Goal: Entertainment & Leisure: Browse casually

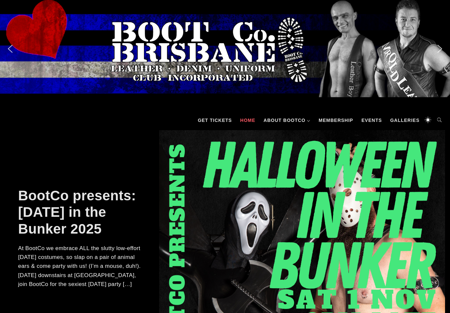
click at [404, 119] on link "Galleries" at bounding box center [405, 120] width 36 height 20
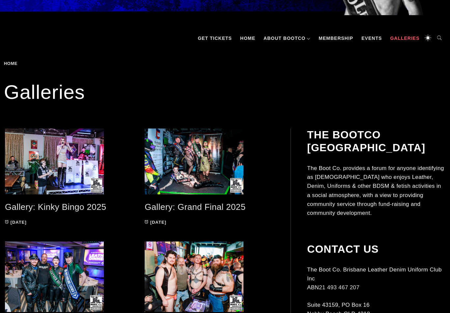
scroll to position [82, 0]
click at [23, 211] on link "Gallery: Kinky Bingo 2025" at bounding box center [56, 207] width 102 height 10
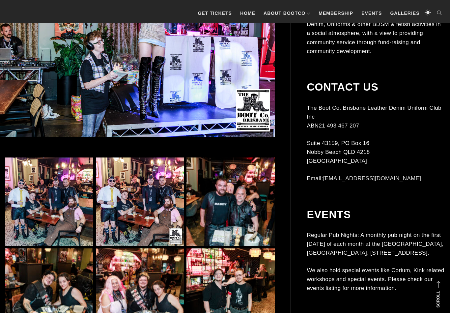
scroll to position [248, 0]
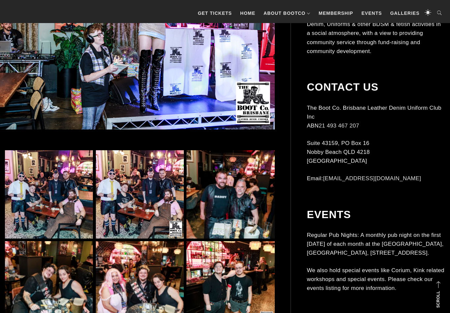
click at [33, 194] on img at bounding box center [49, 194] width 88 height 88
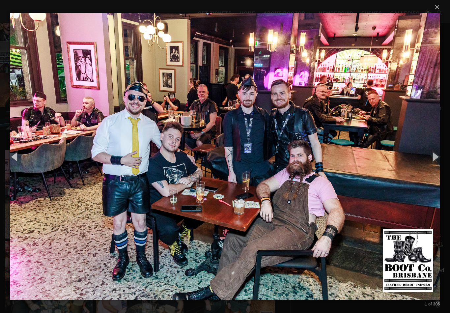
click at [96, 255] on img at bounding box center [225, 156] width 430 height 313
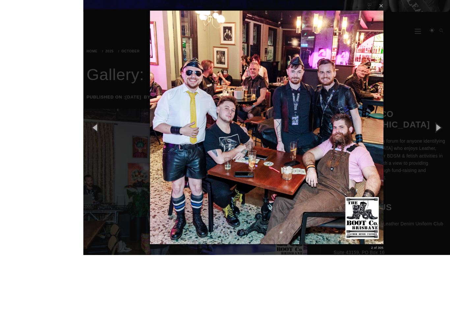
scroll to position [195, 0]
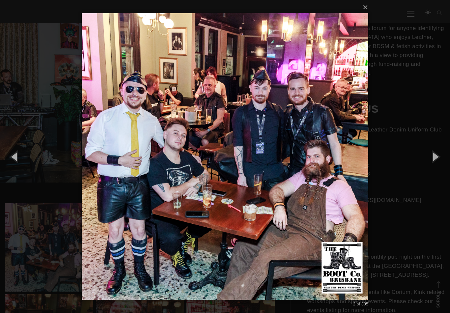
click at [102, 248] on img at bounding box center [225, 156] width 287 height 313
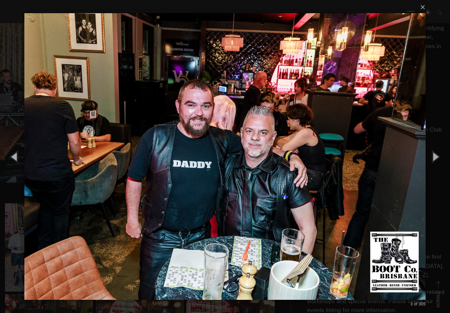
scroll to position [196, 0]
click at [438, 164] on button "button" at bounding box center [436, 156] width 30 height 36
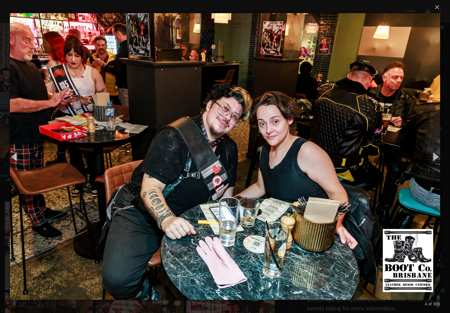
click at [15, 167] on button "button" at bounding box center [15, 156] width 30 height 36
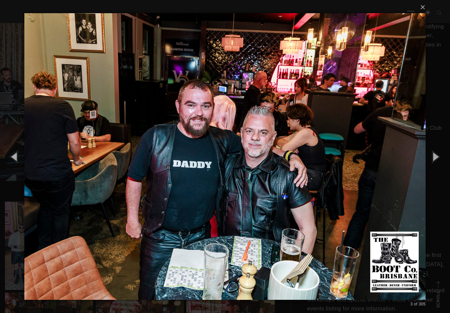
click at [13, 165] on button "button" at bounding box center [15, 156] width 30 height 36
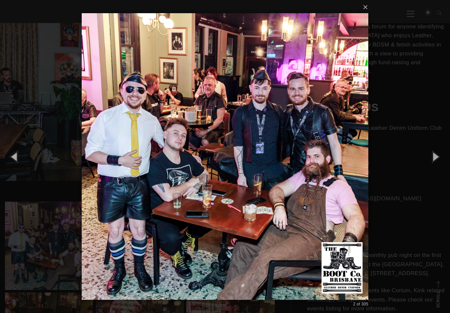
click at [343, 202] on img at bounding box center [225, 156] width 287 height 313
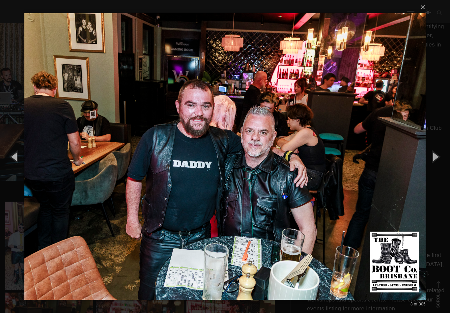
click at [376, 183] on img at bounding box center [225, 156] width 402 height 313
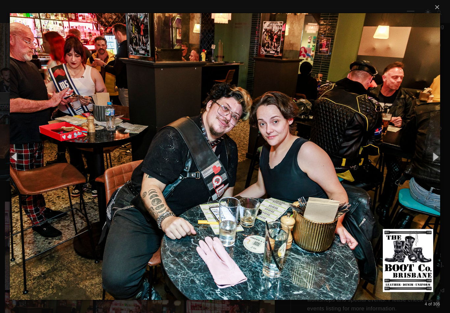
click at [391, 165] on img at bounding box center [225, 156] width 430 height 313
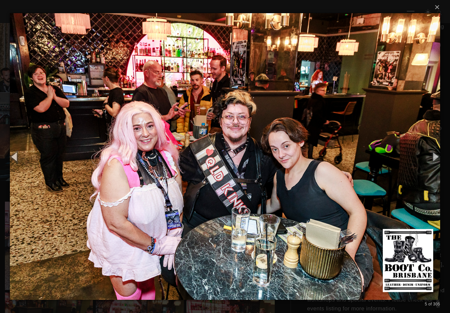
click at [391, 169] on img at bounding box center [225, 156] width 430 height 313
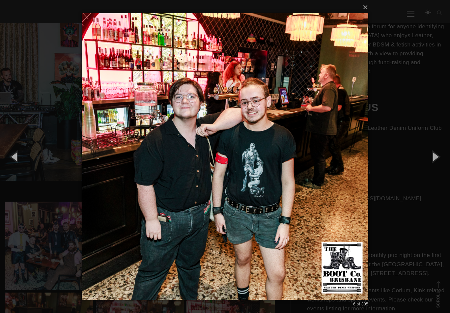
click at [392, 168] on div "× 6 of 305 Loading..." at bounding box center [225, 156] width 450 height 313
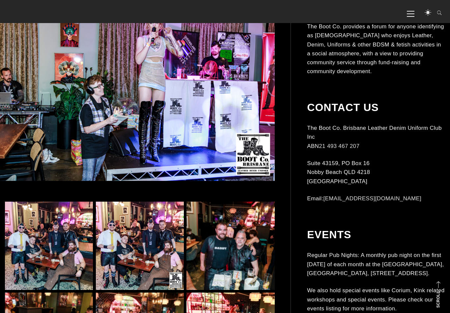
click at [253, 260] on img at bounding box center [231, 246] width 88 height 88
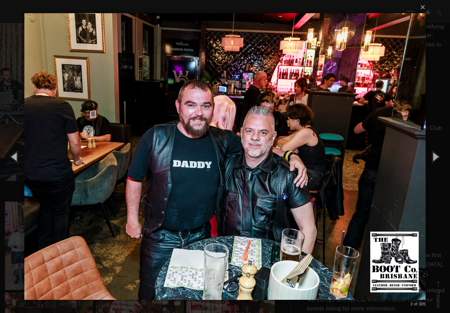
click at [437, 161] on button "button" at bounding box center [436, 156] width 30 height 36
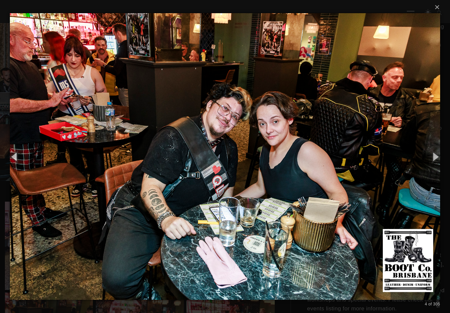
click at [435, 160] on button "button" at bounding box center [436, 156] width 30 height 36
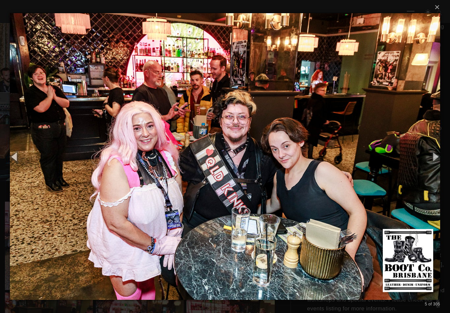
click at [434, 160] on button "button" at bounding box center [436, 156] width 30 height 36
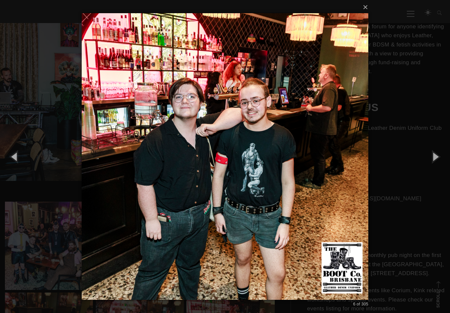
click at [432, 159] on button "button" at bounding box center [436, 156] width 30 height 36
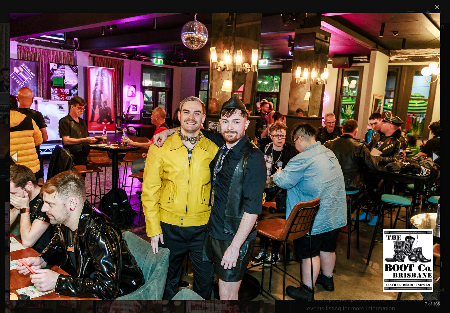
click at [429, 160] on button "button" at bounding box center [436, 156] width 30 height 36
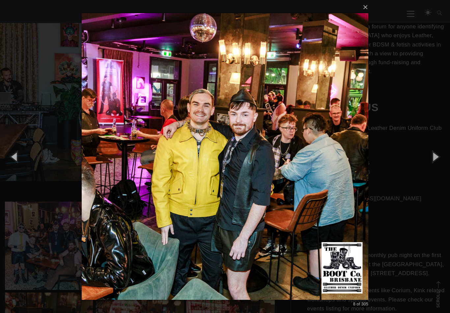
click at [427, 158] on button "button" at bounding box center [436, 156] width 30 height 36
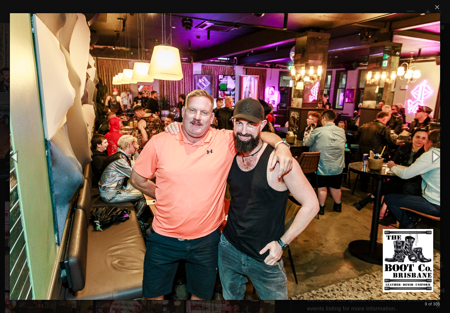
click at [426, 156] on button "button" at bounding box center [436, 156] width 30 height 36
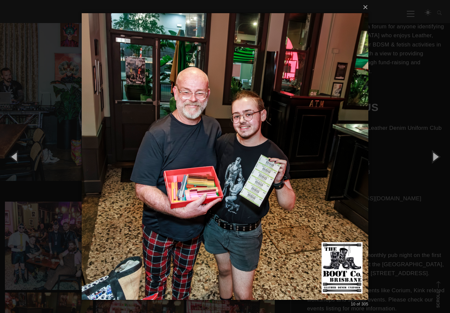
click at [425, 156] on button "button" at bounding box center [436, 156] width 30 height 36
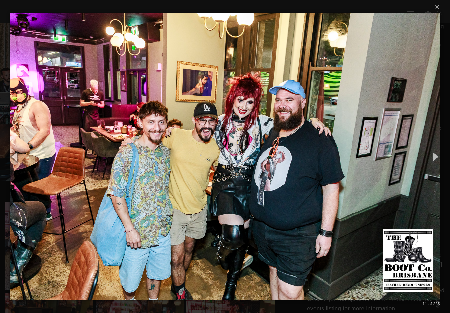
click at [423, 157] on button "button" at bounding box center [436, 156] width 30 height 36
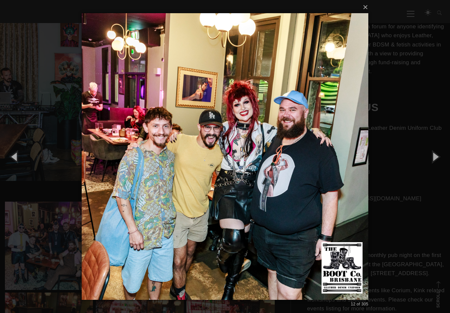
click at [431, 155] on button "button" at bounding box center [436, 156] width 30 height 36
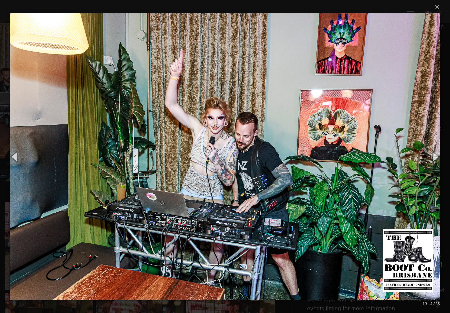
click at [427, 156] on button "button" at bounding box center [436, 156] width 30 height 36
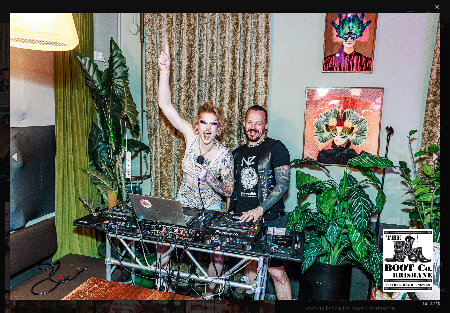
click at [427, 155] on button "button" at bounding box center [436, 156] width 30 height 36
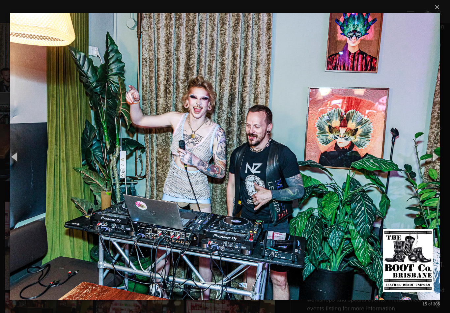
click at [427, 155] on button "button" at bounding box center [436, 156] width 30 height 36
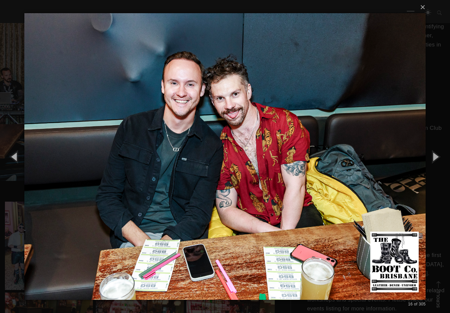
click at [13, 166] on button "button" at bounding box center [15, 156] width 30 height 36
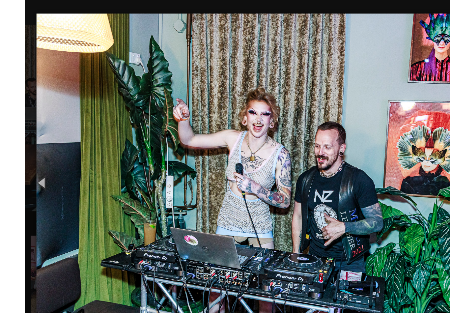
scroll to position [185, 0]
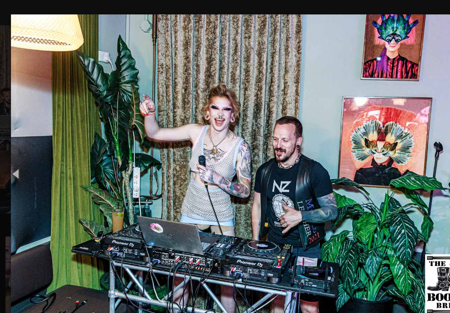
click at [14, 157] on button "button" at bounding box center [15, 156] width 30 height 36
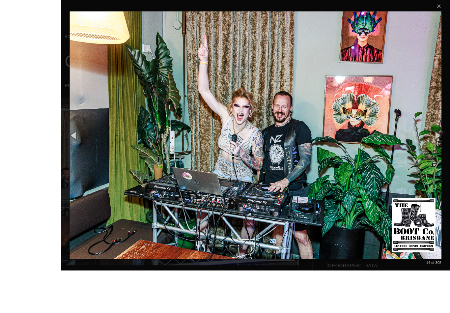
scroll to position [159, 0]
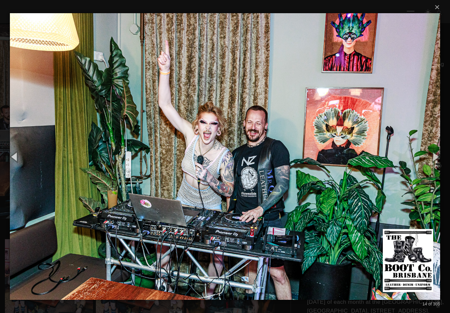
click at [435, 162] on button "button" at bounding box center [436, 156] width 30 height 36
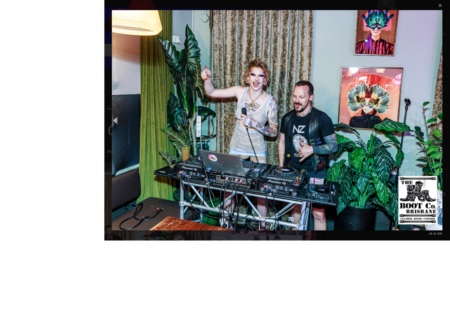
scroll to position [122, 0]
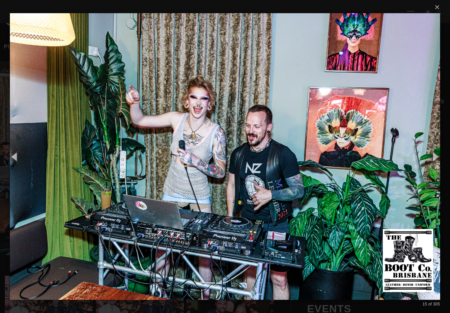
click at [438, 163] on button "button" at bounding box center [436, 156] width 30 height 36
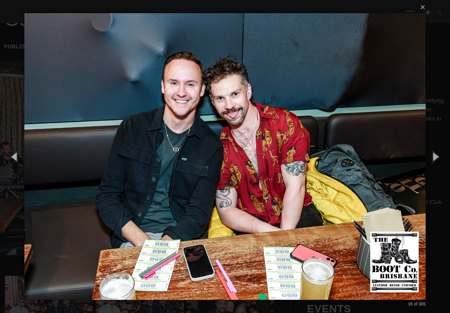
click at [437, 160] on button "button" at bounding box center [436, 156] width 30 height 36
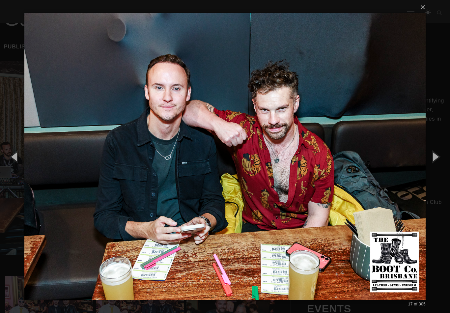
click at [434, 163] on button "button" at bounding box center [436, 156] width 30 height 36
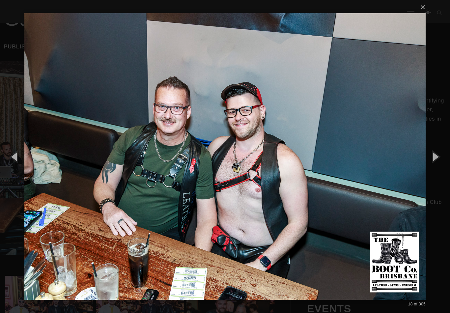
click at [442, 157] on button "button" at bounding box center [436, 156] width 30 height 36
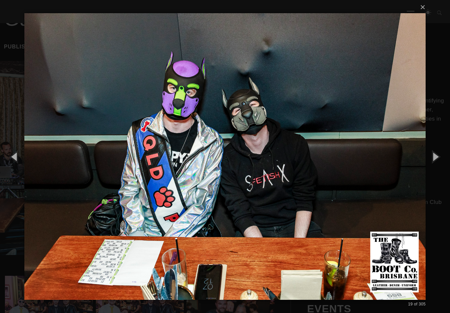
click at [438, 159] on button "button" at bounding box center [436, 156] width 30 height 36
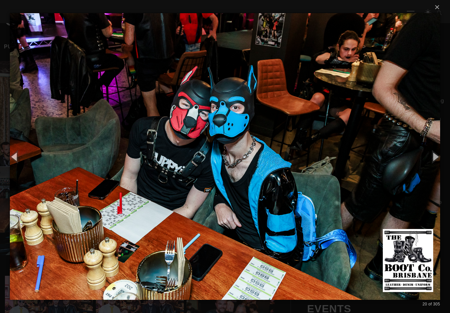
click at [436, 160] on button "button" at bounding box center [436, 156] width 30 height 36
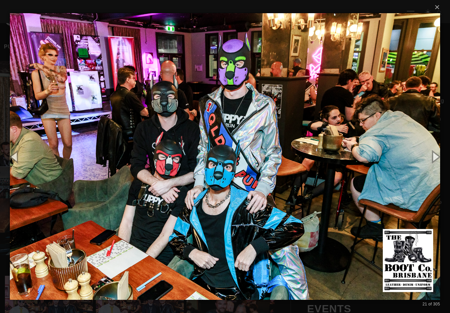
click at [436, 160] on button "button" at bounding box center [436, 156] width 30 height 36
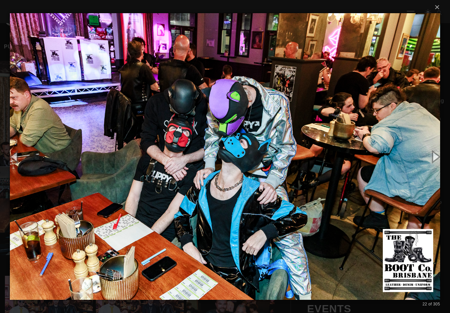
click at [436, 161] on button "button" at bounding box center [436, 156] width 30 height 36
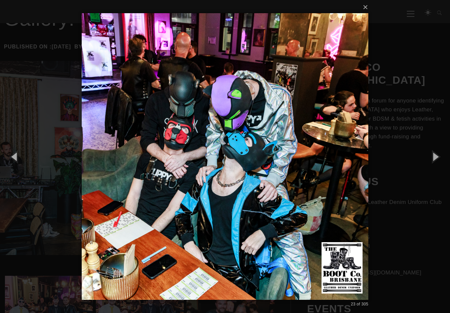
click at [437, 161] on button "button" at bounding box center [436, 156] width 30 height 36
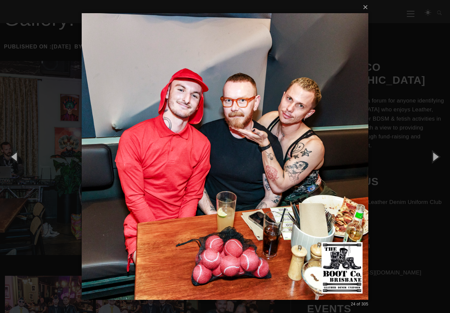
click at [432, 163] on button "button" at bounding box center [436, 156] width 30 height 36
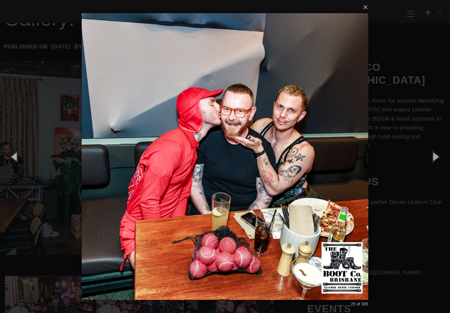
click at [431, 162] on button "button" at bounding box center [436, 156] width 30 height 36
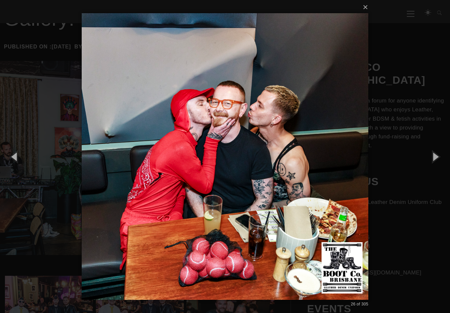
click at [430, 162] on button "button" at bounding box center [436, 156] width 30 height 36
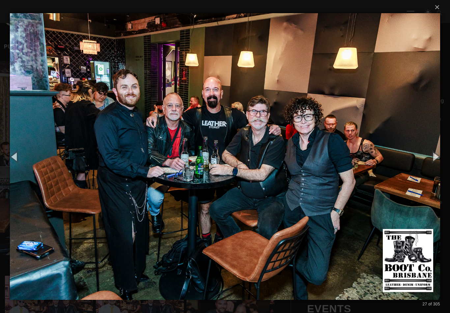
click at [434, 158] on button "button" at bounding box center [436, 156] width 30 height 36
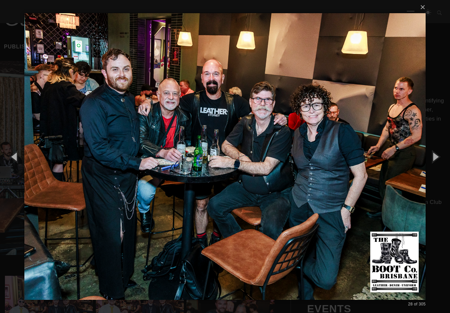
click at [434, 157] on button "button" at bounding box center [436, 156] width 30 height 36
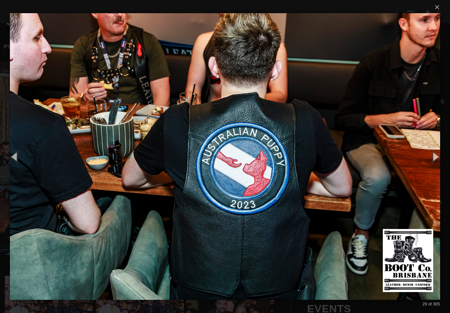
click at [435, 157] on button "button" at bounding box center [436, 156] width 30 height 36
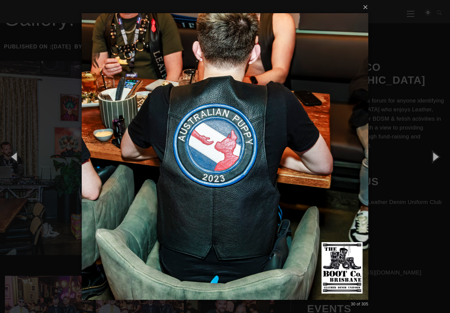
click at [433, 160] on button "button" at bounding box center [436, 156] width 30 height 36
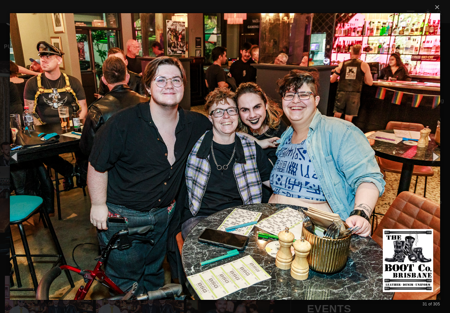
click at [433, 156] on button "button" at bounding box center [436, 156] width 30 height 36
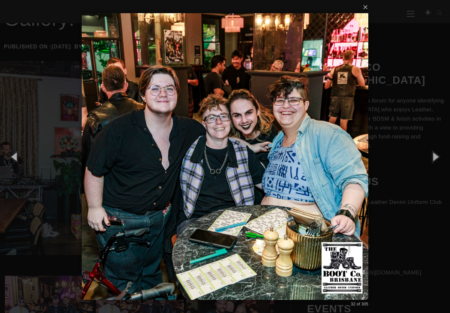
click at [433, 157] on button "button" at bounding box center [436, 156] width 30 height 36
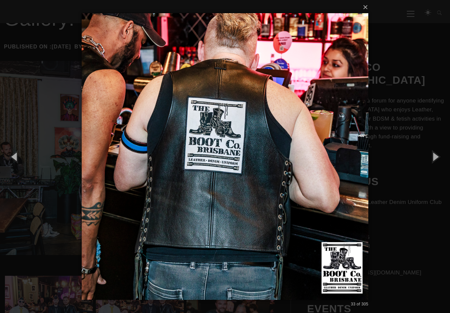
click at [434, 155] on button "button" at bounding box center [436, 156] width 30 height 36
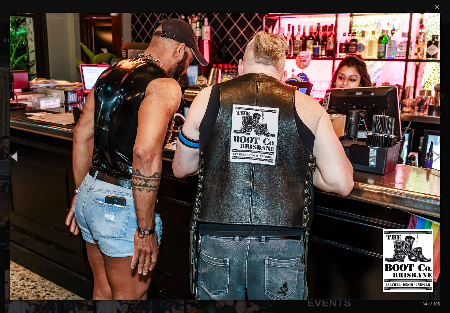
scroll to position [129, 0]
click at [437, 154] on button "button" at bounding box center [436, 156] width 30 height 36
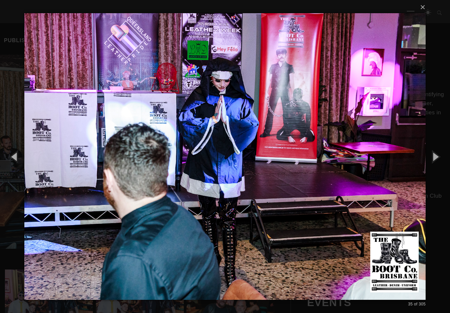
click at [433, 157] on button "button" at bounding box center [436, 156] width 30 height 36
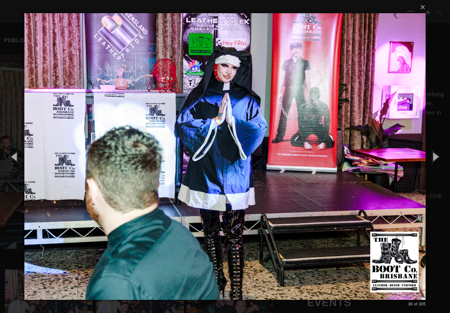
click at [433, 157] on button "button" at bounding box center [436, 156] width 30 height 36
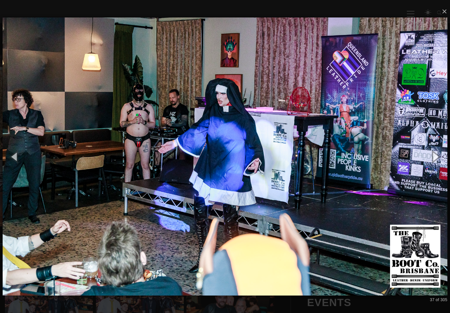
click at [432, 158] on button "button" at bounding box center [436, 156] width 30 height 36
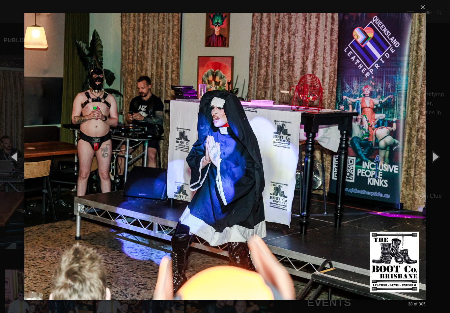
click at [430, 158] on button "button" at bounding box center [436, 156] width 30 height 36
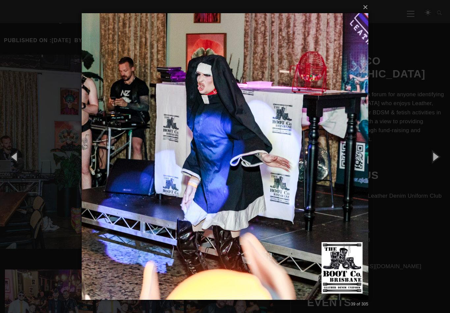
click at [434, 156] on button "button" at bounding box center [436, 156] width 30 height 36
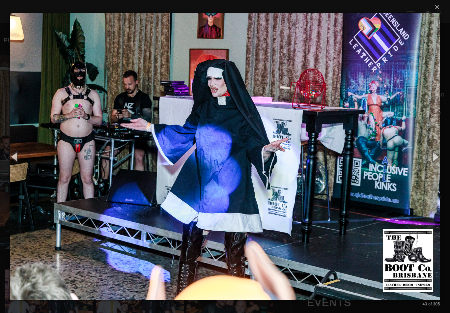
click at [432, 156] on button "button" at bounding box center [436, 156] width 30 height 36
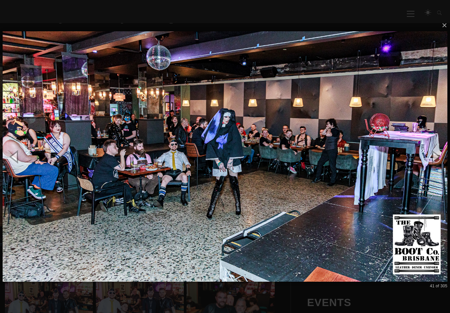
click at [432, 156] on button "button" at bounding box center [436, 156] width 30 height 36
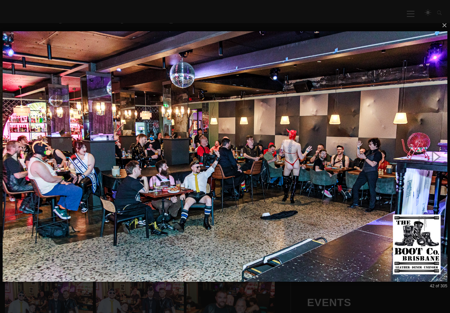
click at [432, 155] on button "button" at bounding box center [436, 156] width 30 height 36
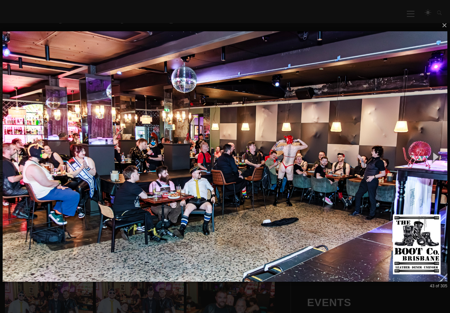
click at [432, 156] on button "button" at bounding box center [436, 156] width 30 height 36
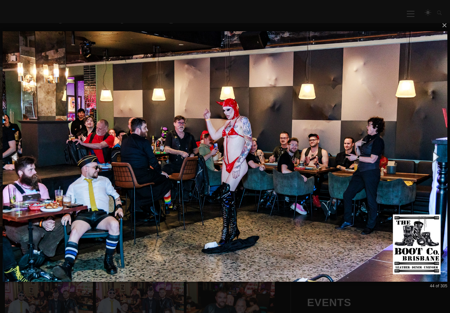
click at [432, 156] on button "button" at bounding box center [436, 156] width 30 height 36
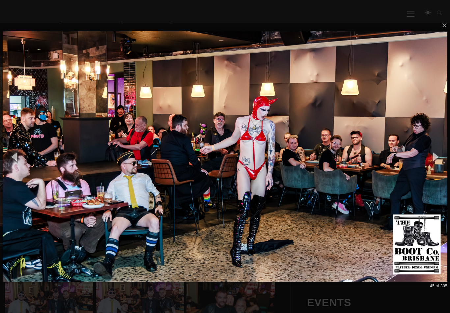
click at [432, 157] on button "button" at bounding box center [436, 156] width 30 height 36
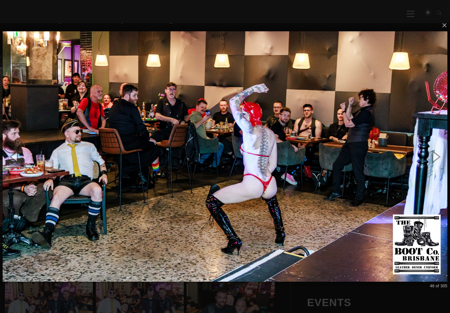
click at [431, 158] on button "button" at bounding box center [436, 156] width 30 height 36
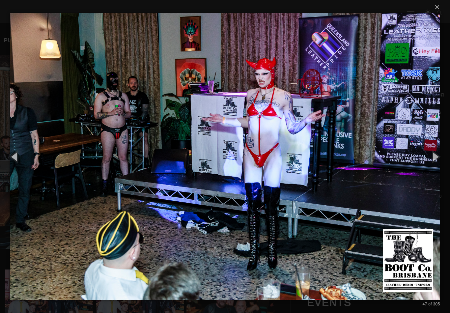
click at [434, 156] on button "button" at bounding box center [436, 156] width 30 height 36
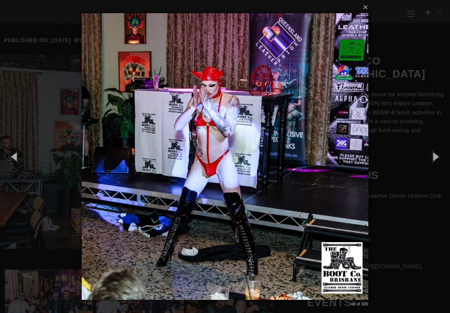
click at [434, 156] on button "button" at bounding box center [436, 156] width 30 height 36
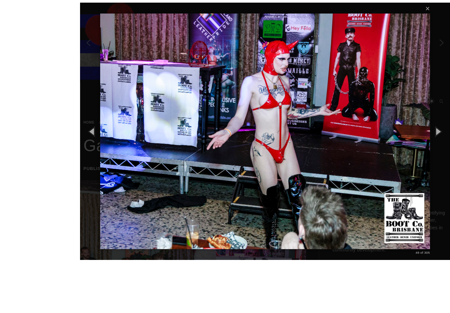
scroll to position [101, 0]
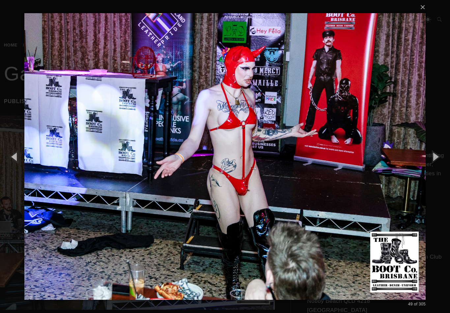
click at [435, 157] on button "button" at bounding box center [436, 156] width 30 height 36
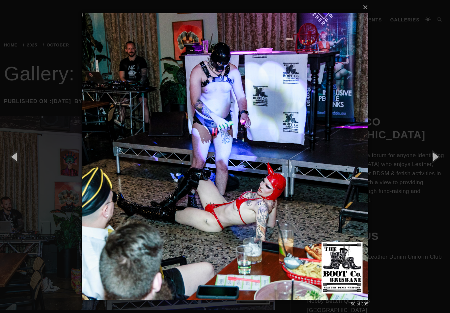
click at [435, 154] on button "button" at bounding box center [436, 156] width 30 height 36
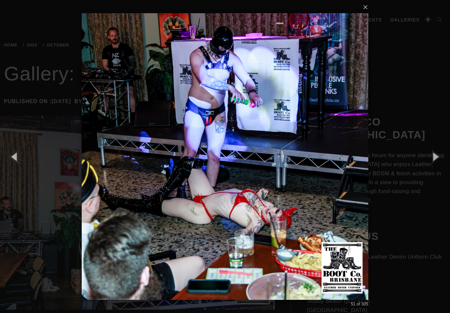
click at [14, 159] on button "button" at bounding box center [15, 156] width 30 height 36
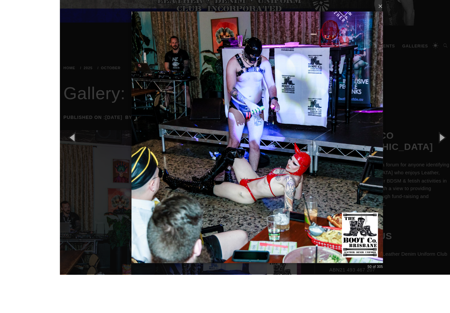
scroll to position [97, 0]
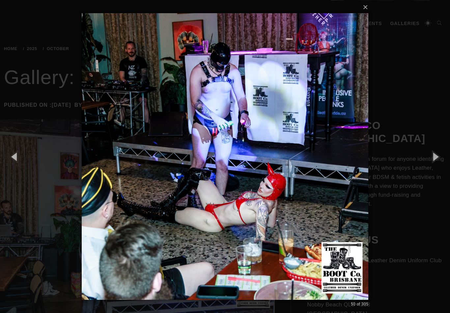
click at [435, 158] on button "button" at bounding box center [436, 156] width 30 height 36
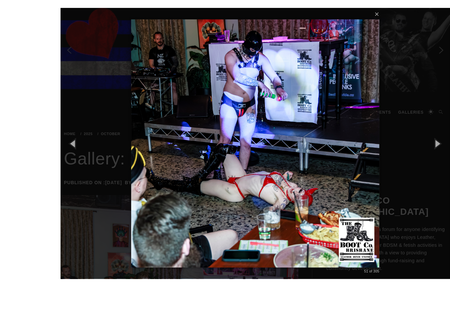
scroll to position [22, 0]
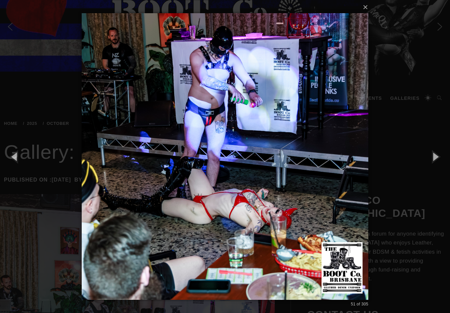
click at [435, 164] on button "button" at bounding box center [436, 156] width 30 height 36
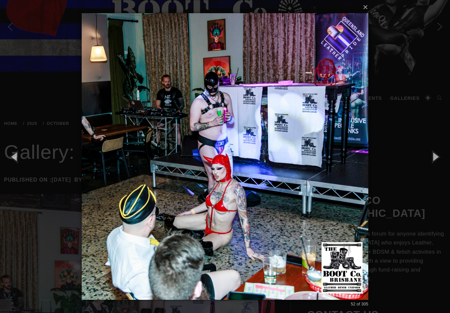
click at [431, 163] on button "button" at bounding box center [436, 156] width 30 height 36
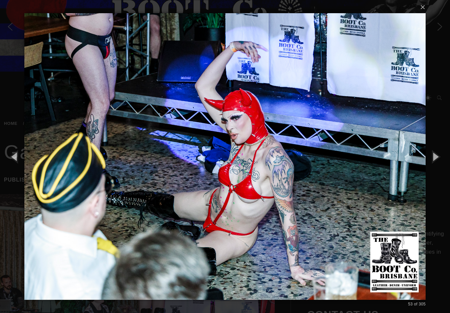
click at [432, 161] on button "button" at bounding box center [436, 156] width 30 height 36
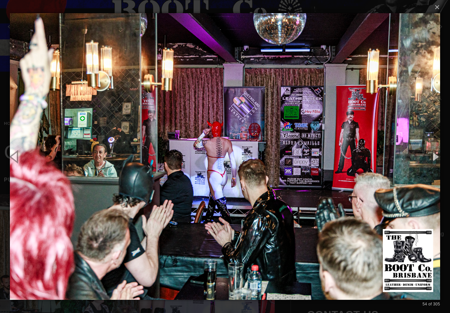
click at [19, 165] on button "button" at bounding box center [15, 156] width 30 height 36
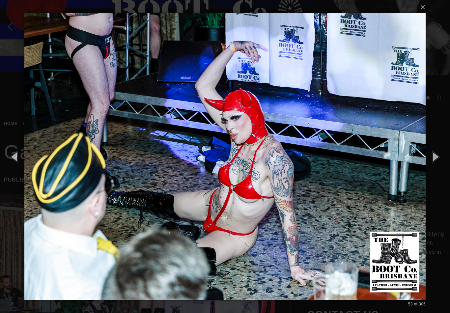
click at [436, 158] on button "button" at bounding box center [436, 156] width 30 height 36
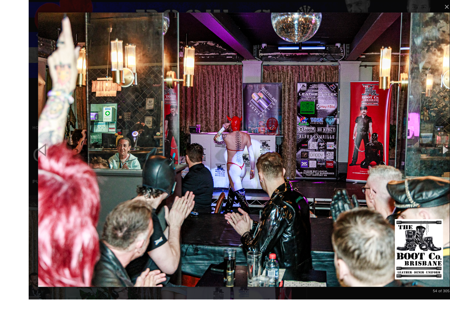
scroll to position [20, 0]
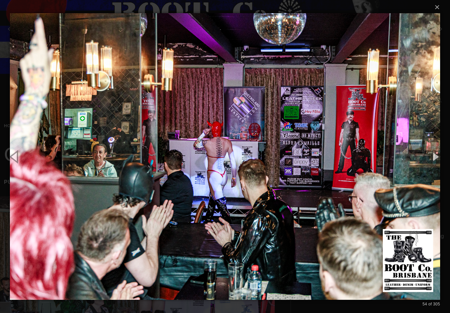
click at [435, 161] on button "button" at bounding box center [436, 156] width 30 height 36
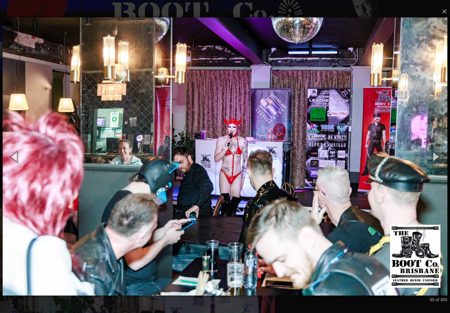
click at [434, 159] on button "button" at bounding box center [436, 156] width 30 height 36
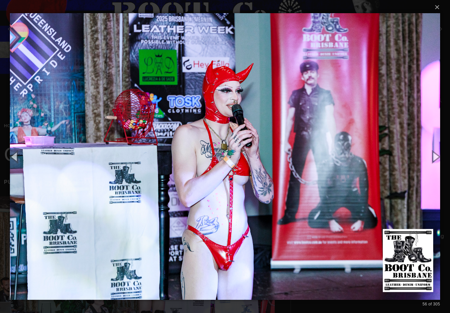
click at [433, 159] on button "button" at bounding box center [436, 156] width 30 height 36
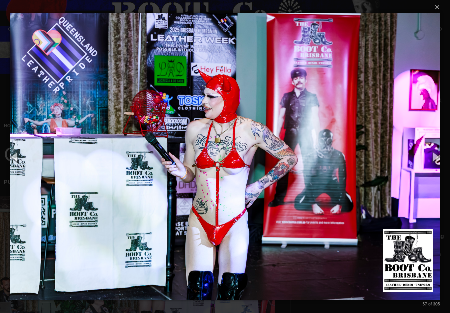
click at [433, 156] on button "button" at bounding box center [436, 156] width 30 height 36
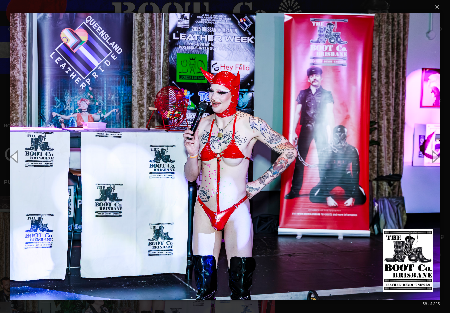
click at [434, 159] on button "button" at bounding box center [436, 156] width 30 height 36
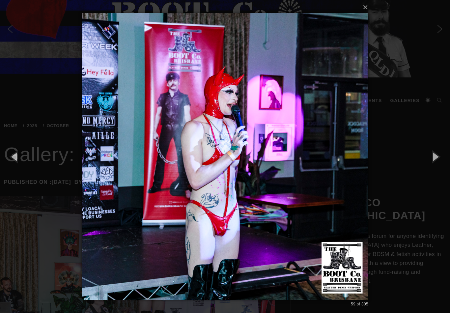
click at [432, 160] on button "button" at bounding box center [436, 156] width 30 height 36
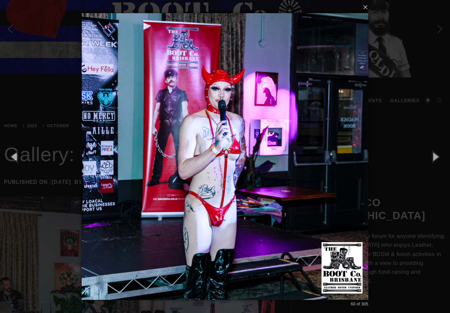
click at [432, 159] on button "button" at bounding box center [436, 156] width 30 height 36
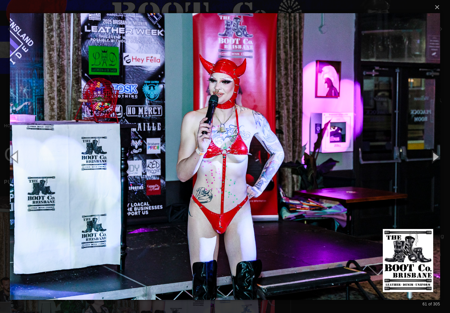
click at [434, 158] on button "button" at bounding box center [436, 156] width 30 height 36
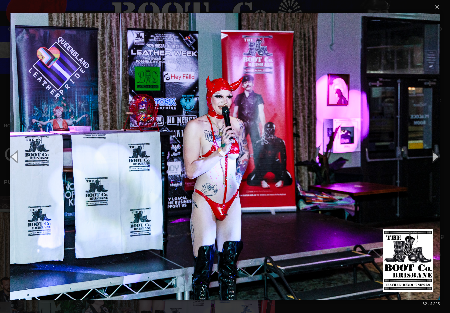
click at [433, 158] on button "button" at bounding box center [436, 156] width 30 height 36
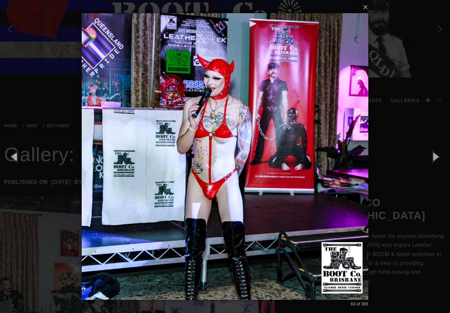
click at [433, 158] on button "button" at bounding box center [436, 156] width 30 height 36
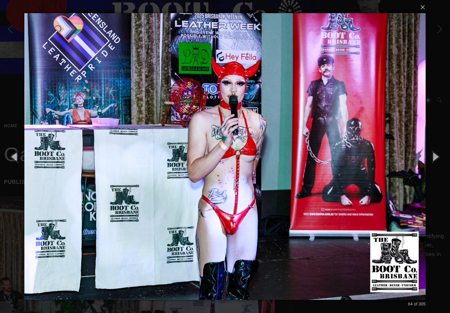
click at [432, 157] on button "button" at bounding box center [436, 156] width 30 height 36
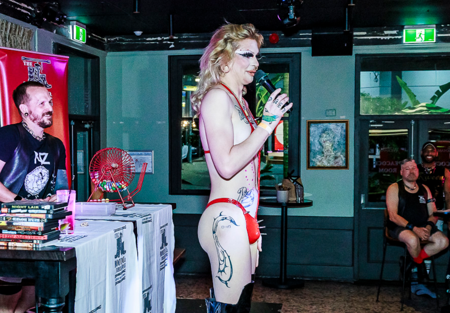
scroll to position [0, 0]
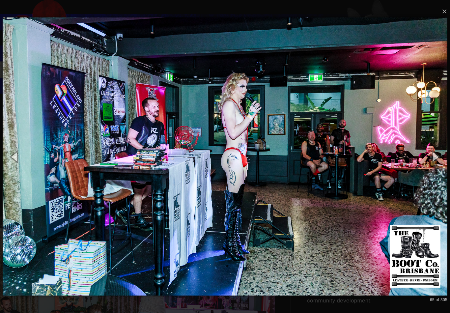
click at [438, 158] on button "button" at bounding box center [436, 156] width 30 height 36
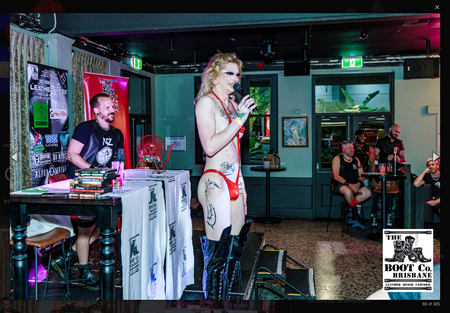
click at [433, 160] on button "button" at bounding box center [436, 156] width 30 height 36
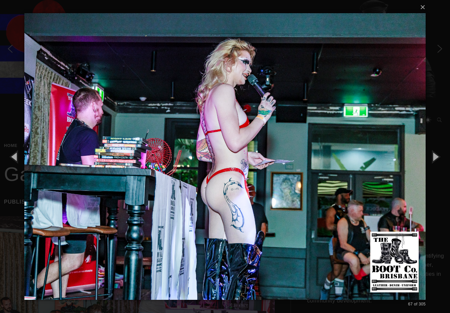
click at [433, 161] on button "button" at bounding box center [436, 156] width 30 height 36
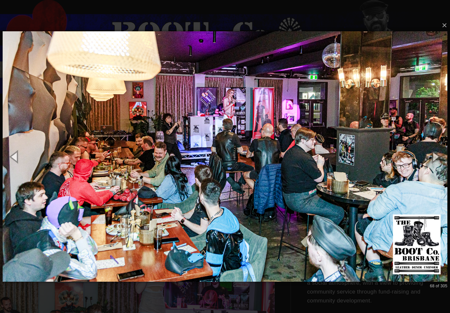
click at [20, 162] on button "button" at bounding box center [15, 156] width 30 height 36
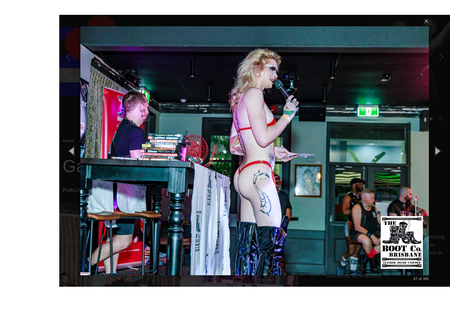
scroll to position [21, 0]
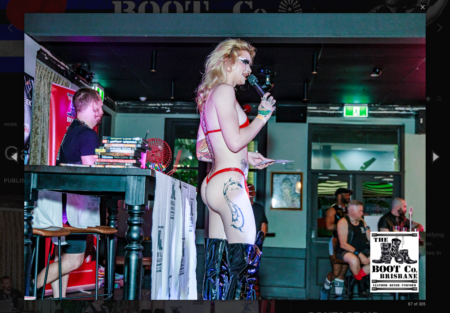
click at [433, 155] on button "button" at bounding box center [436, 156] width 30 height 36
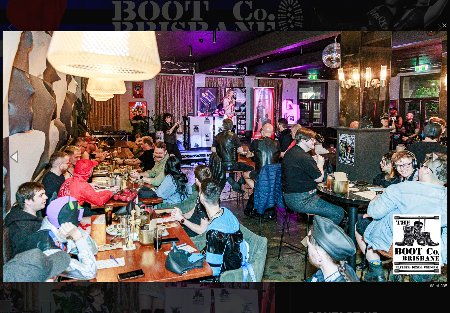
click at [432, 152] on button "button" at bounding box center [436, 156] width 30 height 36
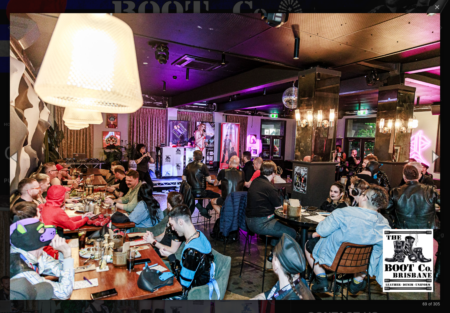
click at [431, 149] on button "button" at bounding box center [436, 156] width 30 height 36
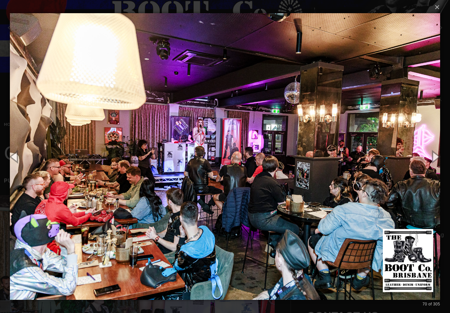
click at [434, 156] on button "button" at bounding box center [436, 156] width 30 height 36
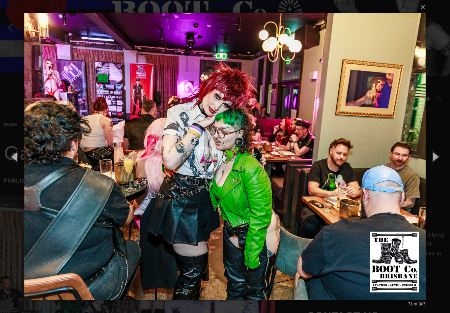
click at [433, 157] on button "button" at bounding box center [436, 156] width 30 height 36
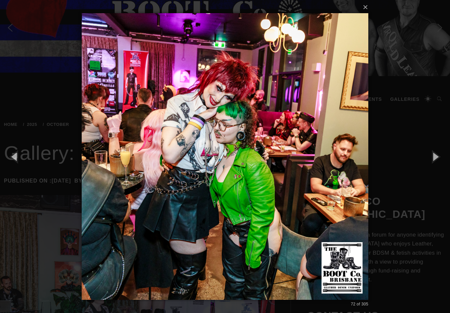
click at [432, 151] on button "button" at bounding box center [436, 156] width 30 height 36
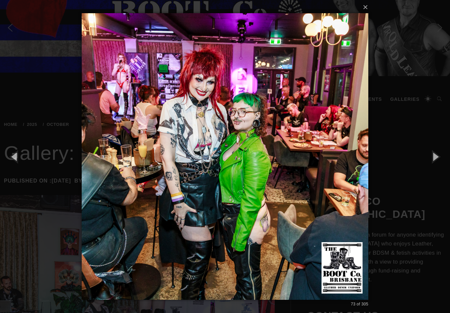
click at [432, 150] on button "button" at bounding box center [436, 156] width 30 height 36
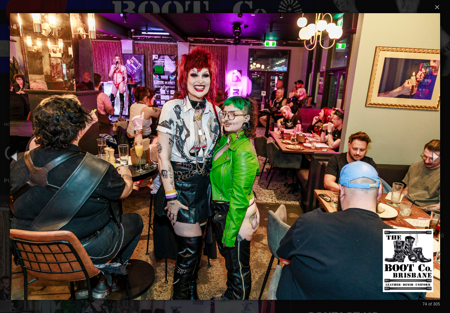
click at [433, 149] on button "button" at bounding box center [436, 156] width 30 height 36
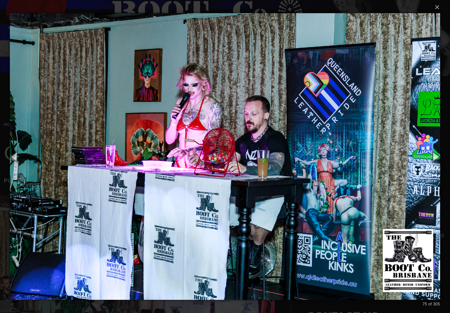
click at [16, 157] on button "button" at bounding box center [15, 156] width 30 height 36
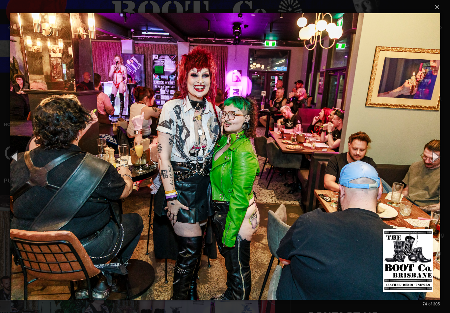
click at [438, 137] on img at bounding box center [225, 156] width 430 height 313
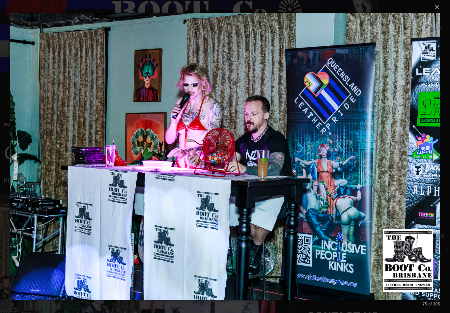
click at [13, 160] on button "button" at bounding box center [15, 156] width 30 height 36
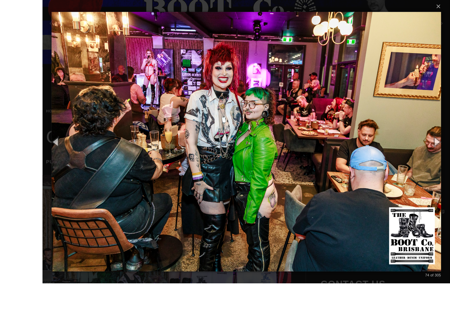
scroll to position [54, 0]
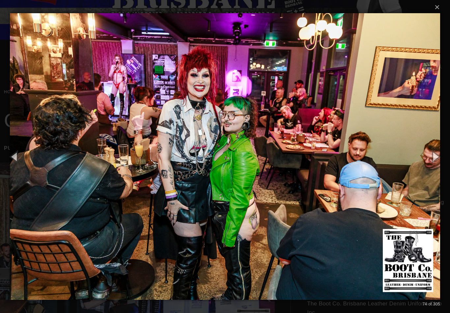
click at [437, 164] on button "button" at bounding box center [436, 156] width 30 height 36
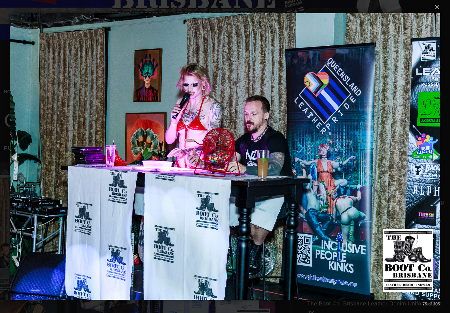
click at [440, 160] on button "button" at bounding box center [436, 156] width 30 height 36
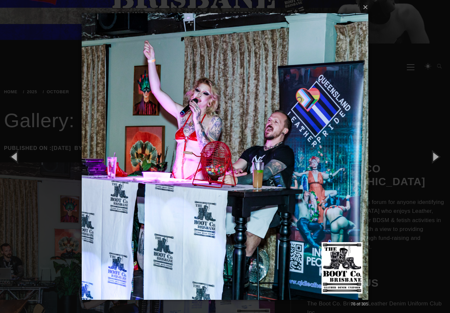
click at [439, 156] on button "button" at bounding box center [436, 156] width 30 height 36
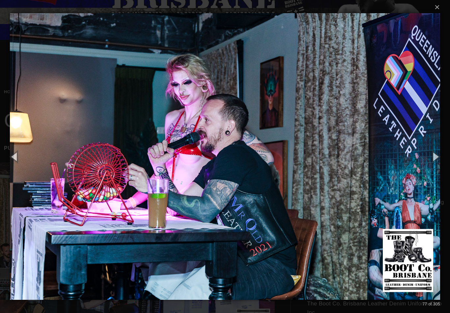
click at [437, 153] on button "button" at bounding box center [436, 156] width 30 height 36
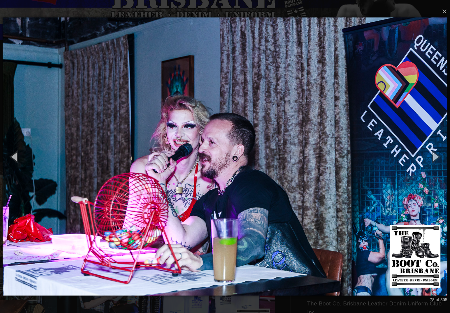
click at [435, 154] on button "button" at bounding box center [436, 156] width 30 height 36
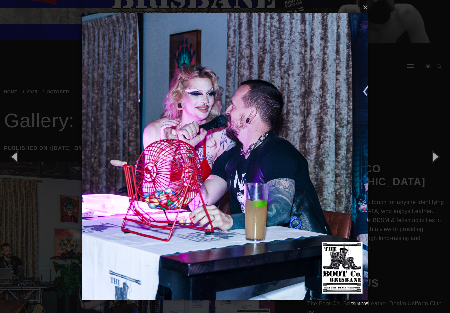
click at [436, 153] on button "button" at bounding box center [436, 156] width 30 height 36
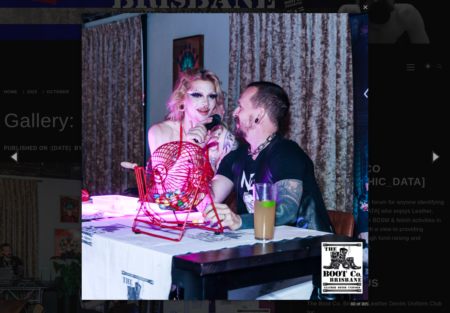
click at [438, 151] on button "button" at bounding box center [436, 156] width 30 height 36
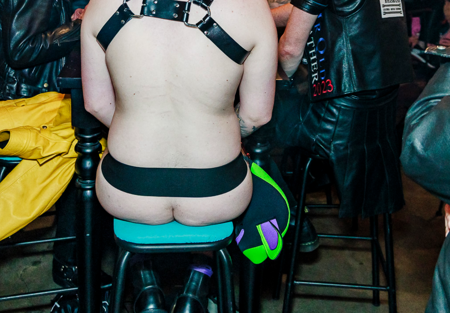
scroll to position [93, 0]
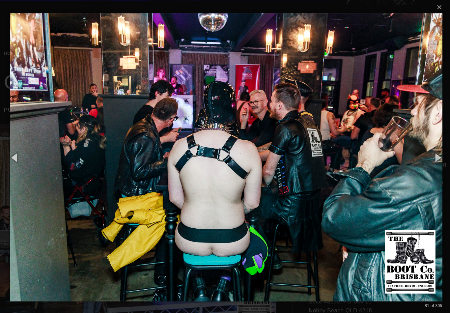
click at [434, 160] on button "button" at bounding box center [436, 156] width 30 height 36
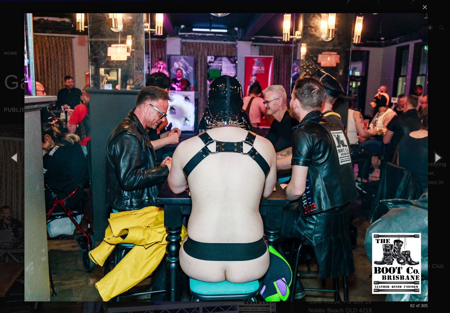
click at [437, 151] on button "button" at bounding box center [436, 156] width 30 height 36
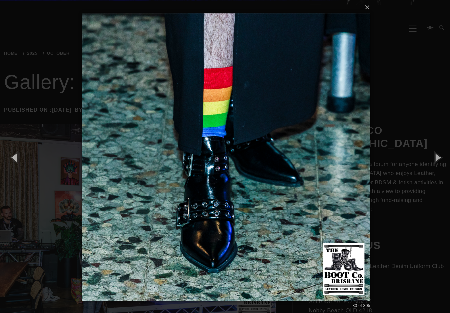
click at [437, 152] on button "button" at bounding box center [436, 156] width 30 height 36
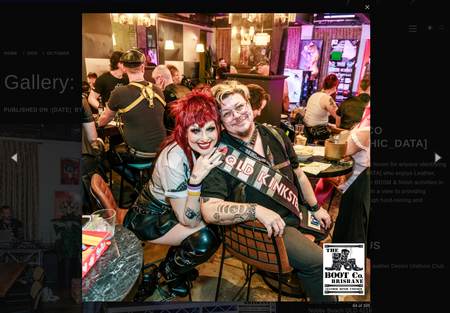
click at [436, 154] on button "button" at bounding box center [436, 156] width 30 height 36
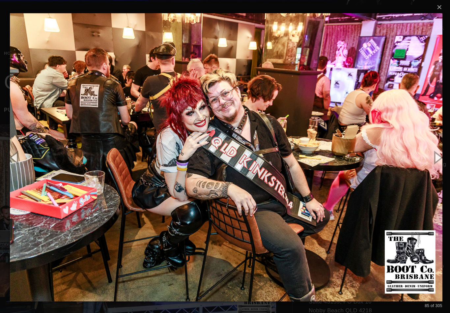
click at [439, 151] on button "button" at bounding box center [436, 156] width 30 height 36
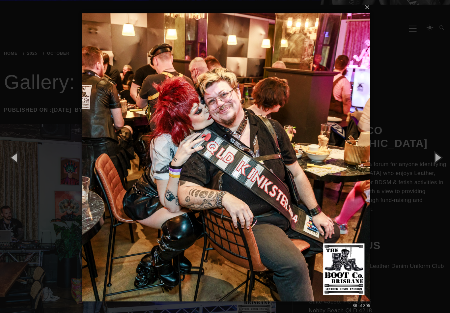
click at [439, 149] on button "button" at bounding box center [436, 156] width 30 height 36
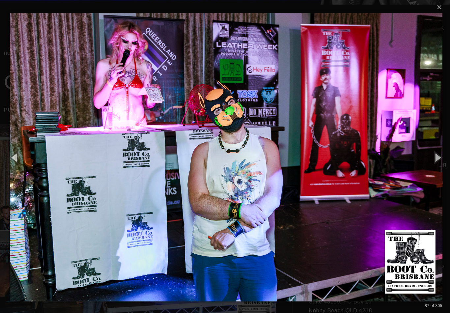
click at [434, 148] on button "button" at bounding box center [436, 156] width 30 height 36
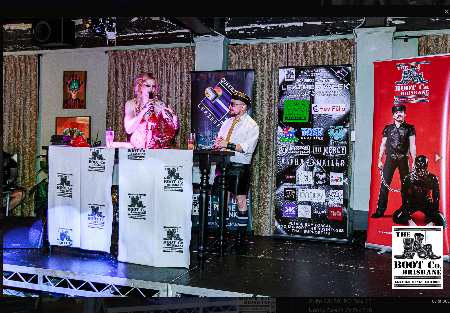
click at [439, 159] on button "button" at bounding box center [436, 156] width 30 height 36
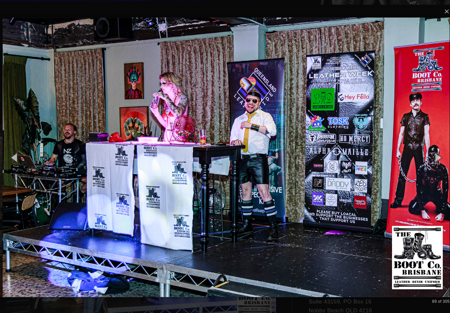
click at [436, 159] on button "button" at bounding box center [436, 156] width 30 height 36
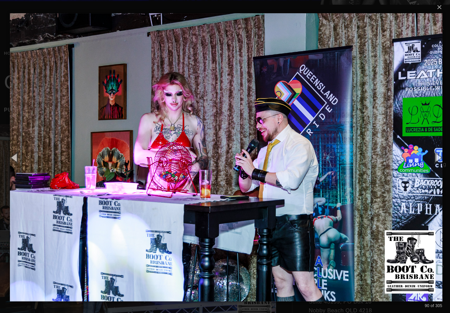
click at [436, 155] on button "button" at bounding box center [436, 156] width 30 height 36
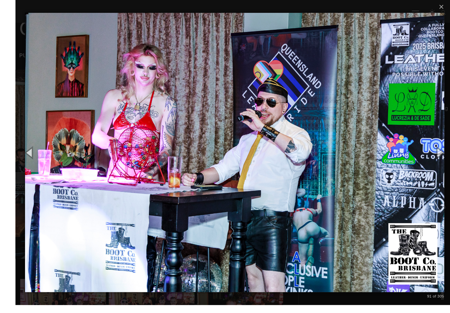
scroll to position [118, 0]
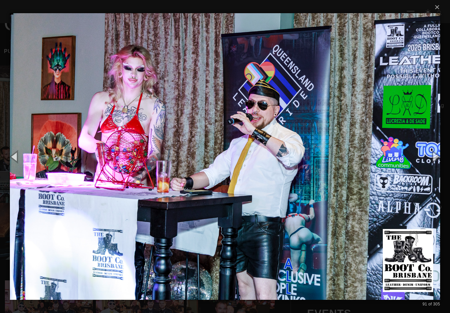
click at [433, 162] on button "button" at bounding box center [436, 156] width 30 height 36
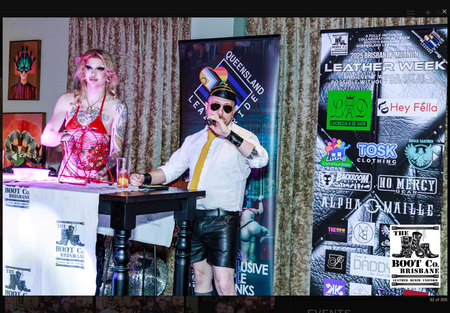
click at [434, 159] on button "button" at bounding box center [436, 156] width 30 height 36
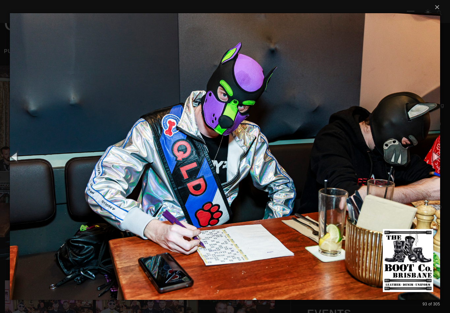
click at [433, 158] on button "button" at bounding box center [436, 156] width 30 height 36
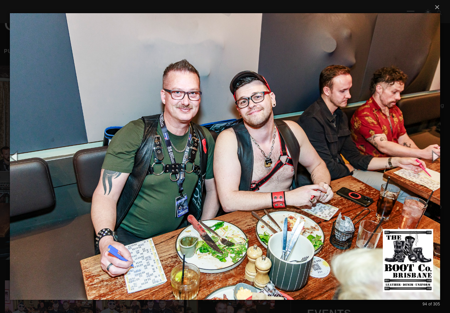
click at [15, 165] on button "button" at bounding box center [15, 156] width 30 height 36
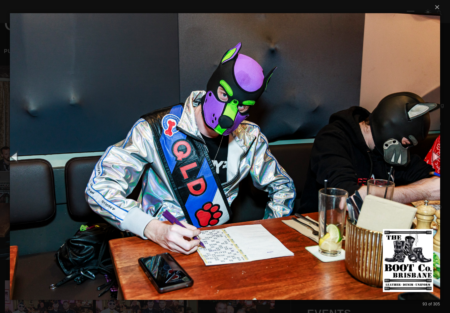
click at [435, 162] on button "button" at bounding box center [436, 156] width 30 height 36
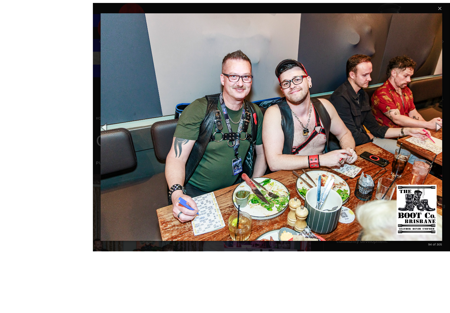
scroll to position [104, 0]
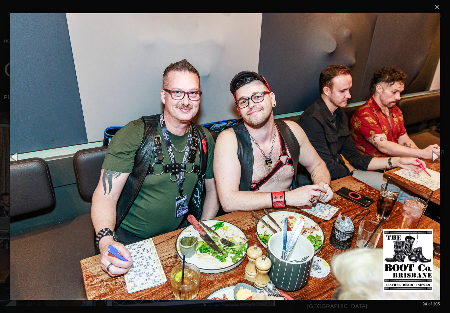
click at [437, 153] on button "button" at bounding box center [436, 156] width 30 height 36
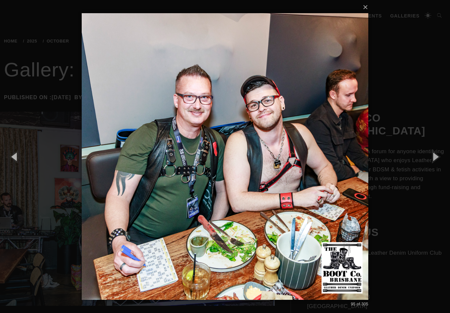
click at [438, 149] on button "button" at bounding box center [436, 156] width 30 height 36
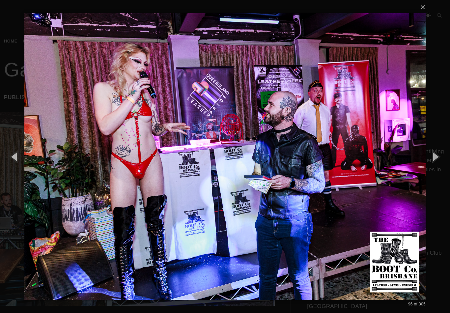
click at [437, 147] on button "button" at bounding box center [436, 156] width 30 height 36
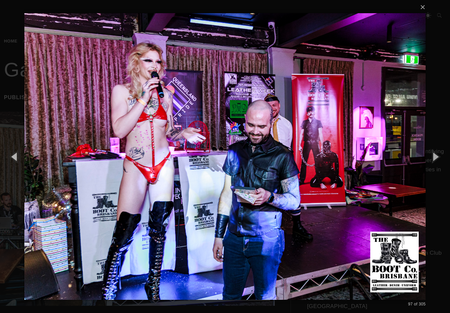
click at [437, 147] on button "button" at bounding box center [436, 156] width 30 height 36
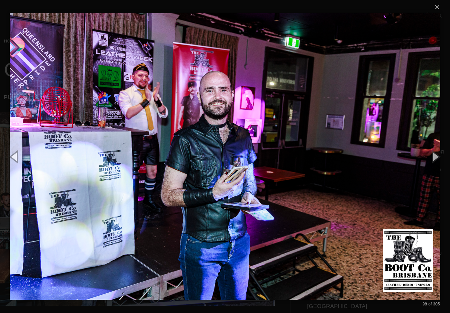
click at [436, 147] on button "button" at bounding box center [436, 156] width 30 height 36
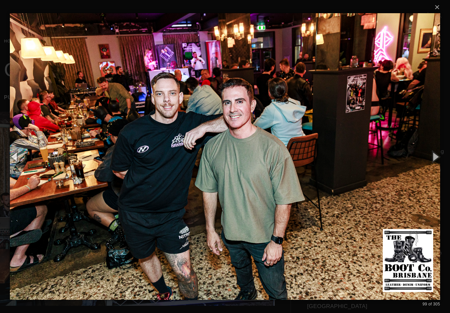
click at [439, 143] on button "button" at bounding box center [436, 156] width 30 height 36
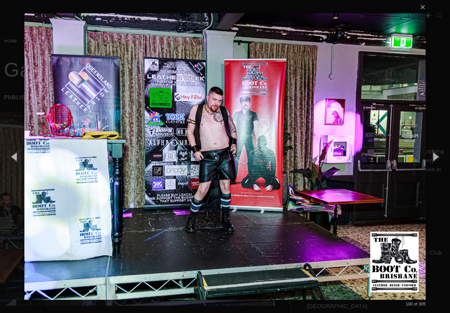
click at [18, 155] on button "button" at bounding box center [15, 156] width 30 height 36
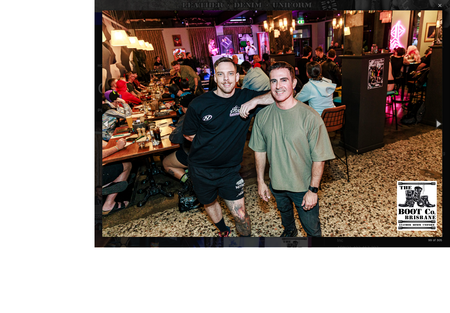
scroll to position [159, 0]
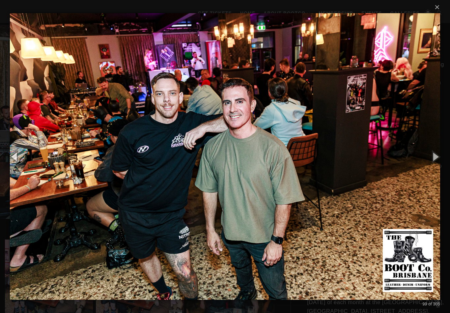
click at [437, 149] on button "button" at bounding box center [436, 156] width 30 height 36
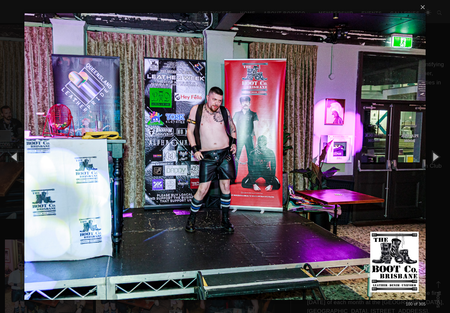
click at [433, 153] on button "button" at bounding box center [436, 156] width 30 height 36
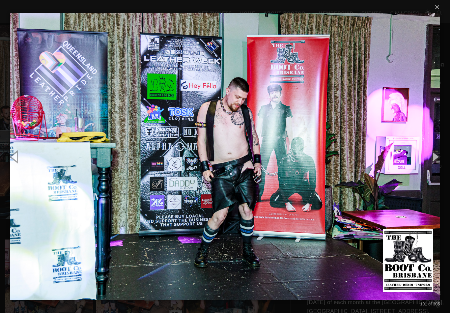
click at [434, 150] on button "button" at bounding box center [436, 156] width 30 height 36
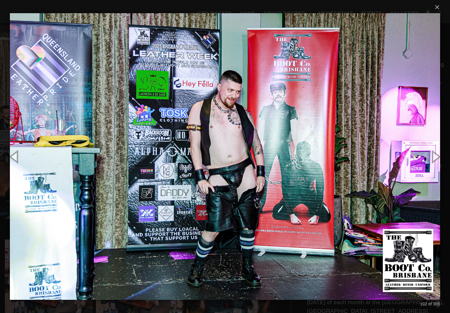
click at [434, 151] on button "button" at bounding box center [436, 156] width 30 height 36
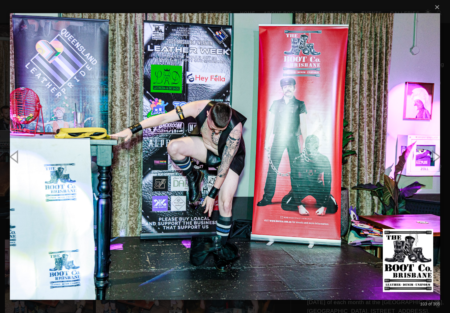
click at [436, 150] on button "button" at bounding box center [436, 156] width 30 height 36
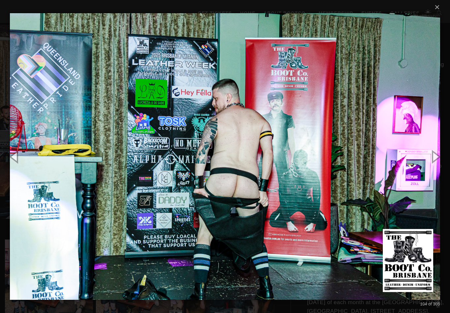
click at [435, 154] on button "button" at bounding box center [436, 156] width 30 height 36
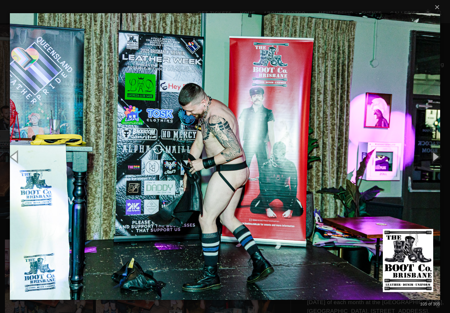
click at [435, 149] on button "button" at bounding box center [436, 156] width 30 height 36
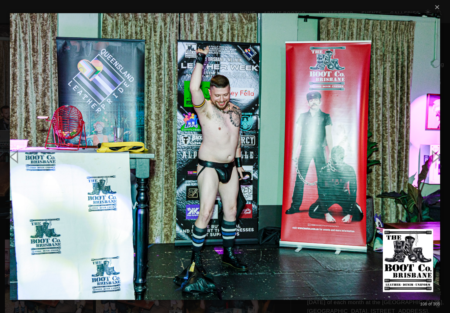
click at [435, 148] on button "button" at bounding box center [436, 156] width 30 height 36
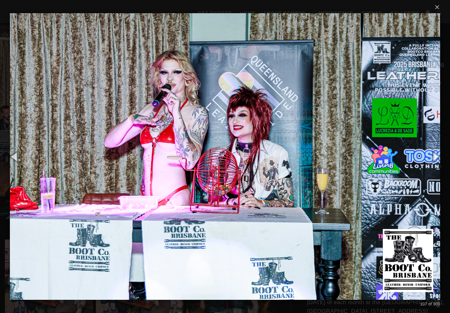
click at [439, 145] on button "button" at bounding box center [436, 156] width 30 height 36
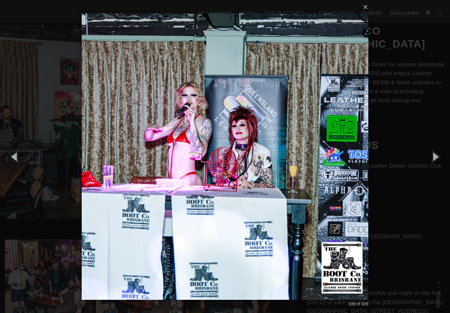
click at [439, 145] on button "button" at bounding box center [436, 156] width 30 height 36
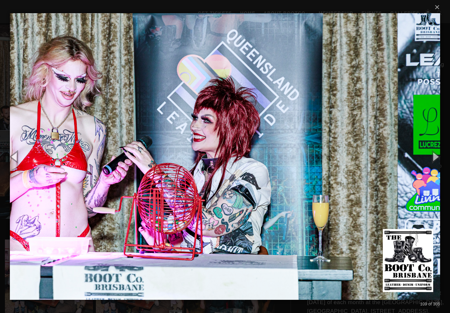
click at [436, 147] on button "button" at bounding box center [436, 156] width 30 height 36
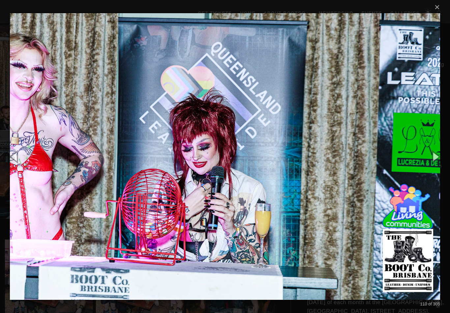
click at [433, 149] on button "button" at bounding box center [436, 156] width 30 height 36
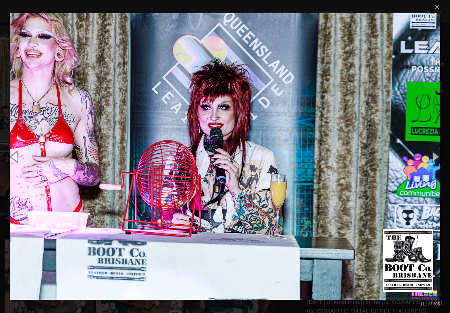
click at [435, 148] on button "button" at bounding box center [436, 156] width 30 height 36
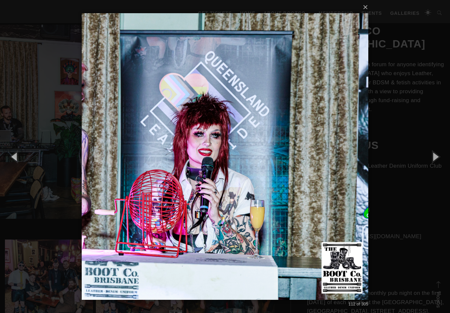
click at [434, 149] on button "button" at bounding box center [436, 156] width 30 height 36
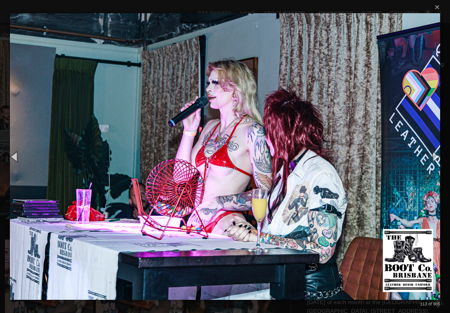
click at [433, 150] on button "button" at bounding box center [436, 156] width 30 height 36
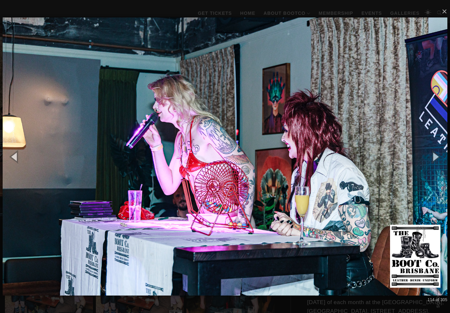
click at [435, 147] on button "button" at bounding box center [436, 156] width 30 height 36
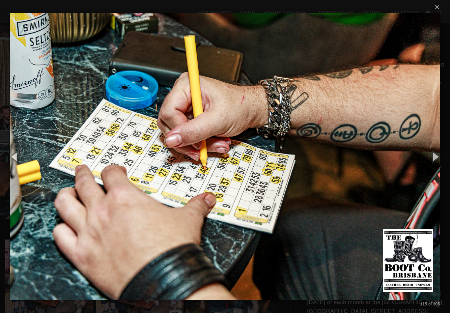
click at [436, 147] on button "button" at bounding box center [436, 156] width 30 height 36
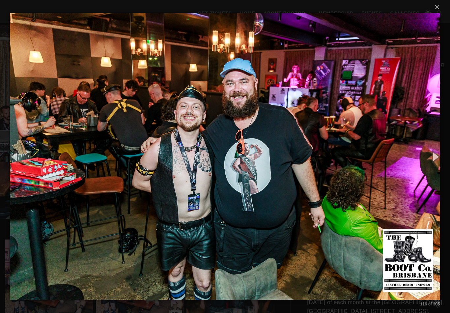
click at [437, 147] on button "button" at bounding box center [436, 156] width 30 height 36
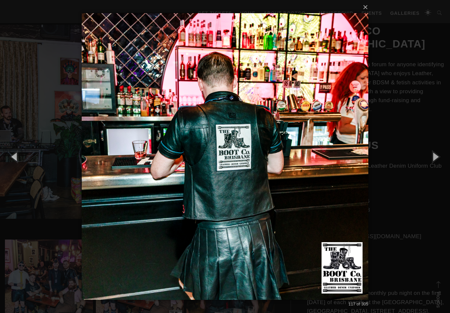
click at [438, 148] on button "button" at bounding box center [436, 156] width 30 height 36
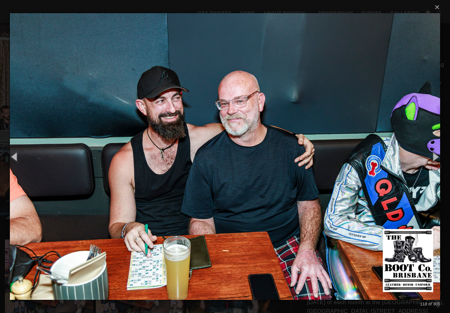
click at [437, 158] on button "button" at bounding box center [436, 156] width 30 height 36
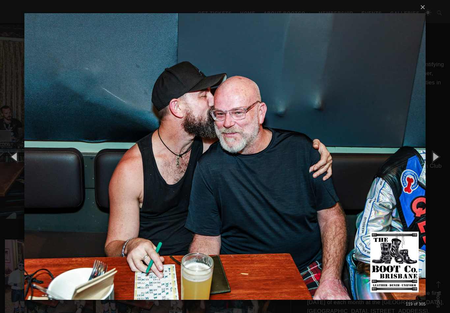
click at [437, 152] on button "button" at bounding box center [436, 156] width 30 height 36
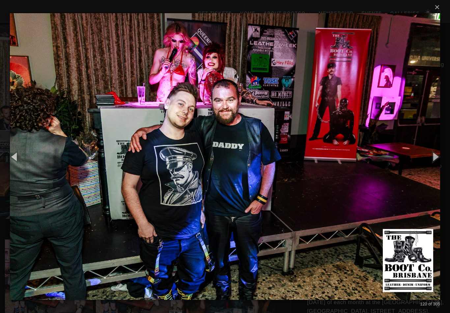
click at [435, 153] on button "button" at bounding box center [436, 156] width 30 height 36
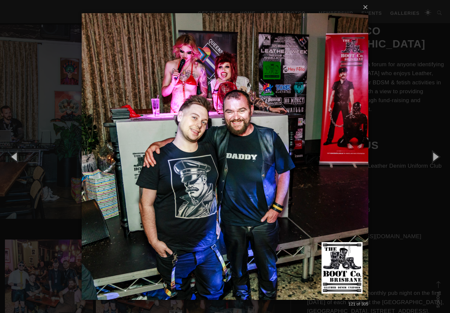
click at [436, 154] on button "button" at bounding box center [436, 156] width 30 height 36
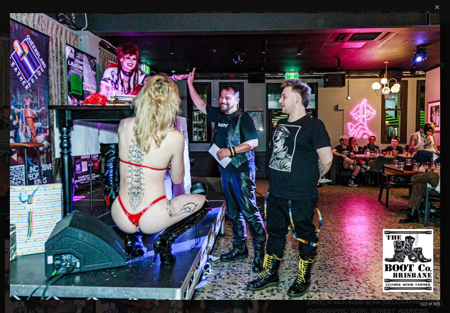
click at [437, 156] on button "button" at bounding box center [436, 156] width 30 height 36
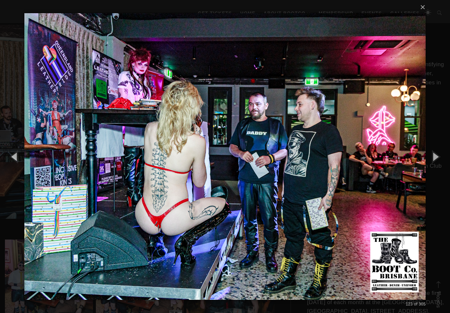
click at [435, 155] on button "button" at bounding box center [436, 156] width 30 height 36
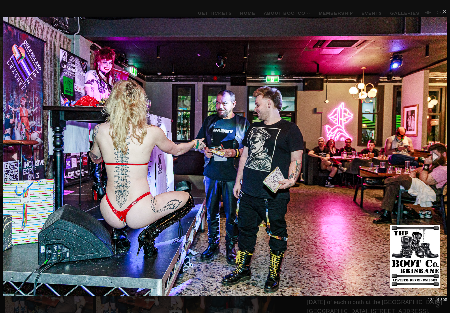
click at [435, 152] on button "button" at bounding box center [436, 156] width 30 height 36
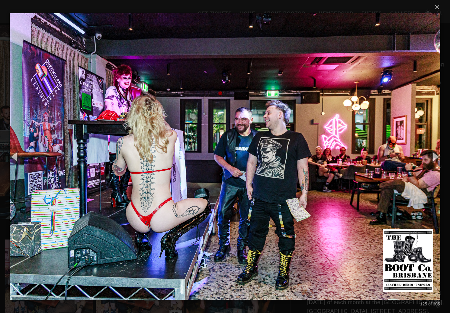
click at [433, 153] on button "button" at bounding box center [436, 156] width 30 height 36
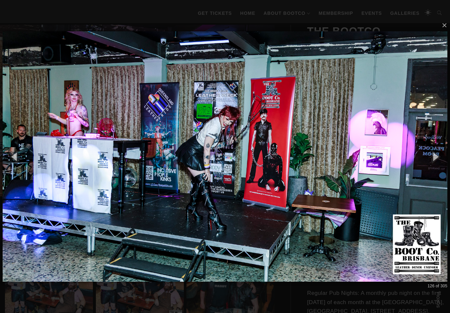
click at [434, 151] on button "button" at bounding box center [436, 156] width 30 height 36
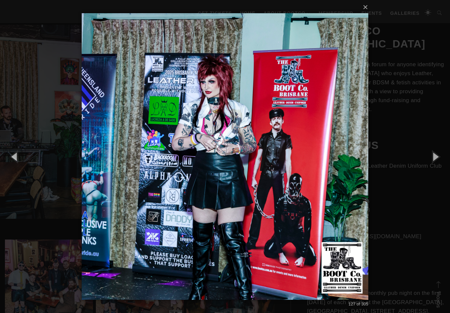
click at [435, 148] on button "button" at bounding box center [436, 156] width 30 height 36
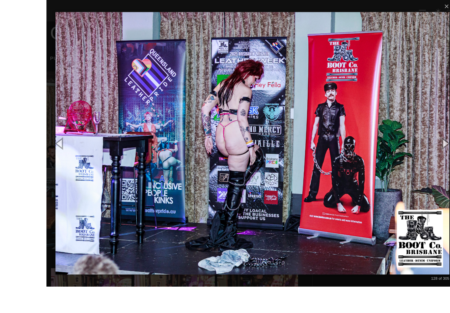
scroll to position [125, 0]
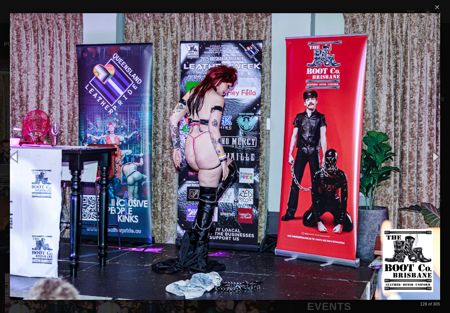
click at [433, 161] on button "button" at bounding box center [436, 156] width 30 height 36
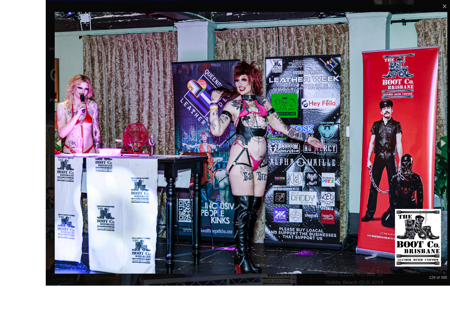
scroll to position [112, 0]
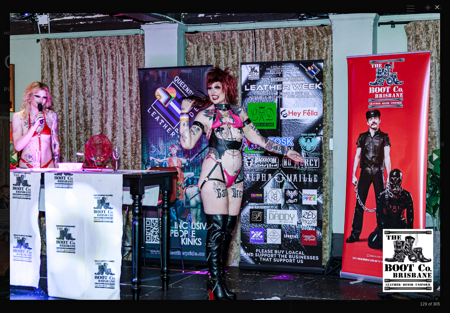
click at [435, 162] on button "button" at bounding box center [436, 156] width 30 height 36
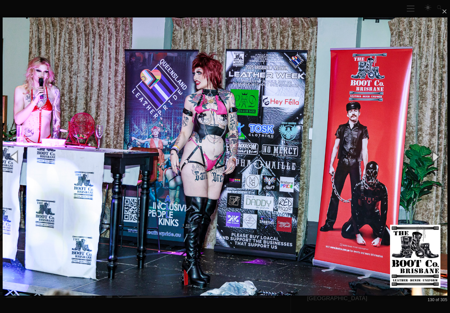
click at [437, 160] on button "button" at bounding box center [436, 156] width 30 height 36
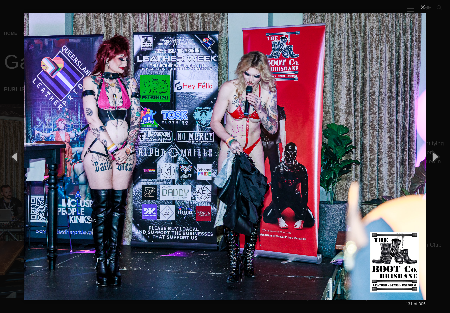
click at [439, 175] on button "button" at bounding box center [436, 156] width 30 height 36
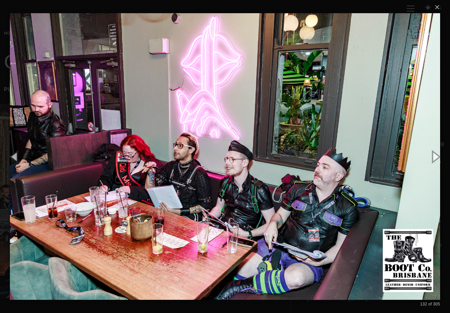
click at [15, 159] on button "button" at bounding box center [15, 156] width 30 height 36
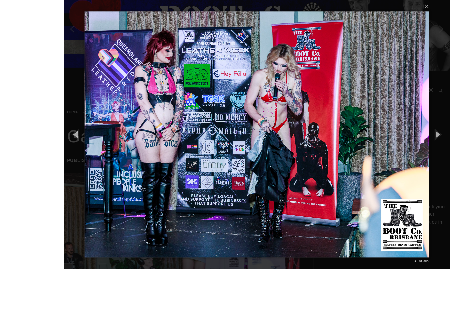
scroll to position [52, 0]
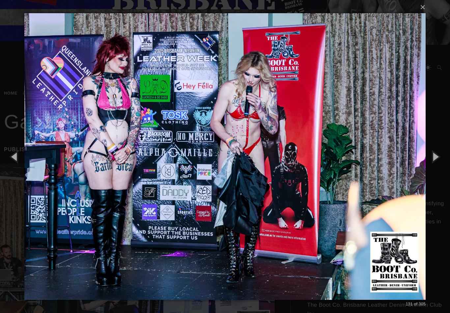
click at [434, 163] on button "button" at bounding box center [436, 156] width 30 height 36
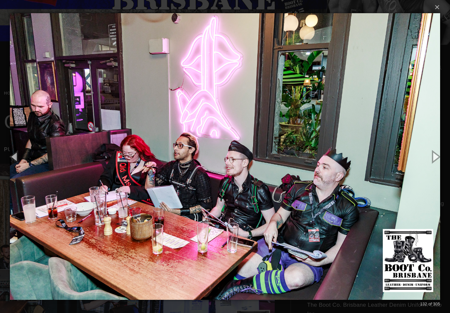
click at [430, 164] on button "button" at bounding box center [436, 156] width 30 height 36
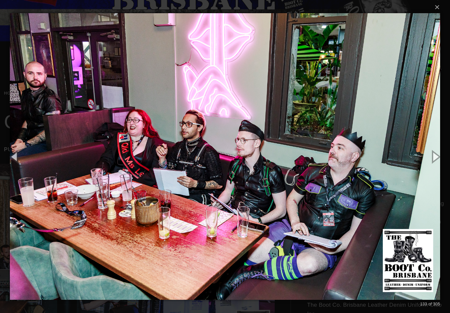
click at [427, 162] on button "button" at bounding box center [436, 156] width 30 height 36
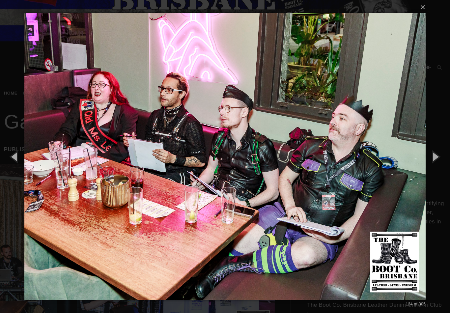
click at [425, 162] on button "button" at bounding box center [436, 156] width 30 height 36
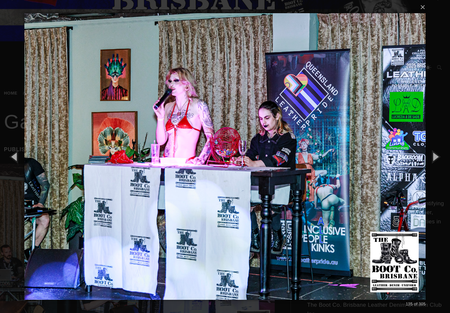
click at [426, 161] on button "button" at bounding box center [436, 156] width 30 height 36
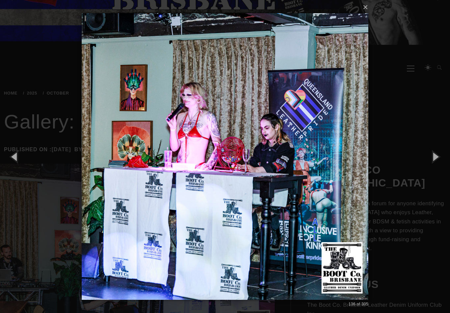
click at [426, 161] on button "button" at bounding box center [436, 156] width 30 height 36
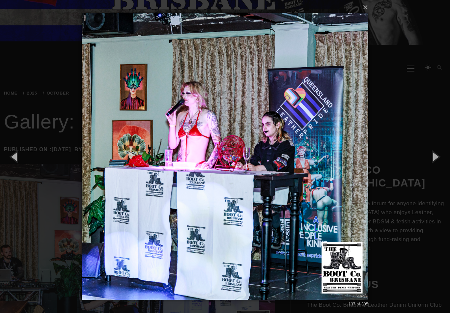
click at [438, 160] on button "button" at bounding box center [436, 156] width 30 height 36
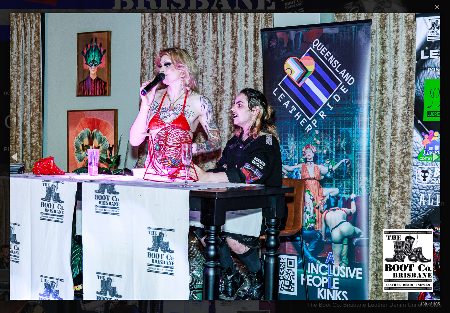
click at [434, 158] on button "button" at bounding box center [436, 156] width 30 height 36
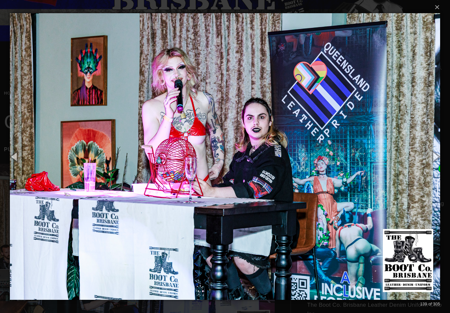
click at [435, 155] on button "button" at bounding box center [436, 156] width 30 height 36
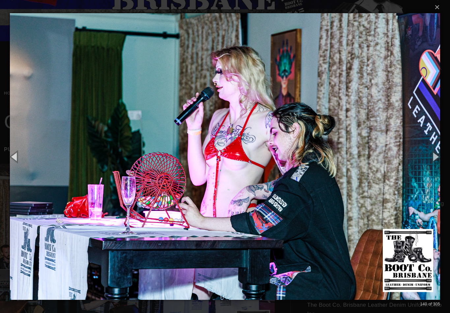
click at [435, 153] on button "button" at bounding box center [436, 156] width 30 height 36
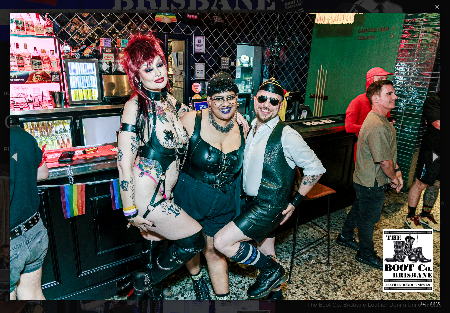
click at [437, 152] on button "button" at bounding box center [436, 156] width 30 height 36
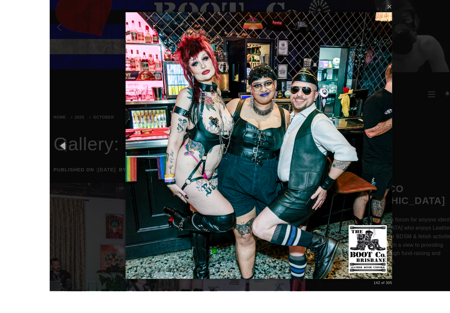
scroll to position [37, 0]
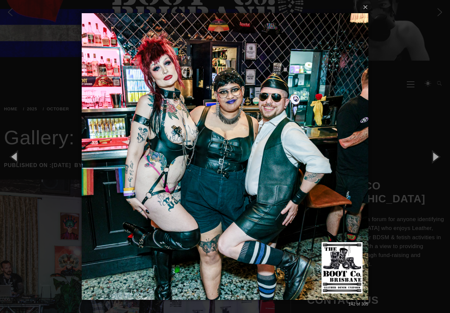
click at [434, 161] on button "button" at bounding box center [436, 156] width 30 height 36
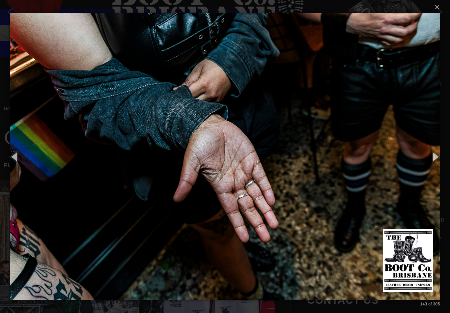
click at [434, 162] on button "button" at bounding box center [436, 156] width 30 height 36
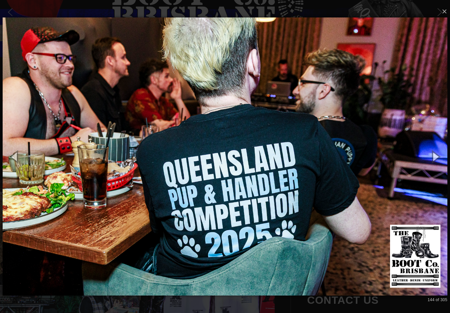
click at [438, 152] on button "button" at bounding box center [436, 156] width 30 height 36
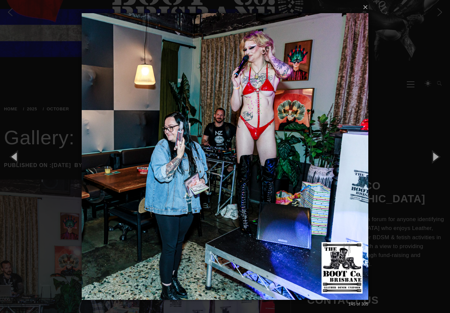
click at [435, 153] on button "button" at bounding box center [436, 156] width 30 height 36
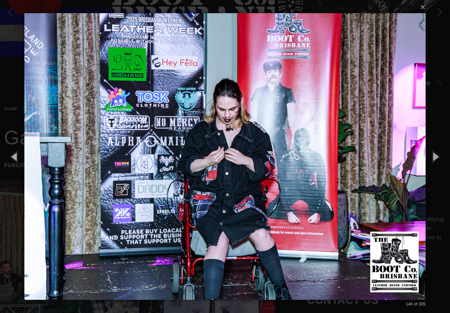
click at [17, 158] on button "button" at bounding box center [15, 156] width 30 height 36
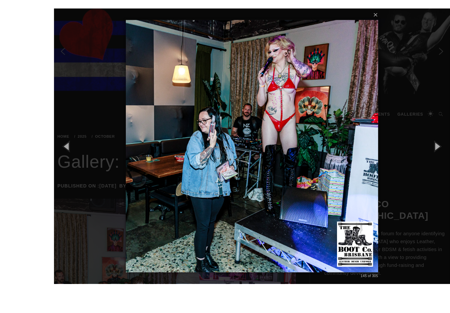
scroll to position [8, 0]
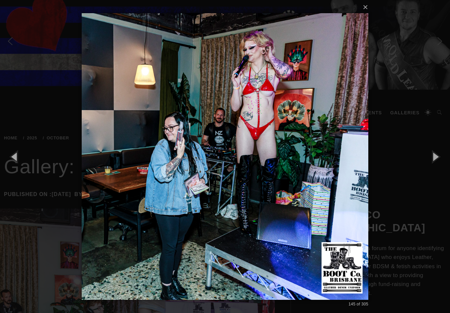
click at [436, 159] on button "button" at bounding box center [436, 156] width 30 height 36
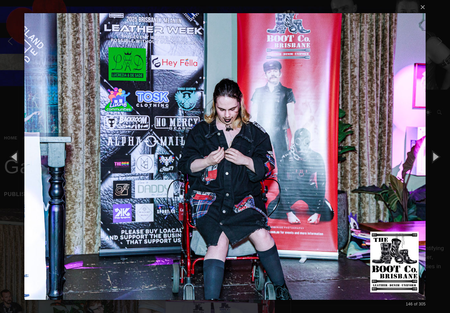
click at [434, 153] on button "button" at bounding box center [436, 156] width 30 height 36
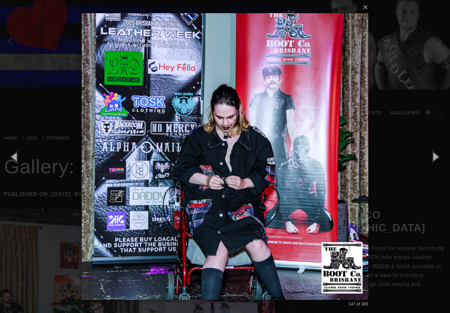
click at [432, 154] on button "button" at bounding box center [436, 156] width 30 height 36
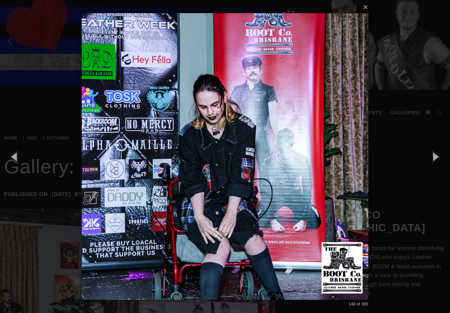
click at [431, 154] on button "button" at bounding box center [436, 156] width 30 height 36
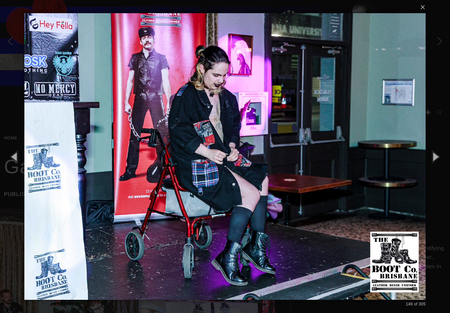
click at [430, 157] on button "button" at bounding box center [436, 156] width 30 height 36
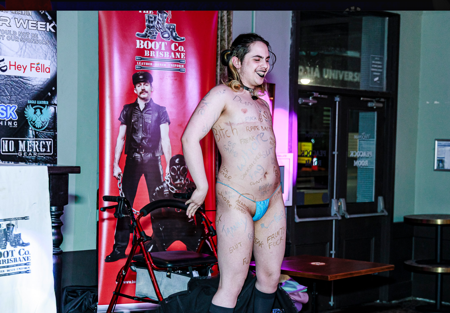
scroll to position [0, 0]
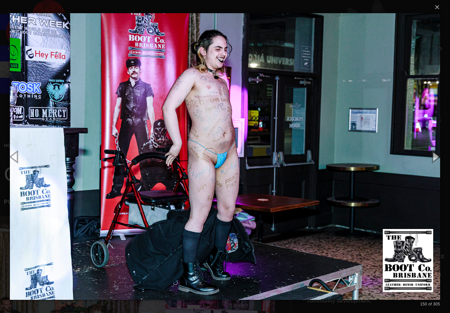
click at [437, 155] on button "button" at bounding box center [436, 156] width 30 height 36
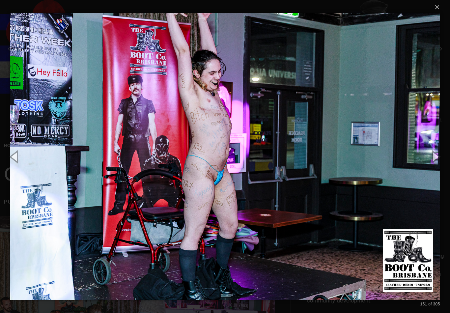
click at [438, 158] on button "button" at bounding box center [436, 156] width 30 height 36
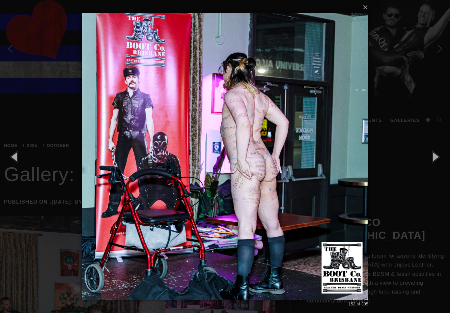
click at [437, 154] on button "button" at bounding box center [436, 156] width 30 height 36
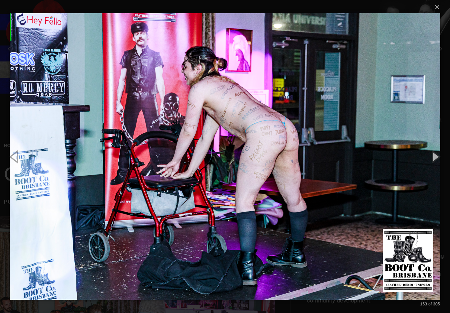
click at [438, 150] on button "button" at bounding box center [436, 156] width 30 height 36
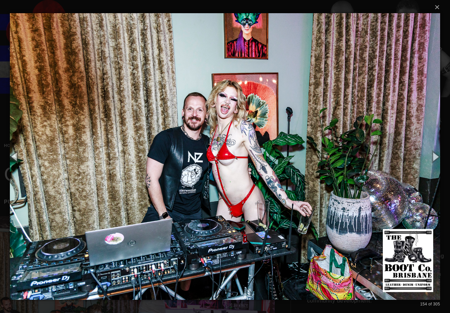
click at [436, 154] on button "button" at bounding box center [436, 156] width 30 height 36
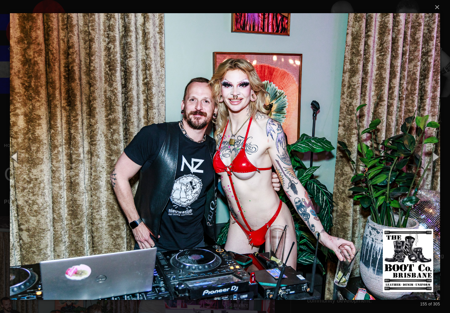
click at [438, 151] on button "button" at bounding box center [436, 156] width 30 height 36
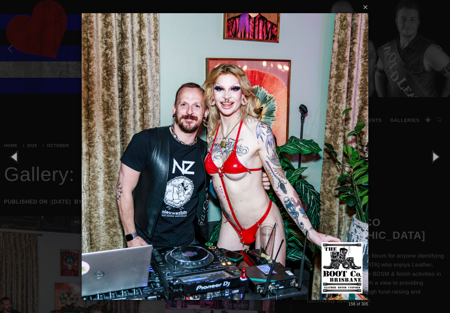
click at [438, 149] on button "button" at bounding box center [436, 156] width 30 height 36
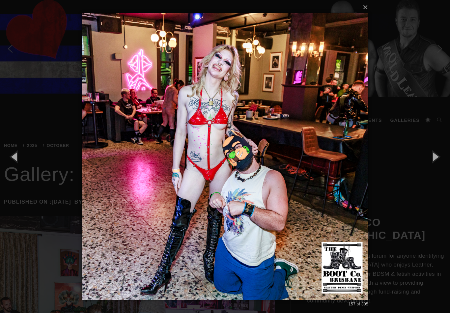
click at [435, 149] on button "button" at bounding box center [436, 156] width 30 height 36
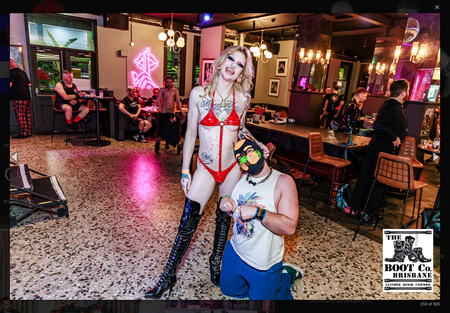
click at [435, 150] on button "button" at bounding box center [436, 156] width 30 height 36
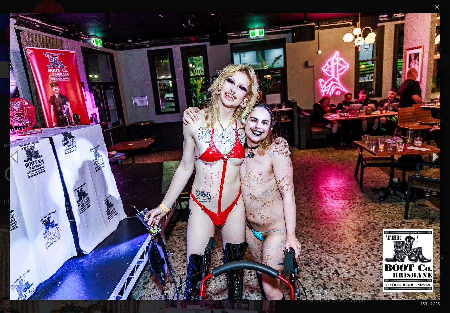
click at [436, 149] on button "button" at bounding box center [436, 156] width 30 height 36
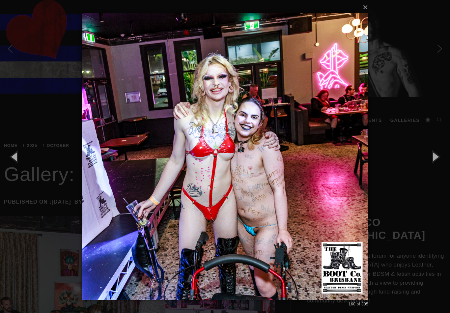
click at [437, 146] on button "button" at bounding box center [436, 156] width 30 height 36
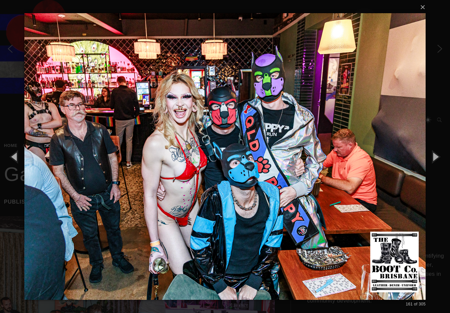
click at [433, 147] on button "button" at bounding box center [436, 156] width 30 height 36
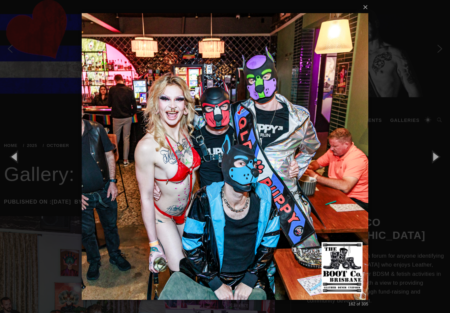
click at [432, 148] on button "button" at bounding box center [436, 156] width 30 height 36
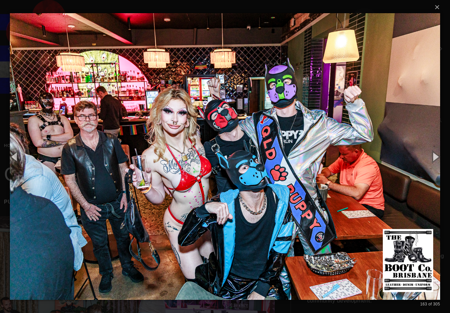
click at [435, 152] on button "button" at bounding box center [436, 156] width 30 height 36
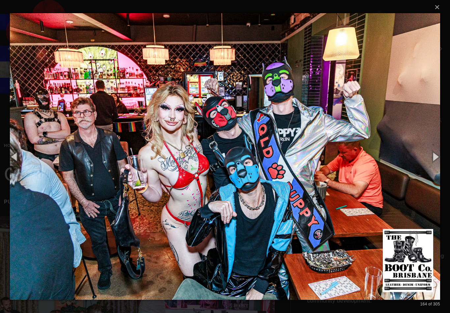
click at [433, 156] on button "button" at bounding box center [436, 156] width 30 height 36
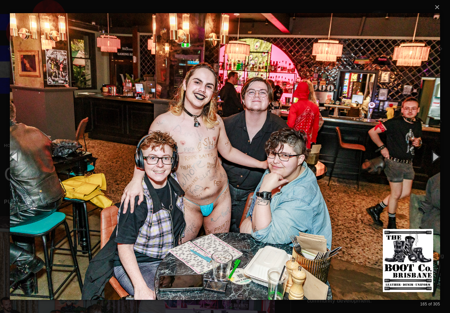
click at [431, 154] on button "button" at bounding box center [436, 156] width 30 height 36
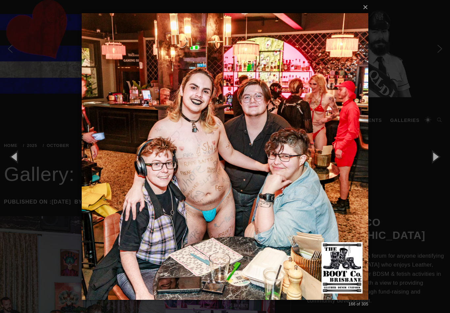
click at [430, 155] on button "button" at bounding box center [436, 156] width 30 height 36
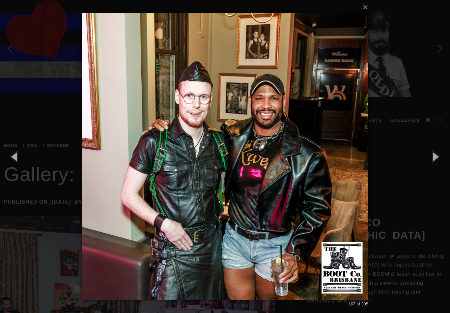
click at [16, 157] on button "button" at bounding box center [15, 156] width 30 height 36
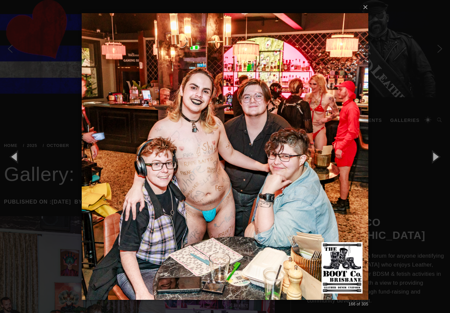
click at [434, 158] on button "button" at bounding box center [436, 156] width 30 height 36
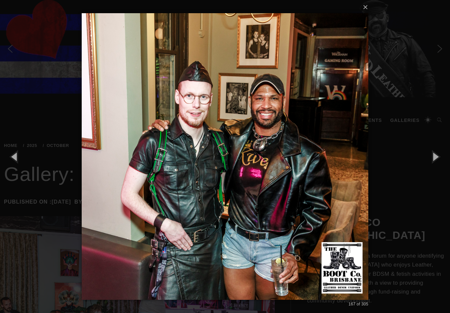
click at [432, 156] on button "button" at bounding box center [436, 156] width 30 height 36
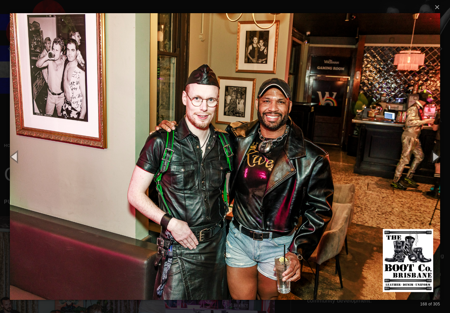
click at [11, 153] on button "button" at bounding box center [15, 156] width 30 height 36
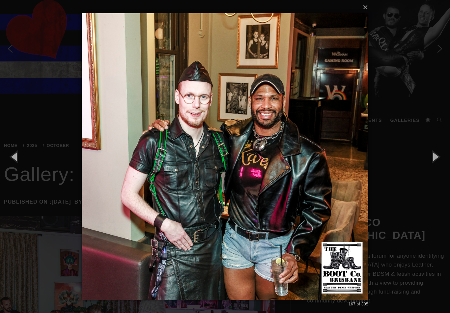
click at [436, 155] on button "button" at bounding box center [436, 156] width 30 height 36
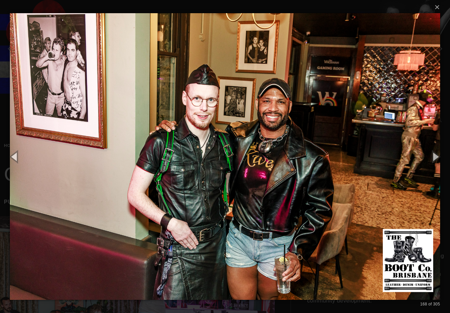
click at [436, 158] on button "button" at bounding box center [436, 156] width 30 height 36
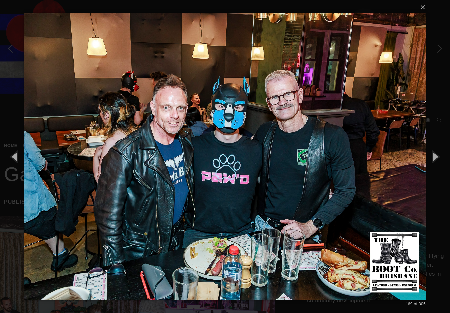
click at [433, 159] on button "button" at bounding box center [436, 156] width 30 height 36
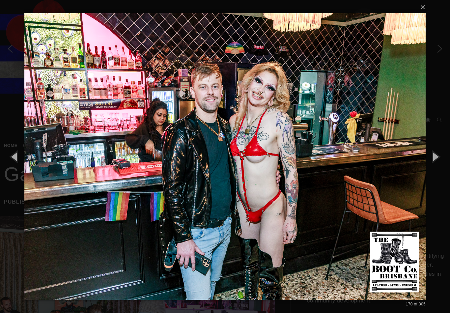
click at [433, 156] on button "button" at bounding box center [436, 156] width 30 height 36
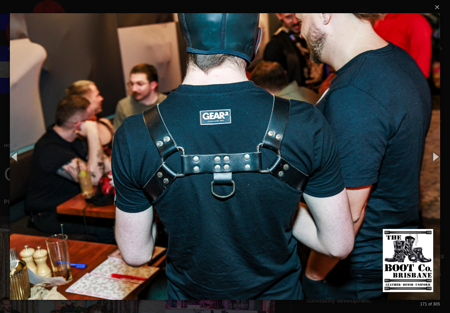
click at [20, 158] on button "button" at bounding box center [15, 156] width 30 height 36
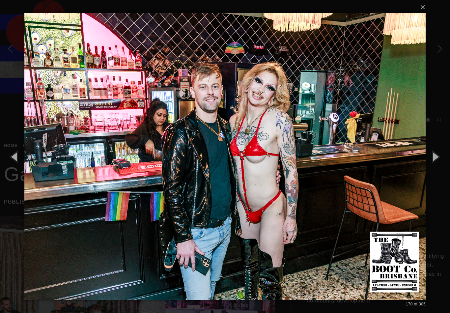
click at [437, 154] on button "button" at bounding box center [436, 156] width 30 height 36
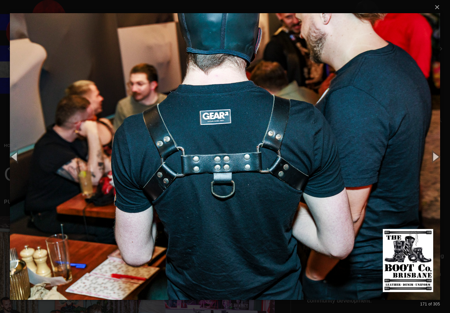
click at [19, 154] on button "button" at bounding box center [15, 156] width 30 height 36
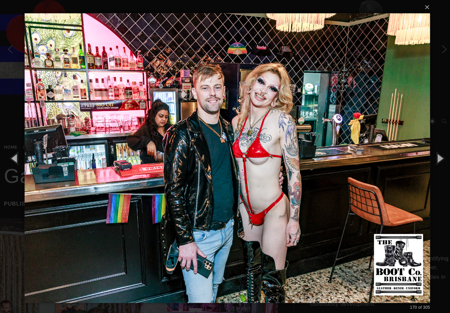
click at [436, 155] on button "button" at bounding box center [436, 156] width 30 height 36
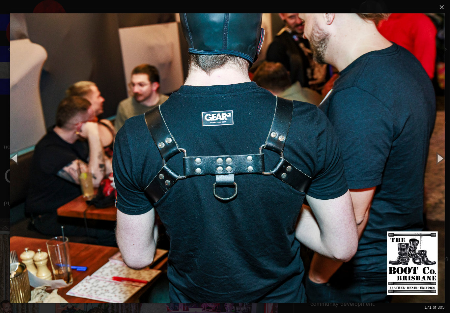
click at [434, 152] on button "button" at bounding box center [436, 156] width 30 height 36
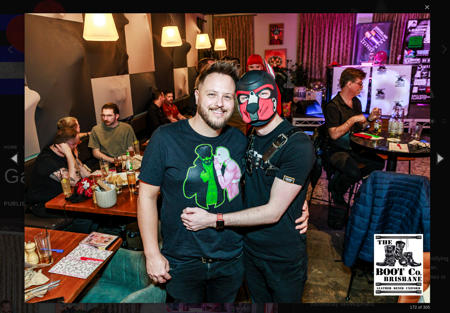
click at [434, 151] on button "button" at bounding box center [436, 156] width 30 height 36
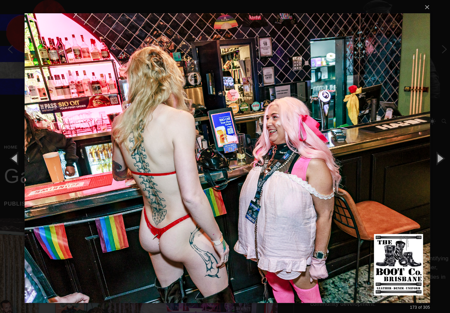
click at [436, 157] on button "button" at bounding box center [436, 156] width 30 height 36
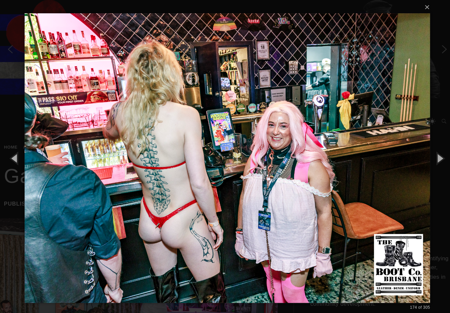
click at [436, 156] on button "button" at bounding box center [436, 156] width 30 height 36
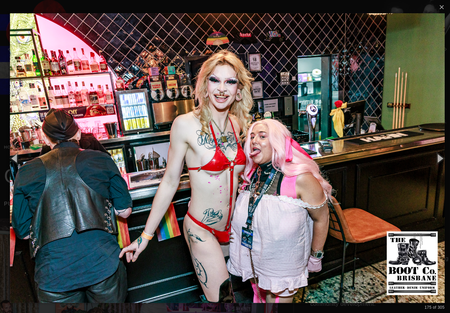
click at [434, 154] on button "button" at bounding box center [436, 156] width 30 height 36
click at [435, 151] on button "button" at bounding box center [436, 156] width 30 height 36
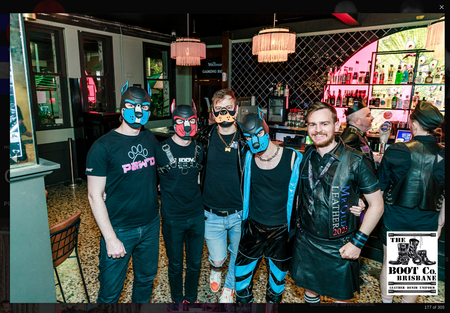
click at [432, 158] on button "button" at bounding box center [436, 156] width 30 height 36
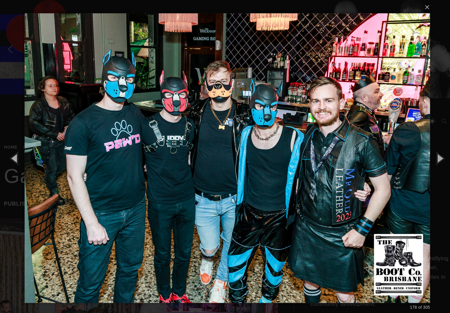
click at [436, 155] on button "button" at bounding box center [436, 156] width 30 height 36
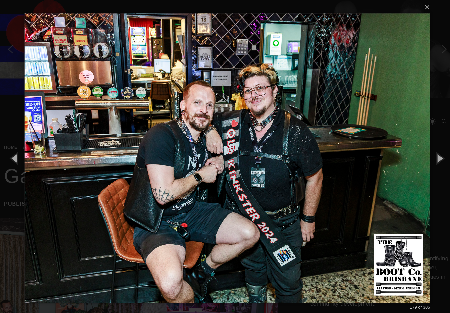
click at [432, 156] on button "button" at bounding box center [436, 156] width 30 height 36
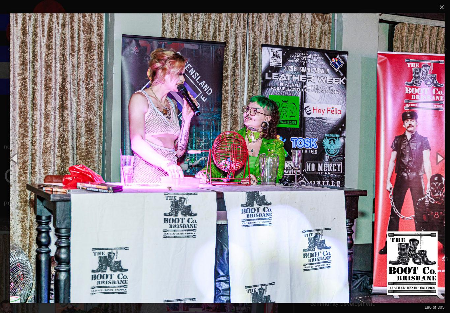
click at [433, 156] on button "button" at bounding box center [436, 156] width 30 height 36
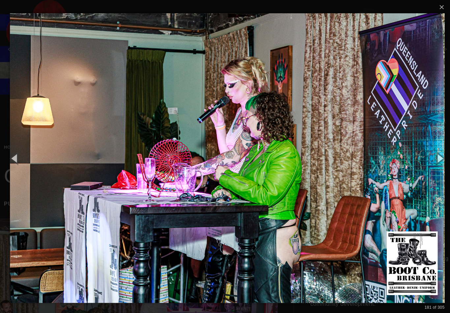
click at [432, 154] on button "button" at bounding box center [436, 156] width 30 height 36
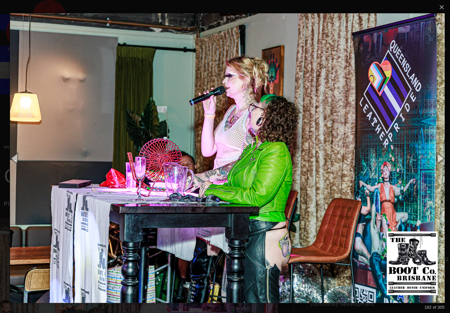
click at [429, 156] on button "button" at bounding box center [436, 156] width 30 height 36
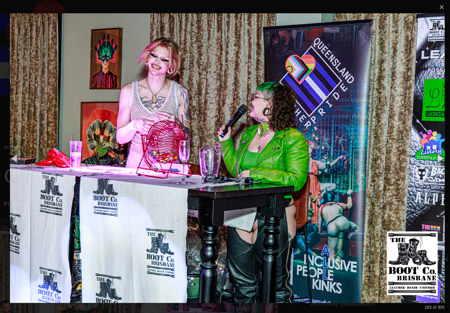
click at [429, 155] on button "button" at bounding box center [436, 156] width 30 height 36
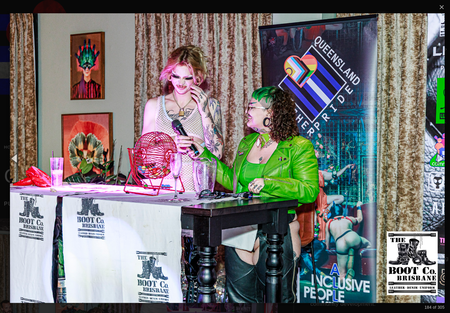
click at [434, 158] on button "button" at bounding box center [436, 156] width 30 height 36
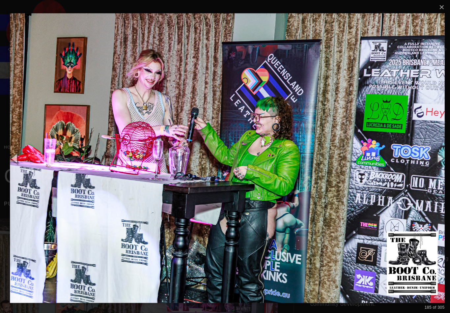
click at [435, 154] on button "button" at bounding box center [436, 156] width 30 height 36
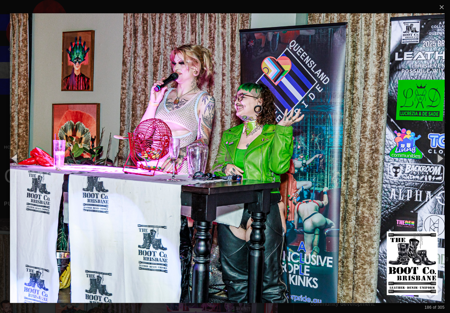
click at [435, 154] on button "button" at bounding box center [436, 156] width 30 height 36
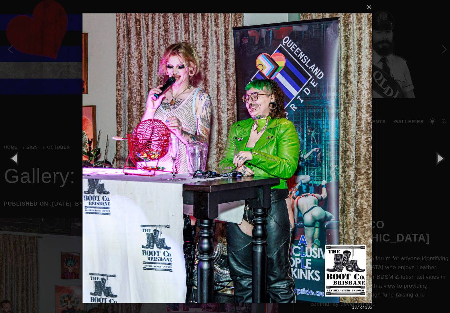
click at [431, 155] on button "button" at bounding box center [436, 156] width 30 height 36
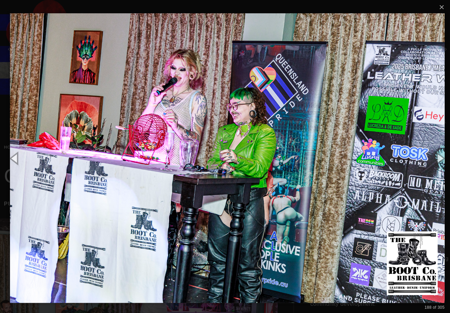
click at [433, 154] on button "button" at bounding box center [436, 156] width 30 height 36
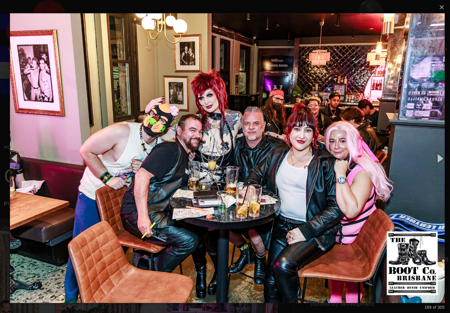
click at [431, 156] on button "button" at bounding box center [436, 156] width 30 height 36
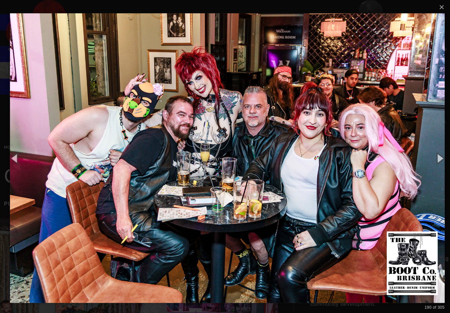
click at [433, 154] on button "button" at bounding box center [436, 156] width 30 height 36
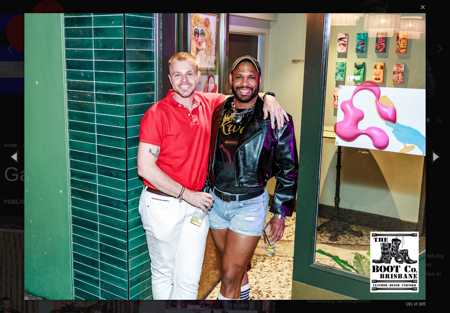
click at [434, 156] on button "button" at bounding box center [436, 156] width 30 height 36
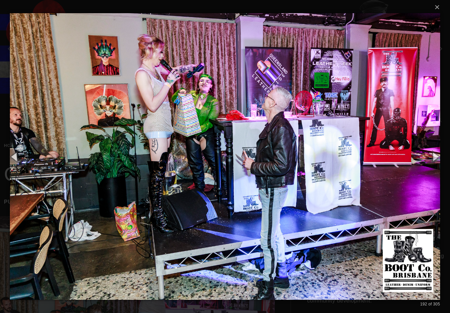
click at [434, 152] on button "button" at bounding box center [436, 156] width 30 height 36
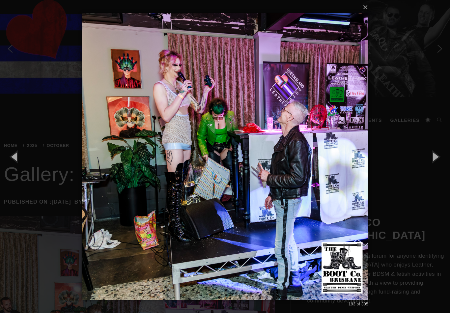
click at [430, 153] on button "button" at bounding box center [436, 156] width 30 height 36
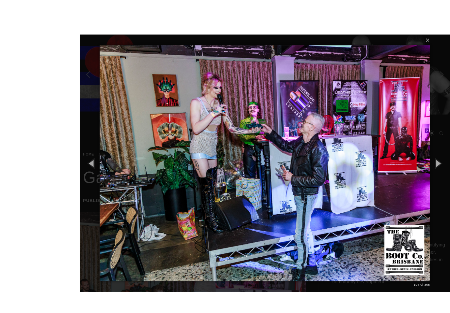
scroll to position [5, 0]
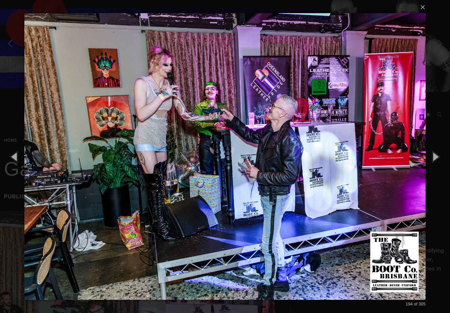
click at [433, 160] on button "button" at bounding box center [436, 156] width 30 height 36
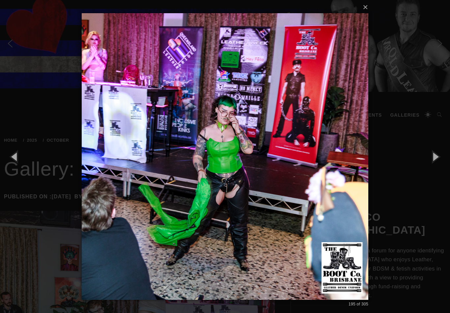
click at [434, 157] on button "button" at bounding box center [436, 156] width 30 height 36
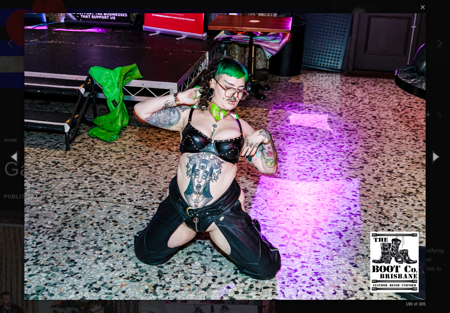
click at [430, 154] on button "button" at bounding box center [436, 156] width 30 height 36
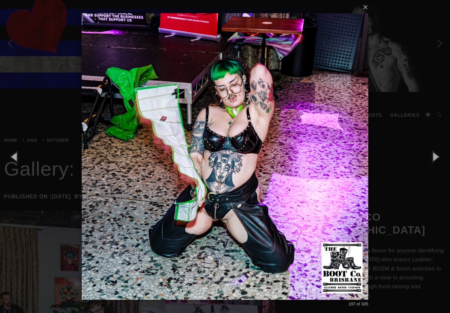
click at [428, 156] on button "button" at bounding box center [436, 156] width 30 height 36
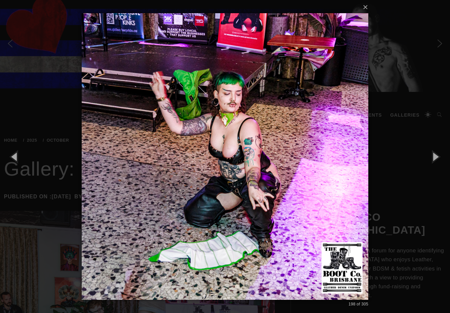
click at [429, 157] on button "button" at bounding box center [436, 156] width 30 height 36
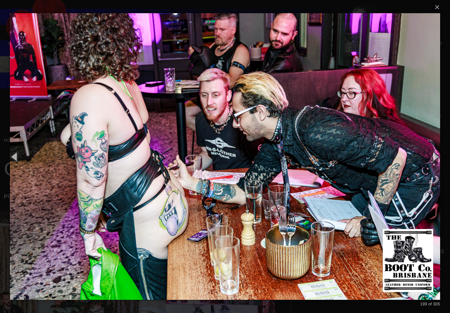
click at [436, 154] on button "button" at bounding box center [436, 156] width 30 height 36
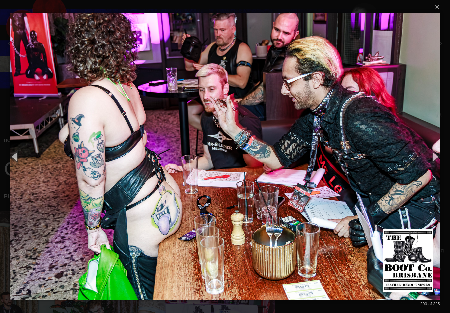
click at [433, 154] on button "button" at bounding box center [436, 156] width 30 height 36
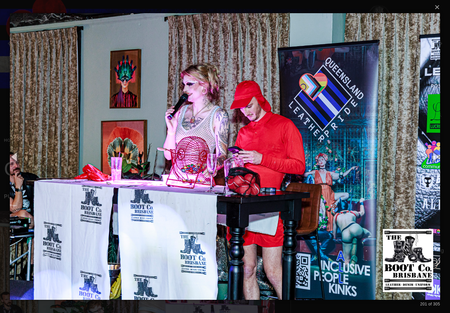
click at [432, 153] on button "button" at bounding box center [436, 156] width 30 height 36
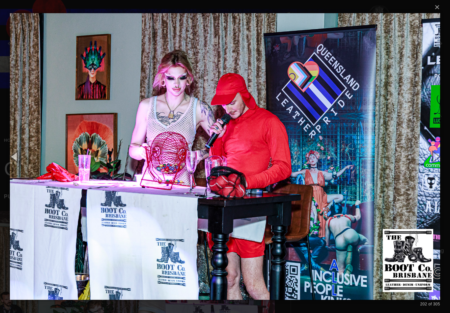
click at [432, 153] on button "button" at bounding box center [436, 156] width 30 height 36
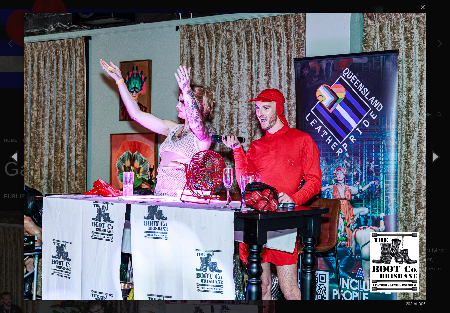
click at [431, 151] on button "button" at bounding box center [436, 156] width 30 height 36
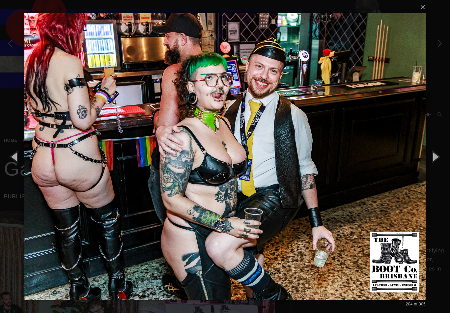
click at [436, 155] on button "button" at bounding box center [436, 156] width 30 height 36
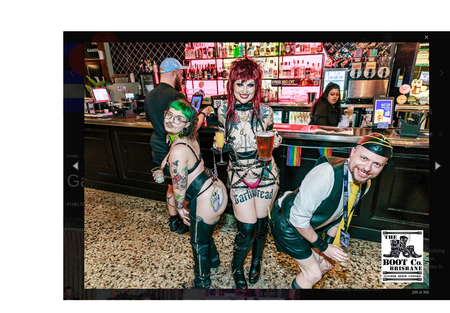
scroll to position [16, 0]
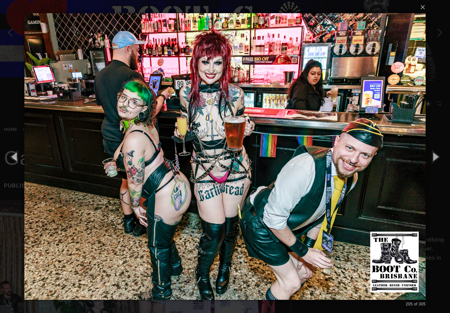
click at [431, 159] on button "button" at bounding box center [436, 156] width 30 height 36
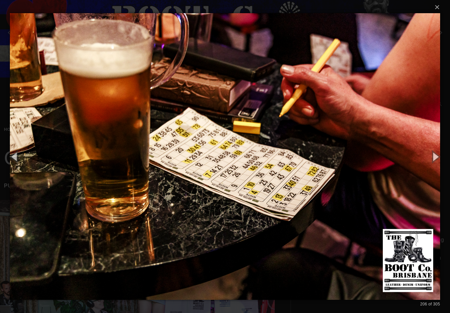
click at [433, 154] on button "button" at bounding box center [436, 156] width 30 height 36
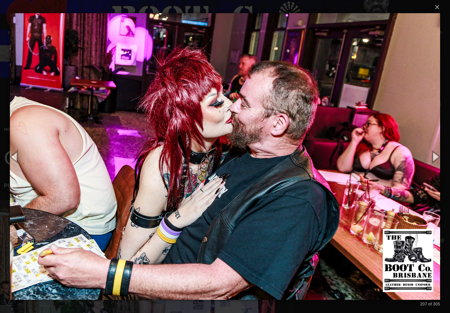
click at [433, 154] on button "button" at bounding box center [436, 156] width 30 height 36
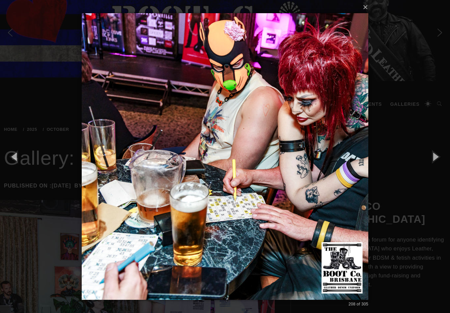
click at [431, 153] on button "button" at bounding box center [436, 156] width 30 height 36
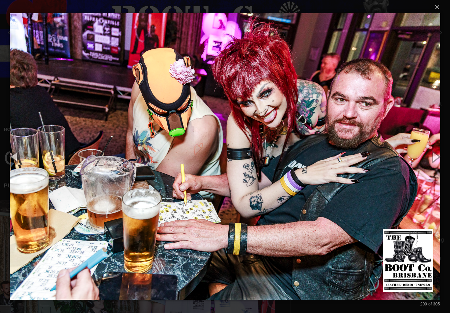
click at [432, 153] on button "button" at bounding box center [436, 156] width 30 height 36
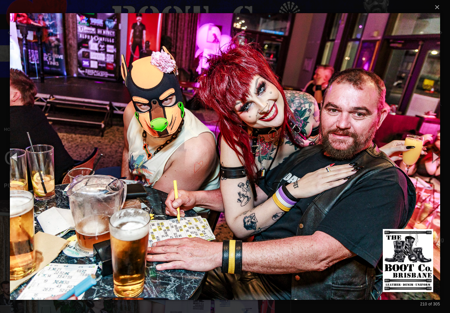
click at [432, 154] on button "button" at bounding box center [436, 156] width 30 height 36
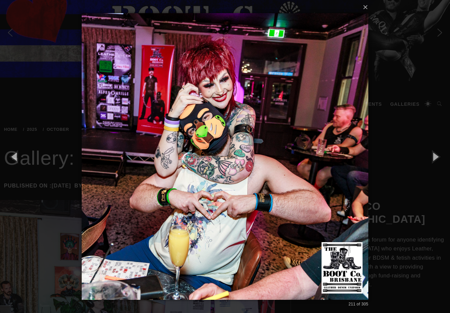
click at [436, 151] on button "button" at bounding box center [436, 156] width 30 height 36
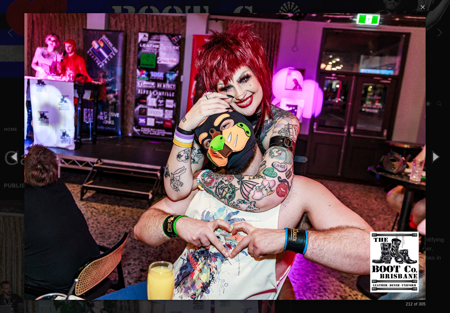
click at [441, 151] on button "button" at bounding box center [436, 156] width 30 height 36
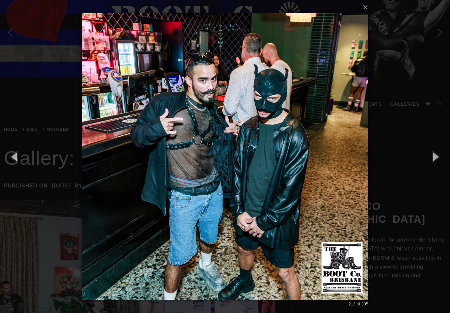
click at [437, 152] on button "button" at bounding box center [436, 156] width 30 height 36
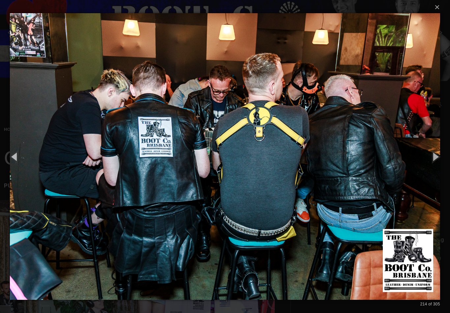
click at [433, 155] on button "button" at bounding box center [436, 156] width 30 height 36
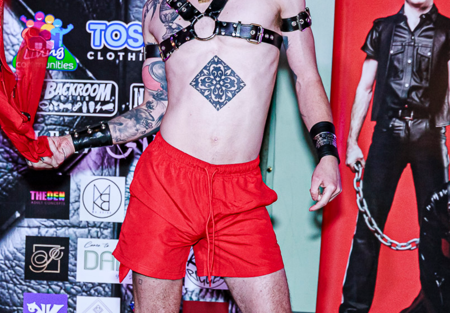
scroll to position [0, 0]
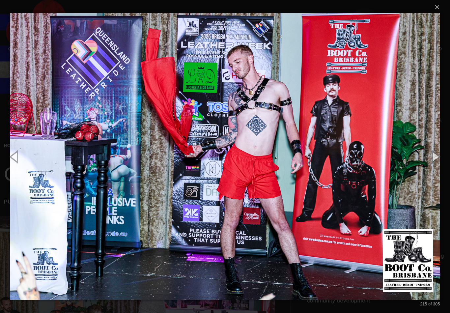
click at [438, 152] on button "button" at bounding box center [436, 156] width 30 height 36
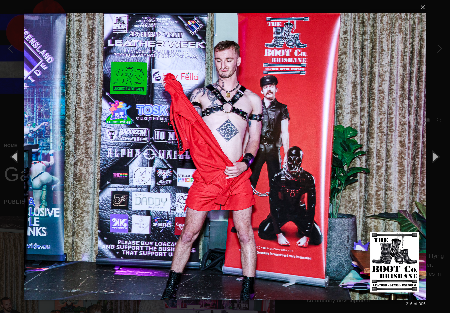
click at [436, 157] on button "button" at bounding box center [436, 156] width 30 height 36
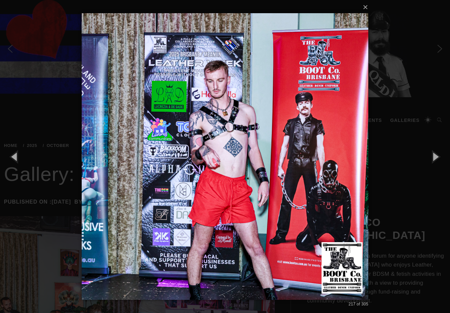
click at [433, 158] on button "button" at bounding box center [436, 156] width 30 height 36
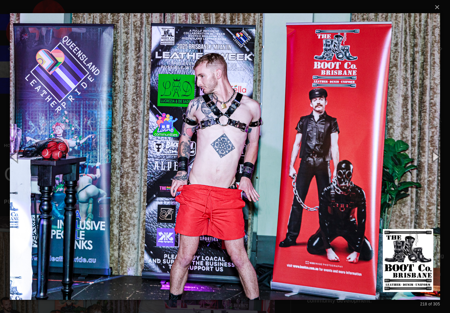
click at [435, 157] on button "button" at bounding box center [436, 156] width 30 height 36
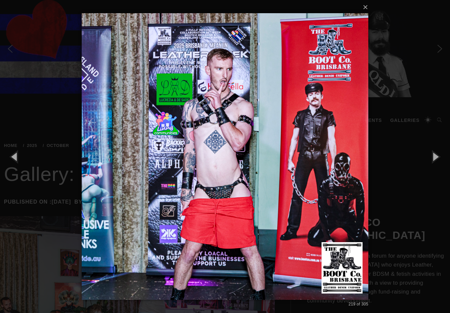
click at [432, 156] on button "button" at bounding box center [436, 156] width 30 height 36
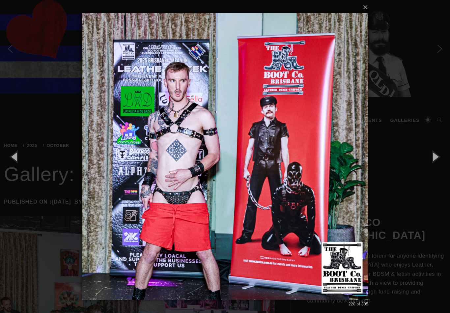
click at [431, 157] on button "button" at bounding box center [436, 156] width 30 height 36
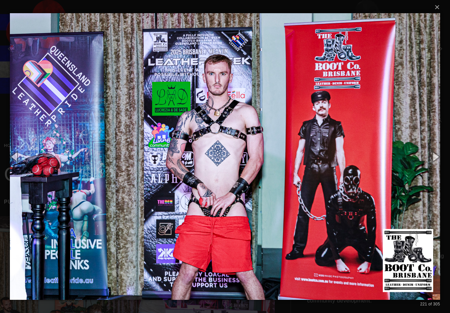
click at [431, 157] on button "button" at bounding box center [436, 156] width 30 height 36
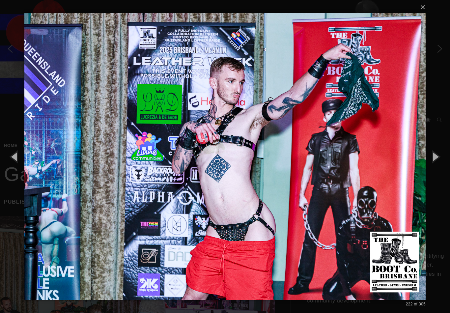
click at [432, 157] on button "button" at bounding box center [436, 156] width 30 height 36
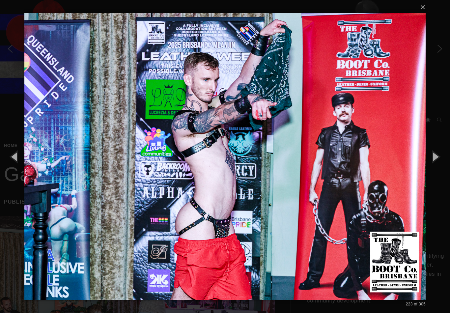
click at [433, 155] on button "button" at bounding box center [436, 156] width 30 height 36
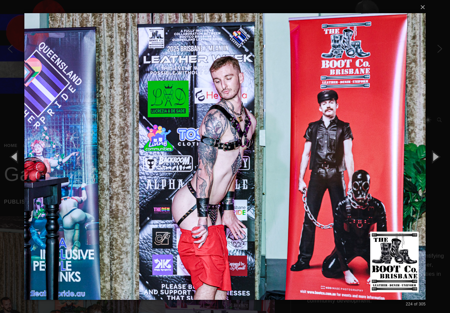
click at [431, 157] on button "button" at bounding box center [436, 156] width 30 height 36
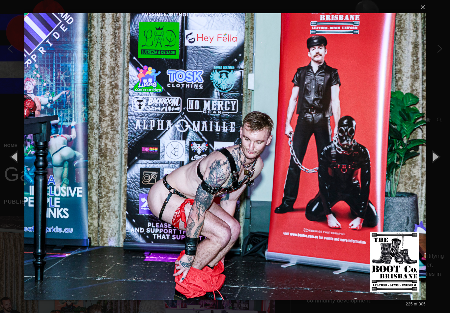
click at [432, 156] on button "button" at bounding box center [436, 156] width 30 height 36
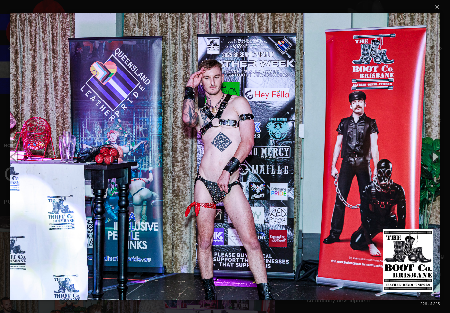
click at [432, 154] on button "button" at bounding box center [436, 156] width 30 height 36
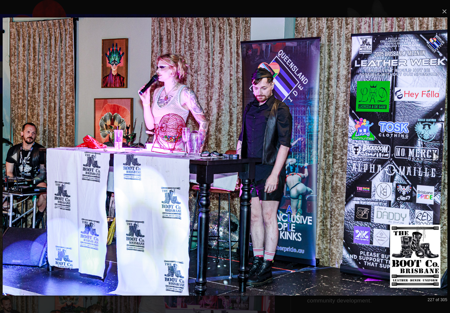
click at [431, 155] on button "button" at bounding box center [436, 156] width 30 height 36
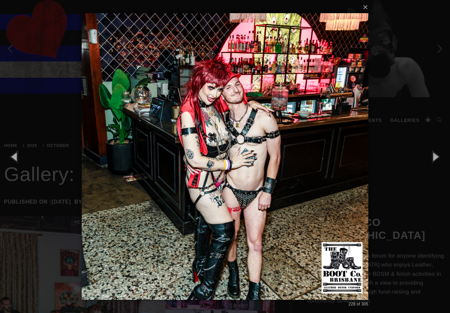
click at [433, 156] on button "button" at bounding box center [436, 156] width 30 height 36
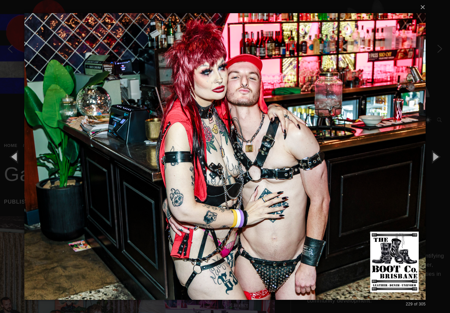
click at [434, 153] on button "button" at bounding box center [436, 156] width 30 height 36
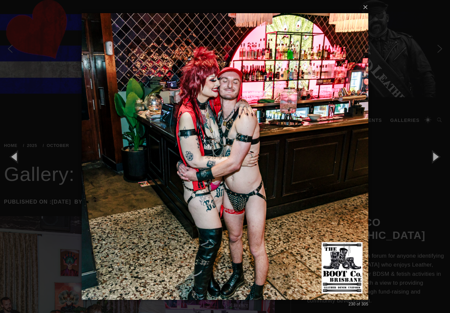
click at [433, 153] on button "button" at bounding box center [436, 156] width 30 height 36
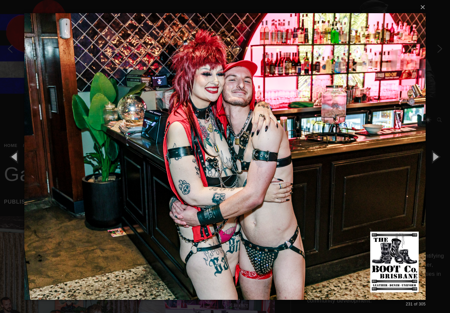
click at [431, 154] on button "button" at bounding box center [436, 156] width 30 height 36
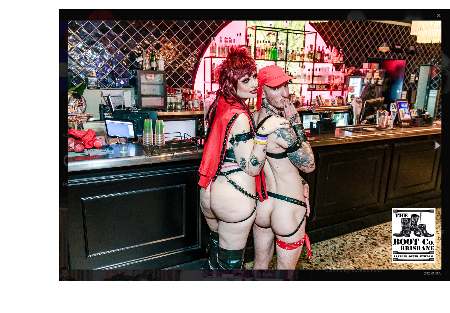
scroll to position [42, 0]
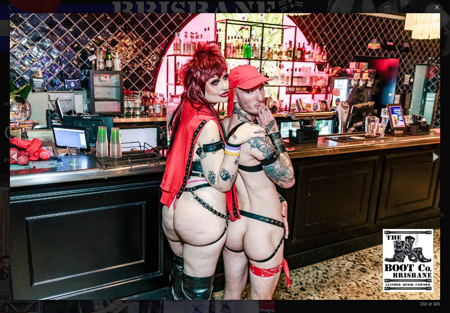
click at [432, 153] on button "button" at bounding box center [436, 156] width 30 height 36
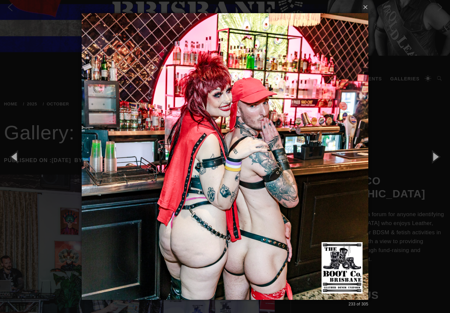
click at [436, 156] on button "button" at bounding box center [436, 156] width 30 height 36
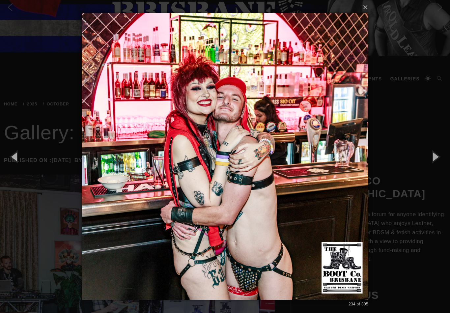
click at [433, 155] on button "button" at bounding box center [436, 156] width 30 height 36
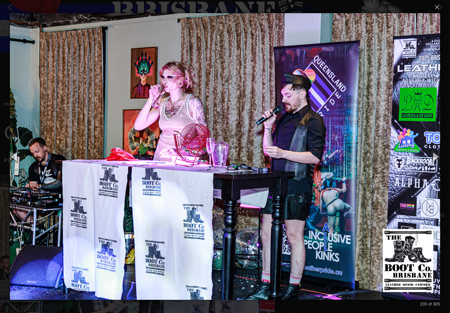
click at [437, 156] on button "button" at bounding box center [436, 156] width 30 height 36
click at [434, 156] on button "button" at bounding box center [436, 156] width 30 height 36
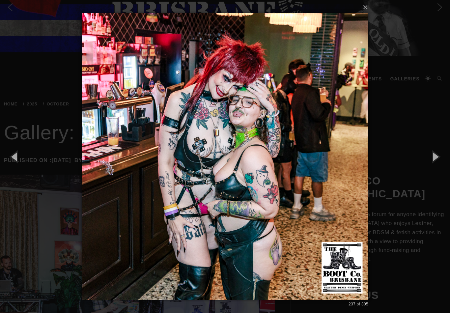
click at [430, 156] on button "button" at bounding box center [436, 156] width 30 height 36
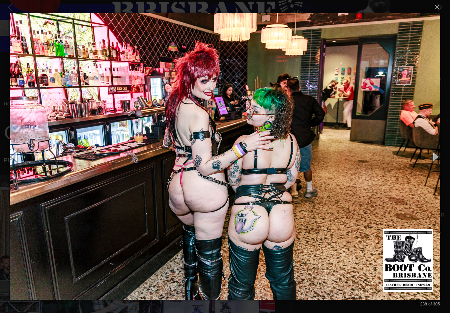
click at [435, 157] on button "button" at bounding box center [436, 156] width 30 height 36
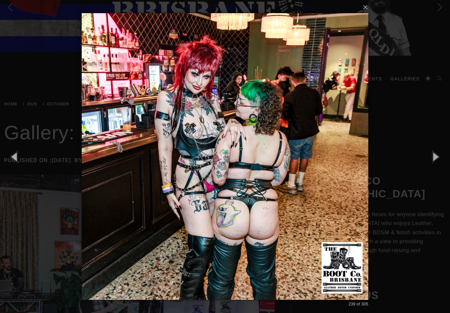
click at [432, 156] on button "button" at bounding box center [436, 156] width 30 height 36
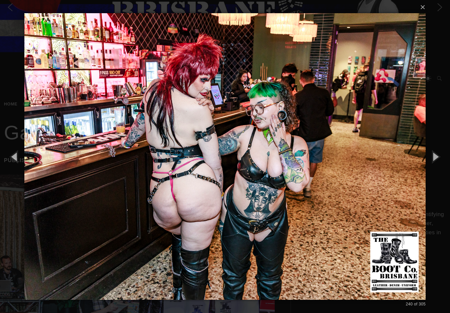
click at [430, 154] on button "button" at bounding box center [436, 156] width 30 height 36
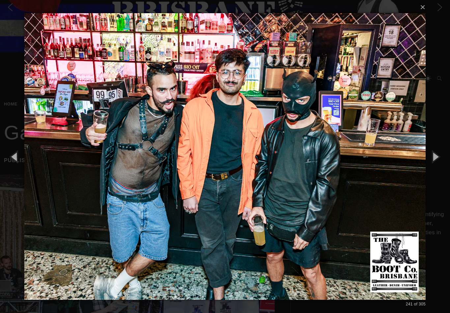
click at [433, 155] on button "button" at bounding box center [436, 156] width 30 height 36
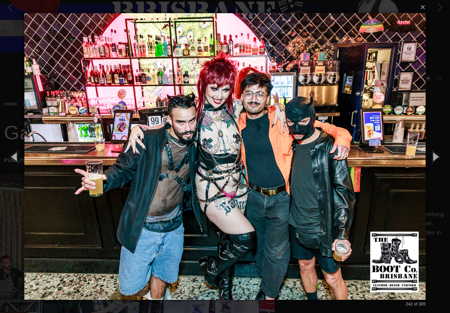
click at [432, 156] on button "button" at bounding box center [436, 156] width 30 height 36
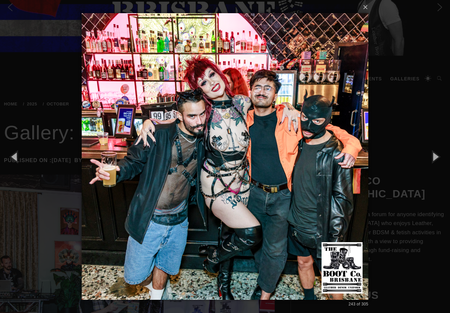
click at [430, 157] on button "button" at bounding box center [436, 156] width 30 height 36
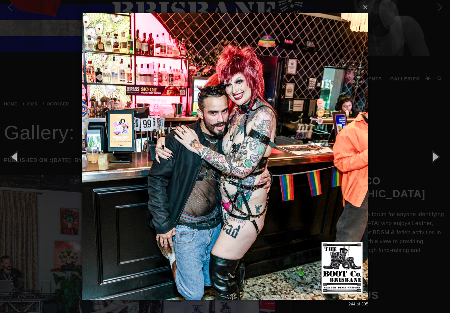
click at [431, 156] on button "button" at bounding box center [436, 156] width 30 height 36
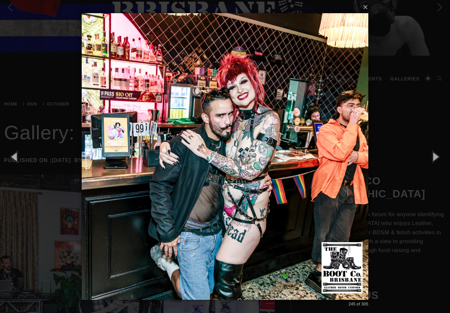
click at [434, 155] on button "button" at bounding box center [436, 156] width 30 height 36
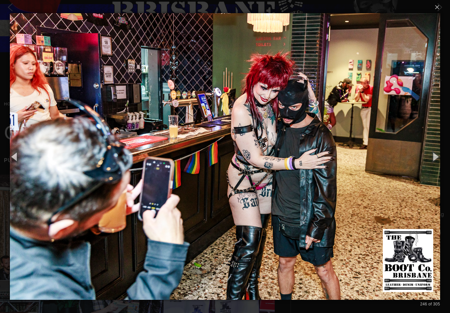
click at [433, 155] on button "button" at bounding box center [436, 156] width 30 height 36
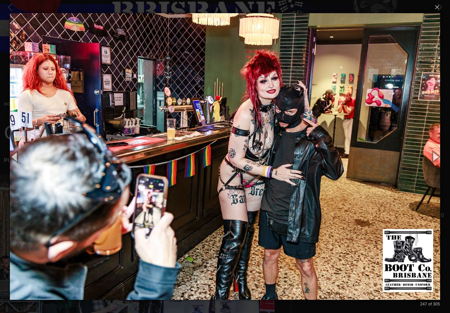
click at [435, 156] on button "button" at bounding box center [436, 156] width 30 height 36
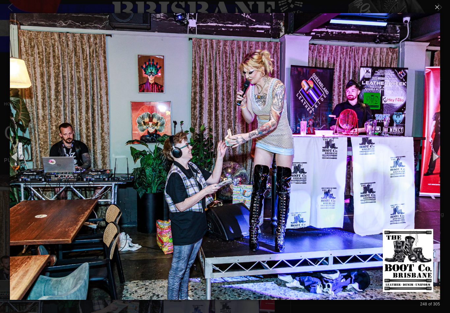
click at [434, 154] on button "button" at bounding box center [436, 156] width 30 height 36
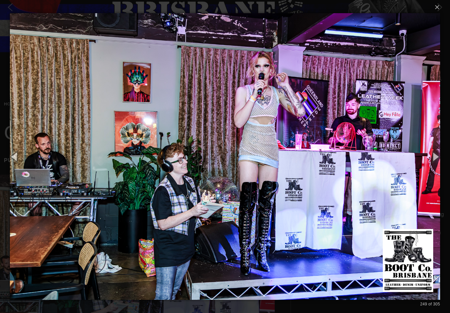
click at [434, 155] on button "button" at bounding box center [436, 156] width 30 height 36
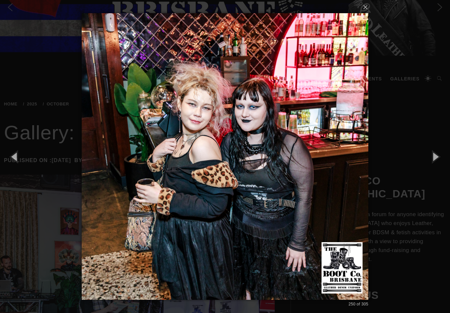
click at [433, 156] on button "button" at bounding box center [436, 156] width 30 height 36
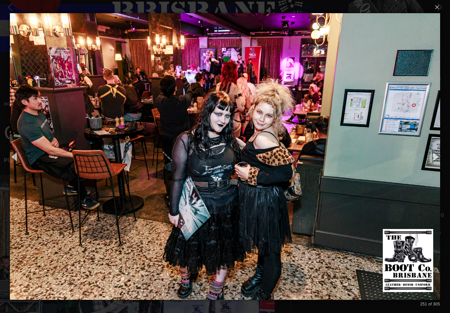
click at [432, 156] on button "button" at bounding box center [436, 156] width 30 height 36
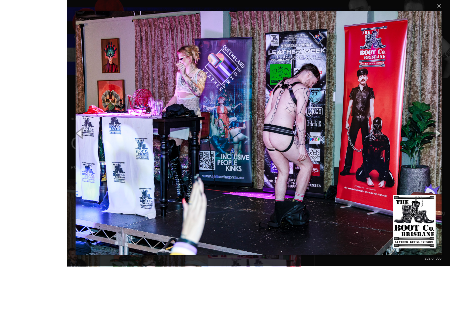
scroll to position [76, 0]
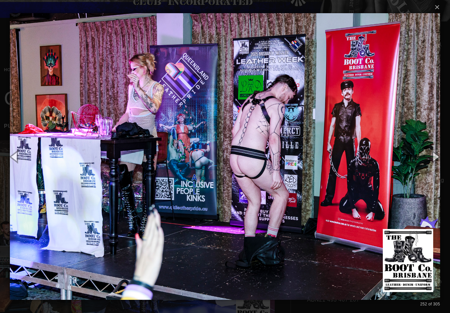
click at [437, 155] on button "button" at bounding box center [436, 156] width 30 height 36
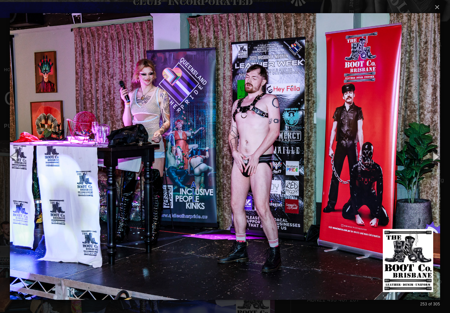
click at [437, 153] on button "button" at bounding box center [436, 156] width 30 height 36
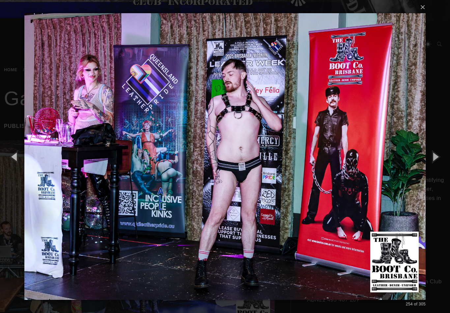
click at [435, 154] on button "button" at bounding box center [436, 156] width 30 height 36
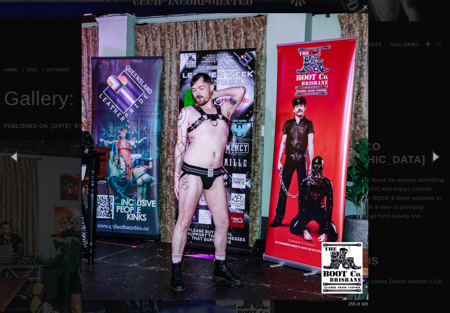
click at [434, 155] on button "button" at bounding box center [436, 156] width 30 height 36
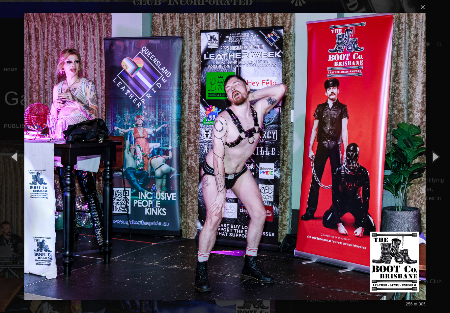
click at [433, 155] on button "button" at bounding box center [436, 156] width 30 height 36
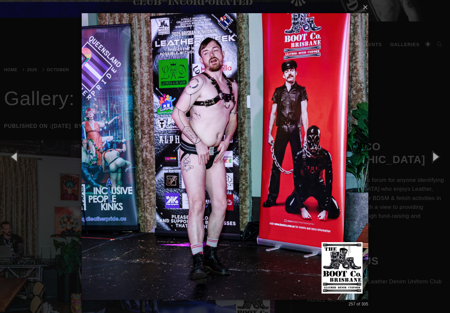
click at [435, 155] on button "button" at bounding box center [436, 156] width 30 height 36
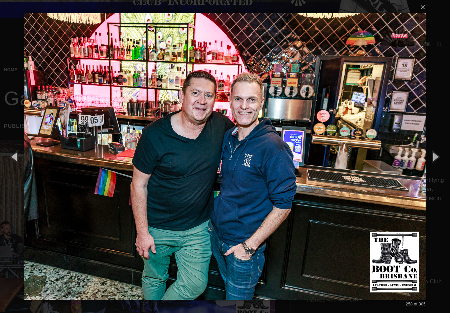
click at [434, 157] on button "button" at bounding box center [436, 156] width 30 height 36
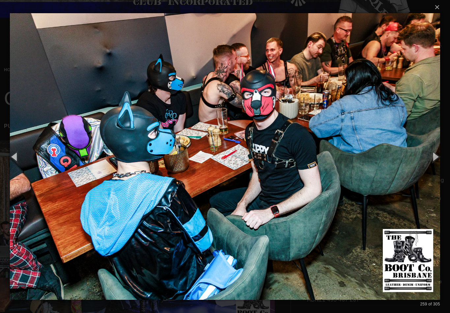
click at [433, 158] on button "button" at bounding box center [436, 156] width 30 height 36
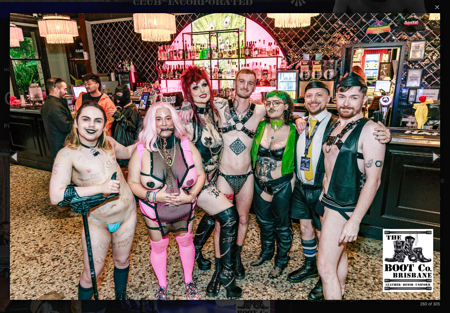
click at [438, 153] on button "button" at bounding box center [436, 156] width 30 height 36
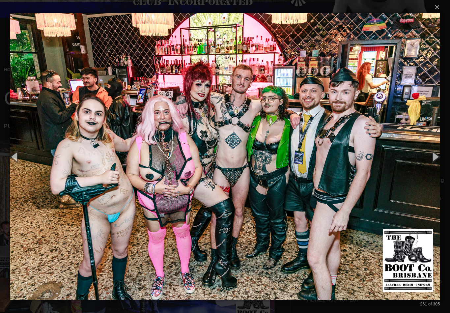
click at [434, 152] on button "button" at bounding box center [436, 156] width 30 height 36
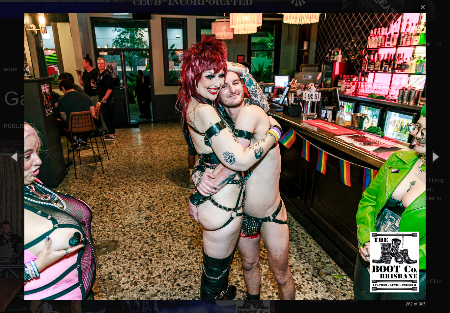
click at [438, 157] on button "button" at bounding box center [436, 156] width 30 height 36
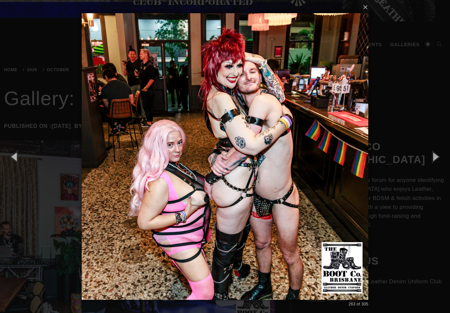
click at [436, 154] on button "button" at bounding box center [436, 156] width 30 height 36
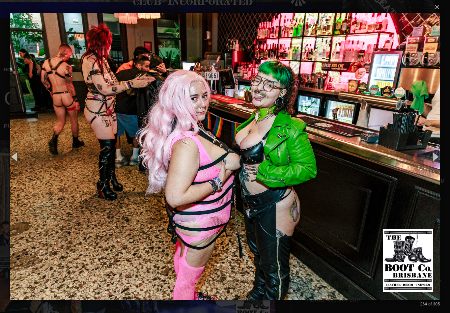
click at [434, 150] on button "button" at bounding box center [436, 156] width 30 height 36
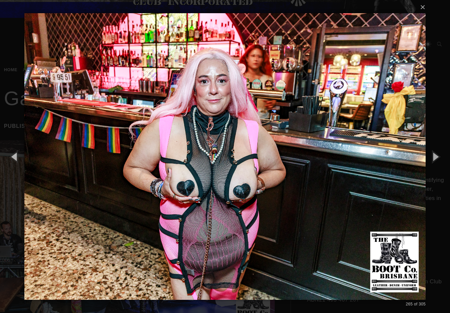
click at [433, 153] on button "button" at bounding box center [436, 156] width 30 height 36
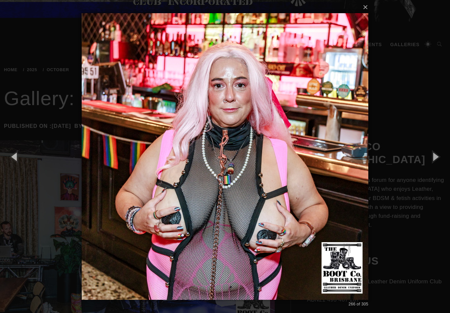
click at [432, 152] on button "button" at bounding box center [436, 156] width 30 height 36
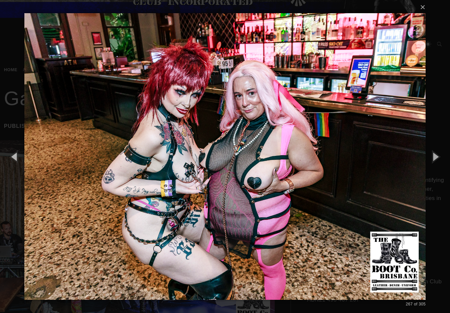
click at [432, 152] on button "button" at bounding box center [436, 156] width 30 height 36
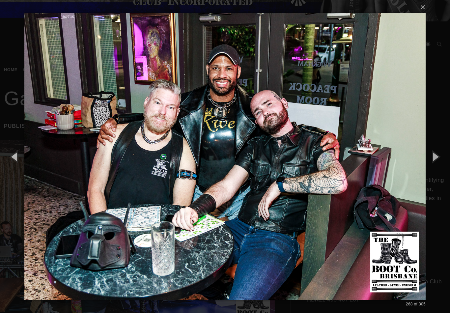
click at [434, 146] on button "button" at bounding box center [436, 156] width 30 height 36
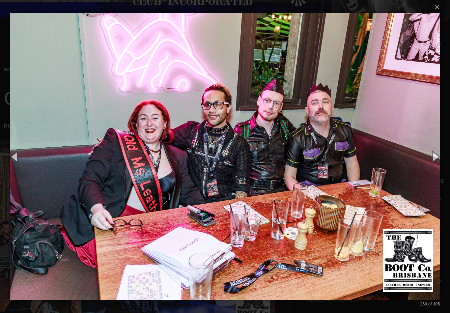
click at [436, 154] on button "button" at bounding box center [436, 156] width 30 height 36
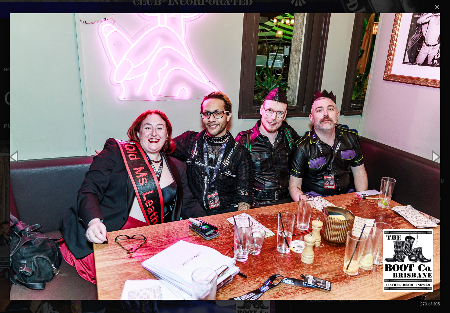
click at [436, 156] on button "button" at bounding box center [436, 156] width 30 height 36
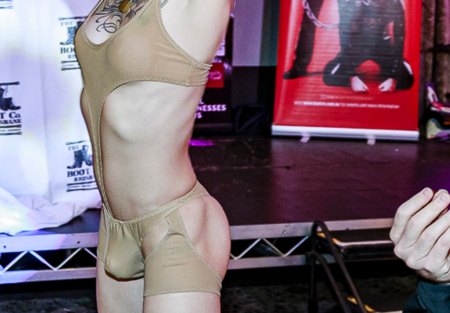
click at [90, 47] on img at bounding box center [225, 156] width 430 height 313
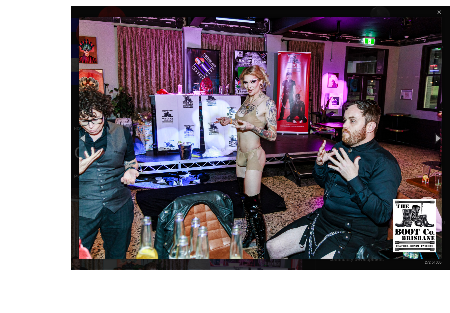
scroll to position [36, 0]
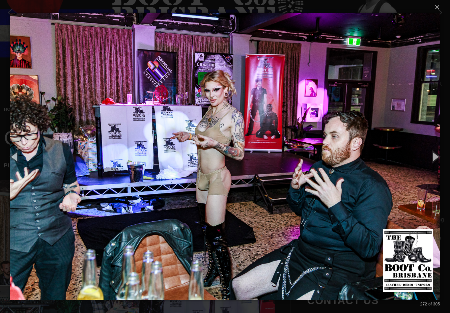
click at [437, 163] on button "button" at bounding box center [436, 156] width 30 height 36
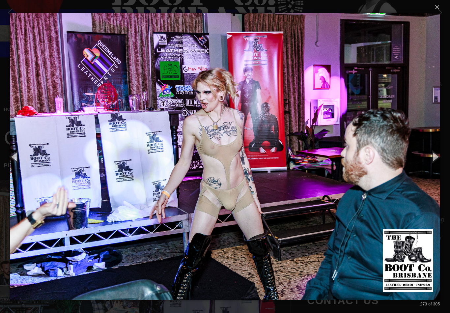
click at [437, 160] on button "button" at bounding box center [436, 156] width 30 height 36
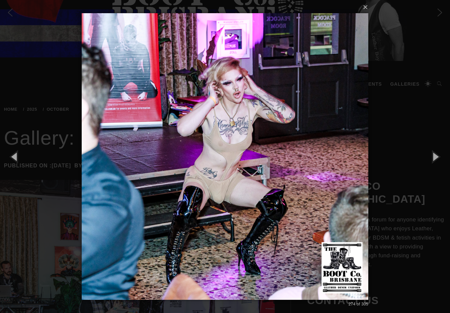
click at [433, 162] on button "button" at bounding box center [436, 156] width 30 height 36
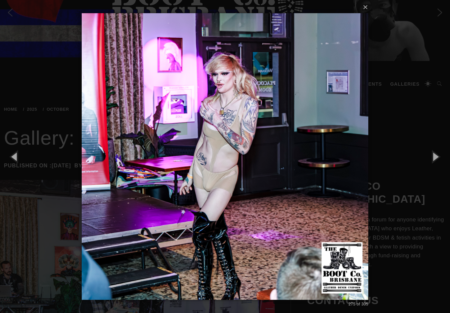
click at [434, 163] on button "button" at bounding box center [436, 156] width 30 height 36
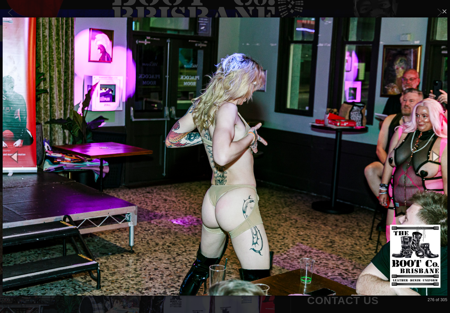
click at [435, 162] on button "button" at bounding box center [436, 156] width 30 height 36
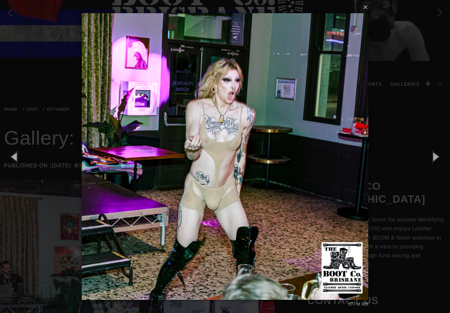
click at [432, 162] on button "button" at bounding box center [436, 156] width 30 height 36
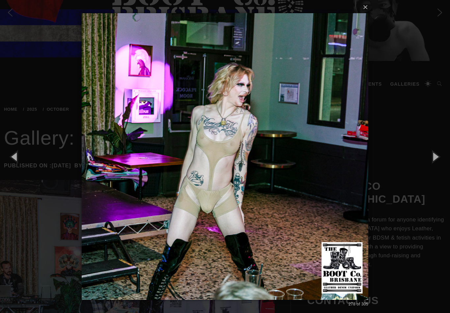
click at [433, 162] on button "button" at bounding box center [436, 156] width 30 height 36
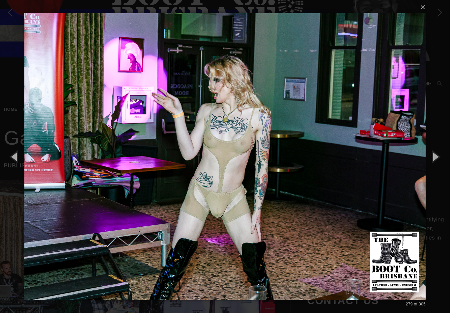
click at [435, 160] on button "button" at bounding box center [436, 156] width 30 height 36
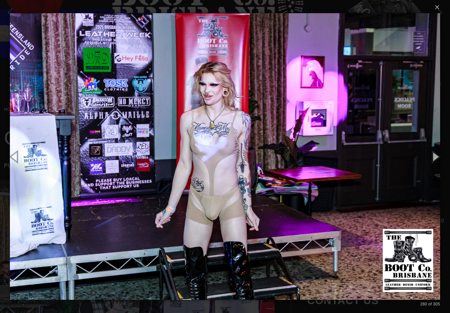
click at [431, 163] on button "button" at bounding box center [436, 156] width 30 height 36
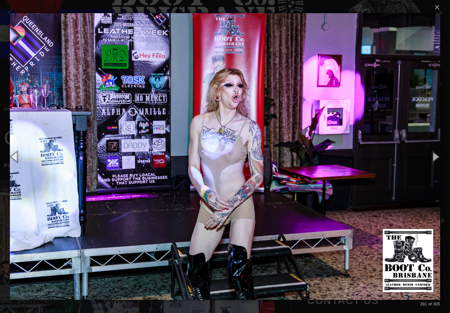
click at [434, 160] on button "button" at bounding box center [436, 156] width 30 height 36
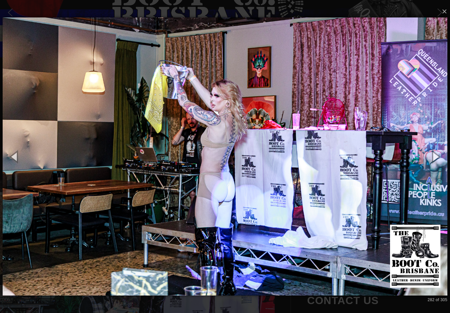
click at [431, 160] on button "button" at bounding box center [436, 156] width 30 height 36
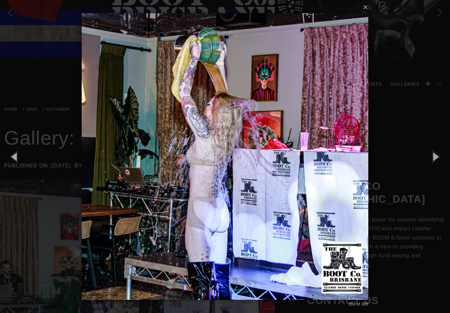
click at [431, 160] on button "button" at bounding box center [436, 156] width 30 height 36
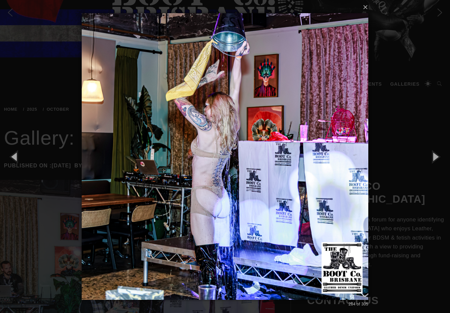
click at [432, 159] on button "button" at bounding box center [436, 156] width 30 height 36
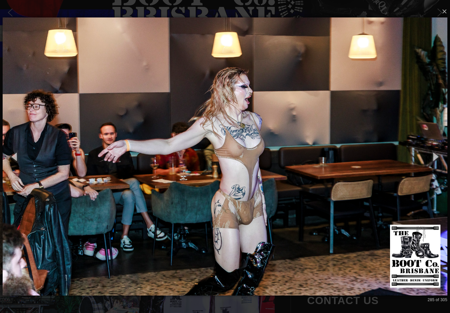
click at [431, 159] on button "button" at bounding box center [436, 156] width 30 height 36
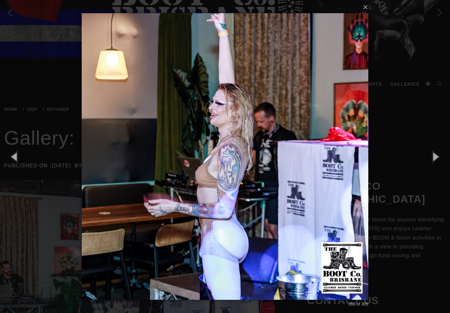
click at [18, 165] on button "button" at bounding box center [15, 156] width 30 height 36
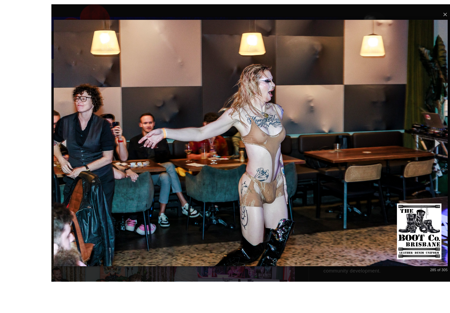
scroll to position [56, 0]
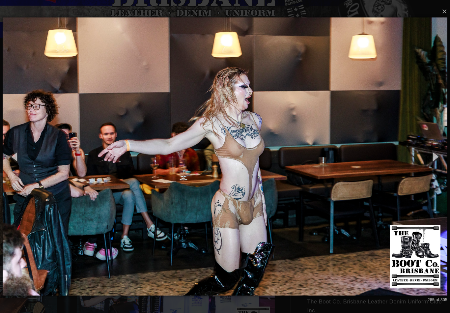
click at [437, 157] on button "button" at bounding box center [436, 156] width 30 height 36
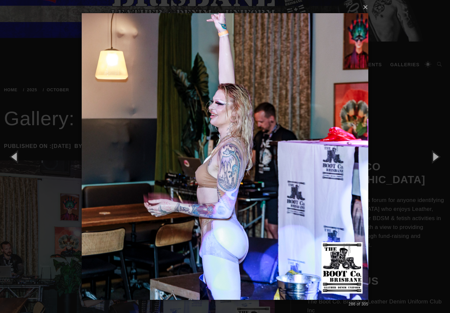
click at [438, 154] on button "button" at bounding box center [436, 156] width 30 height 36
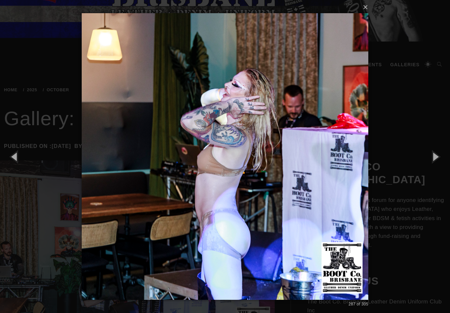
click at [436, 152] on button "button" at bounding box center [436, 156] width 30 height 36
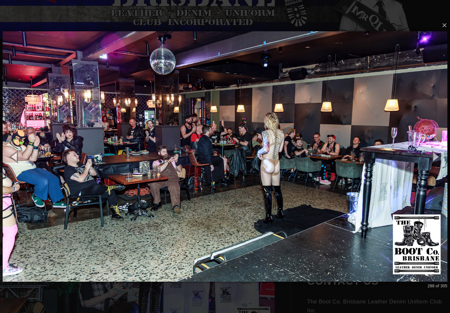
click at [435, 155] on button "button" at bounding box center [436, 156] width 30 height 36
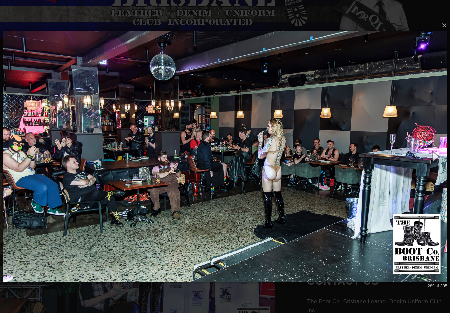
click at [434, 158] on button "button" at bounding box center [436, 156] width 30 height 36
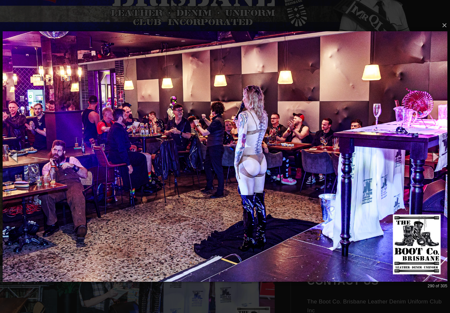
click at [436, 156] on button "button" at bounding box center [436, 156] width 30 height 36
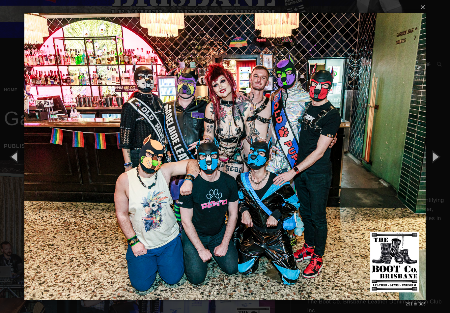
click at [433, 155] on button "button" at bounding box center [436, 156] width 30 height 36
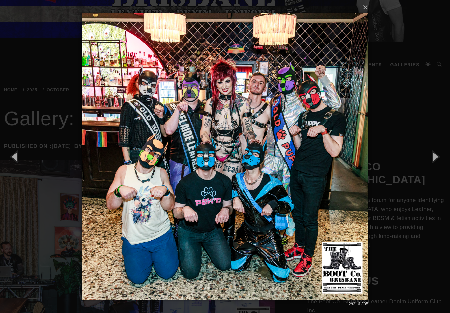
click at [436, 156] on button "button" at bounding box center [436, 156] width 30 height 36
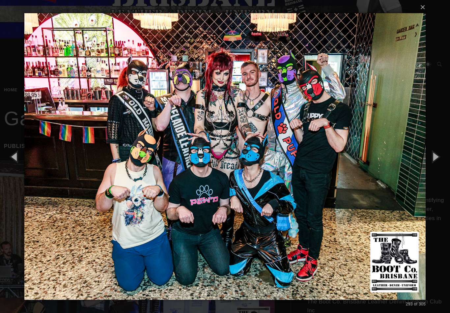
click at [435, 156] on button "button" at bounding box center [436, 156] width 30 height 36
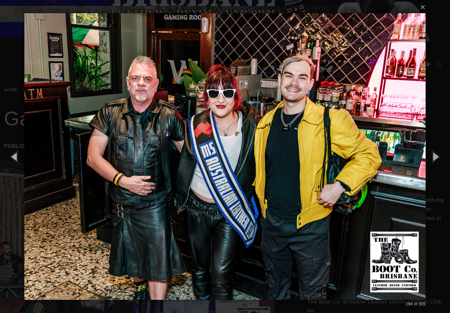
click at [437, 155] on button "button" at bounding box center [436, 156] width 30 height 36
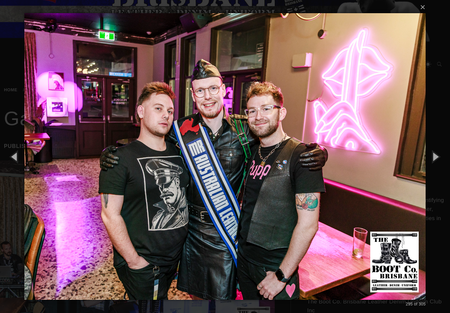
click at [435, 155] on button "button" at bounding box center [436, 156] width 30 height 36
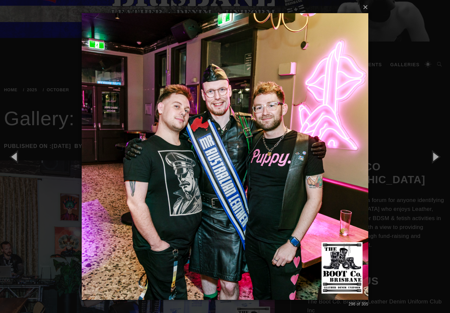
click at [435, 158] on button "button" at bounding box center [436, 156] width 30 height 36
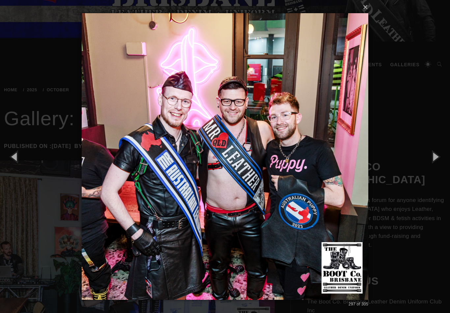
click at [439, 153] on button "button" at bounding box center [436, 156] width 30 height 36
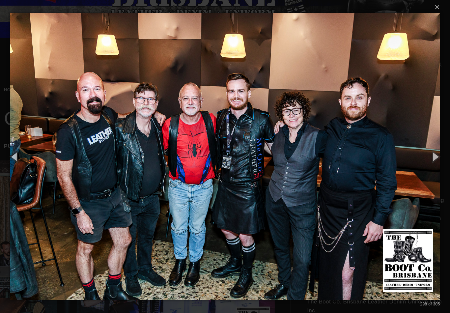
click at [432, 155] on button "button" at bounding box center [436, 156] width 30 height 36
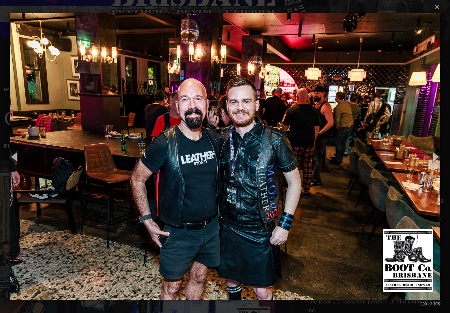
click at [432, 156] on button "button" at bounding box center [436, 156] width 30 height 36
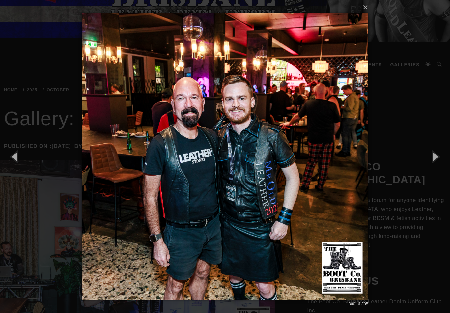
click at [433, 157] on button "button" at bounding box center [436, 156] width 30 height 36
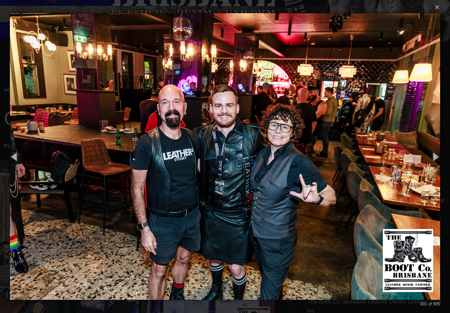
click at [431, 158] on button "button" at bounding box center [436, 156] width 30 height 36
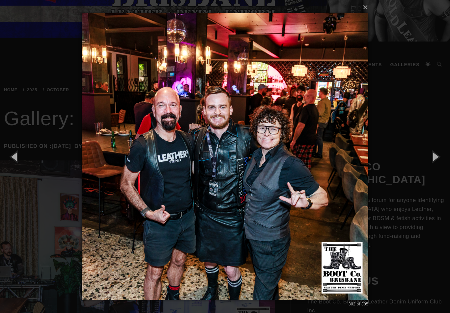
click at [429, 159] on button "button" at bounding box center [436, 156] width 30 height 36
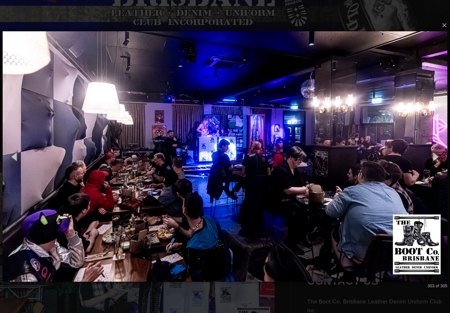
click at [436, 159] on button "button" at bounding box center [436, 156] width 30 height 36
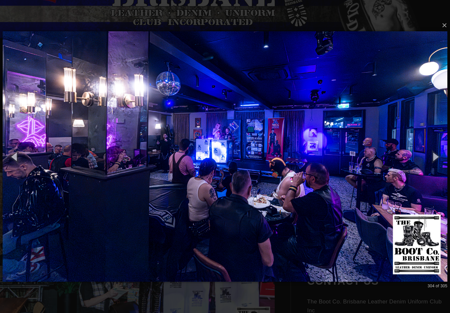
click at [432, 162] on button "button" at bounding box center [436, 156] width 30 height 36
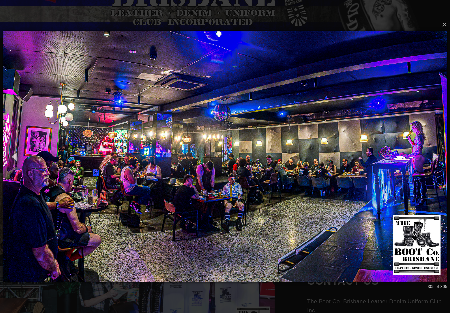
click at [434, 160] on button "button" at bounding box center [436, 156] width 30 height 36
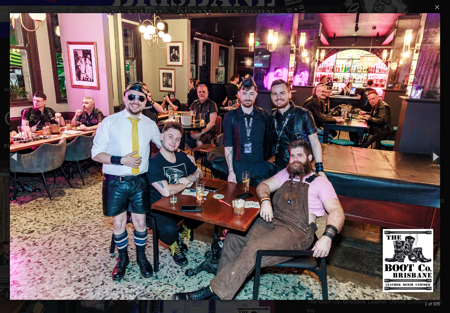
click at [435, 157] on button "button" at bounding box center [436, 156] width 30 height 36
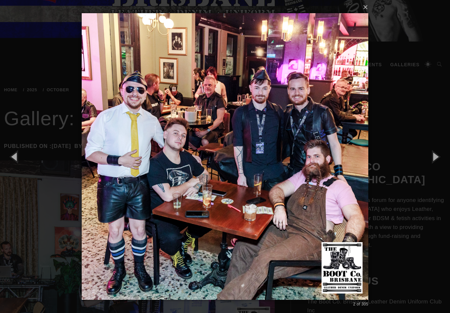
click at [434, 158] on button "button" at bounding box center [436, 156] width 30 height 36
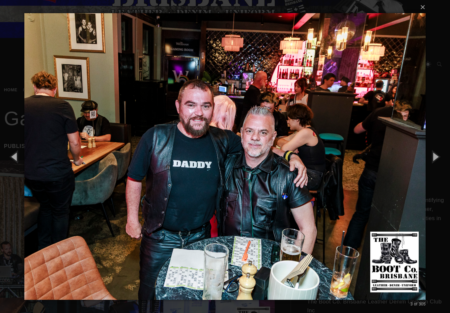
click at [435, 158] on button "button" at bounding box center [436, 156] width 30 height 36
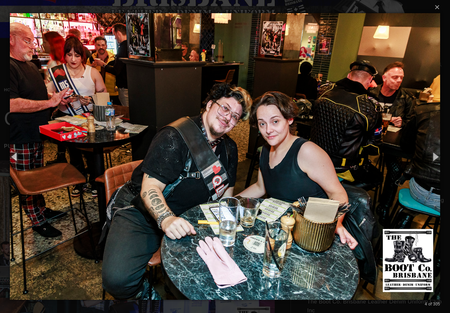
click at [434, 158] on button "button" at bounding box center [436, 156] width 30 height 36
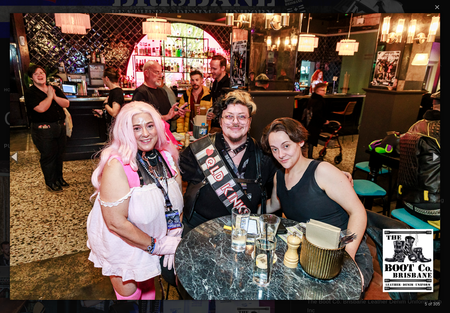
click at [433, 158] on button "button" at bounding box center [436, 156] width 30 height 36
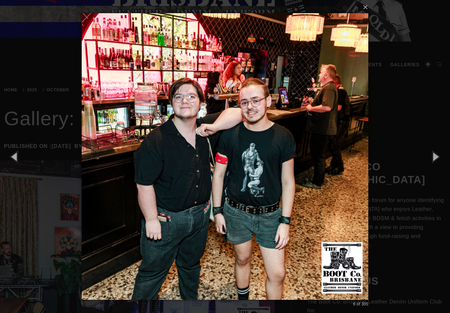
click at [433, 158] on button "button" at bounding box center [436, 156] width 30 height 36
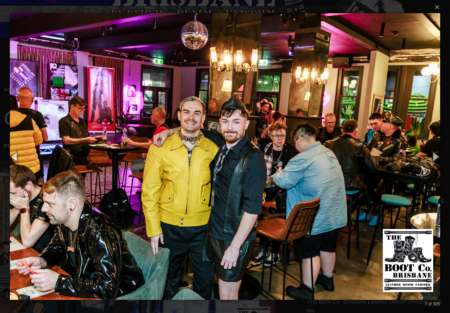
click at [433, 158] on button "button" at bounding box center [436, 156] width 30 height 36
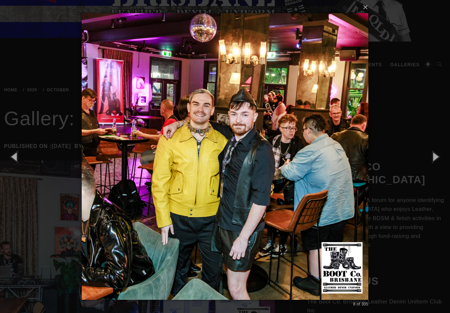
click at [434, 159] on button "button" at bounding box center [436, 156] width 30 height 36
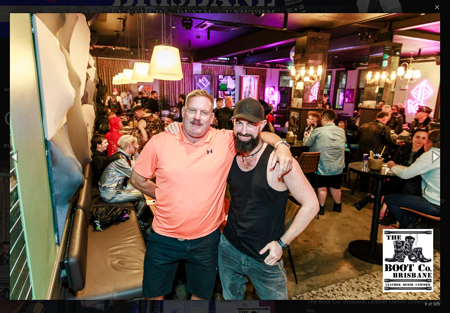
click at [438, 6] on button "×" at bounding box center [227, 7] width 430 height 15
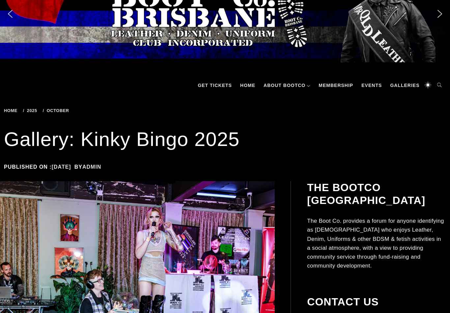
scroll to position [0, 0]
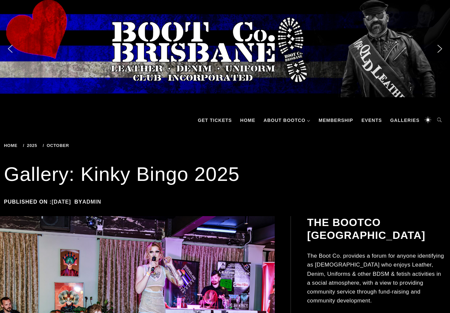
click at [405, 119] on link "Galleries" at bounding box center [405, 120] width 36 height 20
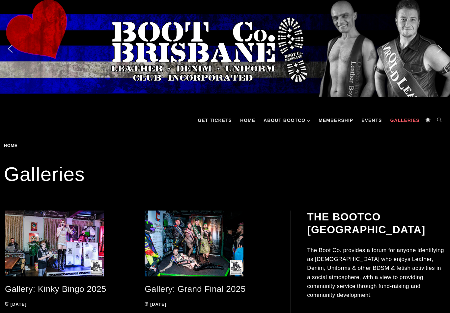
click at [215, 290] on link "Gallery: Grand Final 2025" at bounding box center [195, 289] width 101 height 10
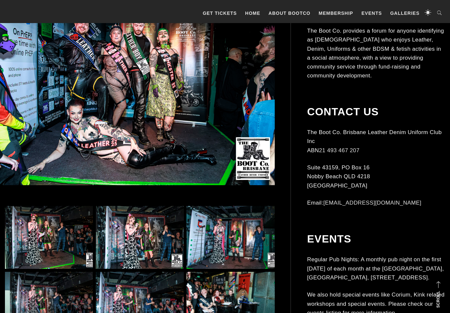
scroll to position [192, 0]
click at [42, 234] on img at bounding box center [49, 237] width 88 height 63
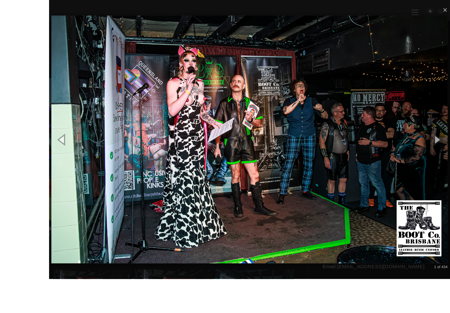
scroll to position [149, 0]
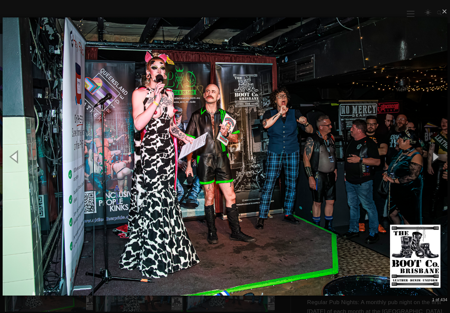
click at [434, 162] on button "button" at bounding box center [436, 156] width 30 height 36
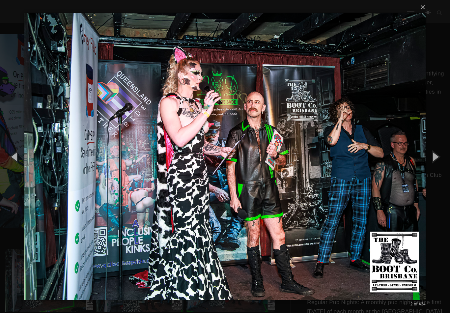
click at [437, 160] on button "button" at bounding box center [436, 156] width 30 height 36
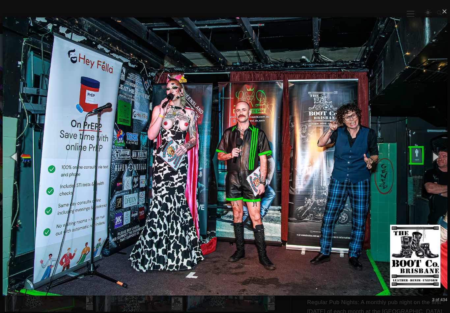
click at [436, 159] on button "button" at bounding box center [436, 156] width 30 height 36
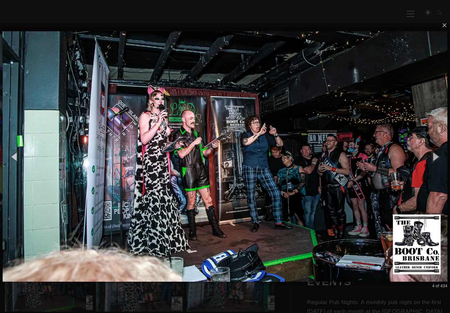
click at [432, 161] on button "button" at bounding box center [436, 156] width 30 height 36
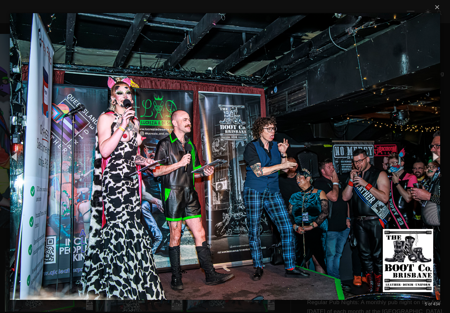
click at [433, 160] on button "button" at bounding box center [436, 156] width 30 height 36
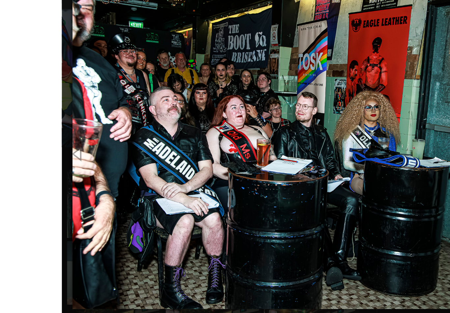
scroll to position [232, 0]
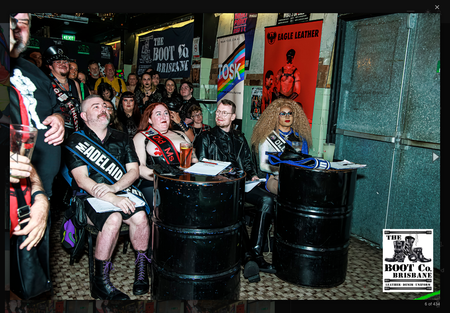
click at [433, 158] on button "button" at bounding box center [436, 156] width 30 height 36
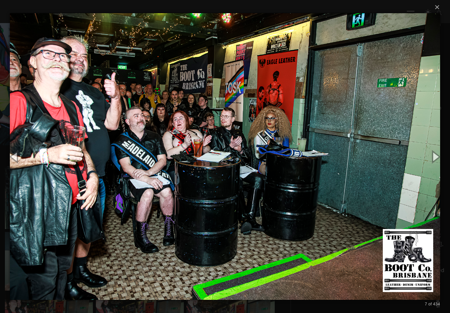
click at [433, 156] on button "button" at bounding box center [436, 156] width 30 height 36
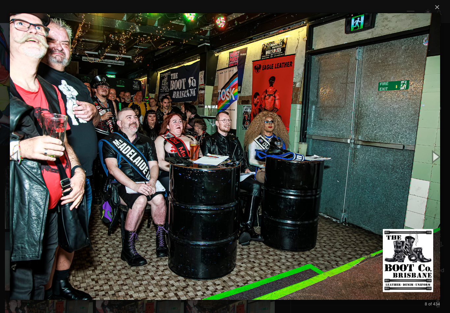
click at [428, 158] on button "button" at bounding box center [436, 156] width 30 height 36
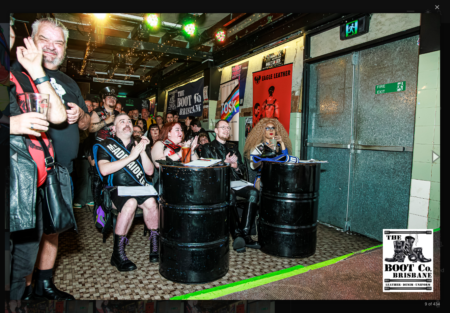
click at [428, 153] on button "button" at bounding box center [436, 156] width 30 height 36
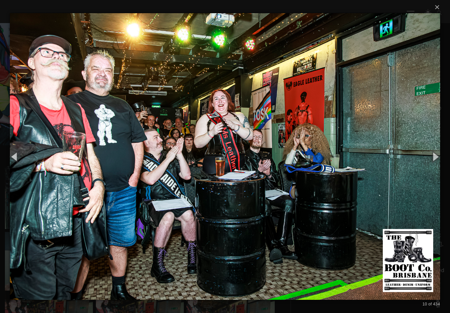
click at [430, 158] on button "button" at bounding box center [436, 156] width 30 height 36
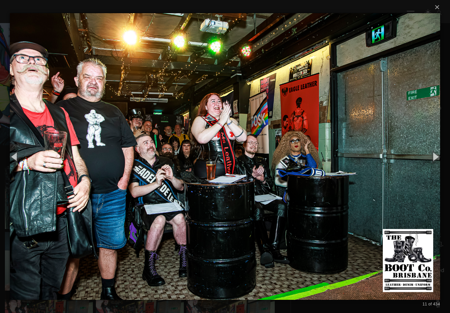
click at [430, 158] on button "button" at bounding box center [436, 156] width 30 height 36
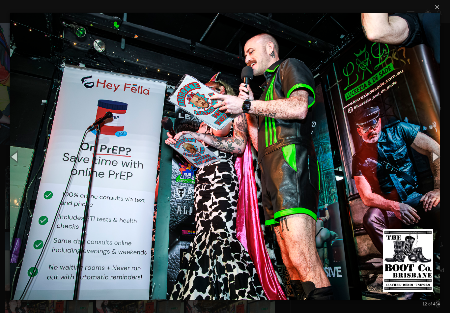
click at [430, 159] on button "button" at bounding box center [436, 156] width 30 height 36
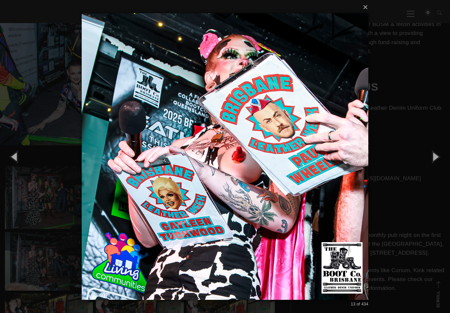
click at [428, 158] on button "button" at bounding box center [436, 156] width 30 height 36
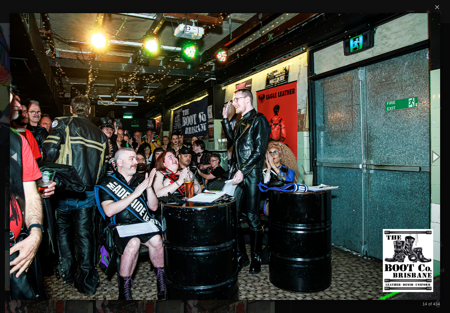
click at [429, 160] on button "button" at bounding box center [436, 156] width 30 height 36
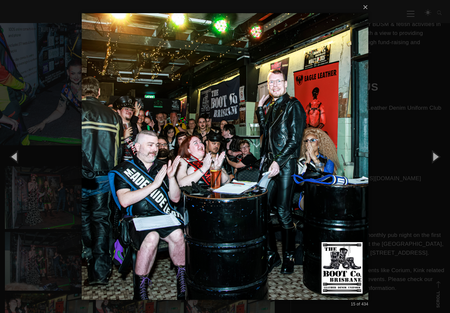
click at [431, 158] on button "button" at bounding box center [436, 156] width 30 height 36
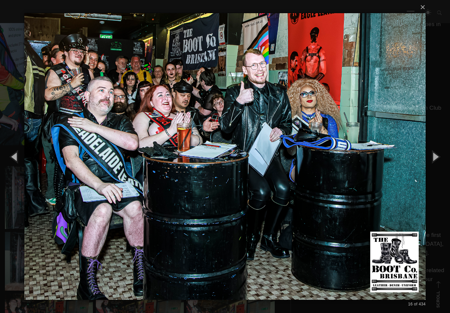
click at [433, 156] on button "button" at bounding box center [436, 156] width 30 height 36
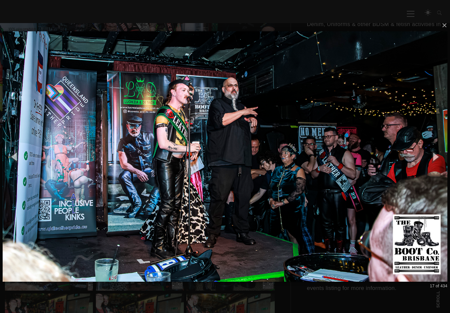
click at [430, 158] on button "button" at bounding box center [436, 156] width 30 height 36
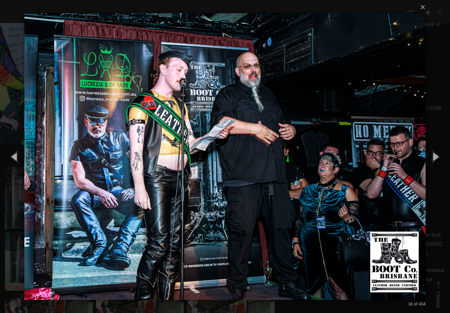
click at [429, 157] on button "button" at bounding box center [436, 156] width 30 height 36
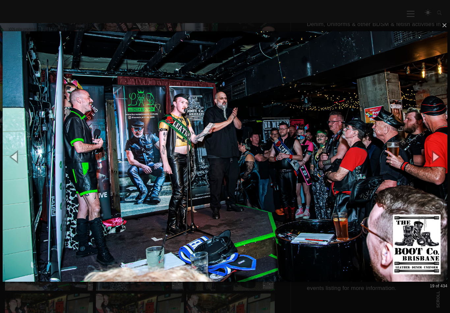
click at [430, 157] on button "button" at bounding box center [436, 156] width 30 height 36
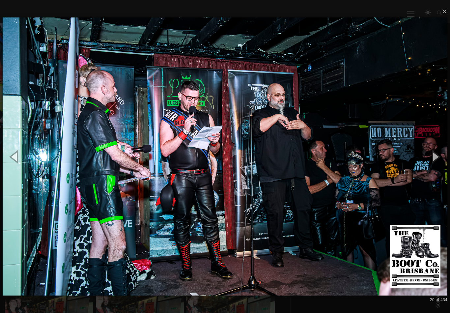
click at [429, 158] on button "button" at bounding box center [436, 156] width 30 height 36
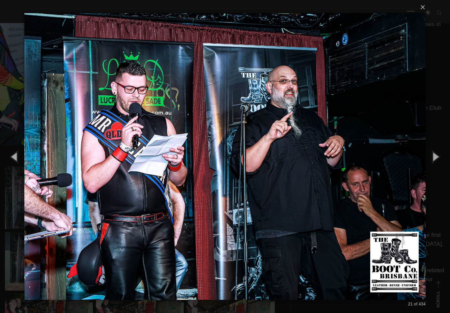
click at [428, 159] on button "button" at bounding box center [436, 156] width 30 height 36
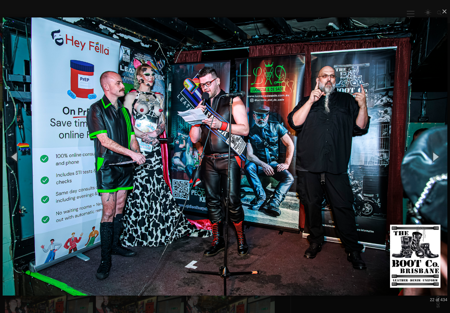
click at [428, 157] on button "button" at bounding box center [436, 156] width 30 height 36
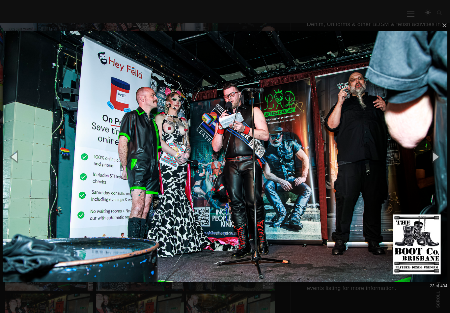
click at [431, 156] on button "button" at bounding box center [436, 156] width 30 height 36
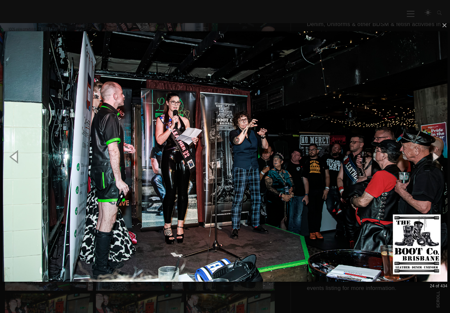
click at [428, 158] on button "button" at bounding box center [436, 156] width 30 height 36
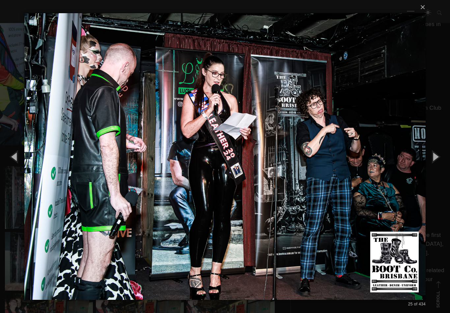
click at [429, 157] on button "button" at bounding box center [436, 156] width 30 height 36
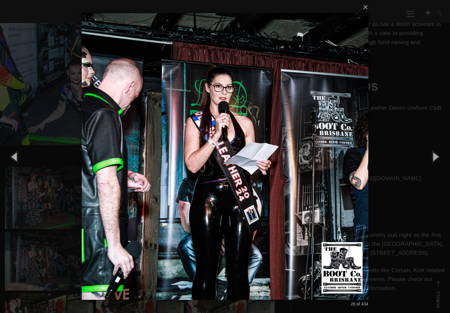
click at [427, 157] on button "button" at bounding box center [436, 156] width 30 height 36
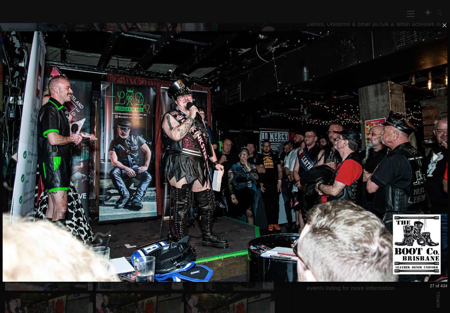
click at [424, 157] on button "button" at bounding box center [436, 156] width 30 height 36
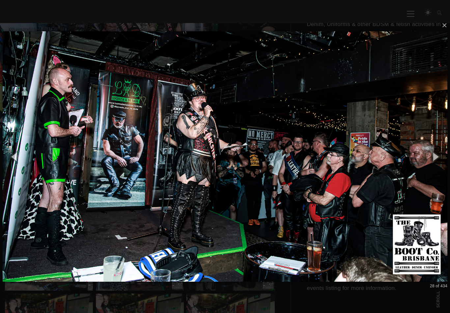
click at [425, 156] on button "button" at bounding box center [436, 156] width 30 height 36
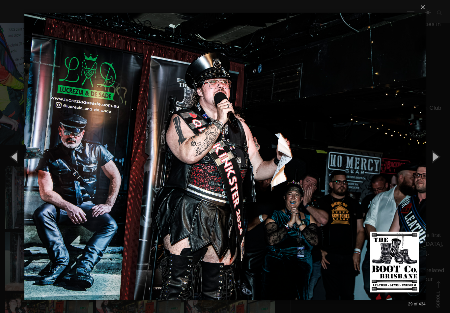
click at [425, 157] on button "button" at bounding box center [436, 156] width 30 height 36
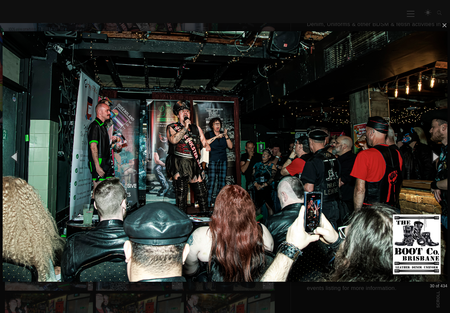
click at [425, 158] on button "button" at bounding box center [436, 156] width 30 height 36
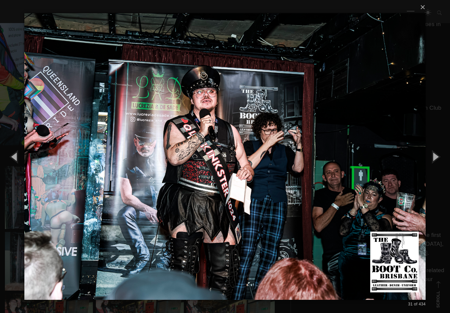
click at [425, 158] on button "button" at bounding box center [436, 156] width 30 height 36
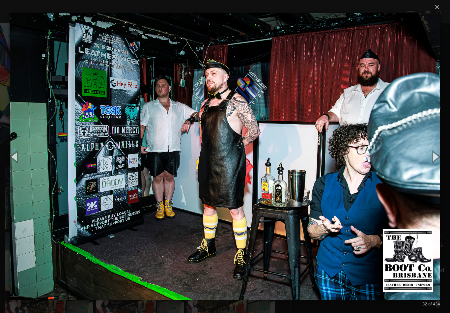
click at [436, 160] on button "button" at bounding box center [436, 156] width 30 height 36
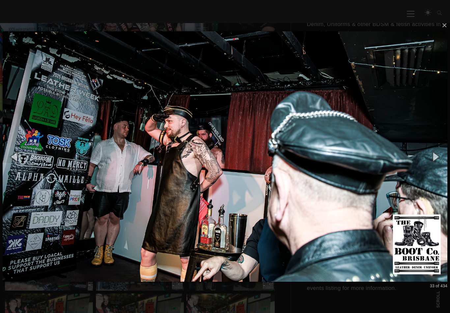
click at [434, 156] on button "button" at bounding box center [436, 156] width 30 height 36
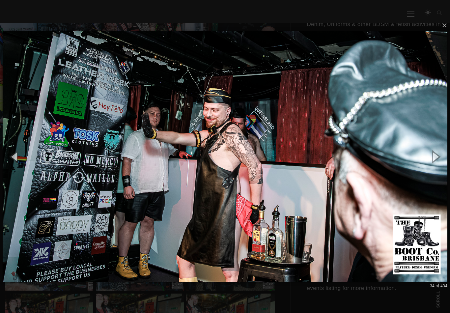
click at [436, 155] on button "button" at bounding box center [436, 156] width 30 height 36
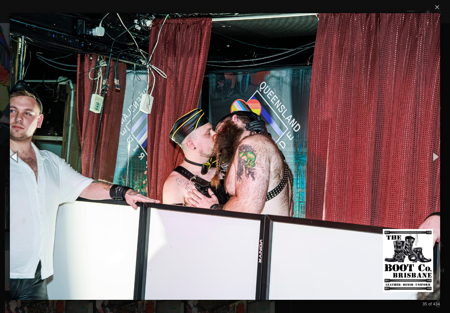
click at [435, 155] on button "button" at bounding box center [436, 156] width 30 height 36
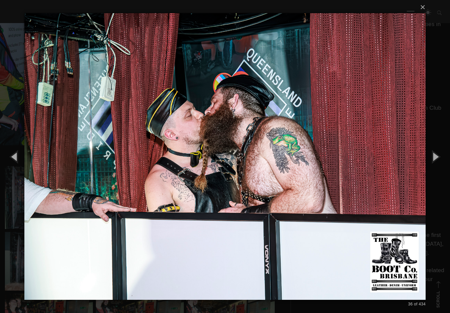
click at [435, 155] on button "button" at bounding box center [436, 156] width 30 height 36
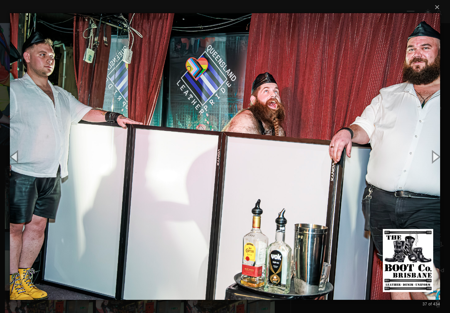
click at [435, 152] on button "button" at bounding box center [436, 156] width 30 height 36
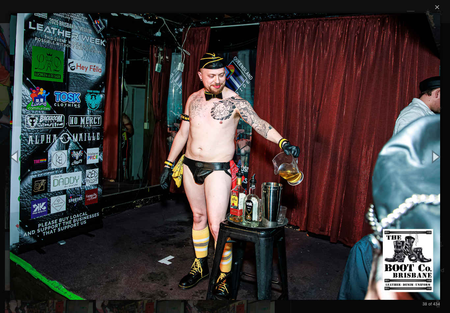
click at [433, 154] on button "button" at bounding box center [436, 156] width 30 height 36
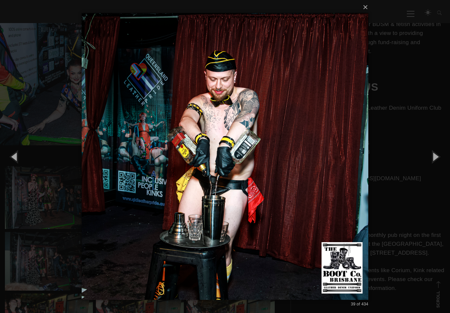
click at [431, 155] on button "button" at bounding box center [436, 156] width 30 height 36
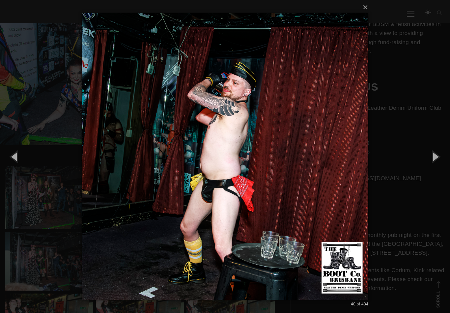
click at [433, 153] on button "button" at bounding box center [436, 156] width 30 height 36
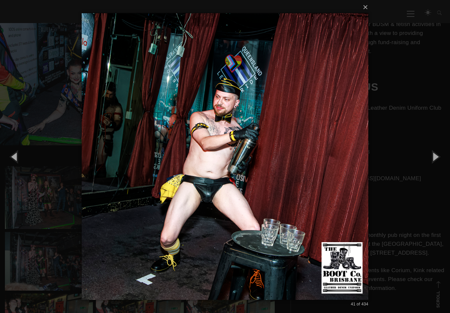
click at [432, 155] on button "button" at bounding box center [436, 156] width 30 height 36
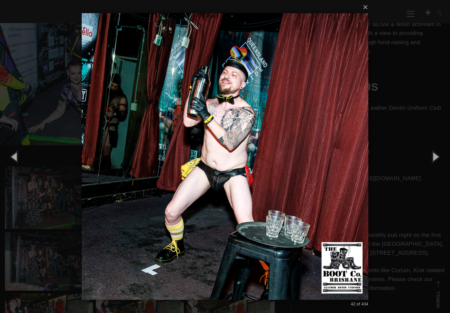
click at [432, 153] on button "button" at bounding box center [436, 156] width 30 height 36
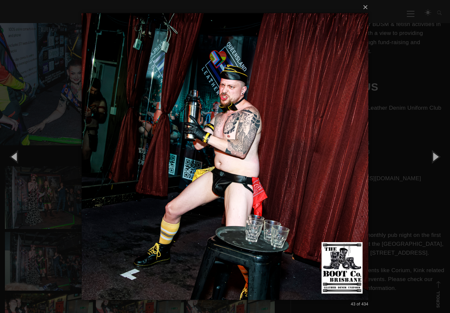
click at [430, 153] on button "button" at bounding box center [436, 156] width 30 height 36
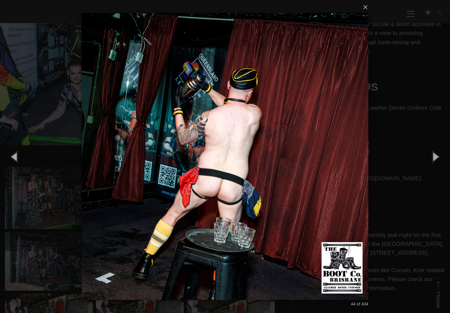
click at [427, 154] on button "button" at bounding box center [436, 156] width 30 height 36
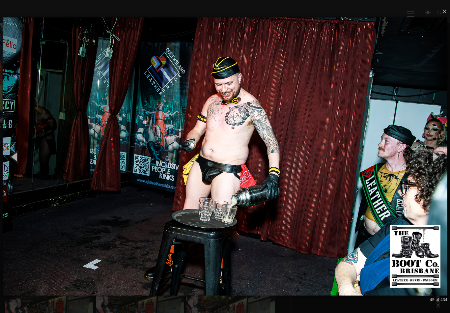
click at [427, 156] on button "button" at bounding box center [436, 156] width 30 height 36
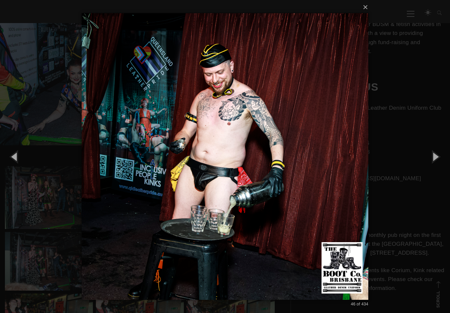
click at [427, 155] on button "button" at bounding box center [436, 156] width 30 height 36
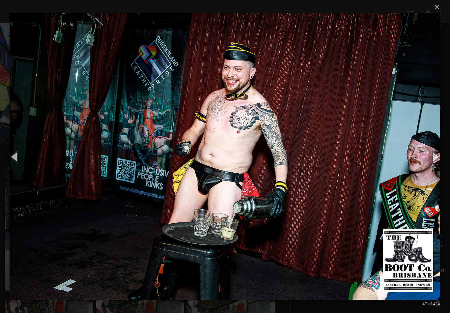
click at [427, 155] on button "button" at bounding box center [436, 156] width 30 height 36
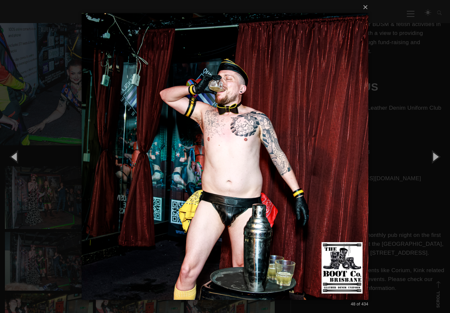
click at [424, 155] on button "button" at bounding box center [436, 156] width 30 height 36
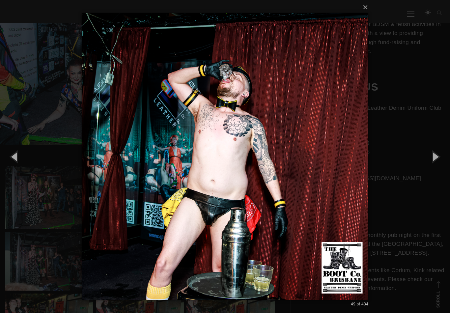
click at [424, 154] on button "button" at bounding box center [436, 156] width 30 height 36
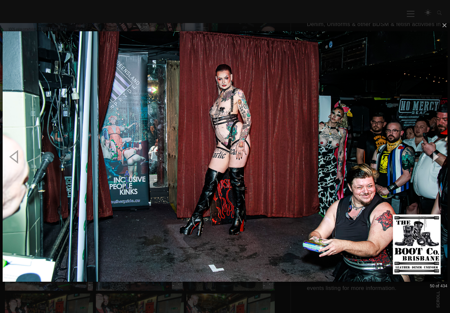
click at [423, 153] on button "button" at bounding box center [436, 156] width 30 height 36
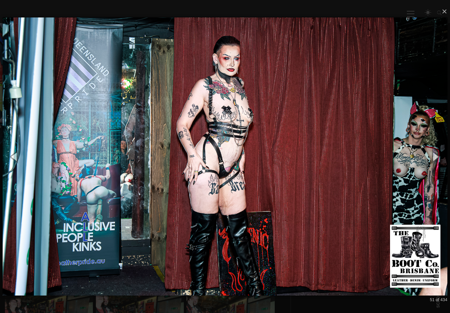
click at [421, 152] on button "button" at bounding box center [436, 156] width 30 height 36
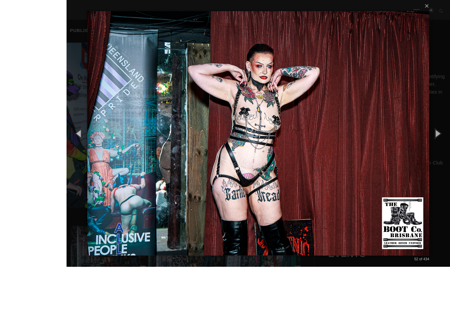
scroll to position [189, 0]
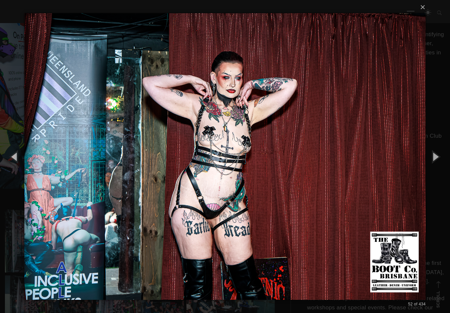
click at [437, 160] on button "button" at bounding box center [436, 156] width 30 height 36
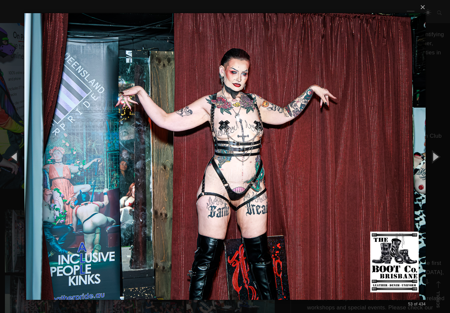
click at [435, 160] on button "button" at bounding box center [436, 156] width 30 height 36
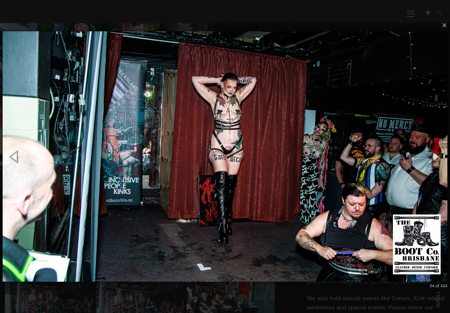
click at [434, 161] on button "button" at bounding box center [436, 156] width 30 height 36
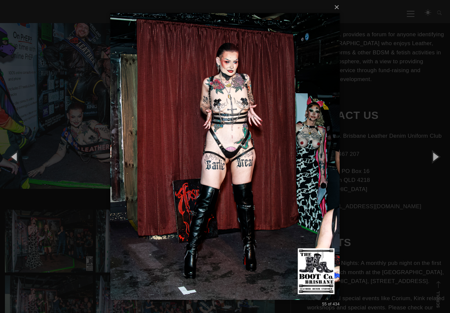
click at [434, 162] on button "button" at bounding box center [436, 156] width 30 height 36
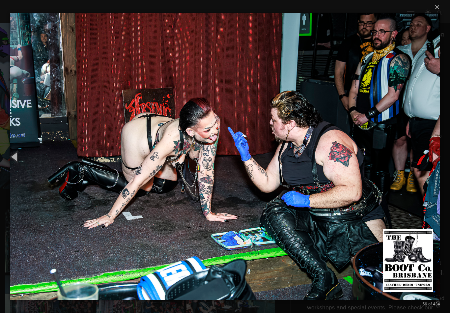
click at [432, 163] on button "button" at bounding box center [436, 156] width 30 height 36
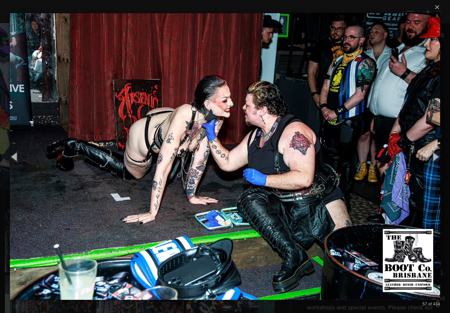
click at [428, 165] on button "button" at bounding box center [436, 156] width 30 height 36
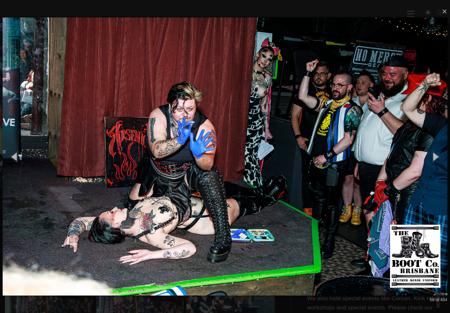
click at [425, 164] on button "button" at bounding box center [436, 156] width 30 height 36
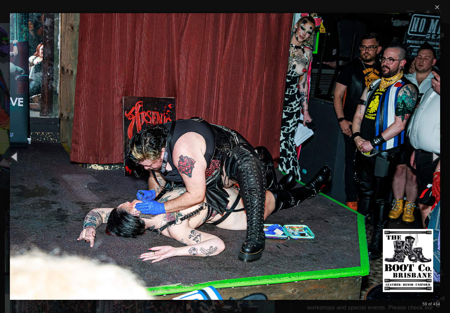
click at [425, 166] on button "button" at bounding box center [436, 156] width 30 height 36
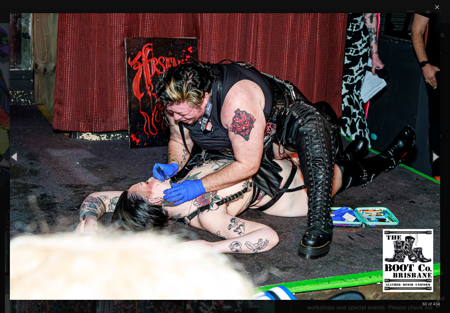
click at [423, 169] on button "button" at bounding box center [436, 156] width 30 height 36
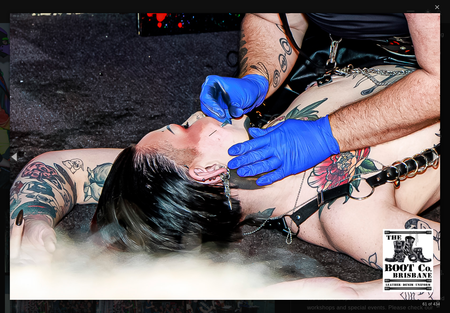
click at [426, 167] on button "button" at bounding box center [436, 156] width 30 height 36
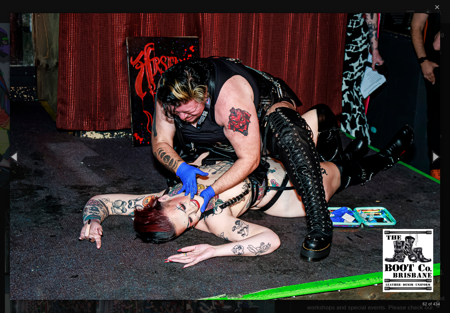
click at [434, 162] on button "button" at bounding box center [436, 156] width 30 height 36
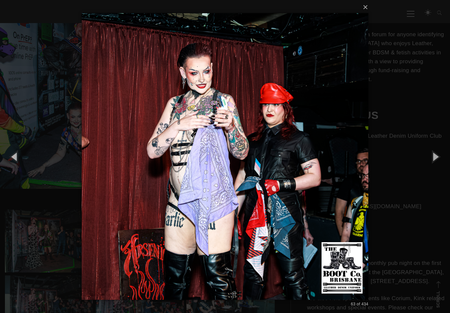
click at [432, 162] on button "button" at bounding box center [436, 156] width 30 height 36
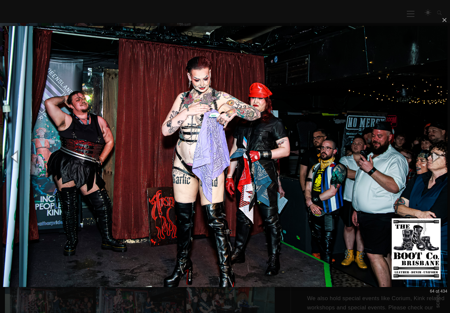
click at [431, 163] on button "button" at bounding box center [436, 156] width 30 height 36
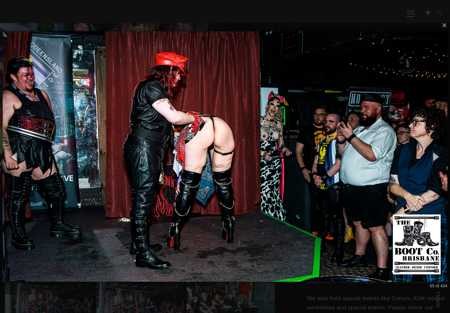
click at [432, 162] on button "button" at bounding box center [436, 156] width 30 height 36
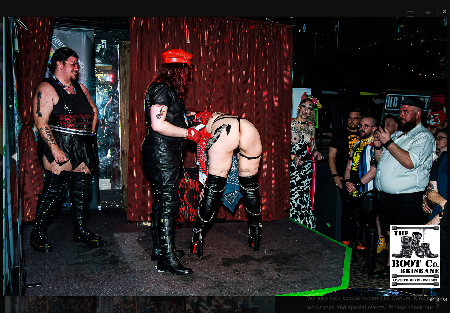
click at [430, 164] on button "button" at bounding box center [436, 156] width 30 height 36
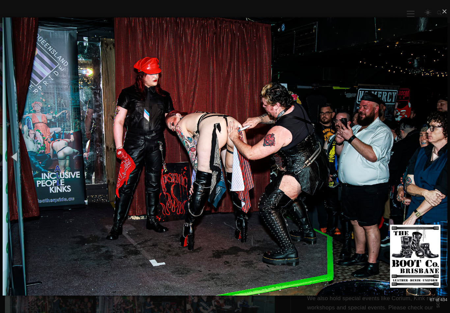
click at [431, 163] on button "button" at bounding box center [436, 156] width 30 height 36
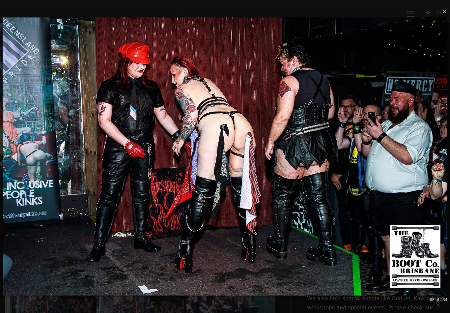
click at [429, 164] on button "button" at bounding box center [436, 156] width 30 height 36
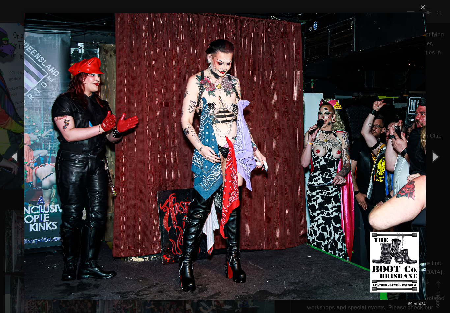
click at [434, 161] on button "button" at bounding box center [436, 156] width 30 height 36
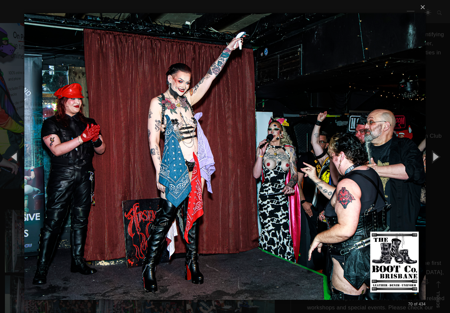
click at [431, 159] on button "button" at bounding box center [436, 156] width 30 height 36
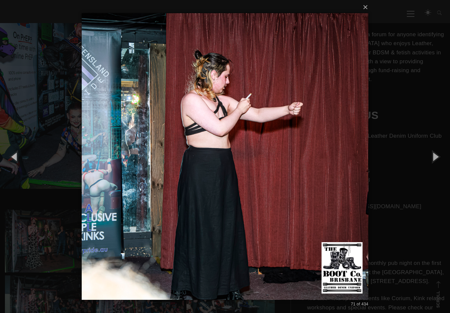
click at [431, 160] on button "button" at bounding box center [436, 156] width 30 height 36
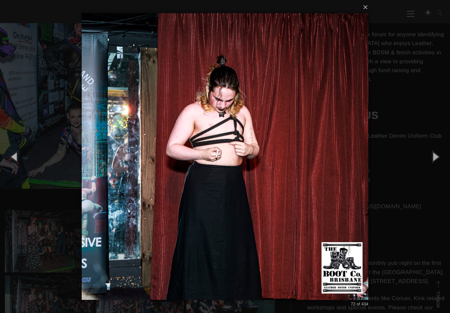
click at [433, 158] on button "button" at bounding box center [436, 156] width 30 height 36
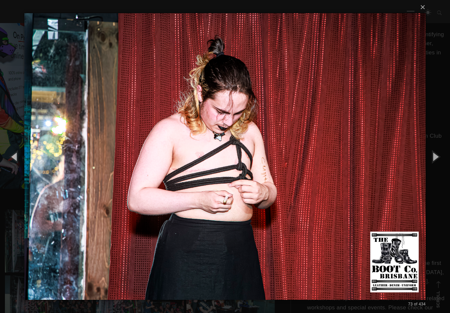
click at [431, 161] on button "button" at bounding box center [436, 156] width 30 height 36
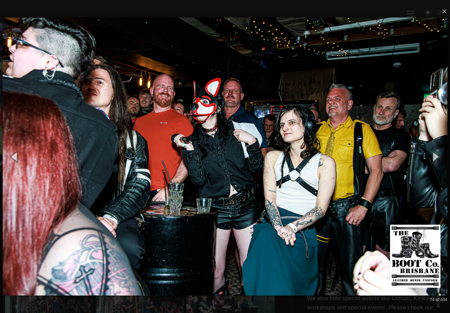
click at [433, 158] on button "button" at bounding box center [436, 156] width 30 height 36
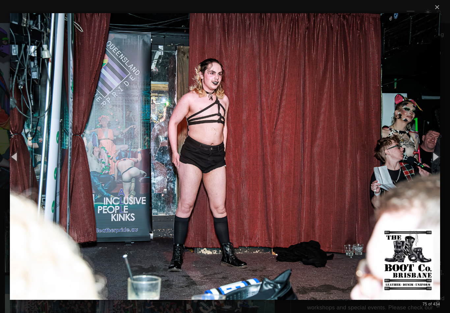
click at [430, 160] on button "button" at bounding box center [436, 156] width 30 height 36
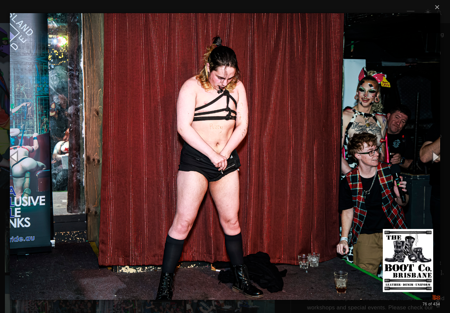
click at [430, 163] on button "button" at bounding box center [436, 156] width 30 height 36
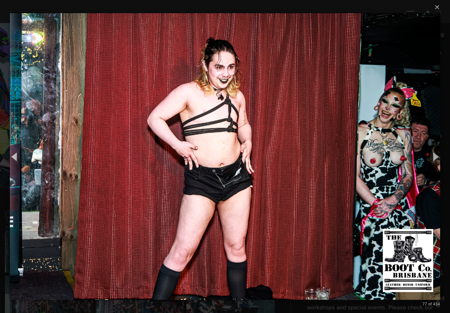
click at [431, 164] on button "button" at bounding box center [436, 156] width 30 height 36
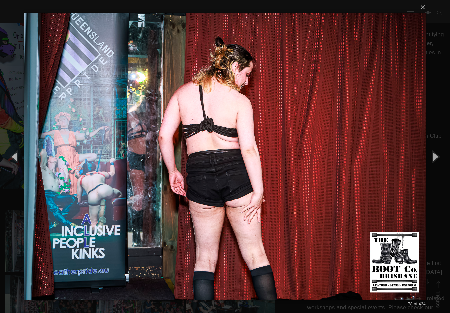
click at [432, 162] on button "button" at bounding box center [436, 156] width 30 height 36
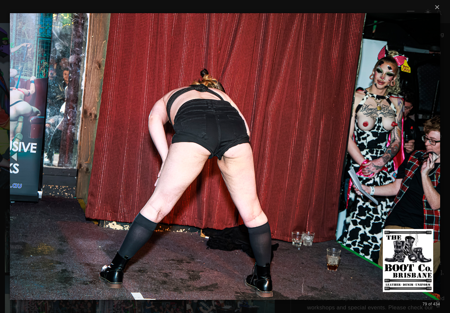
click at [431, 163] on button "button" at bounding box center [436, 156] width 30 height 36
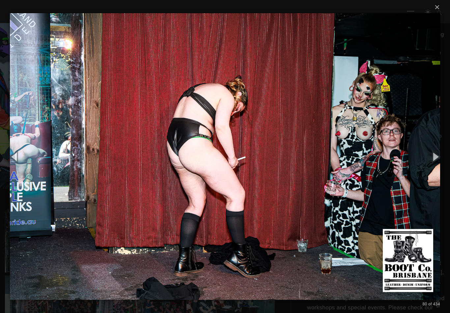
click at [430, 164] on button "button" at bounding box center [436, 156] width 30 height 36
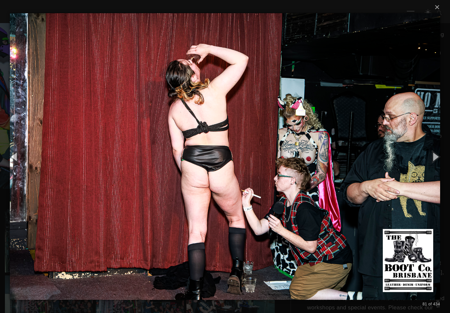
click at [427, 167] on button "button" at bounding box center [436, 156] width 30 height 36
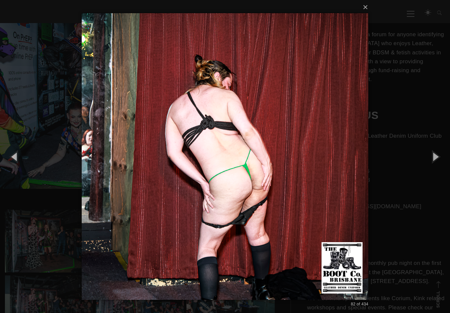
click at [428, 164] on button "button" at bounding box center [436, 156] width 30 height 36
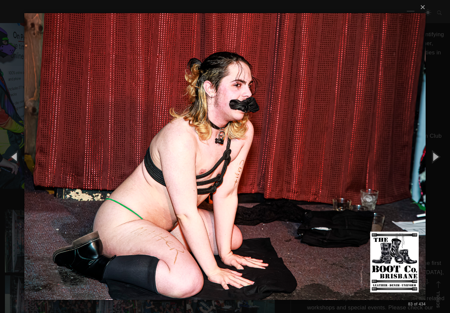
click at [428, 164] on button "button" at bounding box center [436, 156] width 30 height 36
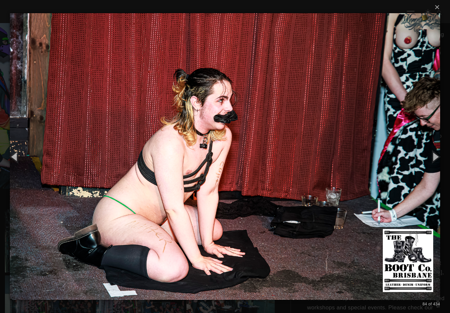
click at [426, 165] on button "button" at bounding box center [436, 156] width 30 height 36
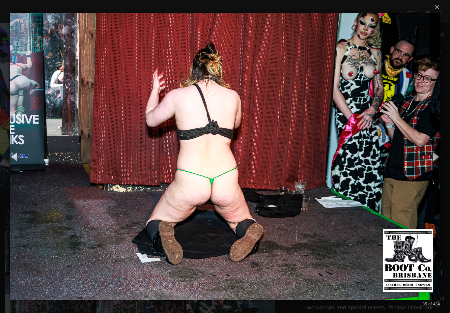
click at [427, 166] on button "button" at bounding box center [436, 156] width 30 height 36
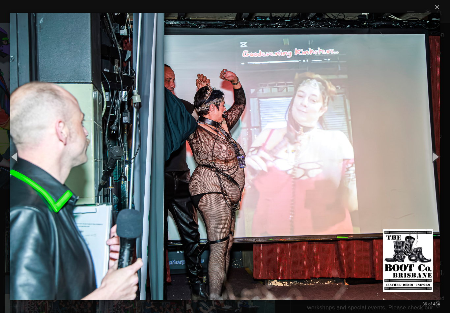
click at [426, 165] on button "button" at bounding box center [436, 156] width 30 height 36
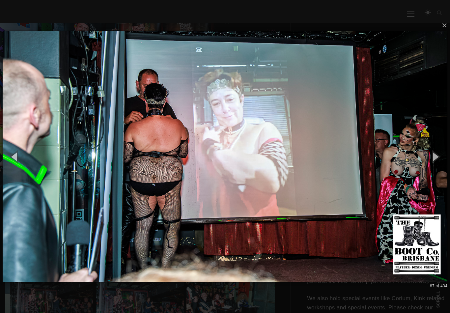
click at [424, 165] on button "button" at bounding box center [436, 156] width 30 height 36
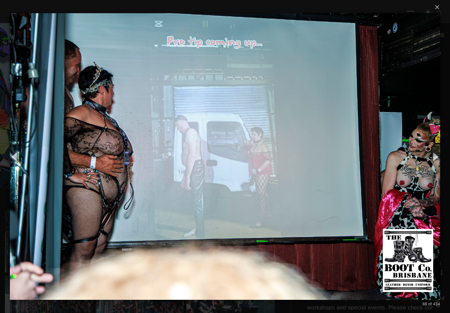
click at [425, 164] on button "button" at bounding box center [436, 156] width 30 height 36
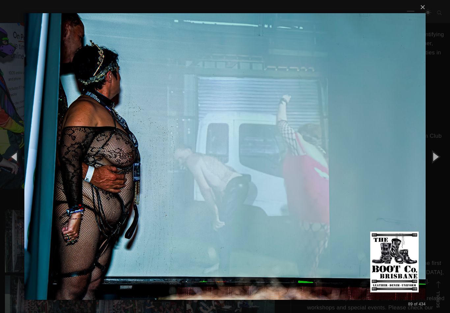
click at [423, 166] on button "button" at bounding box center [436, 156] width 30 height 36
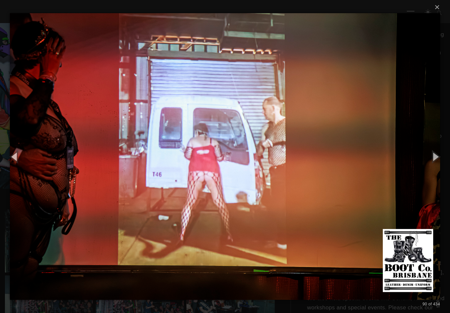
click at [420, 166] on img at bounding box center [225, 156] width 430 height 313
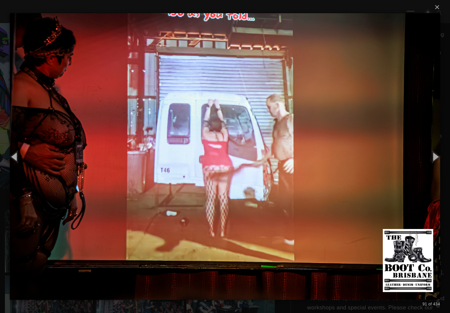
click at [430, 159] on button "button" at bounding box center [436, 156] width 30 height 36
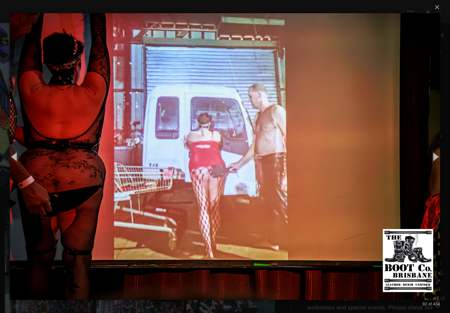
click at [428, 161] on button "button" at bounding box center [436, 156] width 30 height 36
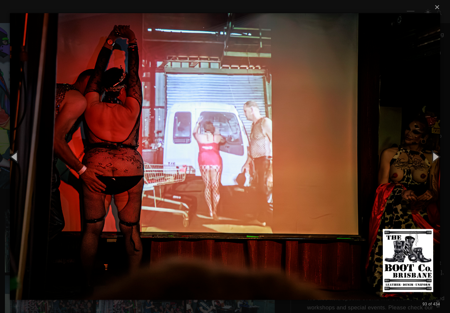
click at [429, 161] on button "button" at bounding box center [436, 156] width 30 height 36
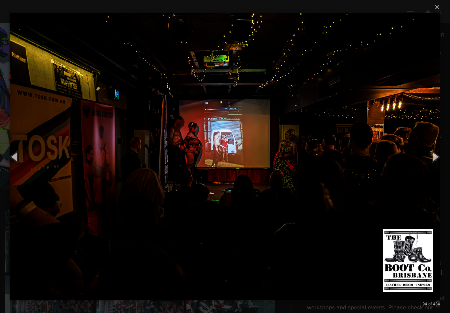
click at [430, 161] on button "button" at bounding box center [436, 156] width 30 height 36
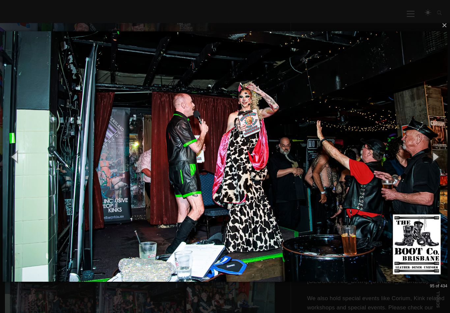
click at [430, 159] on button "button" at bounding box center [436, 156] width 30 height 36
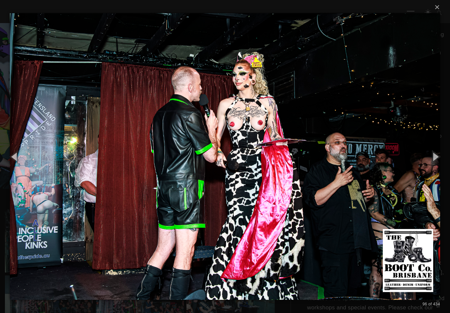
click at [437, 160] on button "button" at bounding box center [436, 156] width 30 height 36
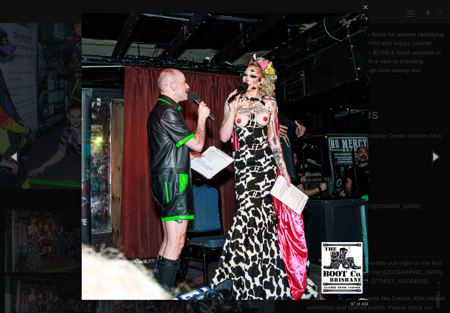
click at [440, 159] on button "button" at bounding box center [436, 156] width 30 height 36
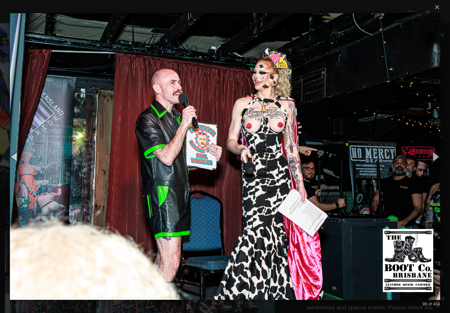
click at [438, 159] on button "button" at bounding box center [436, 156] width 30 height 36
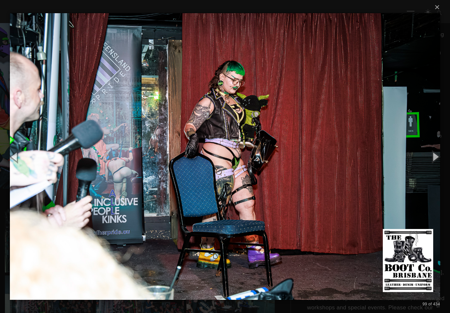
click at [436, 157] on button "button" at bounding box center [436, 156] width 30 height 36
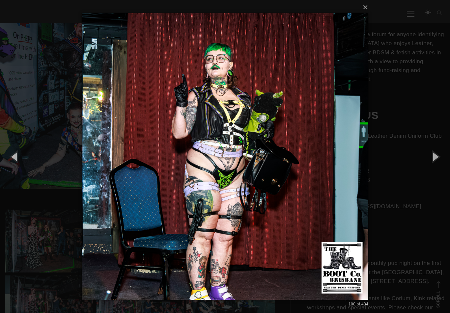
click at [436, 155] on button "button" at bounding box center [436, 156] width 30 height 36
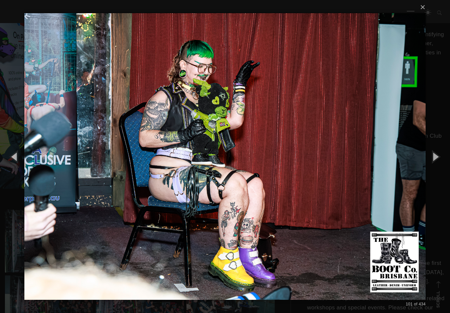
click at [436, 155] on button "button" at bounding box center [436, 156] width 30 height 36
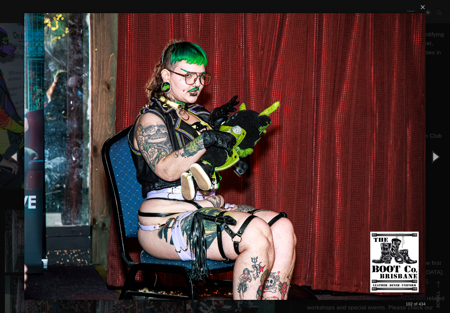
click at [431, 157] on button "button" at bounding box center [436, 156] width 30 height 36
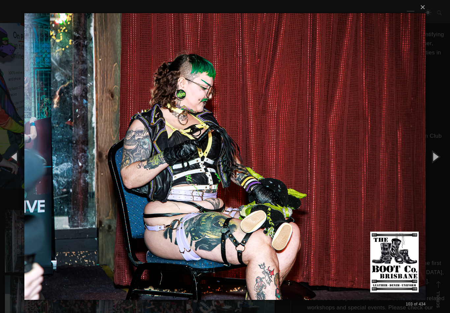
click at [431, 157] on button "button" at bounding box center [436, 156] width 30 height 36
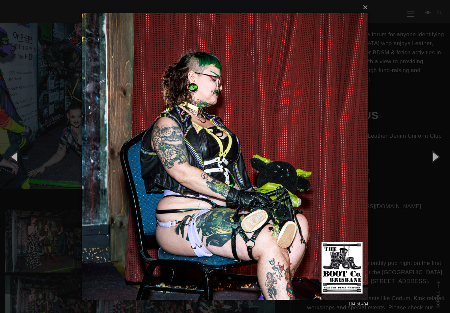
click at [428, 159] on button "button" at bounding box center [436, 156] width 30 height 36
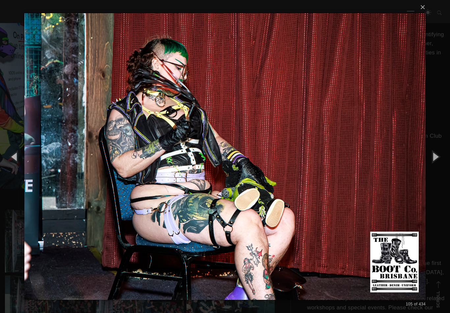
click at [428, 157] on button "button" at bounding box center [436, 156] width 30 height 36
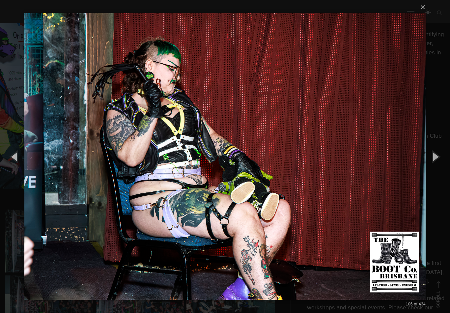
click at [425, 160] on button "button" at bounding box center [436, 156] width 30 height 36
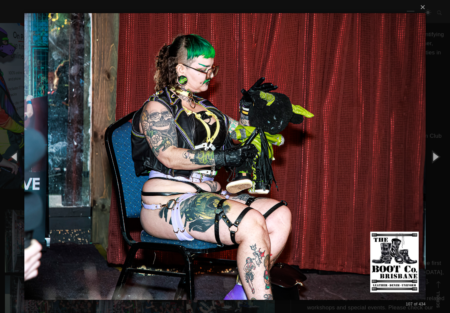
click at [424, 159] on button "button" at bounding box center [436, 156] width 30 height 36
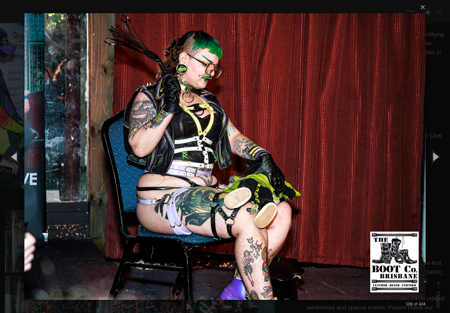
click at [424, 159] on button "button" at bounding box center [436, 156] width 30 height 36
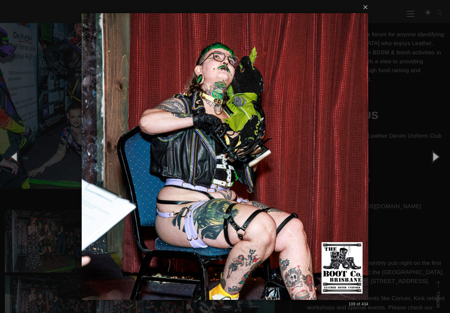
click at [422, 160] on button "button" at bounding box center [436, 156] width 30 height 36
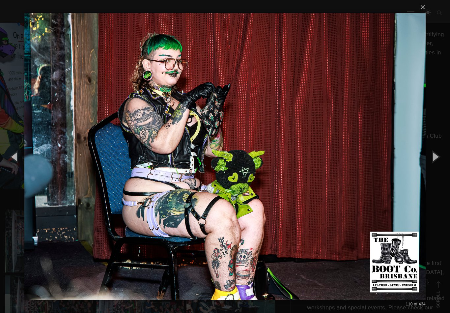
click at [421, 160] on button "button" at bounding box center [436, 156] width 30 height 36
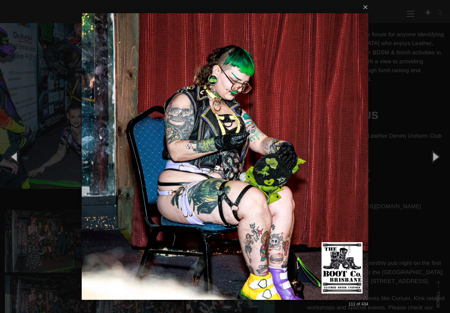
click at [421, 161] on button "button" at bounding box center [436, 156] width 30 height 36
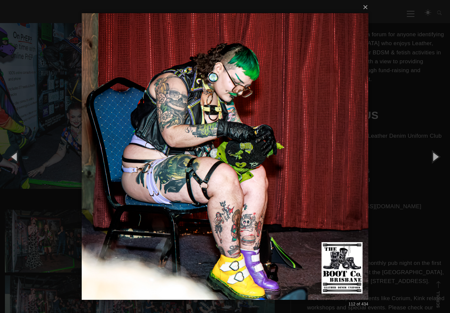
click at [418, 161] on div "× 112 of 434 Loading..." at bounding box center [225, 156] width 450 height 313
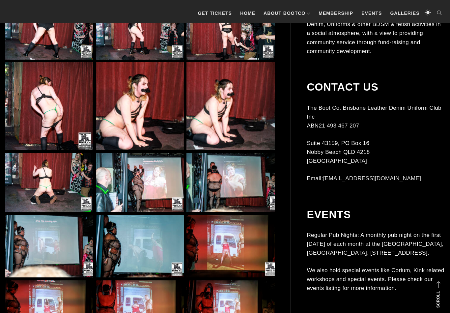
scroll to position [2362, 0]
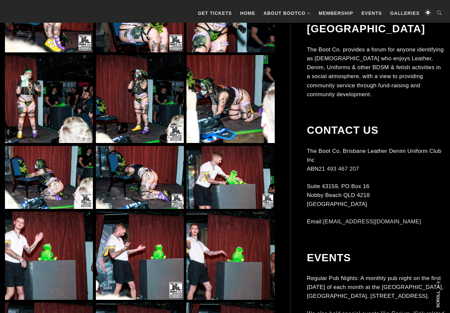
click at [241, 187] on img at bounding box center [231, 177] width 88 height 63
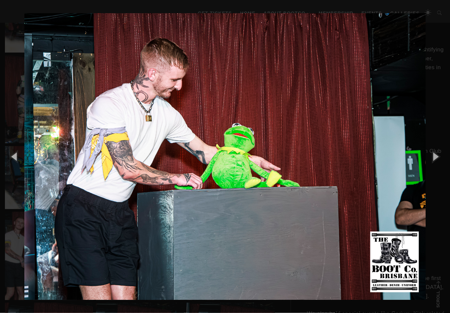
scroll to position [3216, 0]
click at [432, 153] on button "button" at bounding box center [436, 156] width 30 height 36
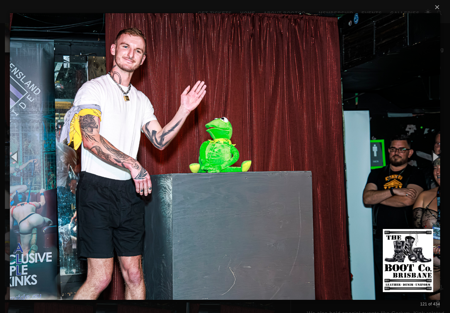
click at [432, 151] on button "button" at bounding box center [436, 156] width 30 height 36
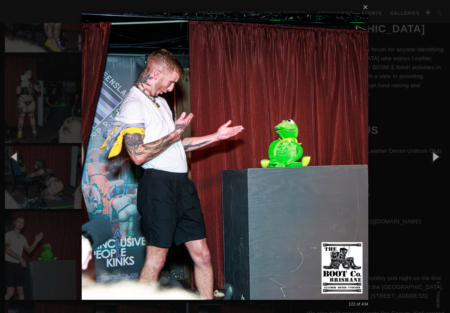
click at [432, 150] on button "button" at bounding box center [436, 156] width 30 height 36
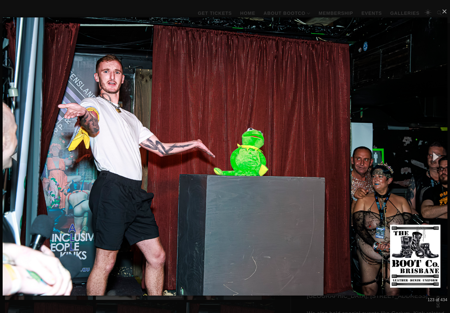
click at [429, 150] on button "button" at bounding box center [436, 156] width 30 height 36
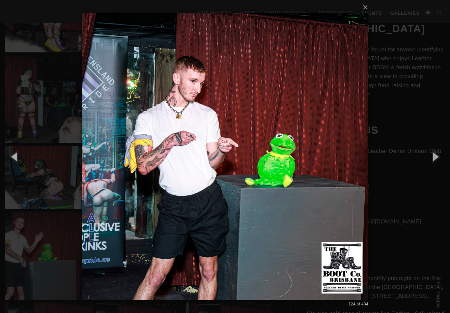
click at [439, 154] on button "button" at bounding box center [436, 156] width 30 height 36
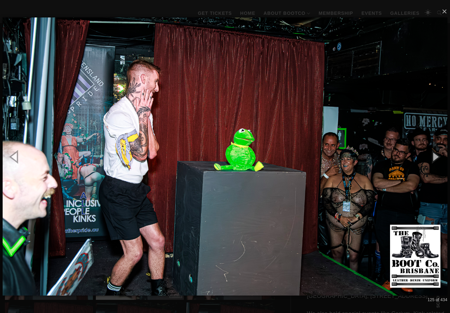
click at [437, 152] on button "button" at bounding box center [436, 156] width 30 height 36
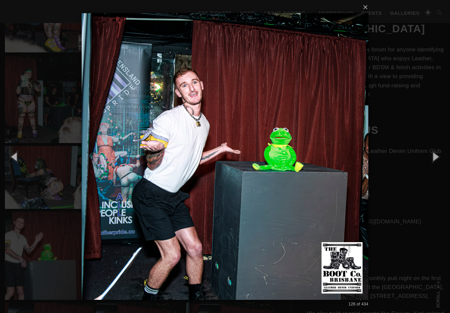
click at [437, 153] on button "button" at bounding box center [436, 156] width 30 height 36
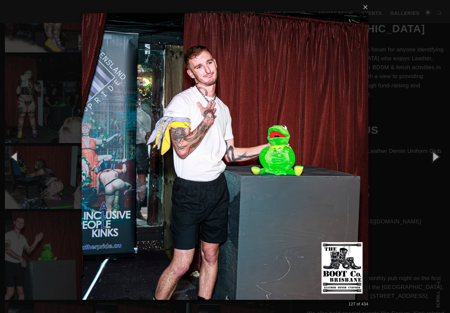
click at [435, 153] on button "button" at bounding box center [436, 156] width 30 height 36
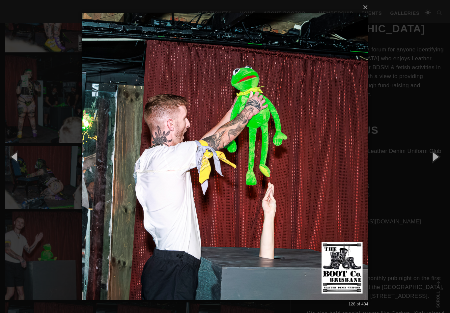
click at [434, 153] on button "button" at bounding box center [436, 156] width 30 height 36
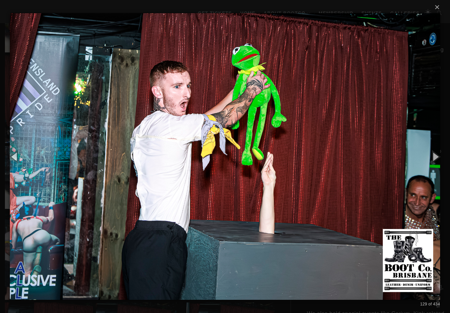
click at [436, 153] on button "button" at bounding box center [436, 156] width 30 height 36
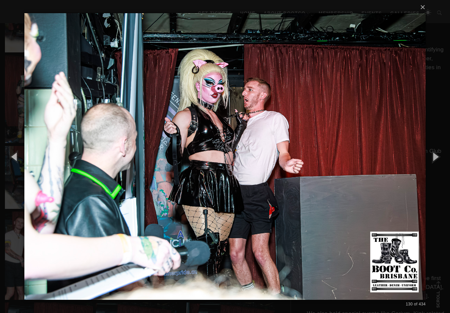
click at [436, 153] on button "button" at bounding box center [436, 156] width 30 height 36
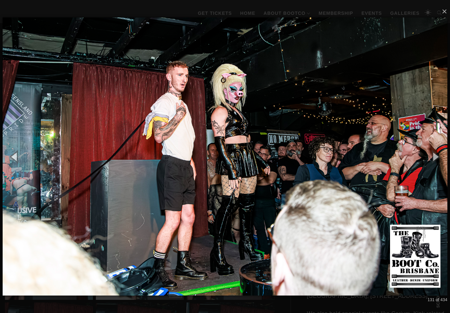
click at [18, 160] on button "button" at bounding box center [15, 156] width 30 height 36
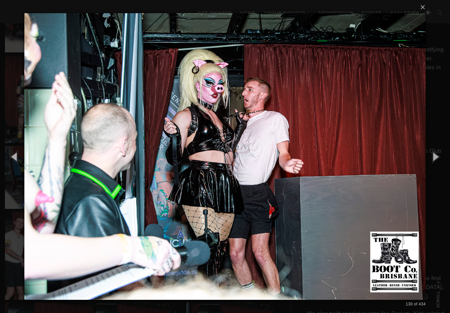
click at [16, 157] on button "button" at bounding box center [15, 156] width 30 height 36
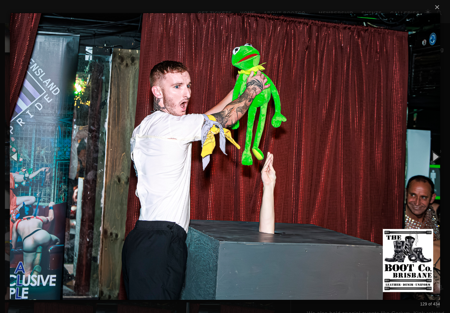
click at [432, 158] on button "button" at bounding box center [436, 156] width 30 height 36
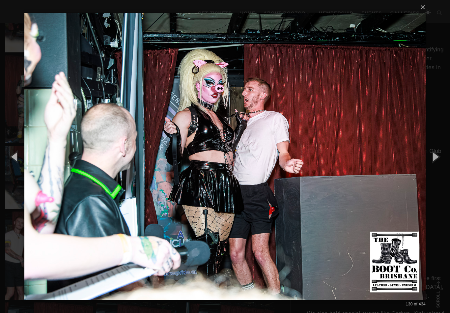
click at [434, 157] on button "button" at bounding box center [436, 156] width 30 height 36
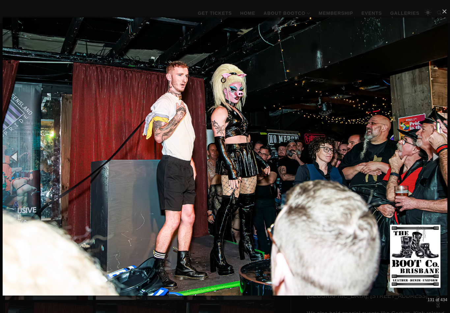
click at [431, 158] on button "button" at bounding box center [436, 156] width 30 height 36
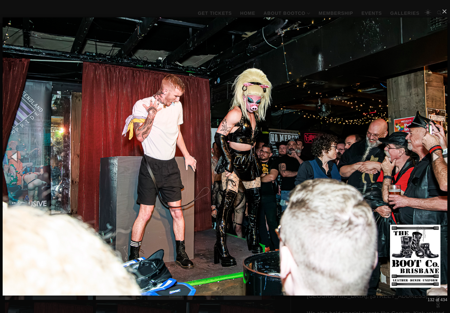
click at [429, 158] on button "button" at bounding box center [436, 156] width 30 height 36
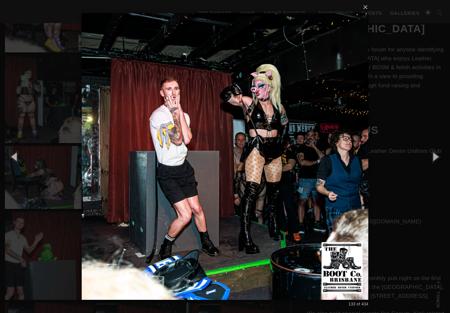
click at [430, 155] on button "button" at bounding box center [436, 156] width 30 height 36
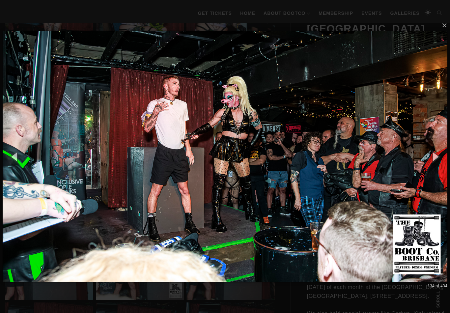
click at [432, 156] on button "button" at bounding box center [436, 156] width 30 height 36
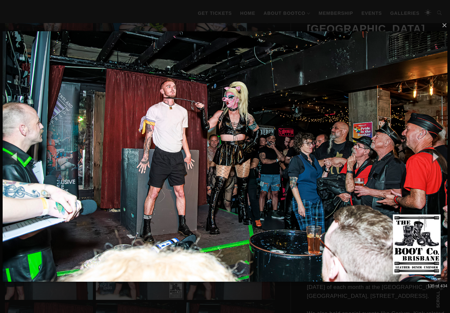
click at [433, 156] on button "button" at bounding box center [436, 156] width 30 height 36
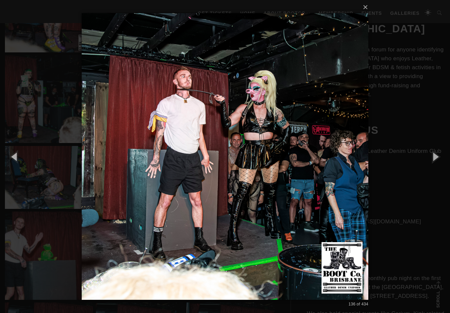
click at [432, 156] on button "button" at bounding box center [436, 156] width 30 height 36
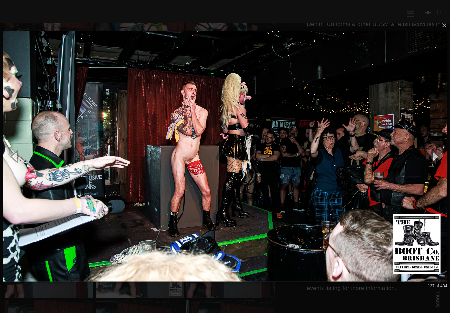
scroll to position [3219, 0]
click at [12, 163] on button "button" at bounding box center [15, 156] width 30 height 36
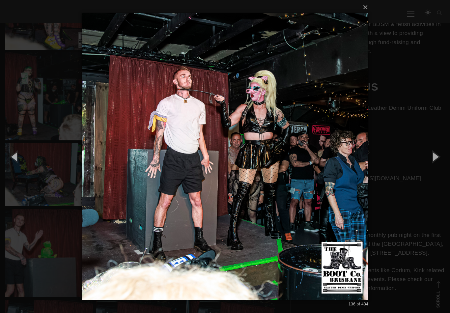
click at [438, 164] on button "button" at bounding box center [436, 156] width 30 height 36
click at [438, 163] on button "button" at bounding box center [436, 156] width 30 height 36
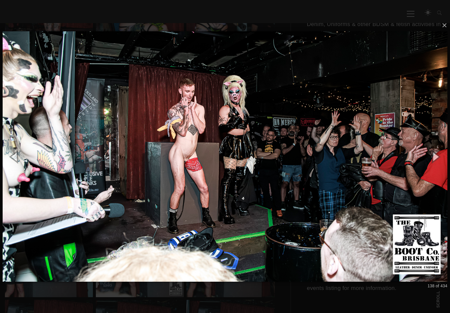
click at [436, 162] on button "button" at bounding box center [436, 156] width 30 height 36
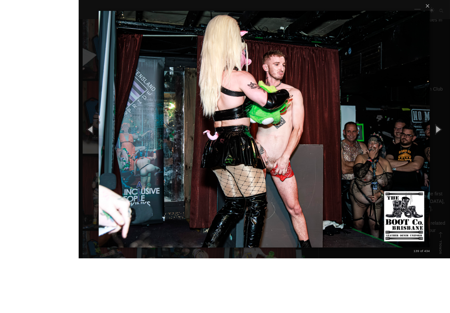
scroll to position [3184, 0]
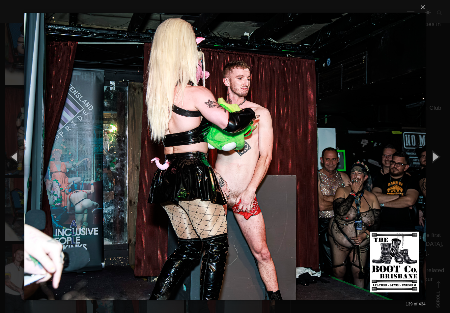
click at [435, 163] on button "button" at bounding box center [436, 156] width 30 height 36
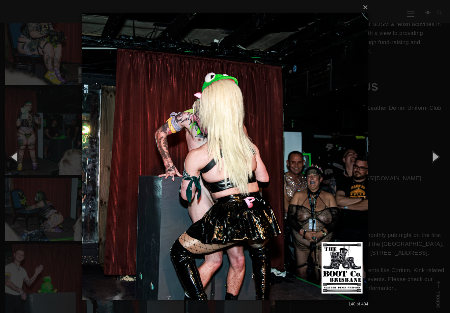
click at [433, 161] on button "button" at bounding box center [436, 156] width 30 height 36
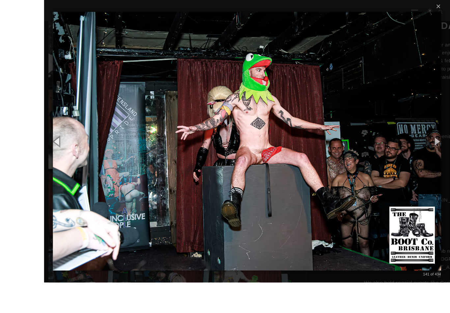
scroll to position [3141, 0]
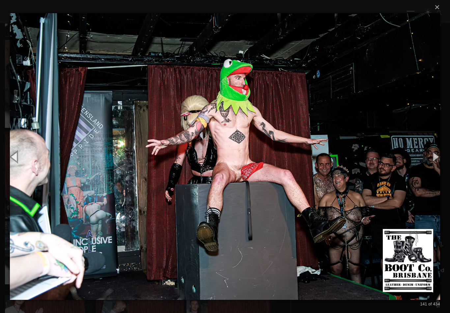
click at [436, 160] on button "button" at bounding box center [436, 156] width 30 height 36
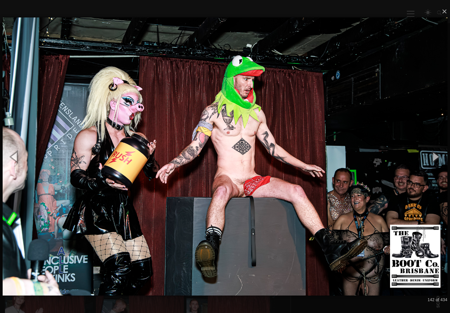
click at [432, 162] on button "button" at bounding box center [436, 156] width 30 height 36
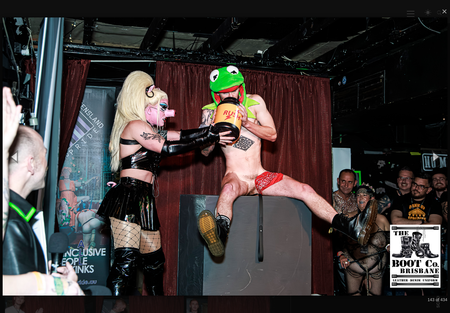
click at [429, 165] on button "button" at bounding box center [436, 156] width 30 height 36
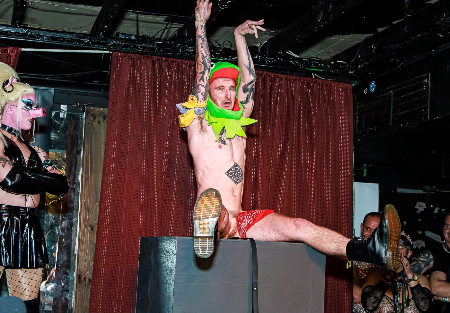
scroll to position [3107, 0]
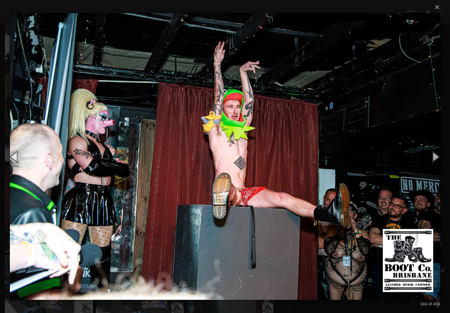
click at [435, 159] on button "button" at bounding box center [436, 156] width 30 height 36
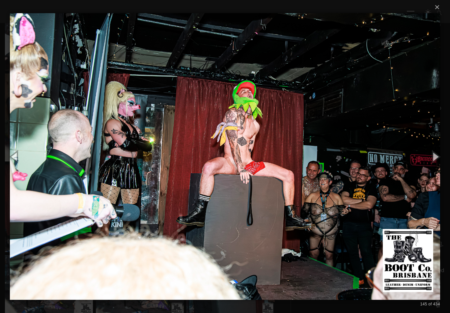
click at [430, 158] on button "button" at bounding box center [436, 156] width 30 height 36
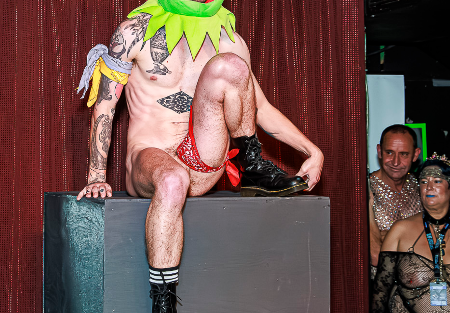
scroll to position [3090, 0]
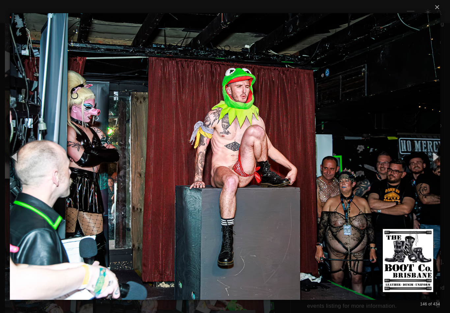
click at [439, 161] on button "button" at bounding box center [436, 156] width 30 height 36
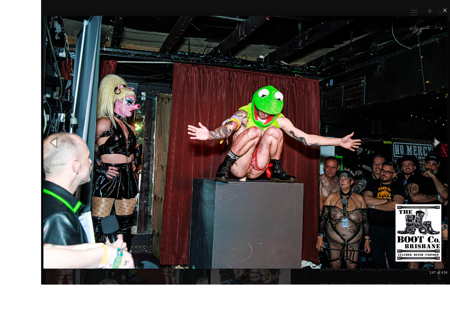
scroll to position [3066, 0]
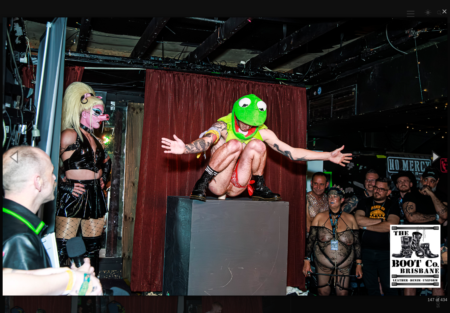
click at [438, 158] on button "button" at bounding box center [436, 156] width 30 height 36
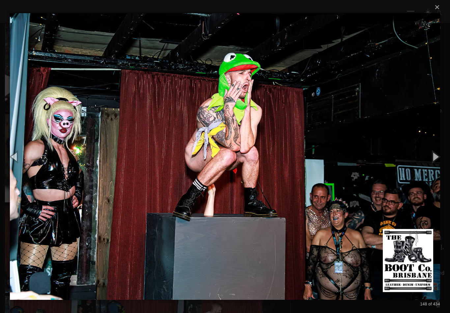
click at [433, 160] on button "button" at bounding box center [436, 156] width 30 height 36
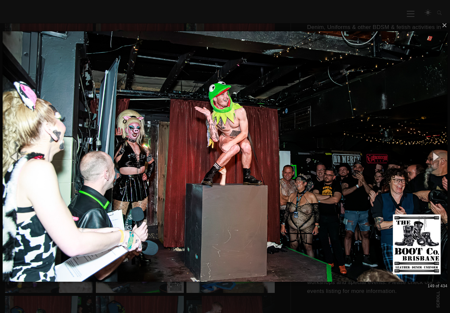
click at [435, 157] on button "button" at bounding box center [436, 156] width 30 height 36
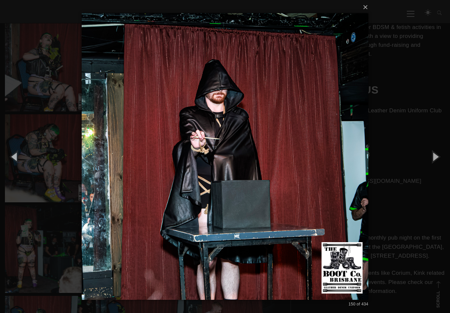
click at [438, 157] on button "button" at bounding box center [436, 156] width 30 height 36
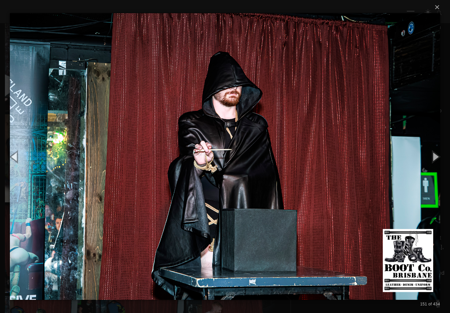
click at [435, 159] on button "button" at bounding box center [436, 156] width 30 height 36
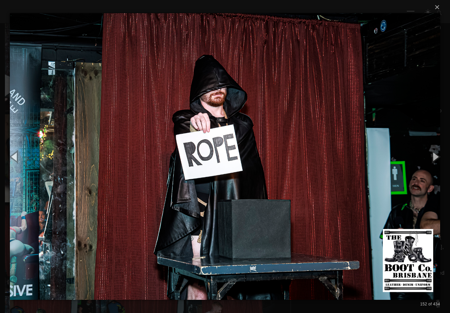
click at [434, 159] on button "button" at bounding box center [436, 156] width 30 height 36
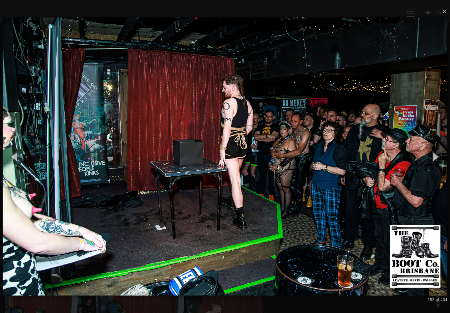
click at [431, 159] on button "button" at bounding box center [436, 156] width 30 height 36
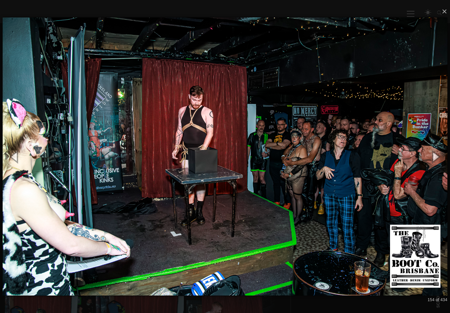
click at [433, 158] on button "button" at bounding box center [436, 156] width 30 height 36
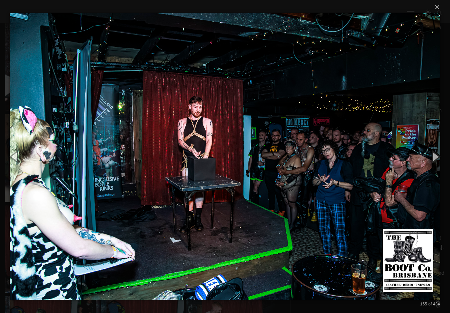
click at [433, 157] on button "button" at bounding box center [436, 156] width 30 height 36
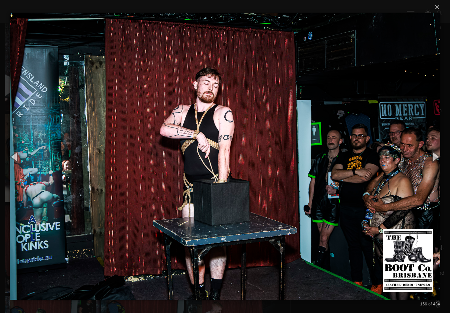
click at [433, 158] on button "button" at bounding box center [436, 156] width 30 height 36
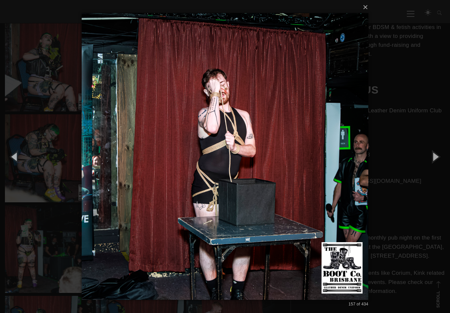
click at [432, 157] on button "button" at bounding box center [436, 156] width 30 height 36
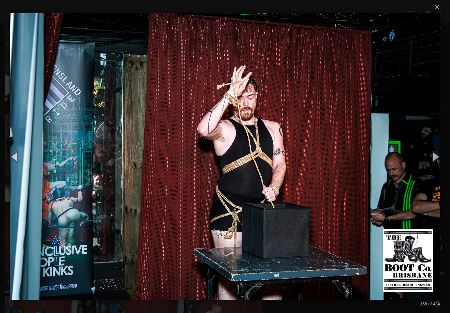
click at [434, 159] on button "button" at bounding box center [436, 156] width 30 height 36
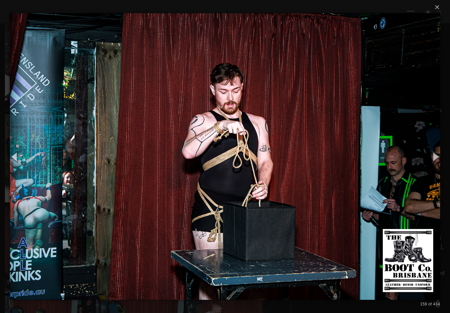
click at [433, 159] on button "button" at bounding box center [436, 156] width 30 height 36
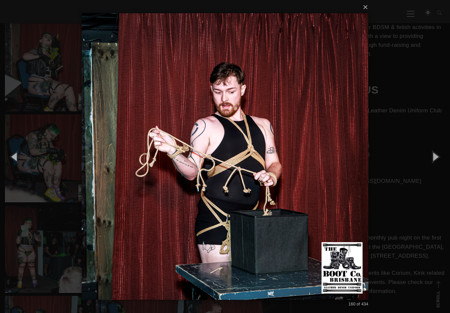
click at [431, 160] on button "button" at bounding box center [436, 156] width 30 height 36
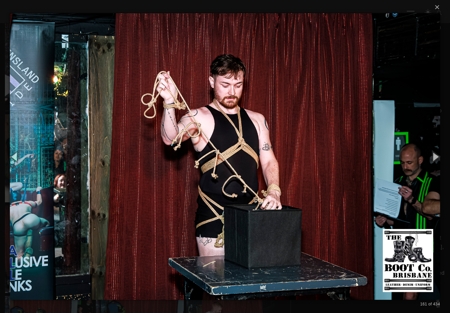
click at [434, 157] on button "button" at bounding box center [436, 156] width 30 height 36
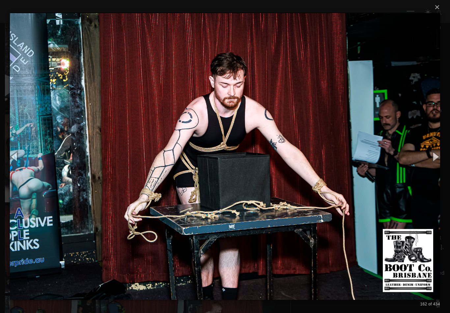
click at [433, 158] on button "button" at bounding box center [436, 156] width 30 height 36
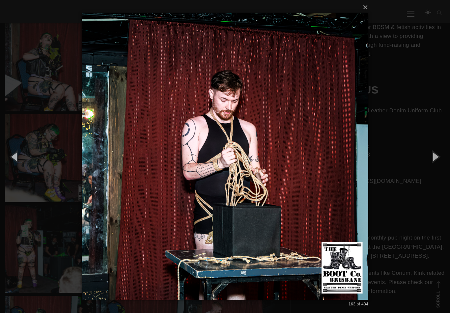
click at [435, 158] on button "button" at bounding box center [436, 156] width 30 height 36
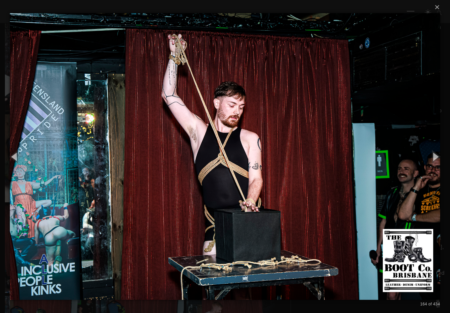
click at [433, 161] on button "button" at bounding box center [436, 156] width 30 height 36
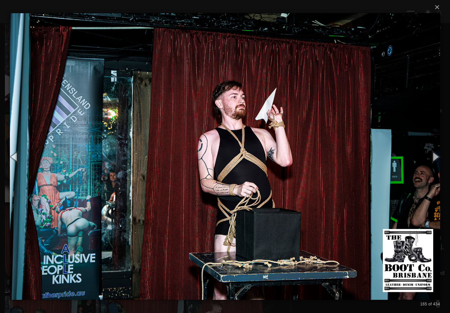
click at [434, 161] on button "button" at bounding box center [436, 156] width 30 height 36
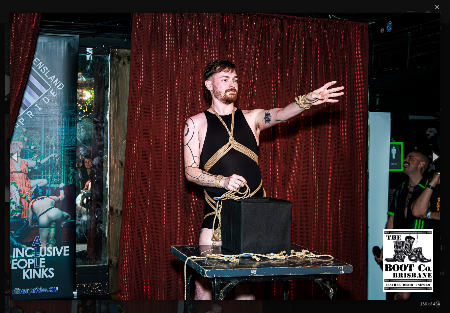
click at [435, 162] on button "button" at bounding box center [436, 156] width 30 height 36
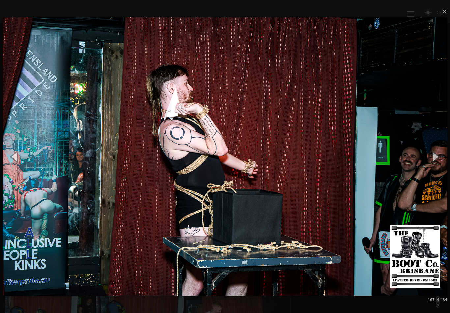
click at [437, 161] on button "button" at bounding box center [436, 156] width 30 height 36
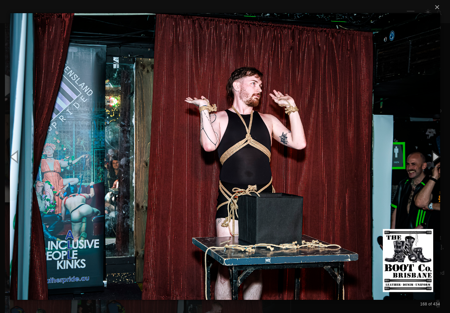
click at [433, 162] on button "button" at bounding box center [436, 156] width 30 height 36
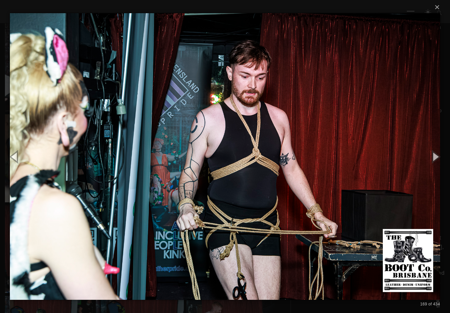
click at [435, 163] on button "button" at bounding box center [436, 156] width 30 height 36
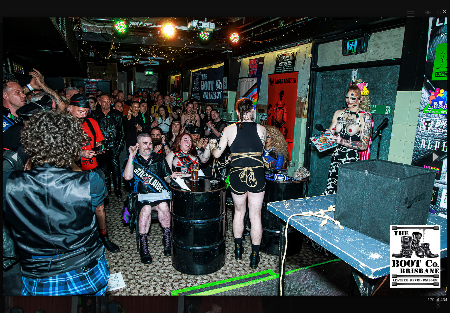
click at [433, 165] on button "button" at bounding box center [436, 156] width 30 height 36
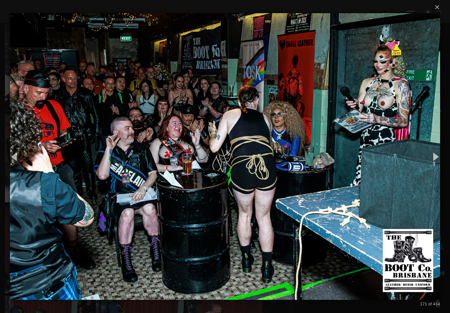
click at [435, 164] on button "button" at bounding box center [436, 156] width 30 height 36
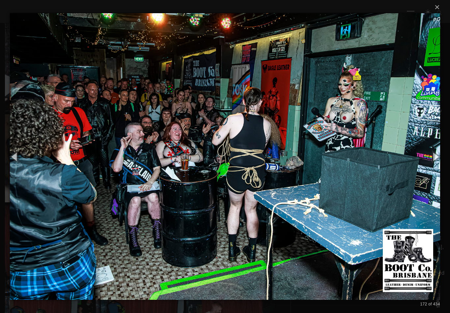
click at [436, 163] on button "button" at bounding box center [436, 156] width 30 height 36
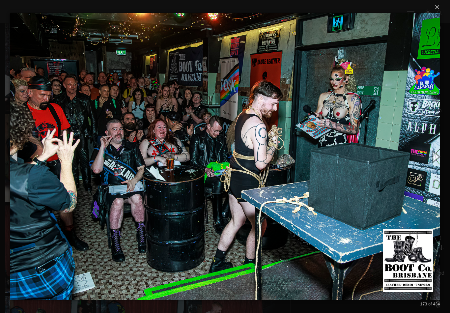
click at [437, 162] on button "button" at bounding box center [436, 156] width 30 height 36
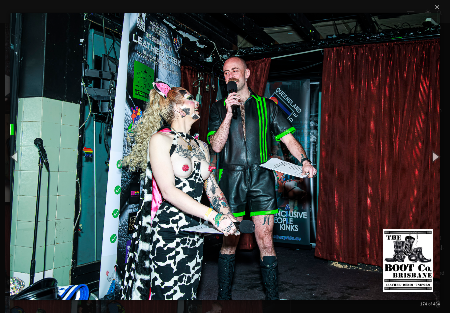
click at [432, 162] on button "button" at bounding box center [436, 156] width 30 height 36
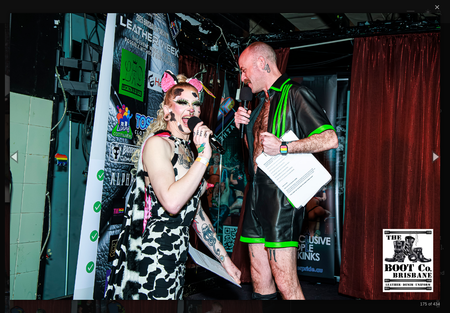
click at [431, 162] on button "button" at bounding box center [436, 156] width 30 height 36
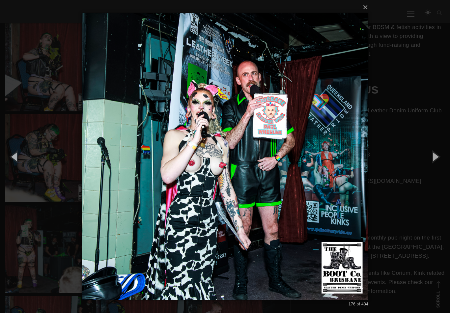
click at [430, 163] on button "button" at bounding box center [436, 156] width 30 height 36
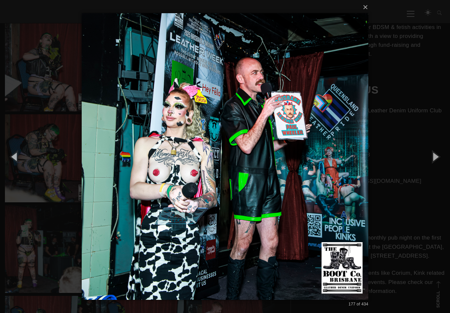
click at [430, 162] on button "button" at bounding box center [436, 156] width 30 height 36
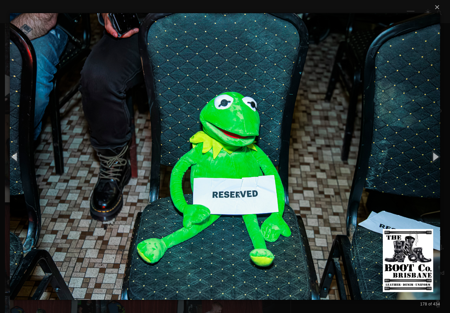
click at [435, 163] on button "button" at bounding box center [436, 156] width 30 height 36
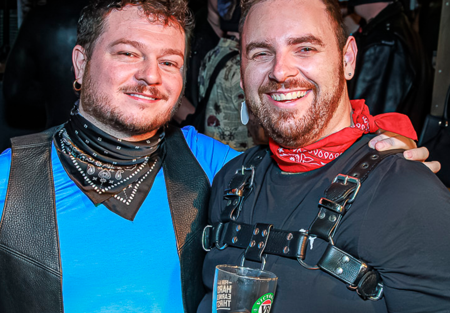
scroll to position [3027, 0]
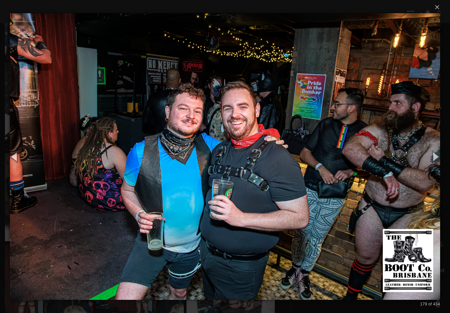
click at [439, 163] on button "button" at bounding box center [436, 156] width 30 height 36
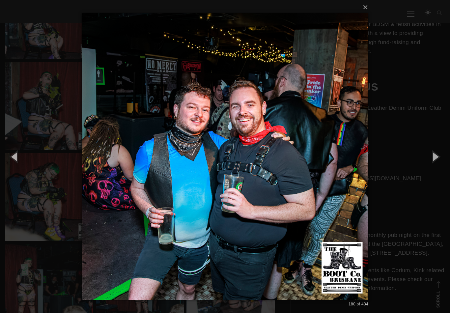
click at [438, 163] on button "button" at bounding box center [436, 156] width 30 height 36
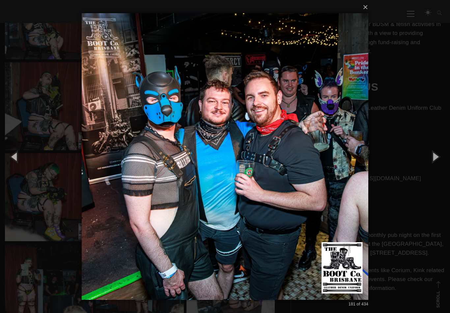
click at [434, 161] on button "button" at bounding box center [436, 156] width 30 height 36
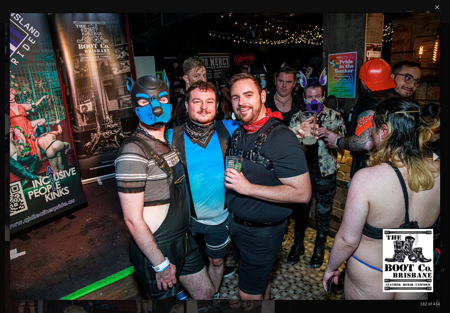
click at [432, 163] on button "button" at bounding box center [436, 156] width 30 height 36
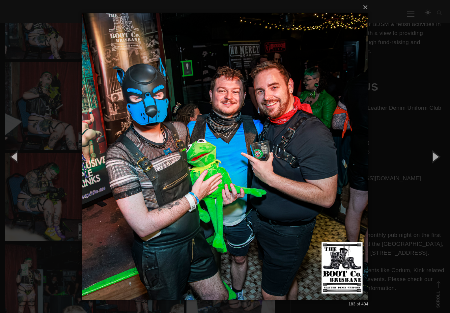
click at [432, 162] on button "button" at bounding box center [436, 156] width 30 height 36
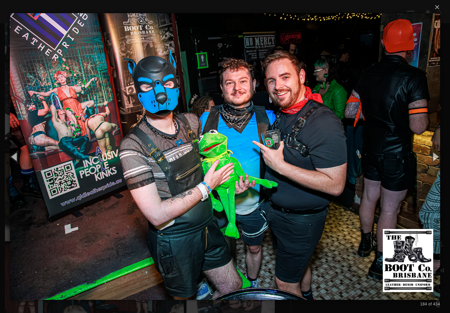
click at [433, 162] on button "button" at bounding box center [436, 156] width 30 height 36
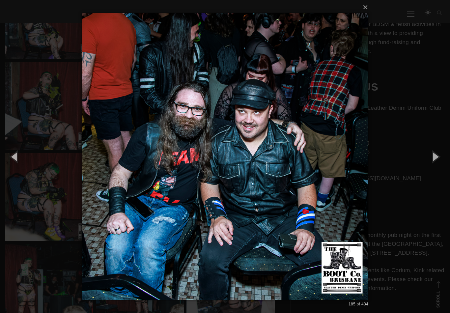
click at [432, 162] on button "button" at bounding box center [436, 156] width 30 height 36
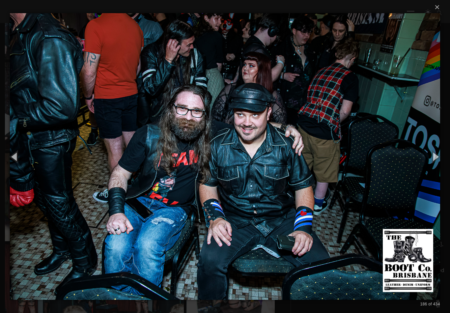
click at [433, 163] on button "button" at bounding box center [436, 156] width 30 height 36
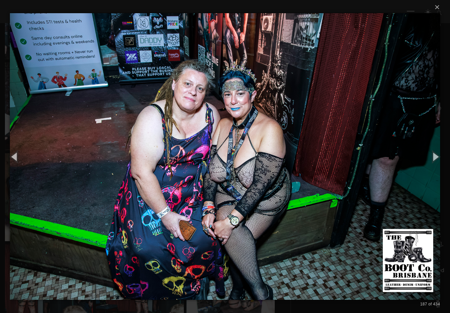
click at [433, 162] on button "button" at bounding box center [436, 156] width 30 height 36
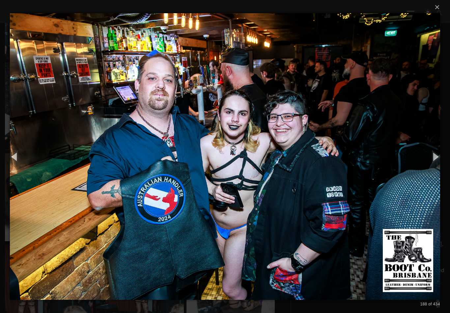
click at [433, 159] on button "button" at bounding box center [436, 156] width 30 height 36
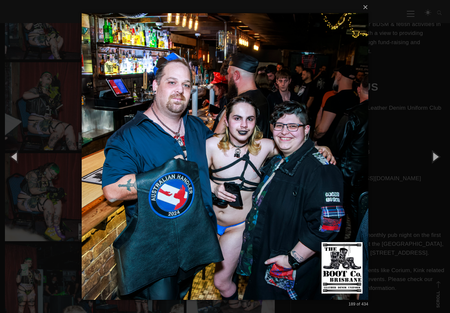
click at [432, 160] on button "button" at bounding box center [436, 156] width 30 height 36
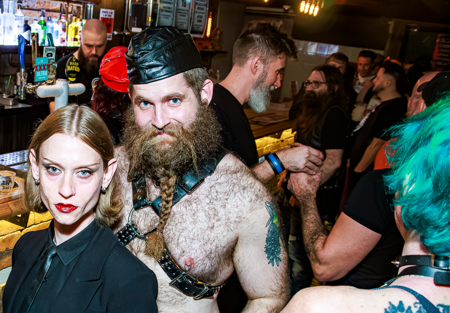
scroll to position [2968, 0]
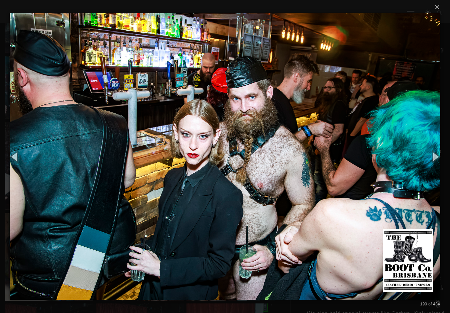
click at [436, 160] on button "button" at bounding box center [436, 156] width 30 height 36
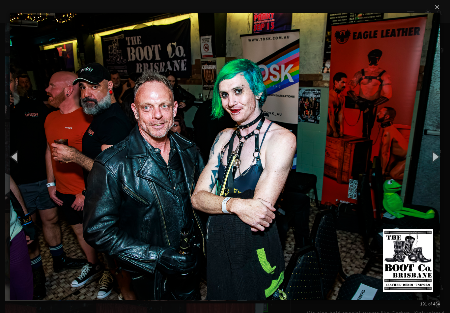
click at [432, 164] on button "button" at bounding box center [436, 156] width 30 height 36
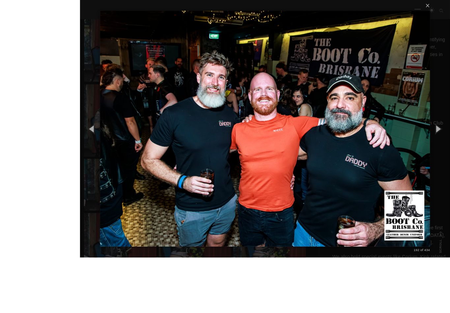
scroll to position [2901, 0]
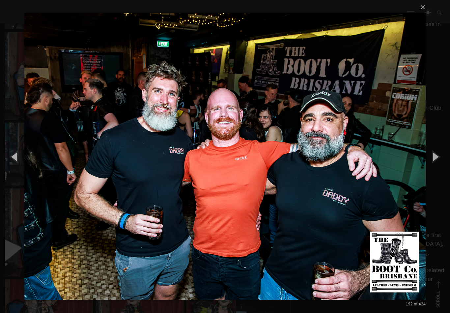
click at [436, 163] on button "button" at bounding box center [436, 156] width 30 height 36
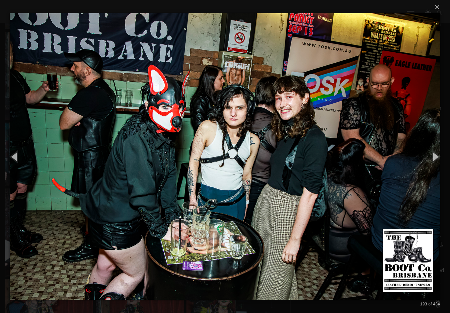
click at [439, 154] on button "button" at bounding box center [436, 156] width 30 height 36
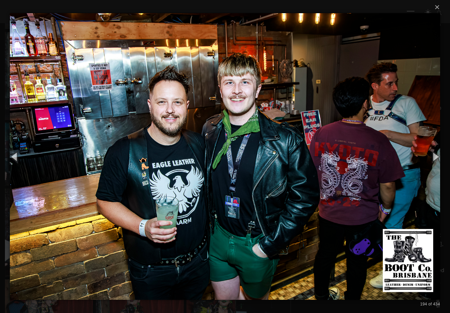
click at [10, 164] on button "button" at bounding box center [15, 156] width 30 height 36
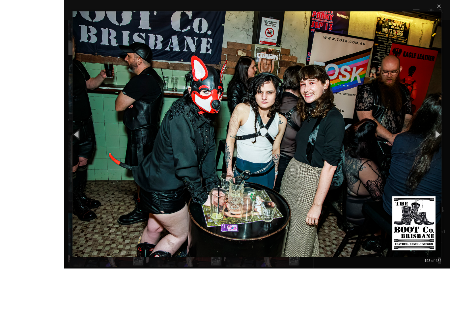
scroll to position [2860, 0]
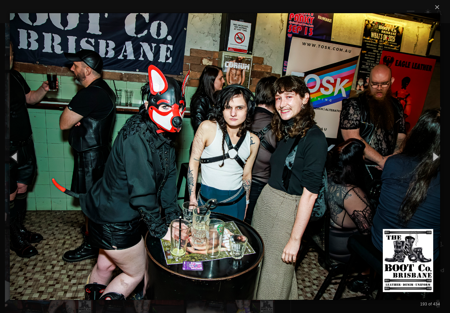
click at [435, 157] on button "button" at bounding box center [436, 156] width 30 height 36
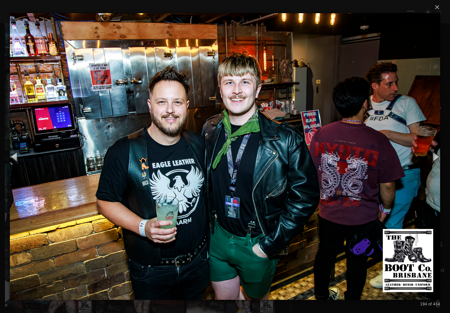
click at [19, 164] on button "button" at bounding box center [15, 156] width 30 height 36
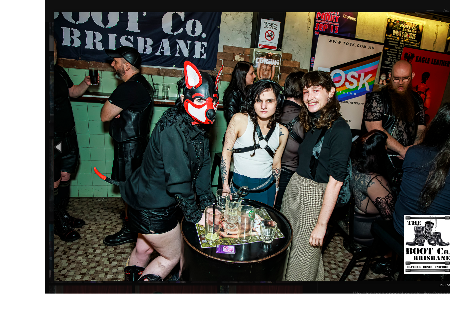
scroll to position [2798, 0]
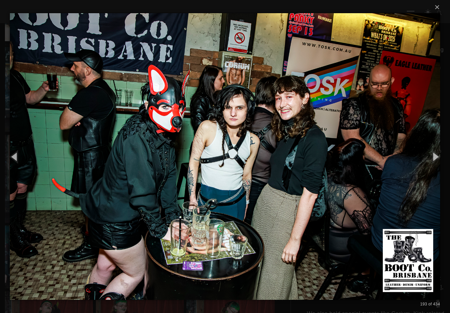
click at [434, 164] on button "button" at bounding box center [436, 156] width 30 height 36
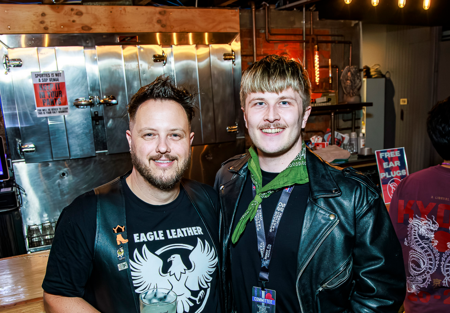
scroll to position [2751, 0]
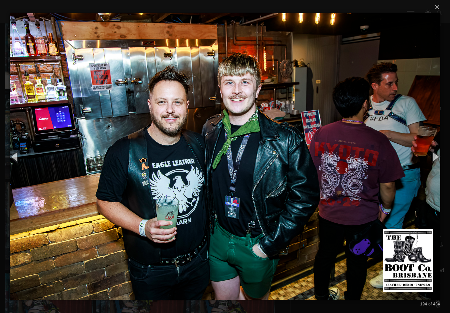
click at [437, 159] on button "button" at bounding box center [436, 156] width 30 height 36
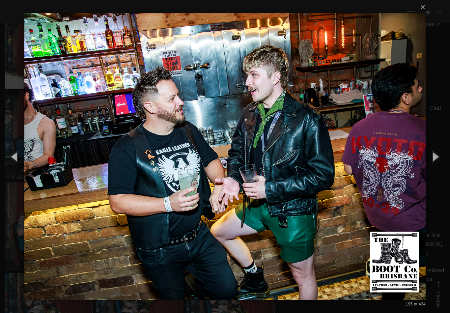
click at [437, 157] on button "button" at bounding box center [436, 156] width 30 height 36
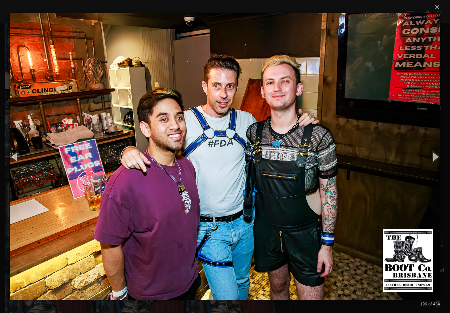
click at [20, 165] on button "button" at bounding box center [15, 156] width 30 height 36
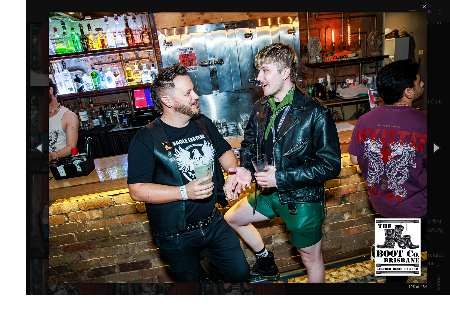
scroll to position [2774, 0]
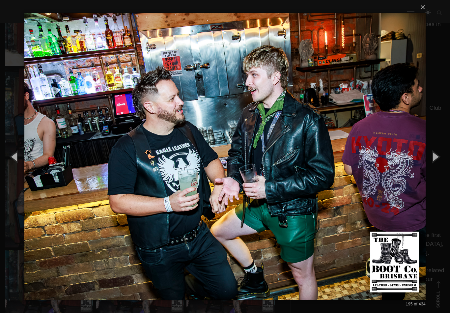
click at [435, 162] on button "button" at bounding box center [436, 156] width 30 height 36
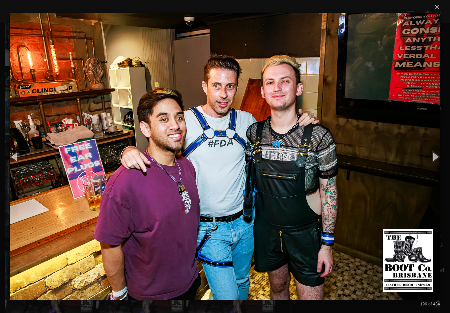
click at [434, 160] on button "button" at bounding box center [436, 156] width 30 height 36
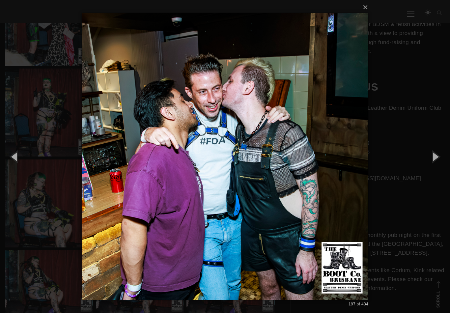
click at [432, 161] on button "button" at bounding box center [436, 156] width 30 height 36
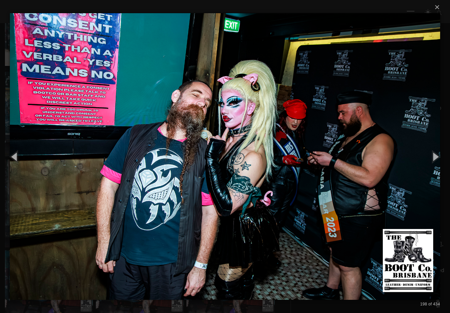
click at [428, 161] on button "button" at bounding box center [436, 156] width 30 height 36
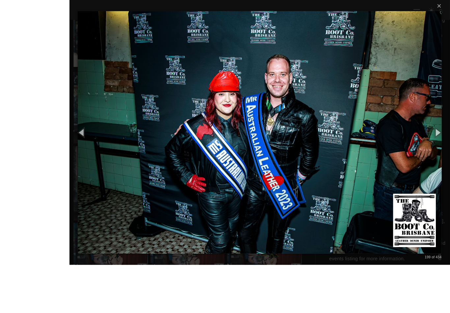
scroll to position [2819, 0]
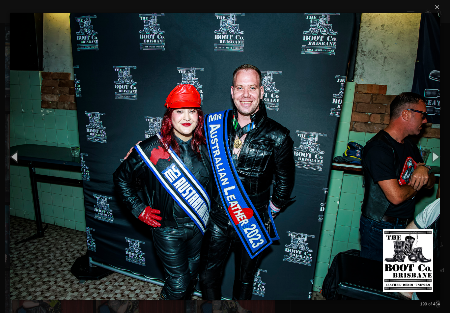
click at [432, 162] on button "button" at bounding box center [436, 156] width 30 height 36
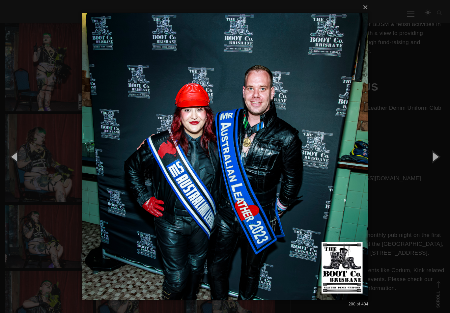
click at [431, 161] on button "button" at bounding box center [436, 156] width 30 height 36
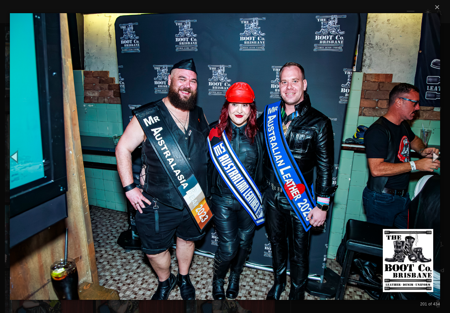
click at [430, 162] on button "button" at bounding box center [436, 156] width 30 height 36
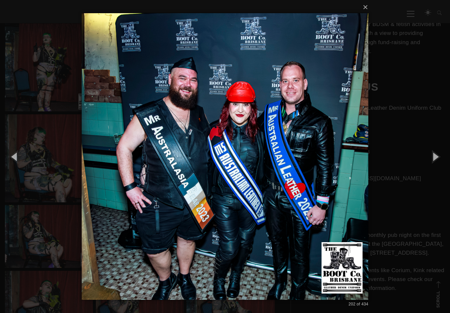
click at [435, 159] on button "button" at bounding box center [436, 156] width 30 height 36
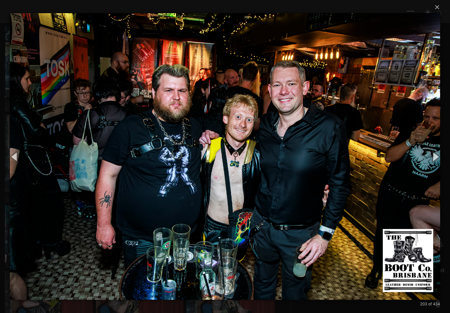
click at [432, 158] on button "button" at bounding box center [436, 156] width 30 height 36
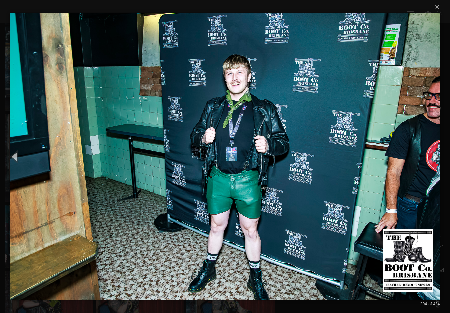
click at [429, 161] on button "button" at bounding box center [436, 156] width 30 height 36
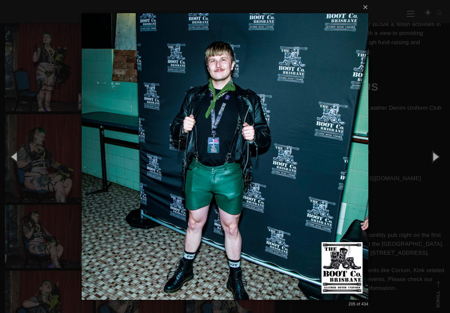
click at [429, 160] on button "button" at bounding box center [436, 156] width 30 height 36
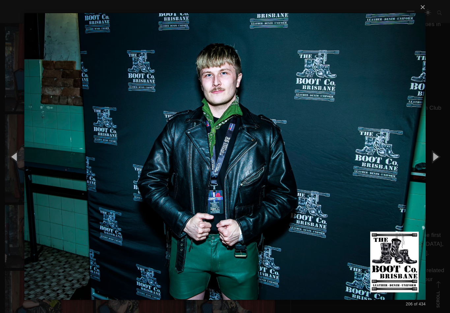
click at [430, 159] on button "button" at bounding box center [436, 156] width 30 height 36
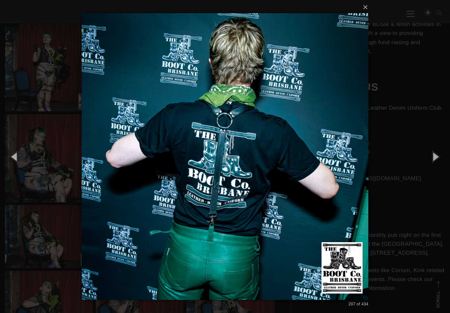
click at [432, 157] on button "button" at bounding box center [436, 156] width 30 height 36
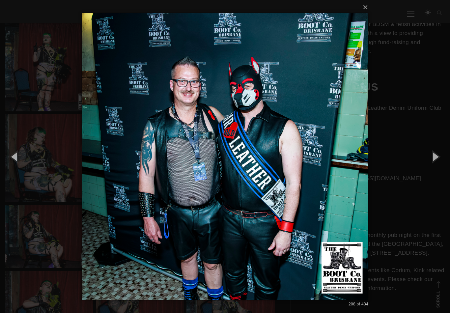
click at [430, 157] on button "button" at bounding box center [436, 156] width 30 height 36
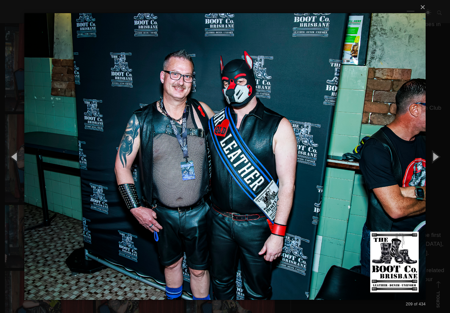
click at [429, 158] on button "button" at bounding box center [436, 156] width 30 height 36
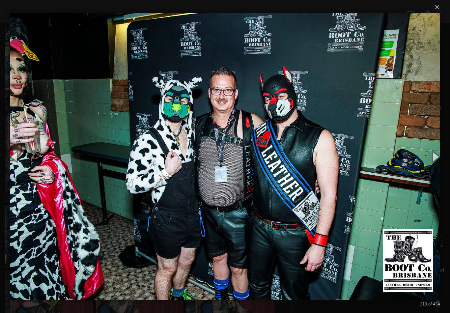
click at [431, 157] on button "button" at bounding box center [436, 156] width 30 height 36
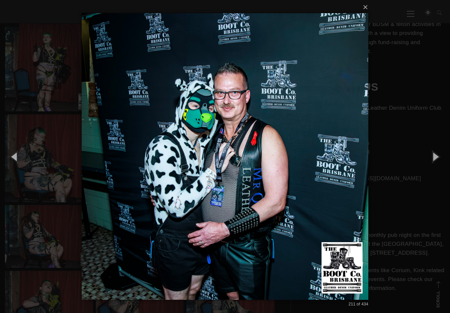
click at [434, 156] on button "button" at bounding box center [436, 156] width 30 height 36
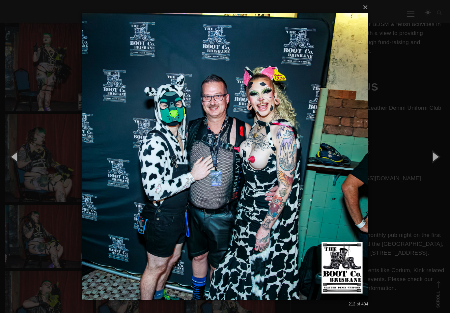
click at [432, 157] on button "button" at bounding box center [436, 156] width 30 height 36
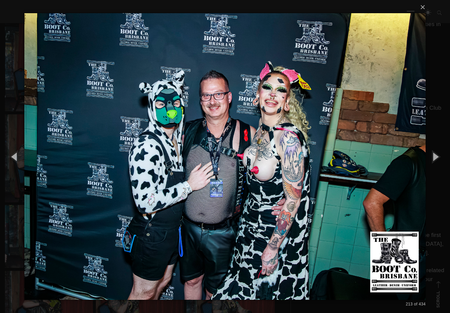
click at [430, 157] on button "button" at bounding box center [436, 156] width 30 height 36
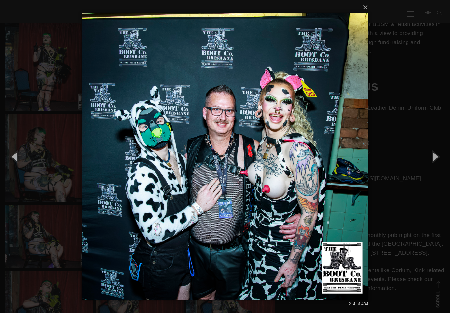
click at [429, 159] on button "button" at bounding box center [436, 156] width 30 height 36
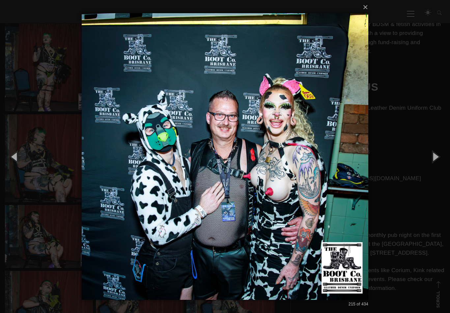
click at [428, 160] on button "button" at bounding box center [436, 156] width 30 height 36
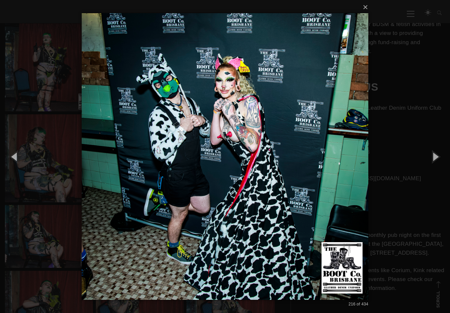
click at [434, 158] on button "button" at bounding box center [436, 156] width 30 height 36
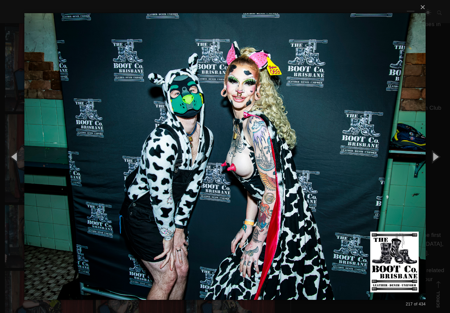
click at [433, 158] on button "button" at bounding box center [436, 156] width 30 height 36
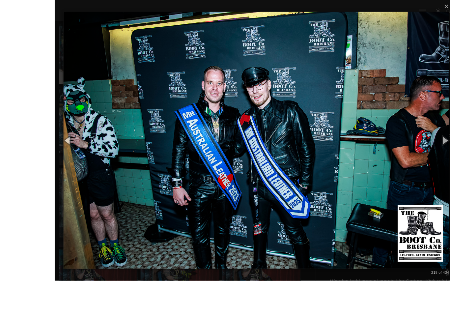
scroll to position [2768, 0]
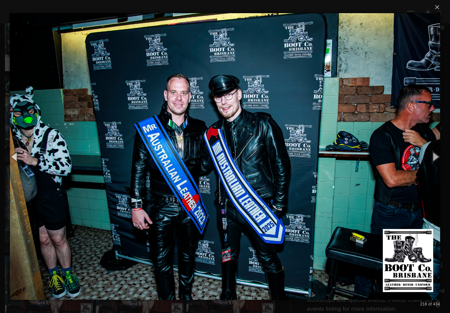
click at [435, 161] on button "button" at bounding box center [436, 156] width 30 height 36
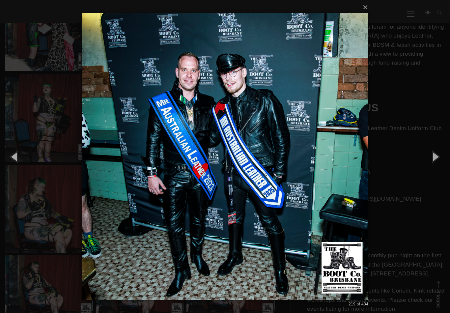
click at [432, 162] on button "button" at bounding box center [436, 156] width 30 height 36
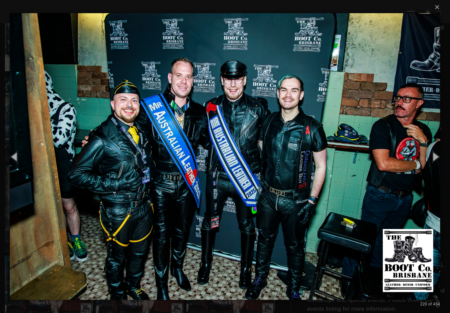
click at [428, 165] on button "button" at bounding box center [436, 156] width 30 height 36
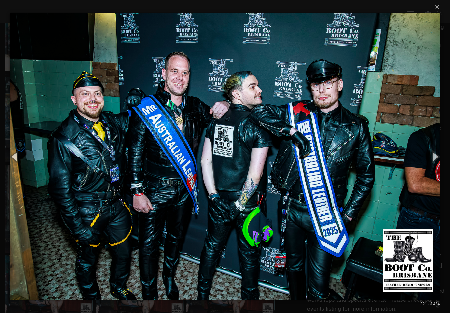
click at [430, 164] on button "button" at bounding box center [436, 156] width 30 height 36
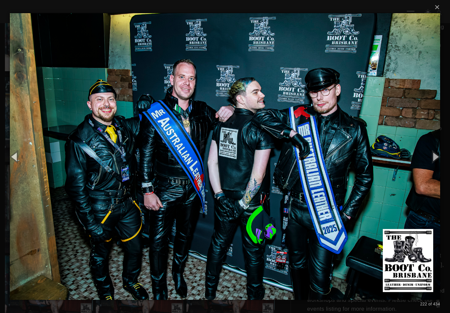
click at [429, 165] on button "button" at bounding box center [436, 156] width 30 height 36
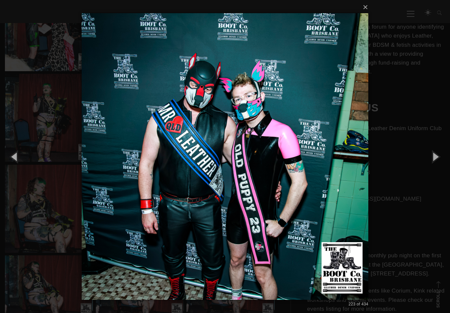
click at [426, 165] on button "button" at bounding box center [436, 156] width 30 height 36
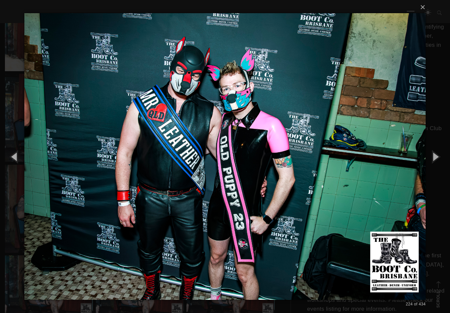
click at [427, 166] on button "button" at bounding box center [436, 156] width 30 height 36
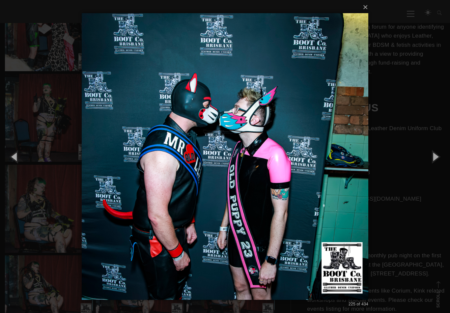
click at [428, 165] on button "button" at bounding box center [436, 156] width 30 height 36
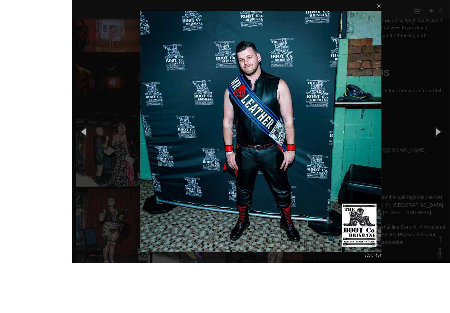
scroll to position [2700, 0]
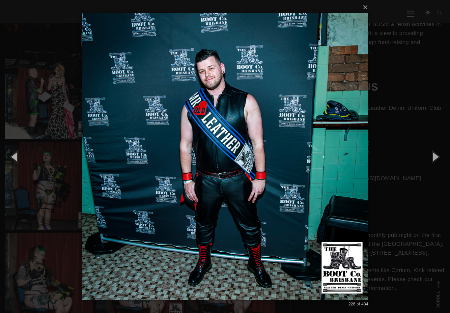
click at [435, 162] on button "button" at bounding box center [436, 156] width 30 height 36
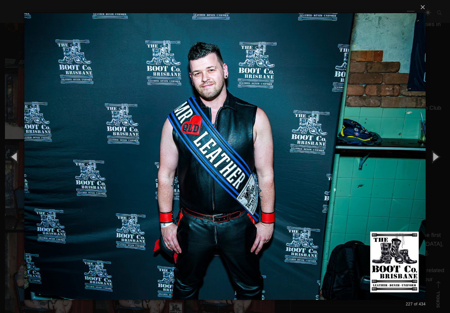
click at [432, 161] on button "button" at bounding box center [436, 156] width 30 height 36
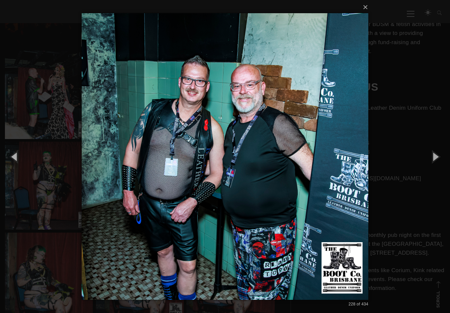
click at [426, 162] on button "button" at bounding box center [436, 156] width 30 height 36
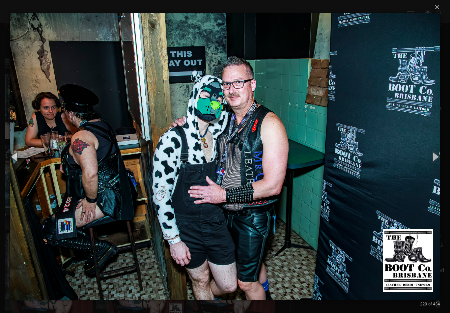
click at [423, 163] on button "button" at bounding box center [436, 156] width 30 height 36
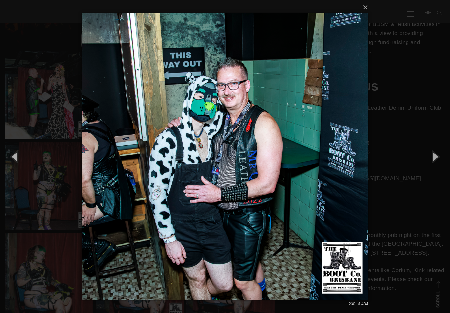
click at [423, 163] on button "button" at bounding box center [436, 156] width 30 height 36
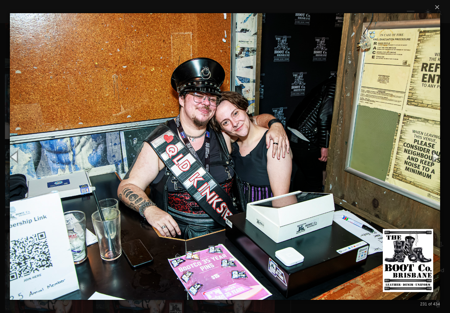
click at [436, 158] on button "button" at bounding box center [436, 156] width 30 height 36
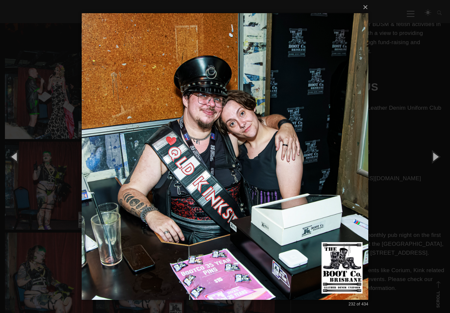
click at [435, 158] on button "button" at bounding box center [436, 156] width 30 height 36
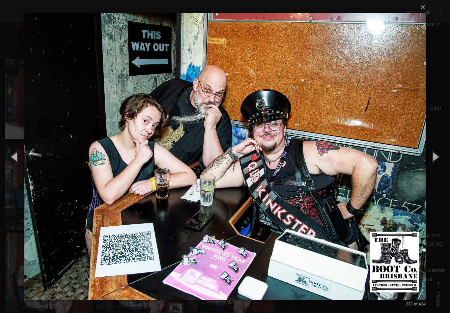
click at [439, 154] on button "button" at bounding box center [436, 156] width 30 height 36
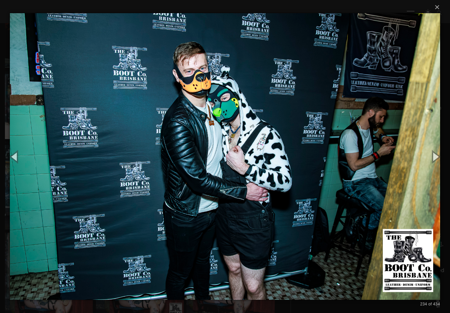
click at [437, 155] on button "button" at bounding box center [436, 156] width 30 height 36
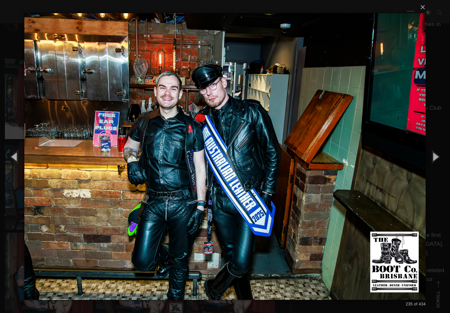
click at [437, 155] on button "button" at bounding box center [436, 156] width 30 height 36
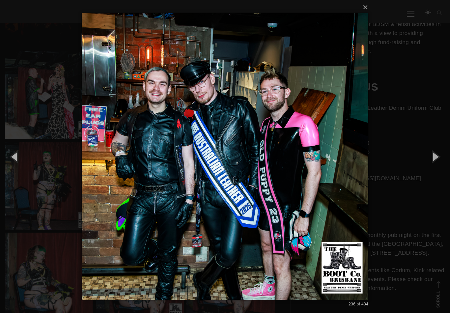
click at [441, 153] on button "button" at bounding box center [436, 156] width 30 height 36
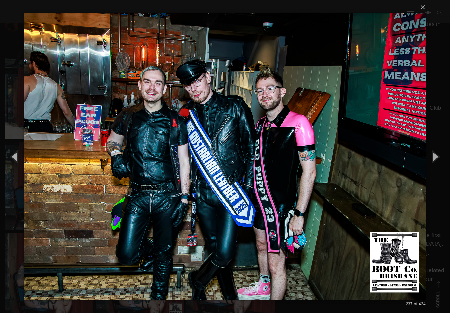
click at [439, 154] on button "button" at bounding box center [436, 156] width 30 height 36
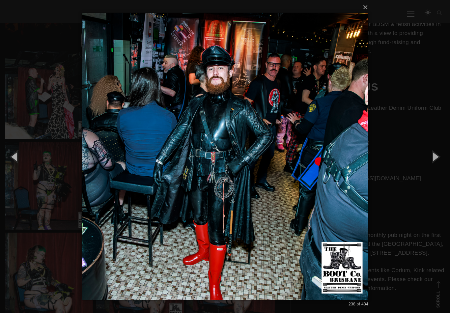
click at [435, 156] on button "button" at bounding box center [436, 156] width 30 height 36
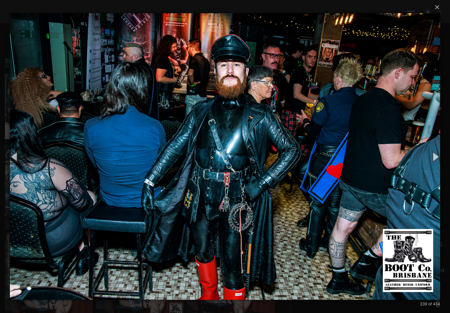
click at [436, 155] on button "button" at bounding box center [436, 156] width 30 height 36
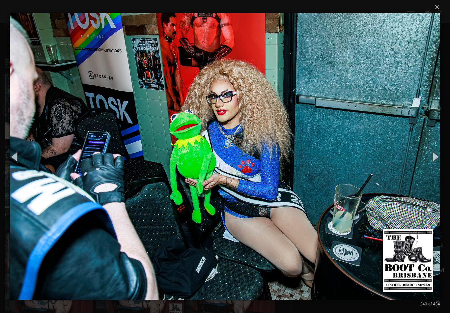
click at [435, 155] on button "button" at bounding box center [436, 156] width 30 height 36
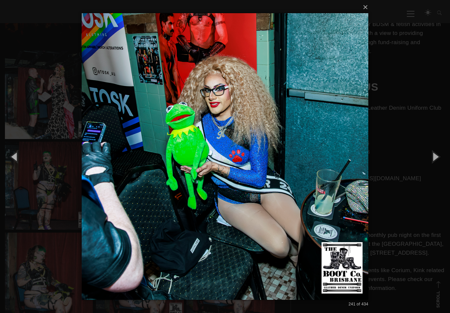
click at [435, 156] on button "button" at bounding box center [436, 156] width 30 height 36
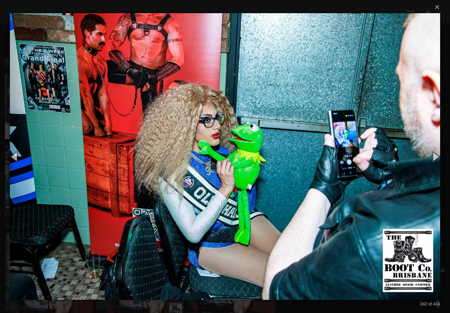
click at [433, 156] on button "button" at bounding box center [436, 156] width 30 height 36
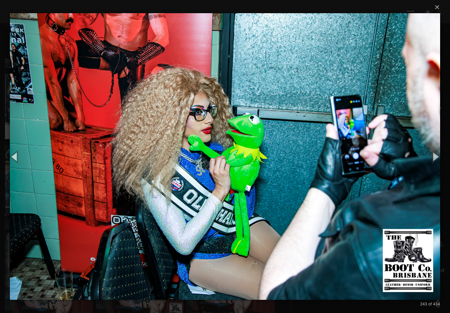
click at [434, 156] on button "button" at bounding box center [436, 156] width 30 height 36
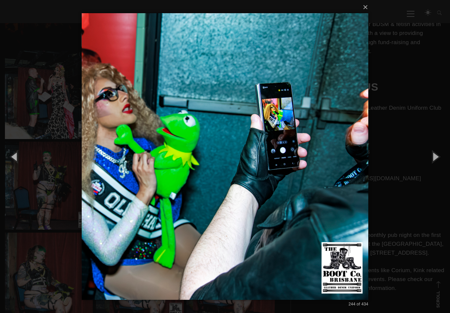
click at [432, 156] on button "button" at bounding box center [436, 156] width 30 height 36
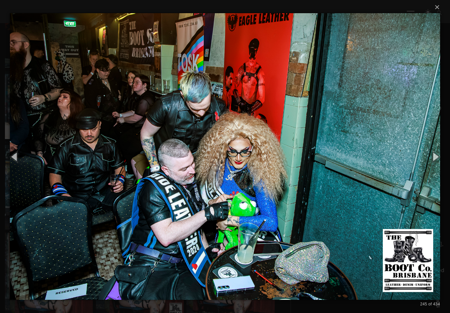
click at [435, 153] on button "button" at bounding box center [436, 156] width 30 height 36
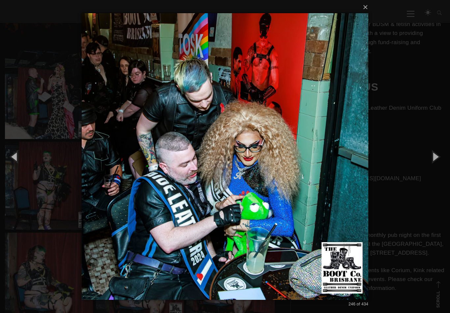
click at [432, 153] on button "button" at bounding box center [436, 156] width 30 height 36
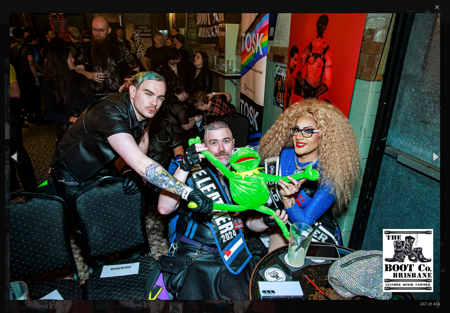
click at [431, 153] on button "button" at bounding box center [436, 156] width 30 height 36
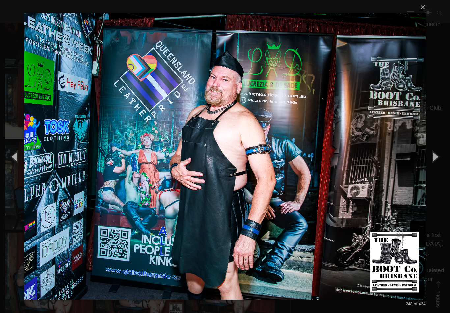
click at [430, 154] on button "button" at bounding box center [436, 156] width 30 height 36
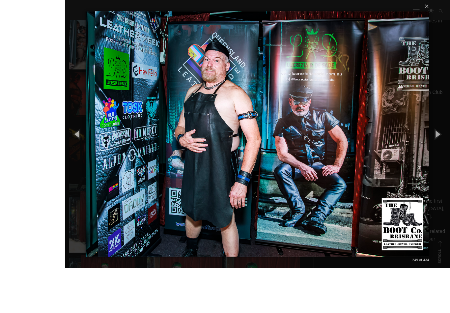
scroll to position [2608, 0]
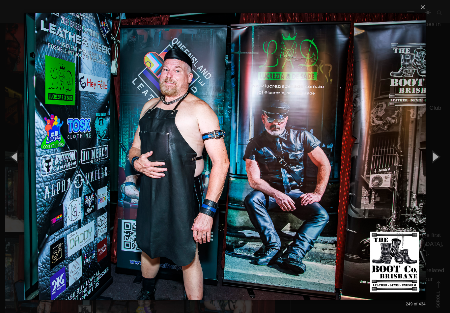
click at [433, 160] on button "button" at bounding box center [436, 156] width 30 height 36
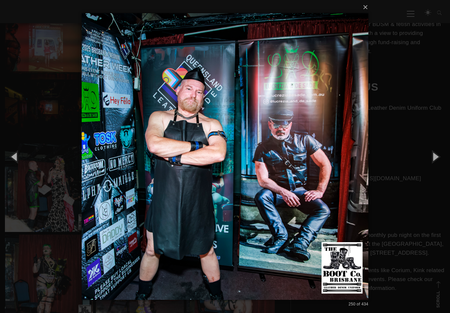
click at [433, 158] on button "button" at bounding box center [436, 156] width 30 height 36
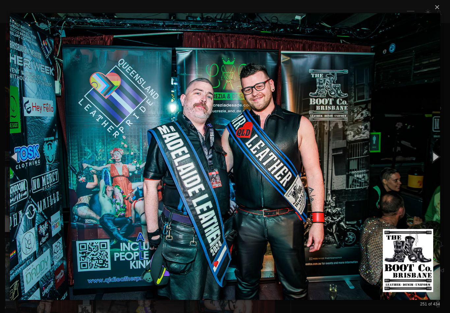
click at [430, 157] on button "button" at bounding box center [436, 156] width 30 height 36
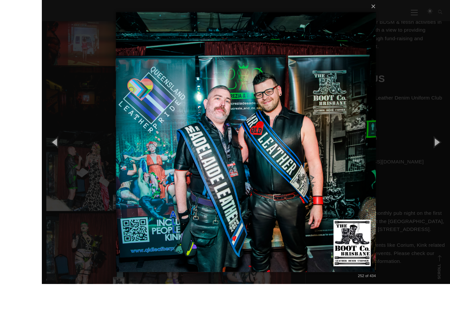
scroll to position [2645, 0]
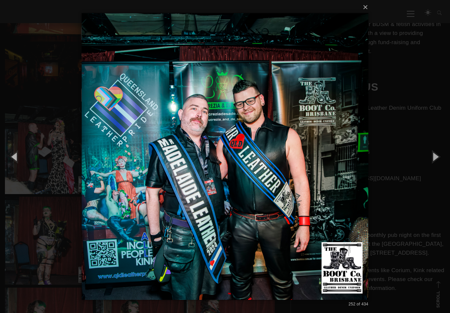
click at [435, 161] on button "button" at bounding box center [436, 156] width 30 height 36
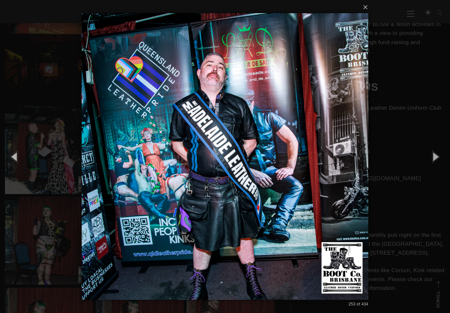
click at [18, 162] on button "button" at bounding box center [15, 156] width 30 height 36
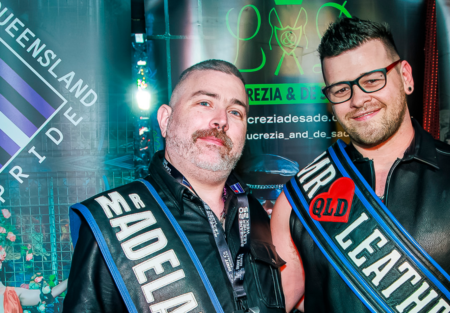
scroll to position [2597, 0]
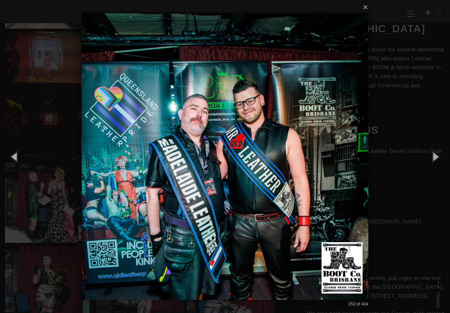
click at [436, 160] on button "button" at bounding box center [436, 156] width 30 height 36
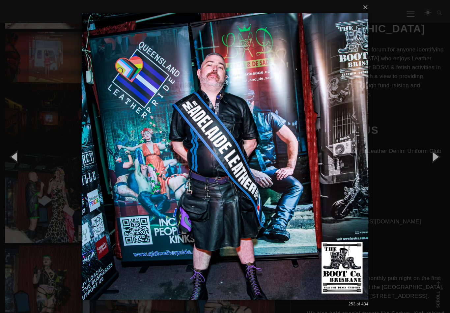
click at [434, 161] on button "button" at bounding box center [436, 156] width 30 height 36
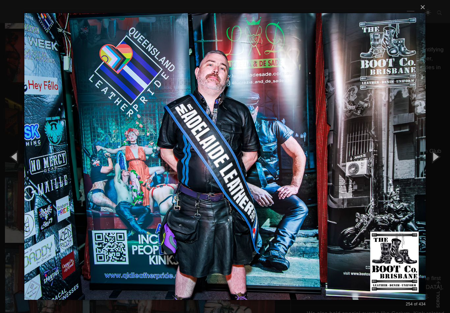
click at [434, 162] on button "button" at bounding box center [436, 156] width 30 height 36
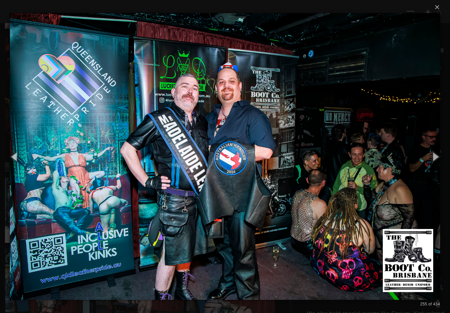
click at [435, 160] on button "button" at bounding box center [436, 156] width 30 height 36
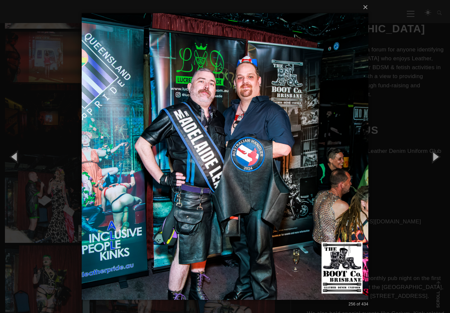
click at [436, 157] on button "button" at bounding box center [436, 156] width 30 height 36
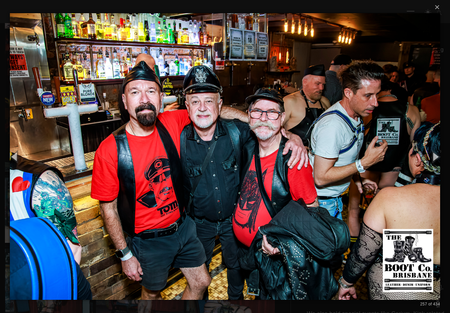
click at [434, 157] on button "button" at bounding box center [436, 156] width 30 height 36
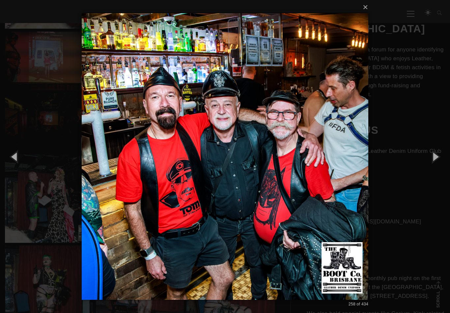
click at [433, 157] on button "button" at bounding box center [436, 156] width 30 height 36
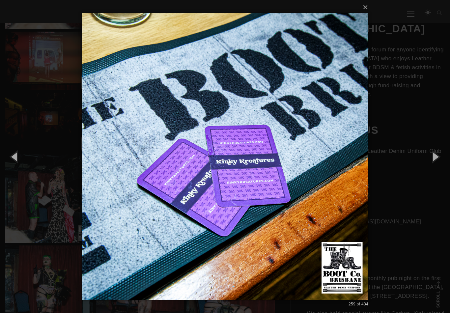
click at [430, 154] on button "button" at bounding box center [436, 156] width 30 height 36
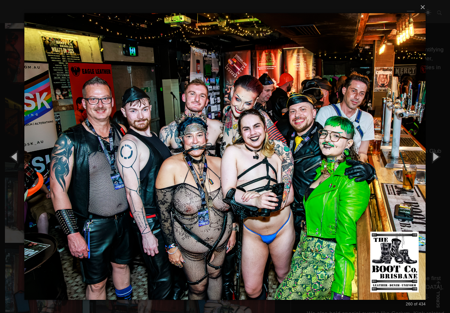
click at [437, 162] on button "button" at bounding box center [436, 156] width 30 height 36
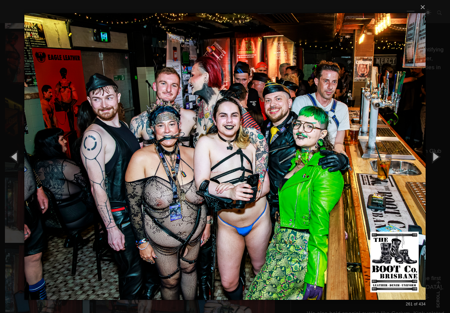
click at [433, 160] on button "button" at bounding box center [436, 156] width 30 height 36
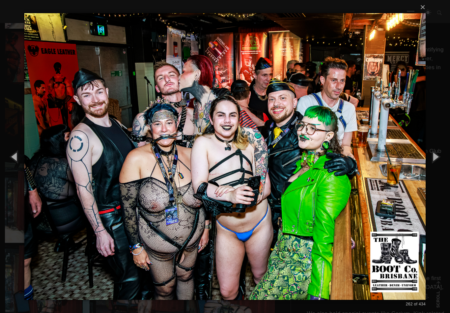
click at [432, 161] on button "button" at bounding box center [436, 156] width 30 height 36
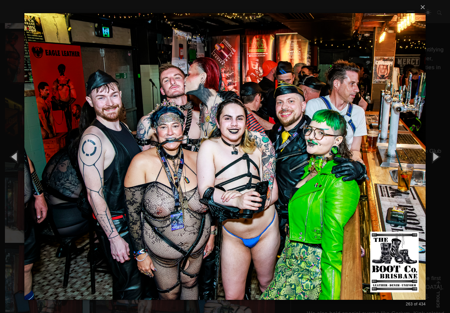
click at [432, 161] on button "button" at bounding box center [436, 156] width 30 height 36
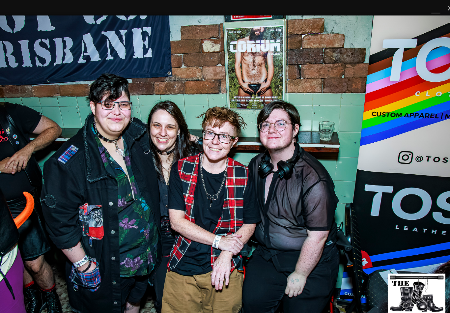
scroll to position [2501, 0]
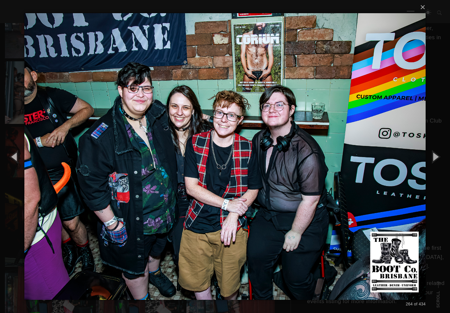
click at [438, 166] on button "button" at bounding box center [436, 156] width 30 height 36
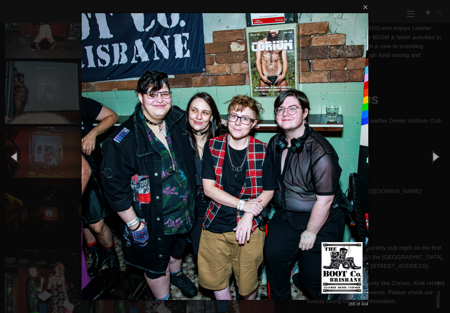
click at [436, 166] on button "button" at bounding box center [436, 156] width 30 height 36
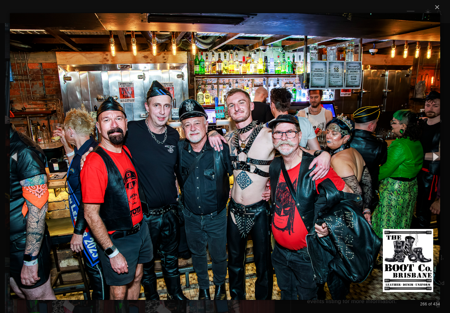
click at [436, 161] on button "button" at bounding box center [436, 156] width 30 height 36
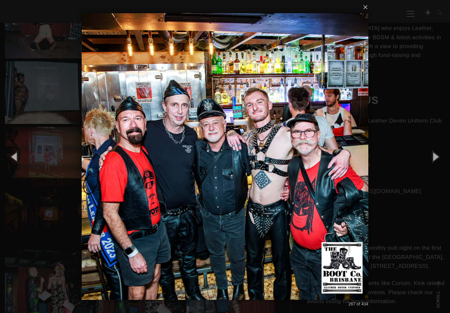
click at [435, 161] on button "button" at bounding box center [436, 156] width 30 height 36
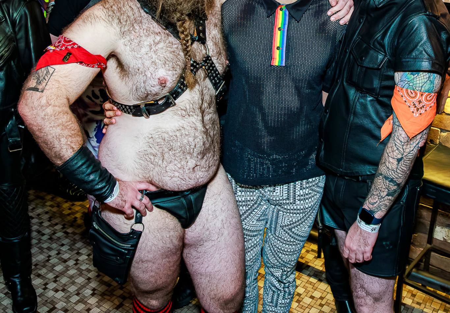
scroll to position [2554, 0]
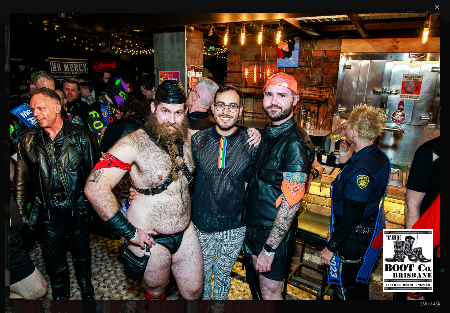
click at [432, 162] on button "button" at bounding box center [436, 156] width 30 height 36
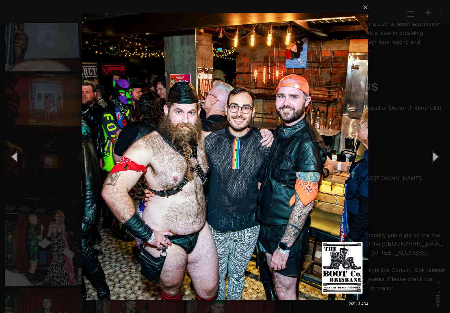
click at [434, 160] on button "button" at bounding box center [436, 156] width 30 height 36
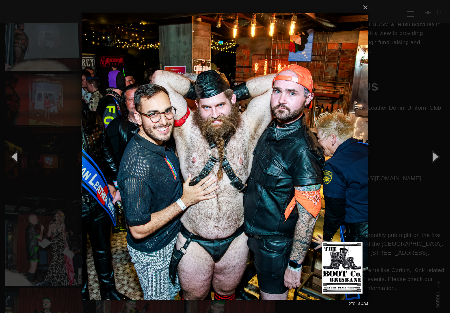
click at [431, 154] on button "button" at bounding box center [436, 156] width 30 height 36
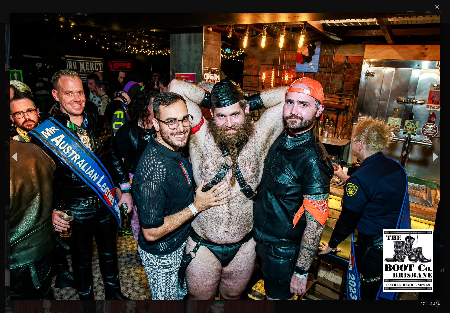
click at [430, 155] on button "button" at bounding box center [436, 156] width 30 height 36
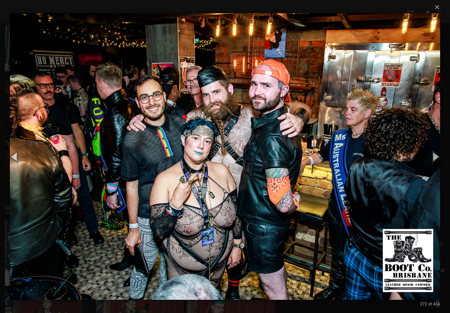
click at [20, 162] on button "button" at bounding box center [15, 156] width 30 height 36
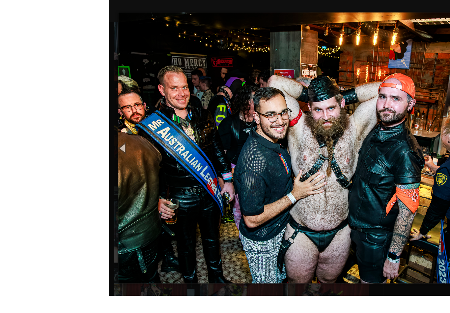
scroll to position [2570, 0]
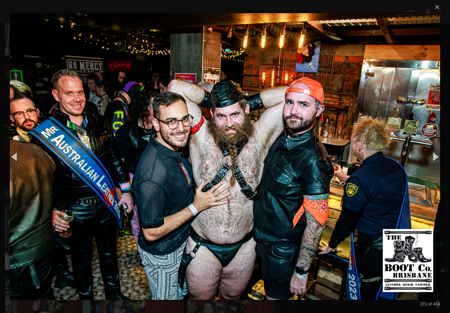
click at [435, 161] on button "button" at bounding box center [436, 156] width 30 height 36
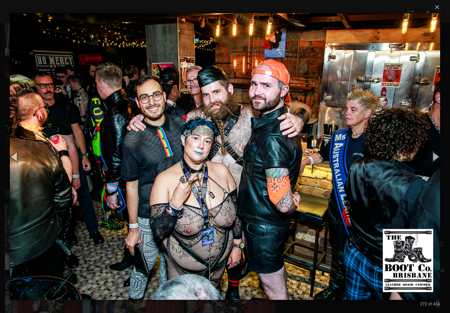
click at [432, 156] on button "button" at bounding box center [436, 156] width 30 height 36
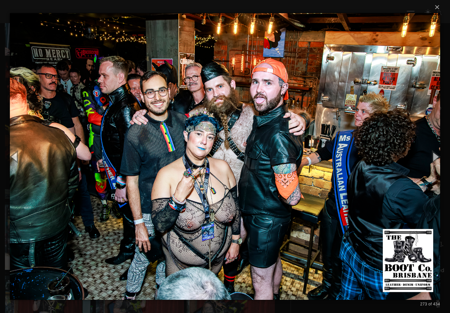
click at [431, 157] on button "button" at bounding box center [436, 156] width 30 height 36
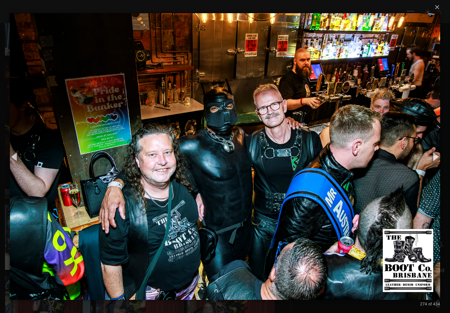
click at [428, 158] on button "button" at bounding box center [436, 156] width 30 height 36
click at [436, 159] on button "button" at bounding box center [436, 156] width 30 height 36
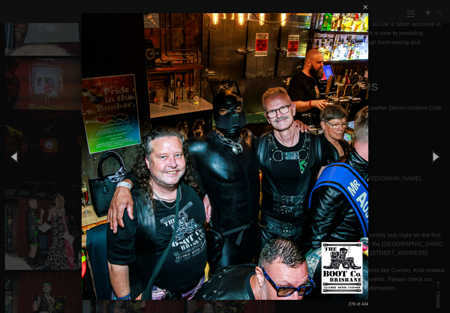
click at [434, 158] on button "button" at bounding box center [436, 156] width 30 height 36
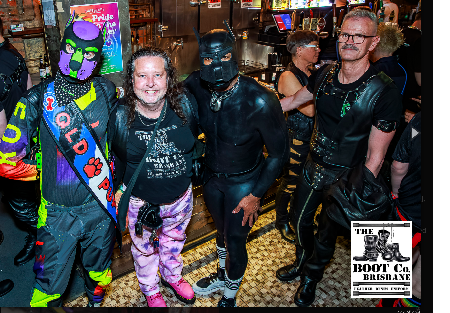
scroll to position [2634, 0]
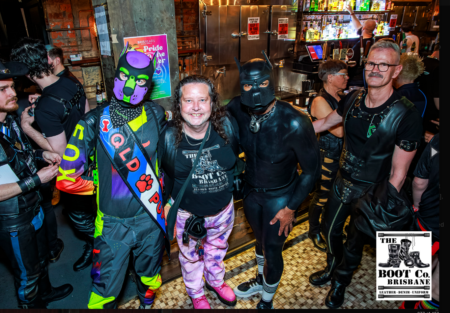
click at [421, 139] on button "button" at bounding box center [436, 156] width 30 height 36
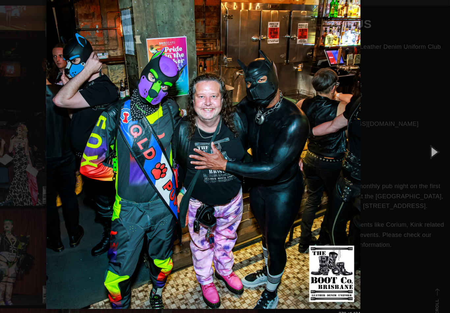
click at [421, 138] on button "button" at bounding box center [436, 156] width 30 height 36
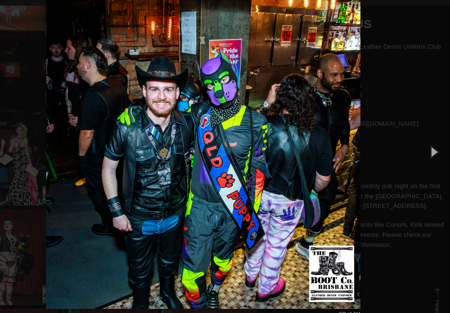
click at [421, 144] on button "button" at bounding box center [436, 156] width 30 height 36
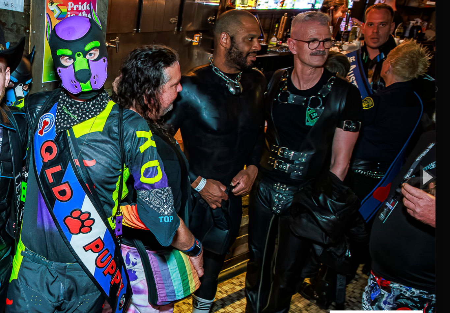
scroll to position [2619, 0]
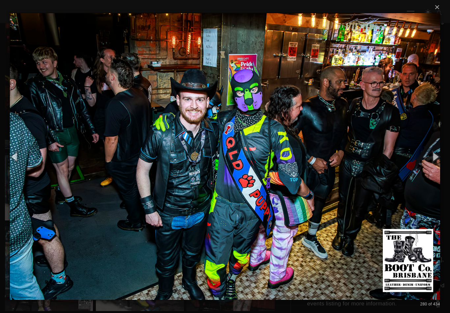
click at [433, 160] on button "button" at bounding box center [436, 156] width 30 height 36
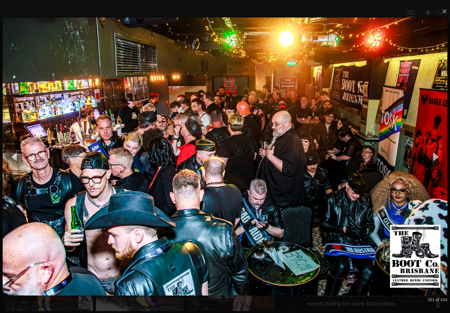
click at [430, 163] on button "button" at bounding box center [436, 156] width 30 height 36
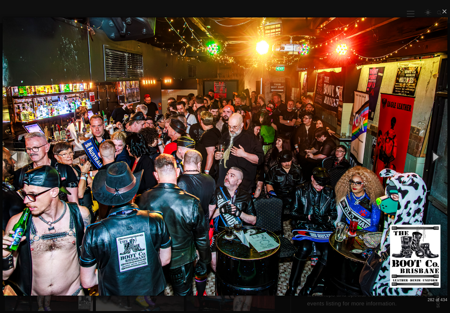
click at [15, 165] on button "button" at bounding box center [15, 156] width 30 height 36
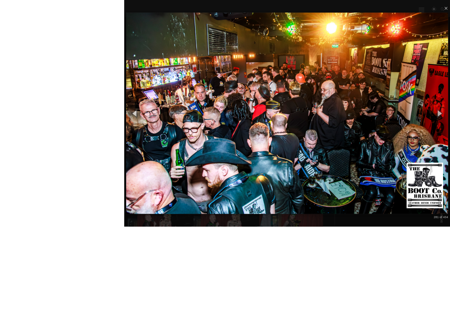
scroll to position [2564, 0]
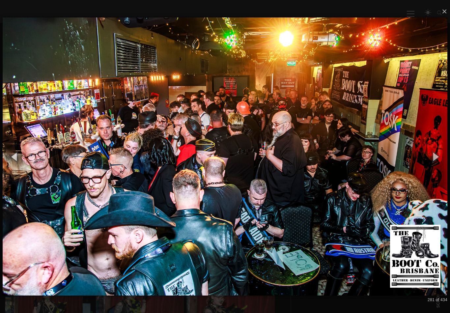
click at [432, 160] on button "button" at bounding box center [436, 156] width 30 height 36
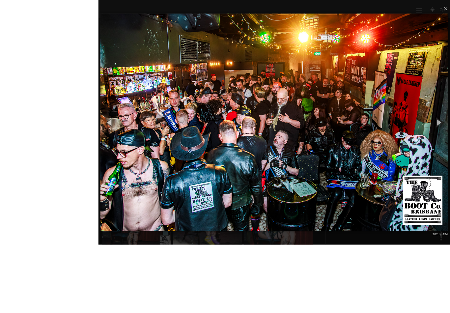
scroll to position [2667, 0]
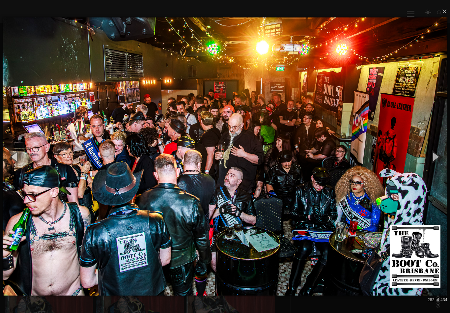
click at [435, 159] on button "button" at bounding box center [436, 156] width 30 height 36
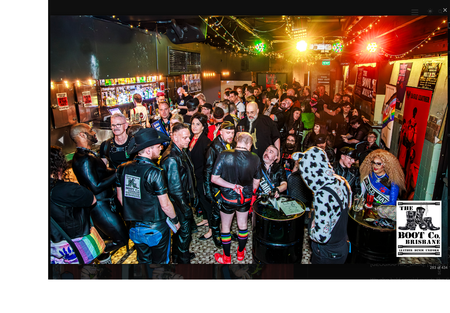
scroll to position [2638, 0]
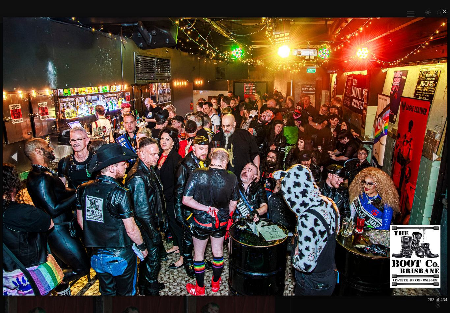
click at [438, 164] on button "button" at bounding box center [436, 156] width 30 height 36
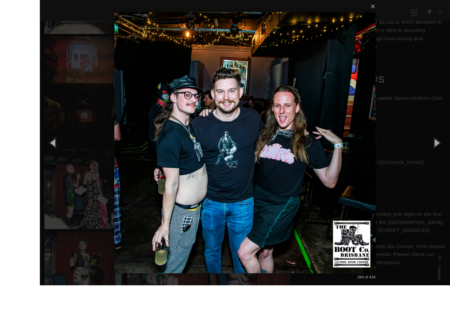
scroll to position [2635, 0]
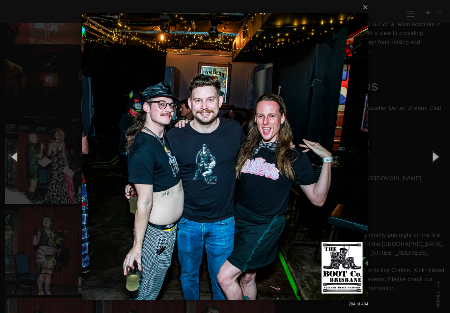
click at [432, 163] on button "button" at bounding box center [436, 156] width 30 height 36
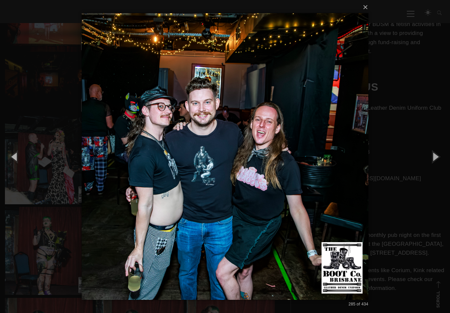
click at [431, 164] on button "button" at bounding box center [436, 156] width 30 height 36
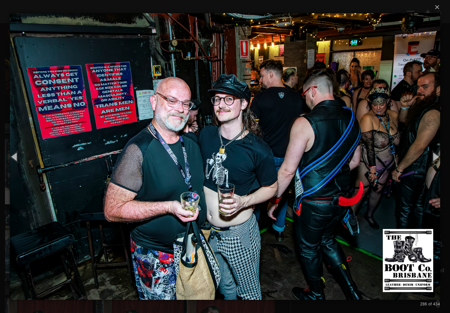
click at [19, 164] on button "button" at bounding box center [15, 156] width 30 height 36
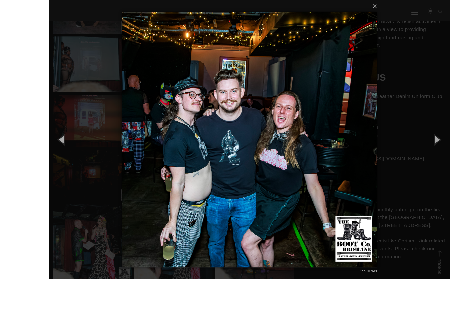
scroll to position [2574, 0]
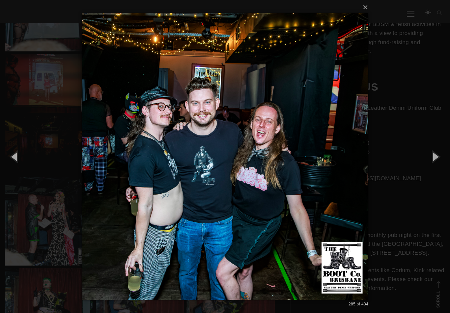
click at [436, 161] on button "button" at bounding box center [436, 156] width 30 height 36
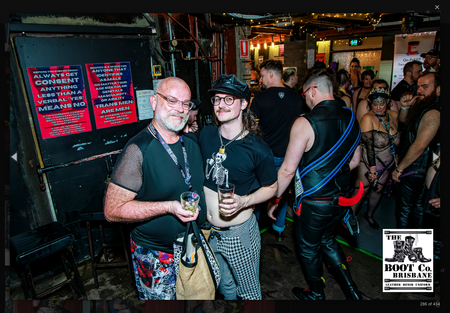
click at [435, 156] on button "button" at bounding box center [436, 156] width 30 height 36
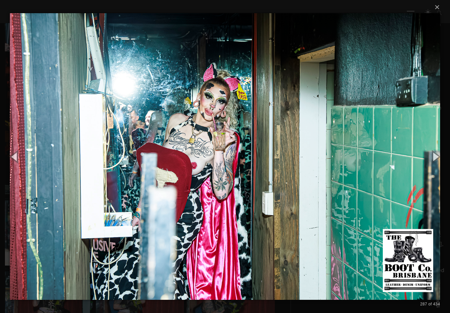
click at [434, 154] on button "button" at bounding box center [436, 156] width 30 height 36
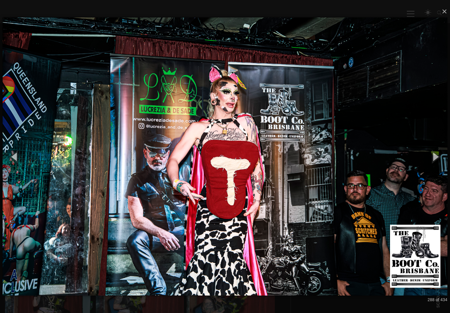
click at [433, 153] on button "button" at bounding box center [436, 156] width 30 height 36
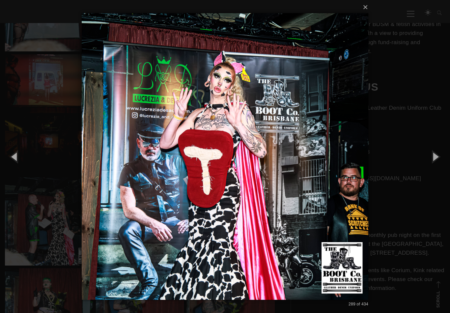
click at [434, 151] on button "button" at bounding box center [436, 156] width 30 height 36
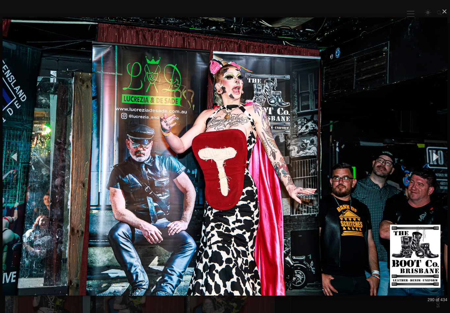
click at [434, 151] on button "button" at bounding box center [436, 156] width 30 height 36
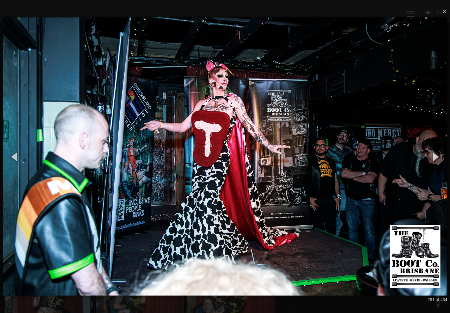
click at [432, 153] on button "button" at bounding box center [436, 156] width 30 height 36
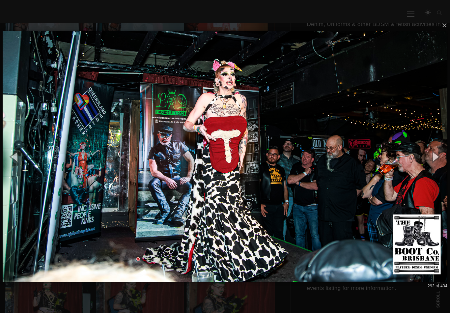
click at [432, 153] on button "button" at bounding box center [436, 156] width 30 height 36
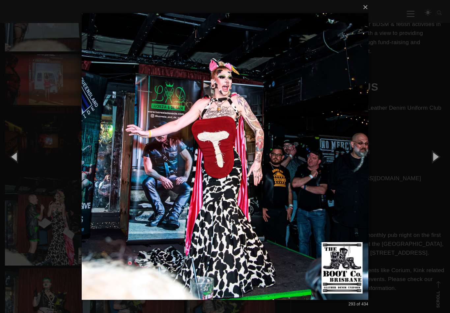
click at [432, 153] on button "button" at bounding box center [436, 156] width 30 height 36
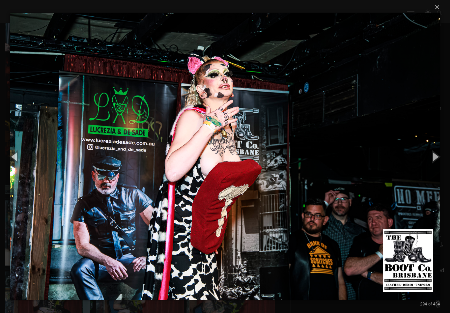
click at [431, 153] on button "button" at bounding box center [436, 156] width 30 height 36
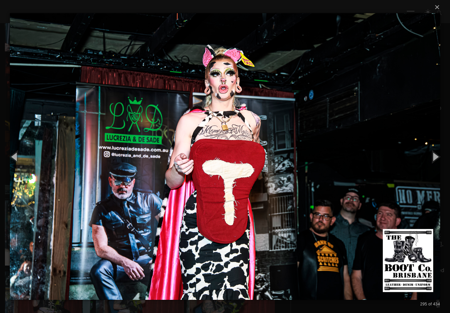
click at [433, 152] on button "button" at bounding box center [436, 156] width 30 height 36
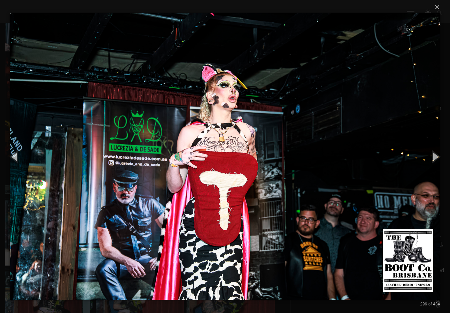
click at [435, 150] on button "button" at bounding box center [436, 156] width 30 height 36
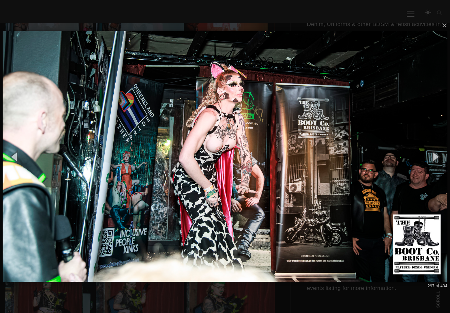
click at [435, 150] on button "button" at bounding box center [436, 156] width 30 height 36
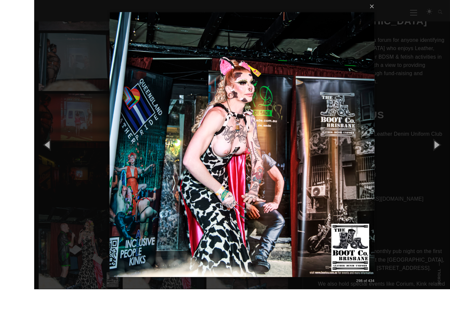
scroll to position [2544, 0]
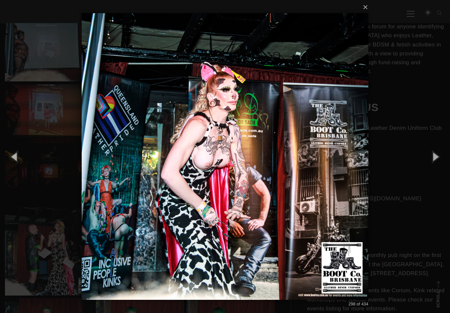
click at [436, 160] on button "button" at bounding box center [436, 156] width 30 height 36
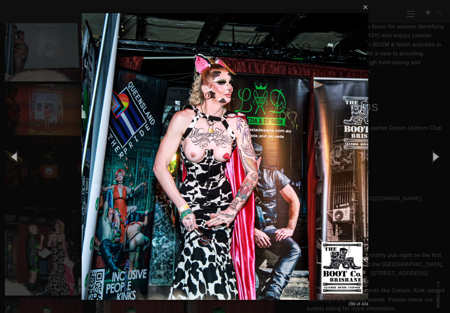
click at [433, 160] on button "button" at bounding box center [436, 156] width 30 height 36
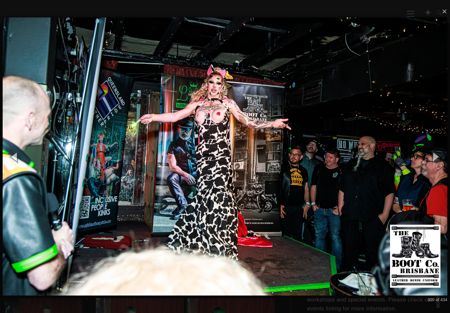
click at [432, 162] on button "button" at bounding box center [436, 156] width 30 height 36
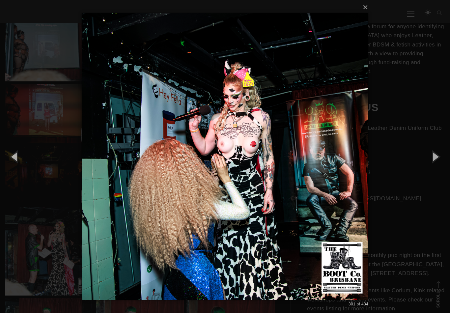
click at [432, 159] on button "button" at bounding box center [436, 156] width 30 height 36
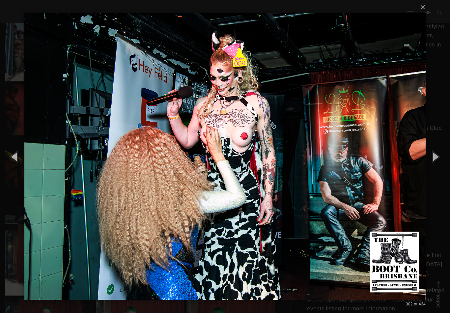
click at [434, 160] on button "button" at bounding box center [436, 156] width 30 height 36
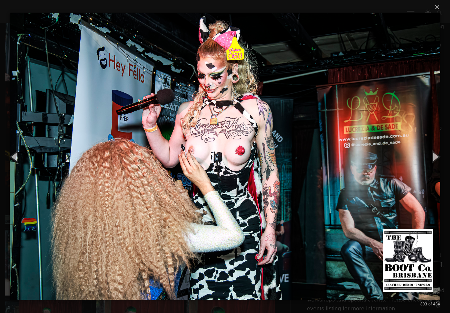
click at [433, 157] on button "button" at bounding box center [436, 156] width 30 height 36
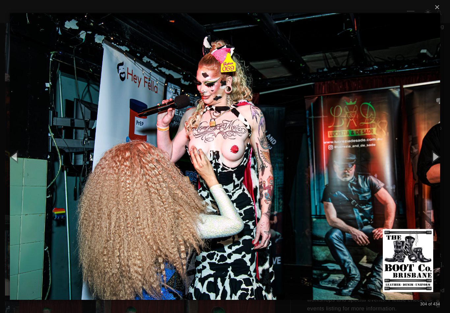
click at [433, 158] on button "button" at bounding box center [436, 156] width 30 height 36
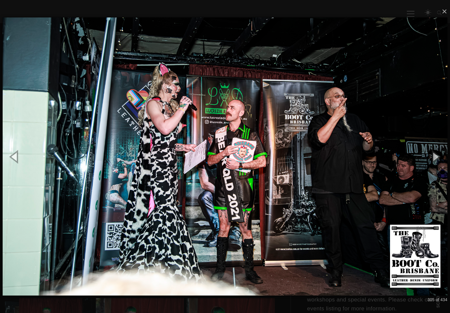
click at [431, 158] on button "button" at bounding box center [436, 156] width 30 height 36
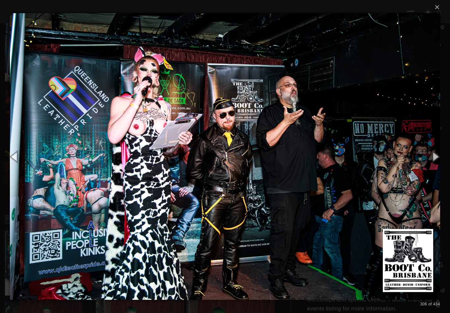
click at [431, 157] on button "button" at bounding box center [436, 156] width 30 height 36
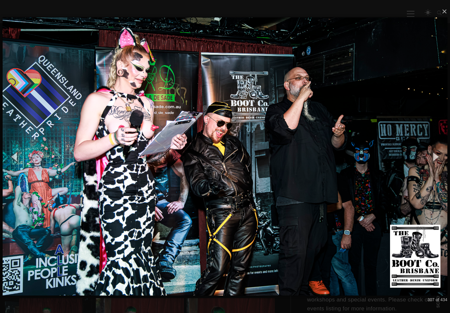
click at [432, 155] on button "button" at bounding box center [436, 156] width 30 height 36
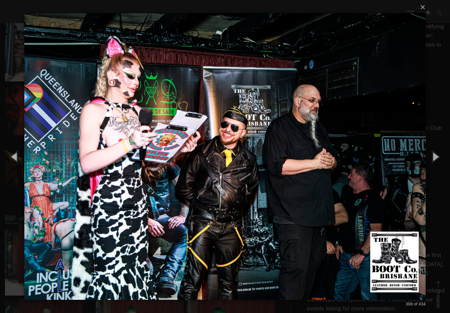
click at [433, 154] on button "button" at bounding box center [436, 156] width 30 height 36
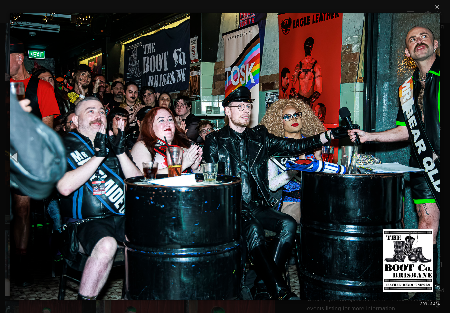
click at [434, 151] on button "button" at bounding box center [436, 156] width 30 height 36
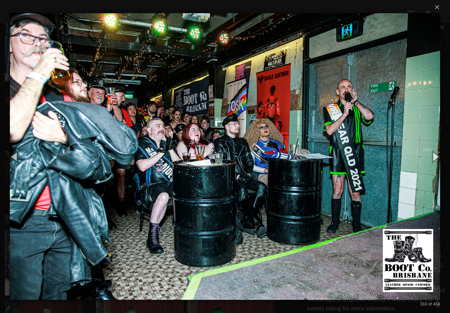
click at [433, 151] on button "button" at bounding box center [436, 156] width 30 height 36
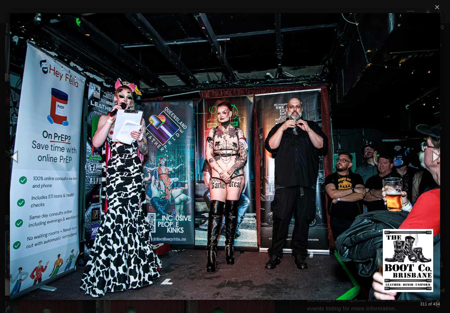
click at [431, 154] on button "button" at bounding box center [436, 156] width 30 height 36
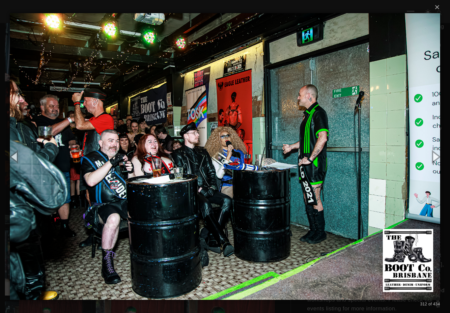
click at [428, 154] on button "button" at bounding box center [436, 156] width 30 height 36
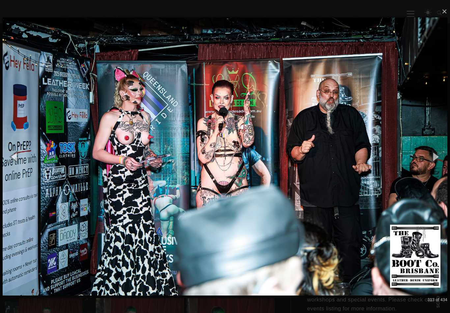
click at [429, 149] on button "button" at bounding box center [436, 156] width 30 height 36
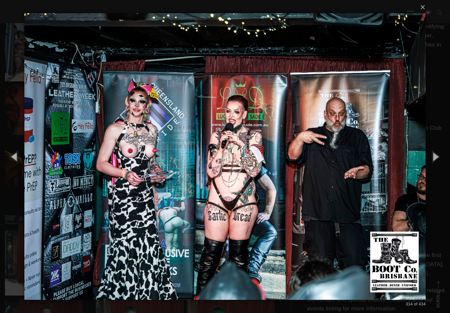
click at [428, 150] on button "button" at bounding box center [436, 156] width 30 height 36
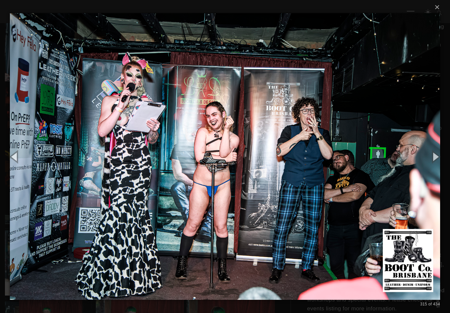
click at [426, 153] on button "button" at bounding box center [436, 156] width 30 height 36
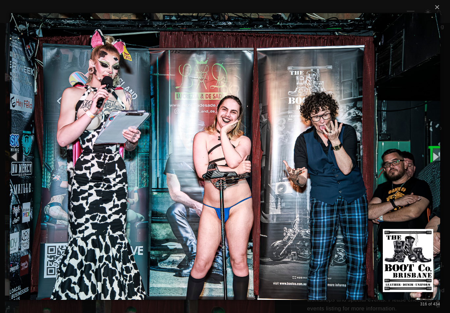
click at [425, 152] on button "button" at bounding box center [436, 156] width 30 height 36
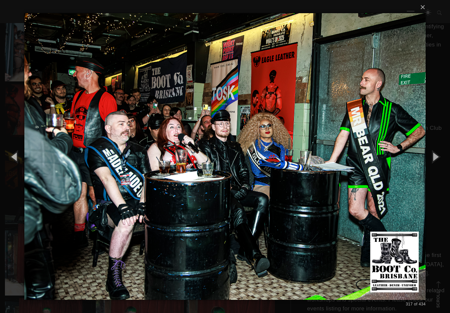
click at [424, 151] on button "button" at bounding box center [436, 156] width 30 height 36
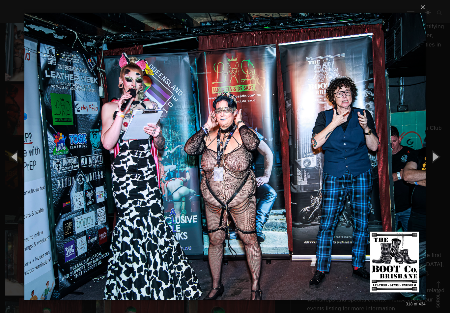
click at [19, 163] on button "button" at bounding box center [15, 156] width 30 height 36
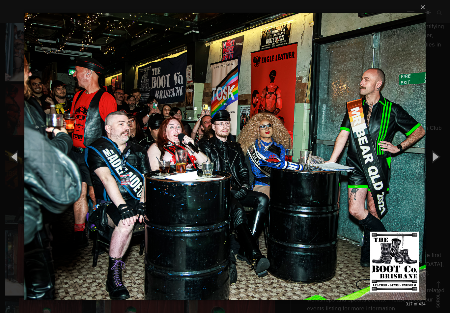
click at [425, 149] on button "button" at bounding box center [436, 156] width 30 height 36
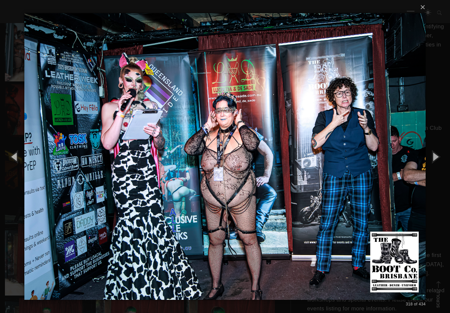
click at [16, 164] on button "button" at bounding box center [15, 156] width 30 height 36
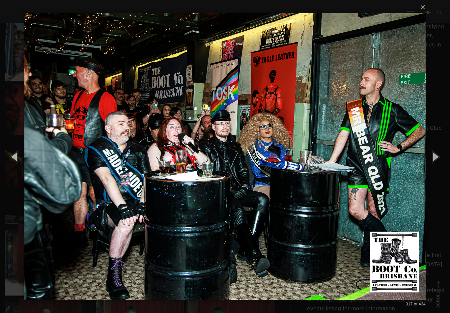
click at [429, 143] on div "× 317 of 434 Loading..." at bounding box center [225, 156] width 450 height 313
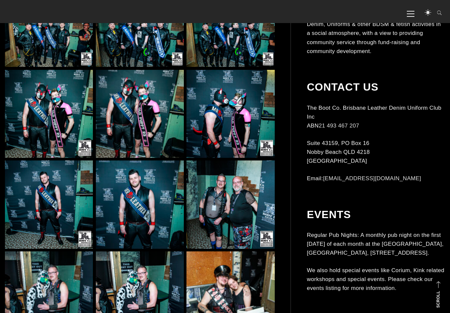
scroll to position [6504, 0]
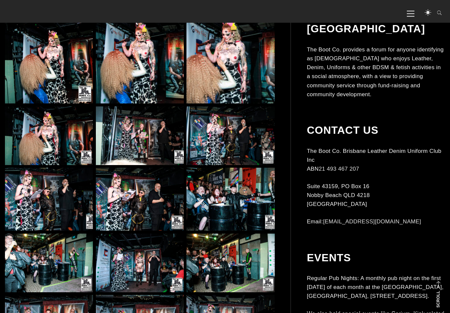
click at [240, 143] on img at bounding box center [231, 136] width 88 height 59
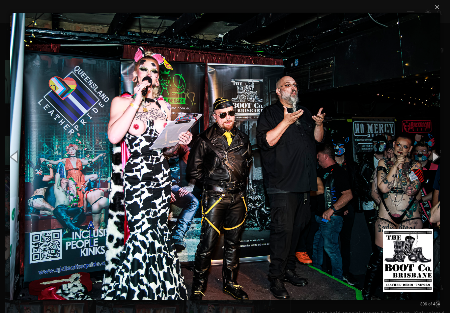
click at [437, 160] on button "button" at bounding box center [436, 156] width 30 height 36
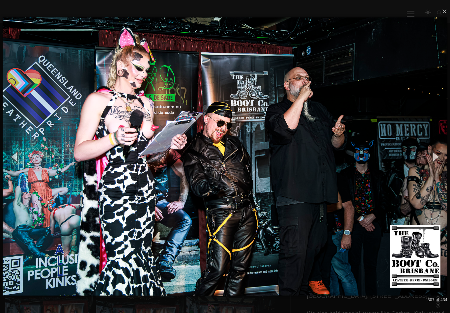
click at [436, 160] on button "button" at bounding box center [436, 156] width 30 height 36
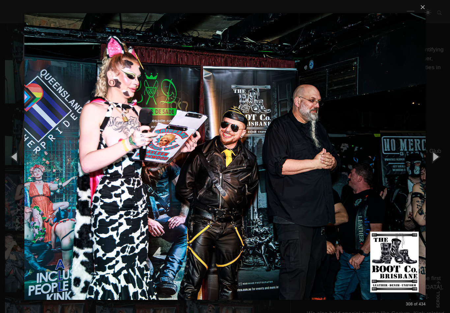
click at [435, 161] on button "button" at bounding box center [436, 156] width 30 height 36
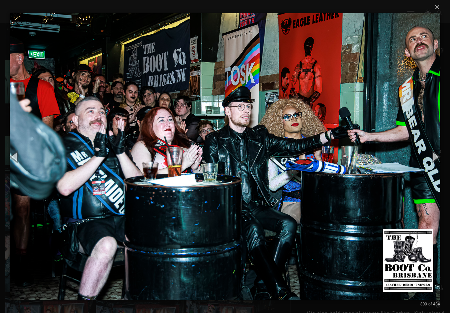
click at [434, 160] on button "button" at bounding box center [436, 156] width 30 height 36
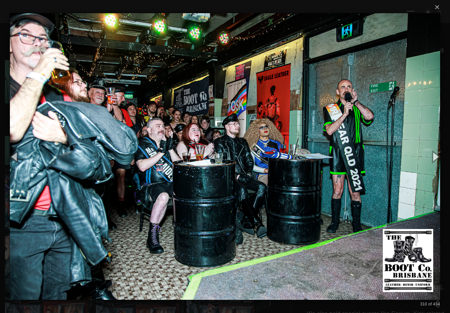
click at [434, 159] on button "button" at bounding box center [436, 156] width 30 height 36
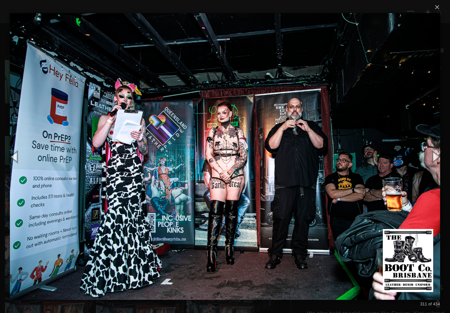
click at [435, 159] on button "button" at bounding box center [436, 156] width 30 height 36
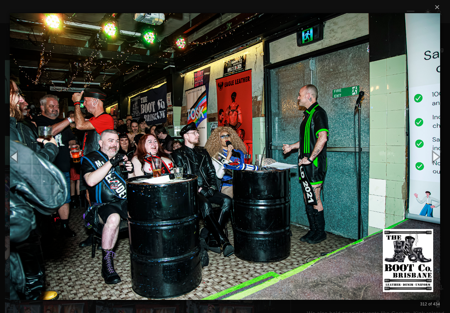
click at [435, 159] on button "button" at bounding box center [436, 156] width 30 height 36
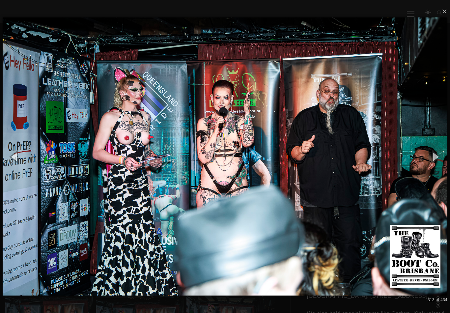
click at [435, 158] on button "button" at bounding box center [436, 156] width 30 height 36
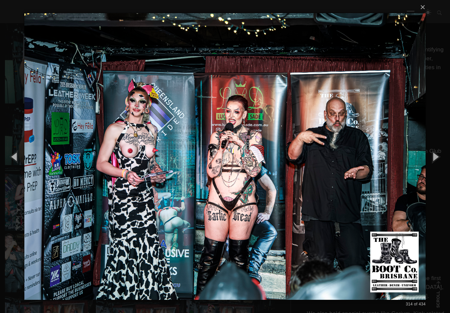
click at [435, 158] on button "button" at bounding box center [436, 156] width 30 height 36
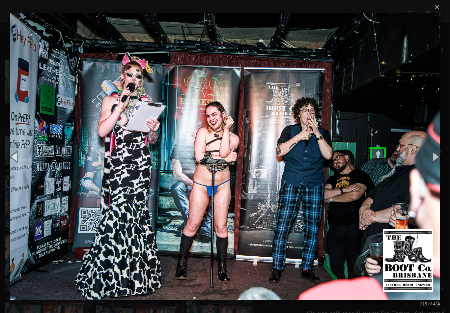
click at [433, 159] on button "button" at bounding box center [436, 156] width 30 height 36
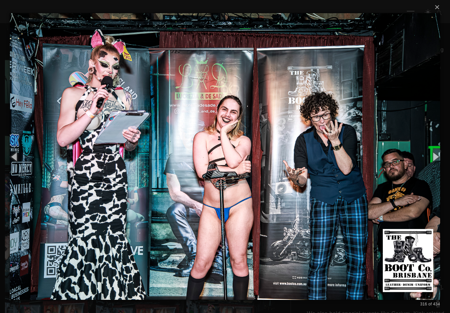
click at [432, 160] on button "button" at bounding box center [436, 156] width 30 height 36
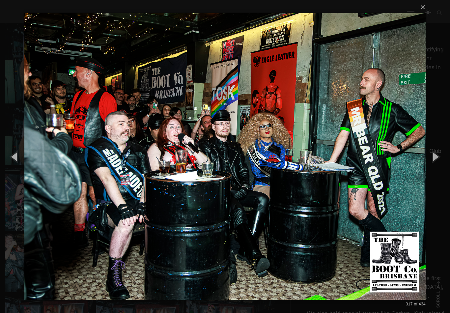
click at [431, 160] on button "button" at bounding box center [436, 156] width 30 height 36
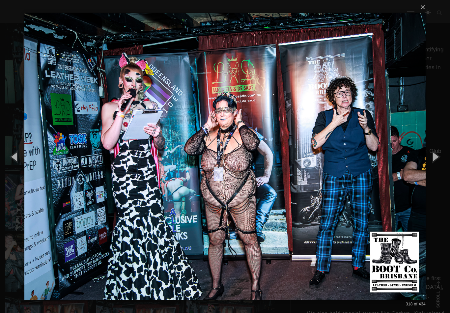
click at [430, 158] on button "button" at bounding box center [436, 156] width 30 height 36
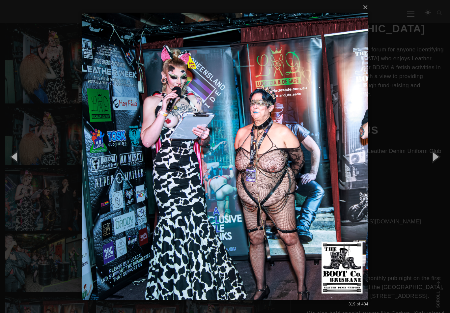
click at [430, 158] on button "button" at bounding box center [436, 156] width 30 height 36
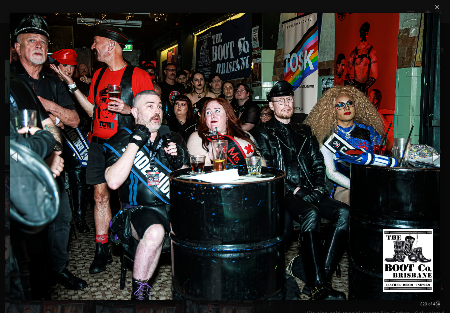
click at [20, 165] on button "button" at bounding box center [15, 156] width 30 height 36
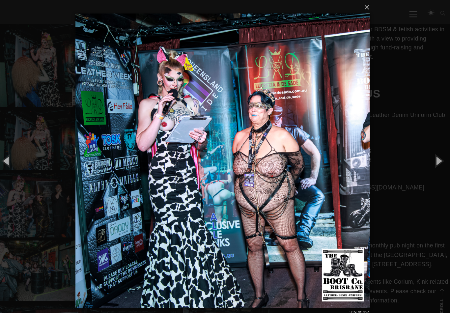
scroll to position [8387, 0]
click at [426, 158] on button "button" at bounding box center [436, 156] width 30 height 36
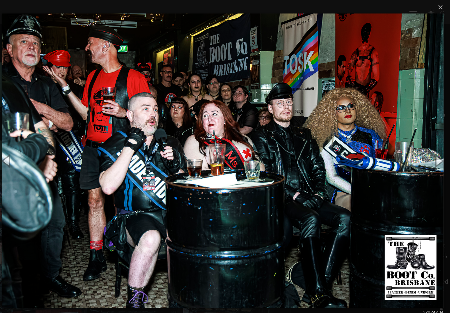
click at [424, 158] on button "button" at bounding box center [436, 156] width 30 height 36
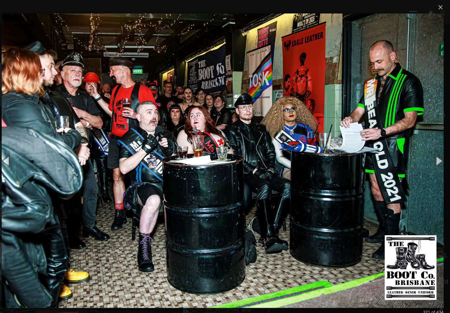
click at [422, 158] on button "button" at bounding box center [436, 156] width 30 height 36
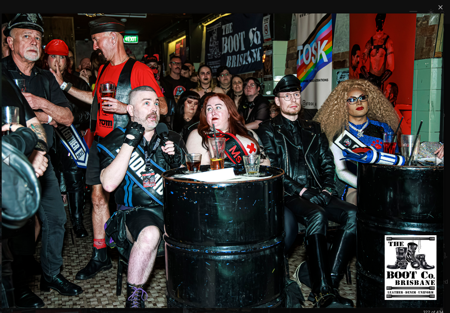
click at [421, 154] on button "button" at bounding box center [436, 156] width 30 height 36
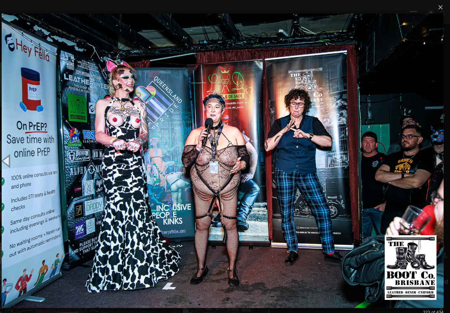
click at [421, 154] on button "button" at bounding box center [436, 156] width 30 height 36
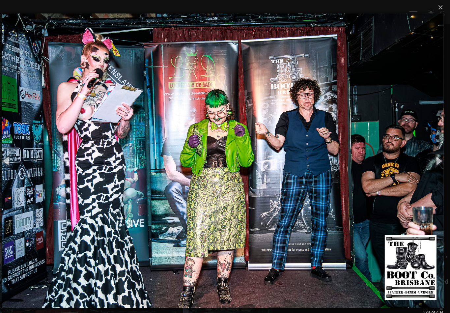
click at [423, 155] on button "button" at bounding box center [436, 156] width 30 height 36
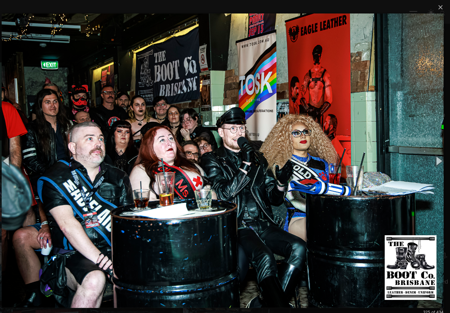
click at [422, 153] on button "button" at bounding box center [436, 156] width 30 height 36
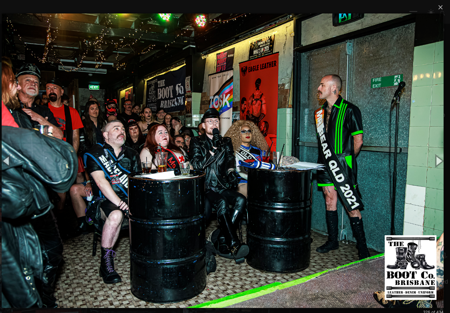
click at [421, 153] on button "button" at bounding box center [436, 156] width 30 height 36
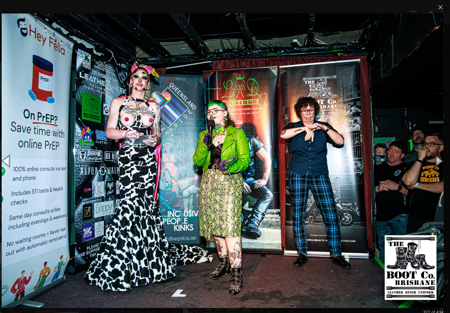
click at [423, 152] on button "button" at bounding box center [436, 156] width 30 height 36
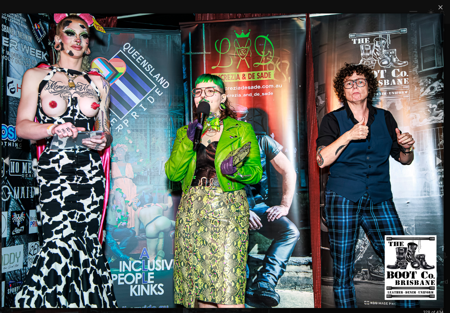
click at [425, 150] on button "button" at bounding box center [436, 156] width 30 height 36
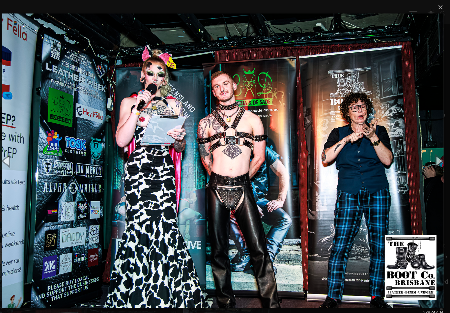
click at [422, 152] on button "button" at bounding box center [436, 156] width 30 height 36
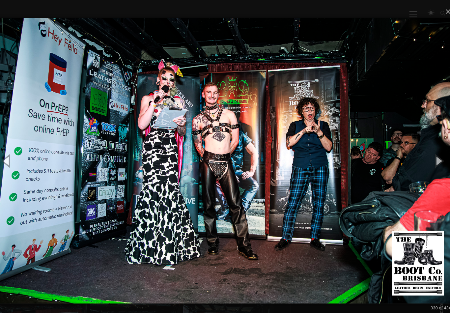
click at [422, 153] on button "button" at bounding box center [436, 156] width 30 height 36
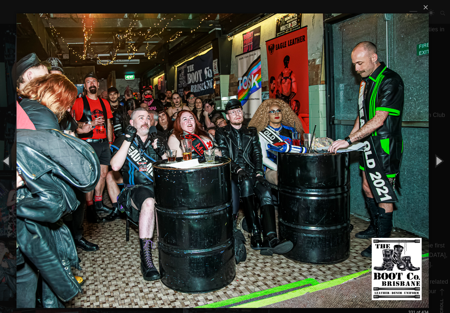
click at [423, 151] on button "button" at bounding box center [436, 156] width 30 height 36
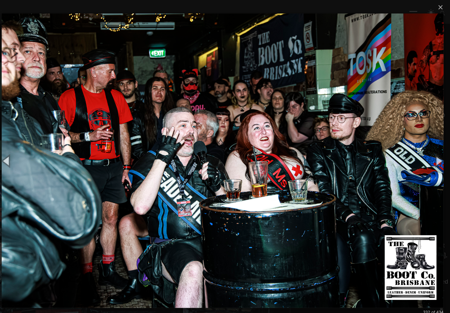
click at [424, 148] on button "button" at bounding box center [436, 156] width 30 height 36
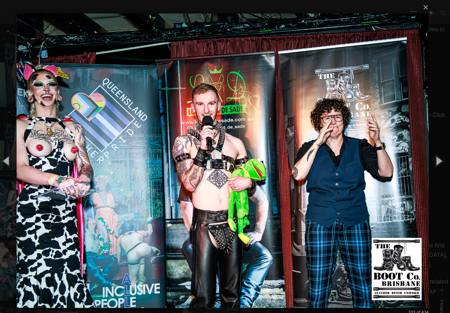
click at [427, 146] on button "button" at bounding box center [436, 156] width 30 height 36
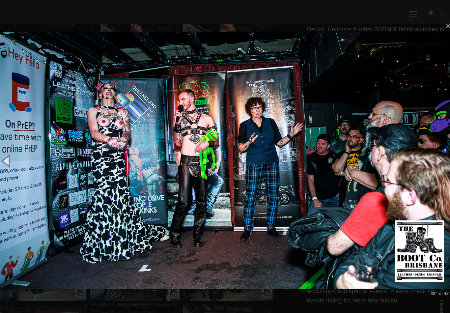
click at [425, 148] on button "button" at bounding box center [436, 156] width 30 height 36
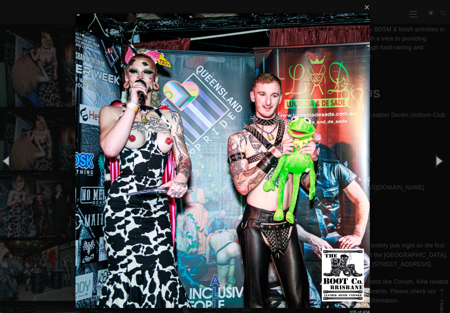
click at [424, 149] on button "button" at bounding box center [436, 156] width 30 height 36
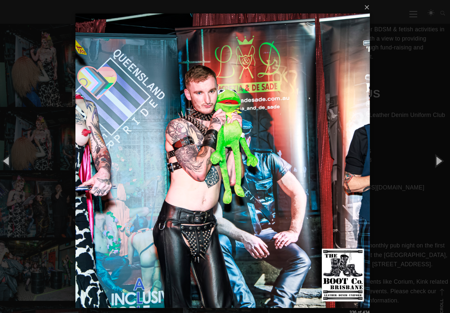
click at [424, 149] on button "button" at bounding box center [436, 156] width 30 height 36
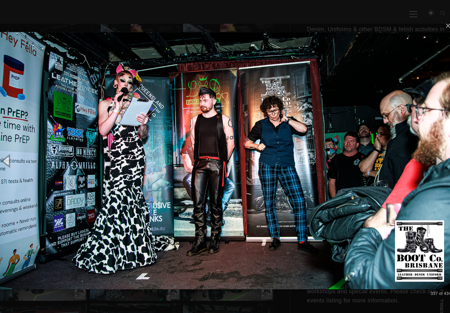
click at [429, 152] on button "button" at bounding box center [436, 156] width 30 height 36
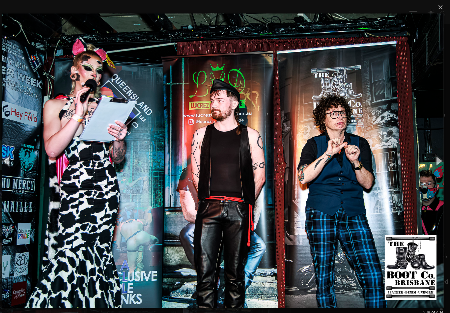
click at [431, 150] on button "button" at bounding box center [436, 156] width 30 height 36
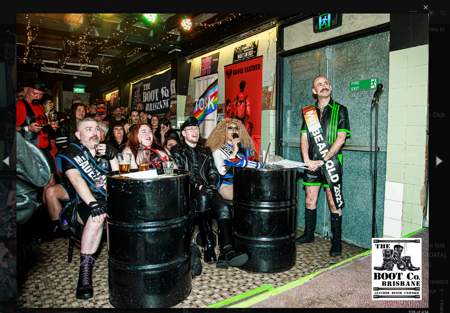
click at [430, 150] on button "button" at bounding box center [436, 156] width 30 height 36
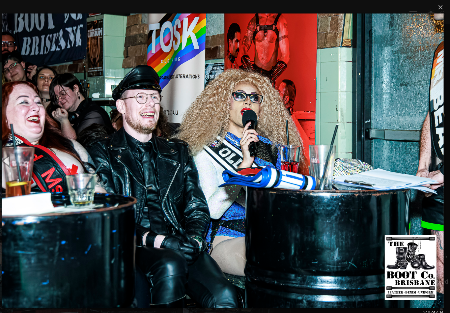
click at [430, 151] on button "button" at bounding box center [436, 156] width 30 height 36
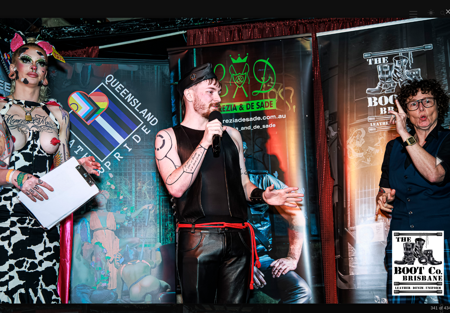
click at [430, 150] on button "button" at bounding box center [436, 156] width 30 height 36
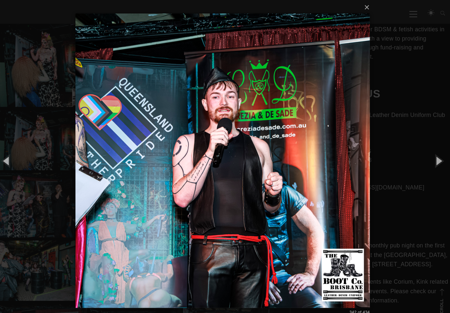
click at [429, 151] on button "button" at bounding box center [436, 156] width 30 height 36
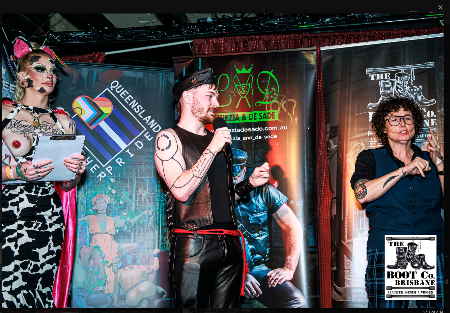
click at [429, 152] on button "button" at bounding box center [436, 156] width 30 height 36
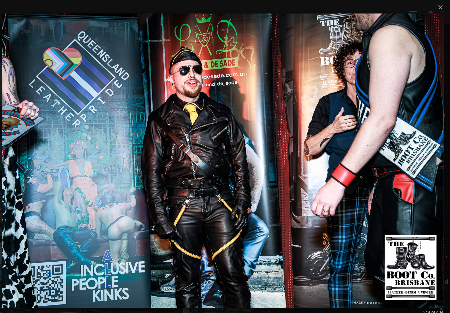
click at [432, 148] on button "button" at bounding box center [436, 156] width 30 height 36
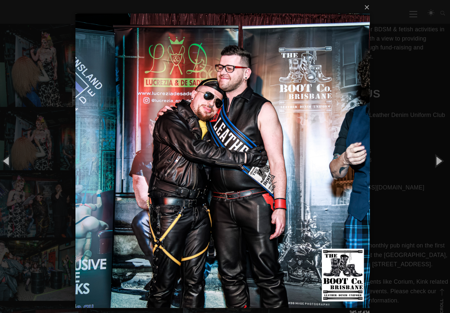
click at [428, 155] on button "button" at bounding box center [436, 156] width 30 height 36
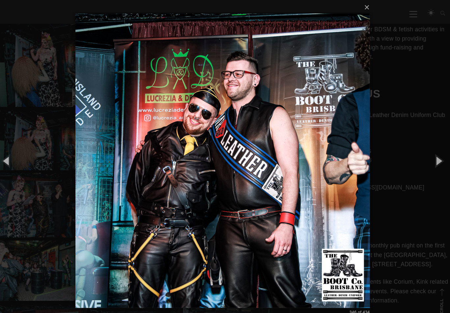
click at [427, 155] on button "button" at bounding box center [436, 156] width 30 height 36
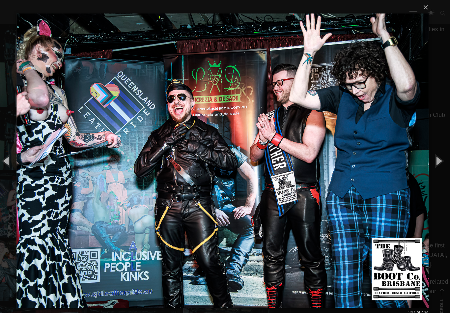
click at [428, 154] on button "button" at bounding box center [436, 156] width 30 height 36
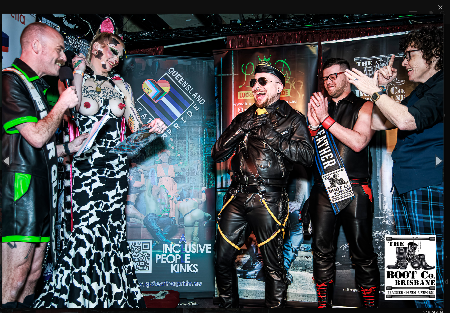
click at [426, 154] on button "button" at bounding box center [436, 156] width 30 height 36
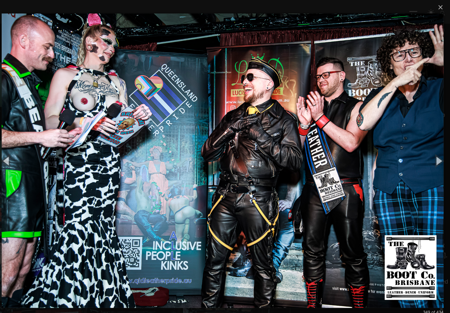
click at [427, 154] on button "button" at bounding box center [436, 156] width 30 height 36
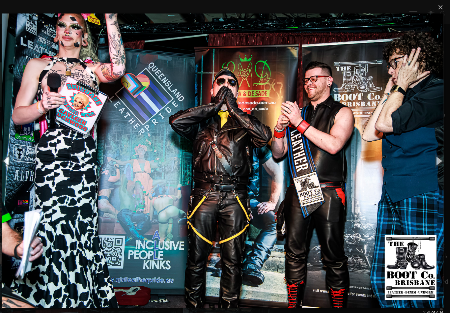
click at [427, 150] on button "button" at bounding box center [436, 156] width 30 height 36
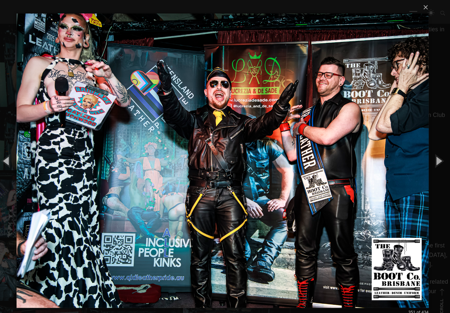
click at [424, 152] on button "button" at bounding box center [436, 156] width 30 height 36
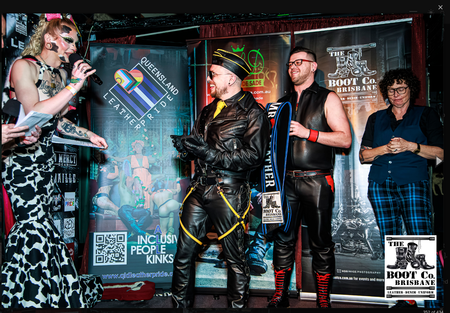
click at [424, 153] on button "button" at bounding box center [436, 156] width 30 height 36
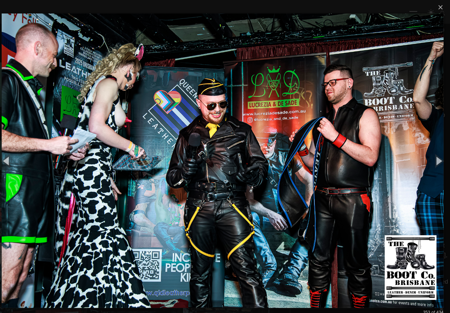
click at [423, 153] on button "button" at bounding box center [436, 156] width 30 height 36
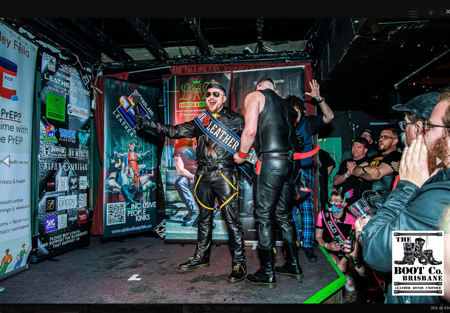
click at [427, 157] on button "button" at bounding box center [436, 156] width 30 height 36
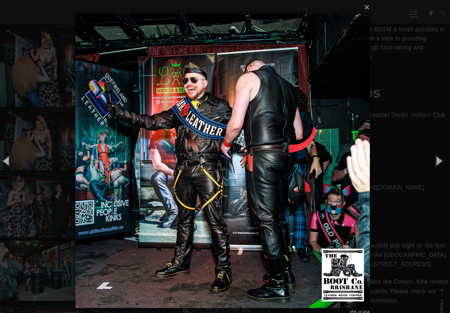
click at [426, 154] on button "button" at bounding box center [436, 156] width 30 height 36
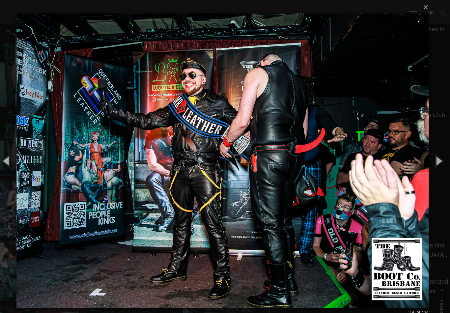
click at [427, 154] on button "button" at bounding box center [436, 156] width 30 height 36
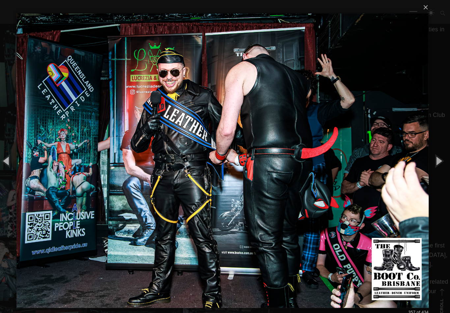
click at [427, 153] on button "button" at bounding box center [436, 156] width 30 height 36
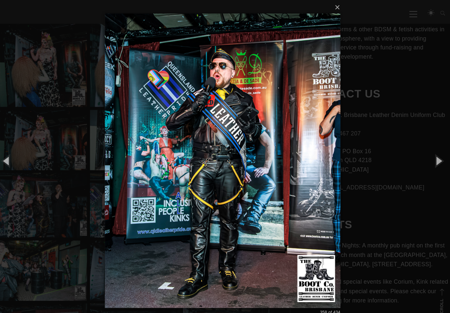
click at [9, 160] on button "button" at bounding box center [15, 156] width 30 height 36
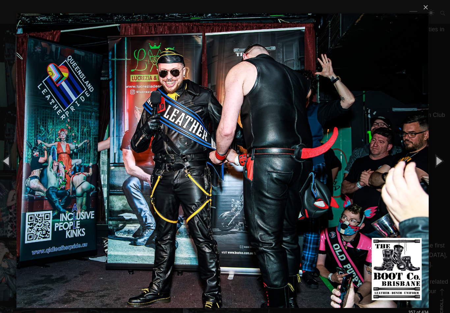
click at [428, 154] on button "button" at bounding box center [436, 156] width 30 height 36
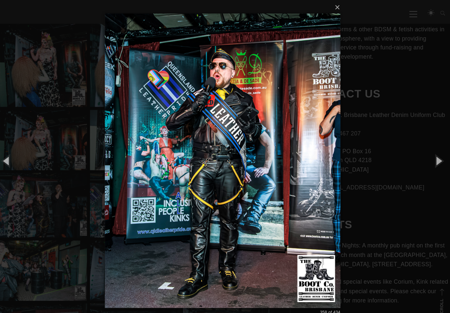
click at [426, 152] on button "button" at bounding box center [436, 156] width 30 height 36
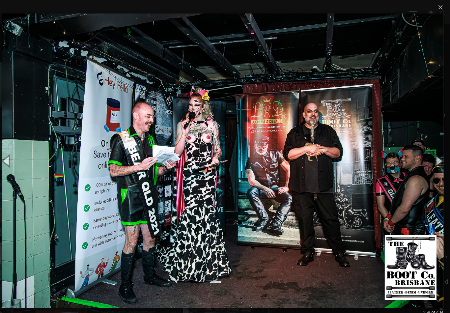
click at [423, 152] on button "button" at bounding box center [436, 156] width 30 height 36
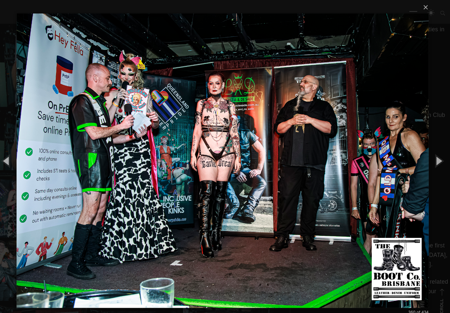
click at [421, 151] on button "button" at bounding box center [436, 156] width 30 height 36
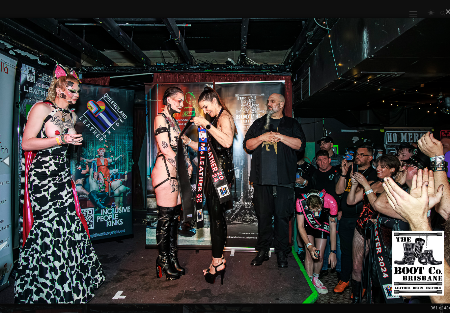
click at [424, 155] on button "button" at bounding box center [436, 156] width 30 height 36
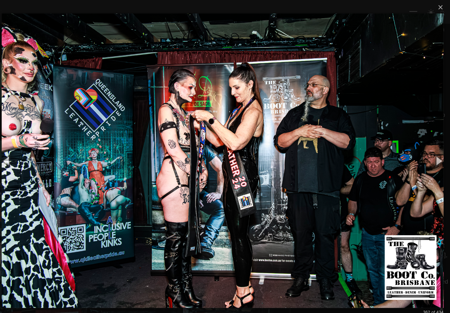
click at [425, 151] on button "button" at bounding box center [436, 156] width 30 height 36
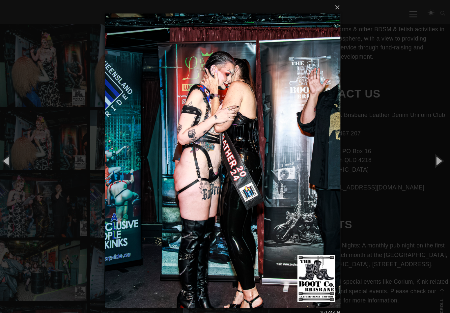
click at [424, 151] on button "button" at bounding box center [436, 156] width 30 height 36
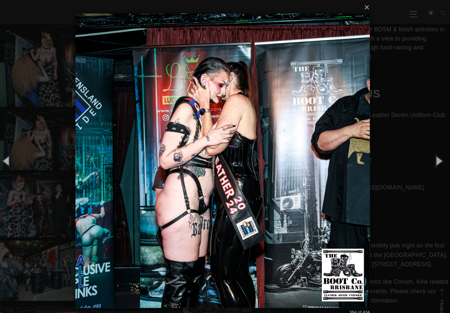
click at [424, 151] on button "button" at bounding box center [436, 156] width 30 height 36
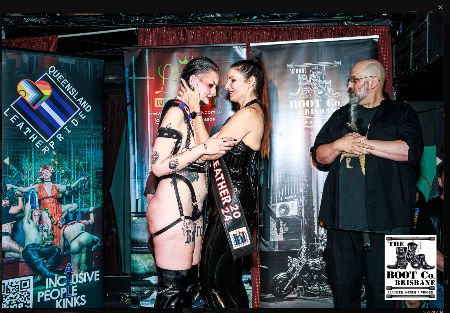
click at [426, 149] on button "button" at bounding box center [436, 156] width 30 height 36
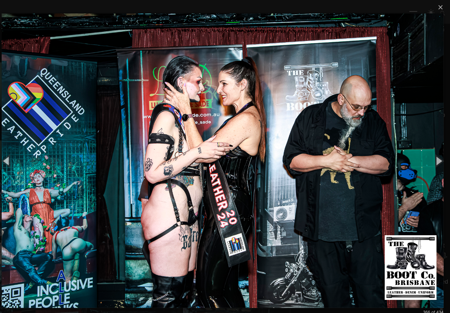
click at [428, 148] on button "button" at bounding box center [436, 156] width 30 height 36
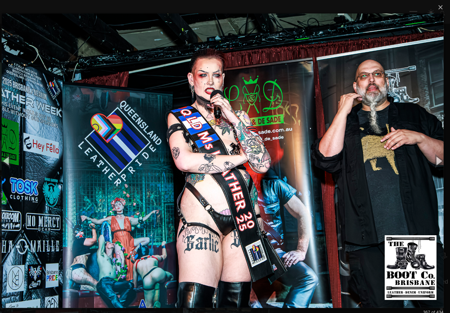
click at [426, 149] on button "button" at bounding box center [436, 156] width 30 height 36
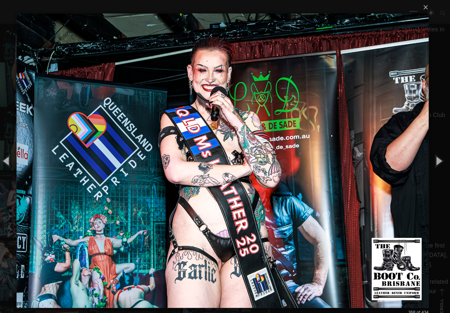
click at [424, 150] on button "button" at bounding box center [436, 156] width 30 height 36
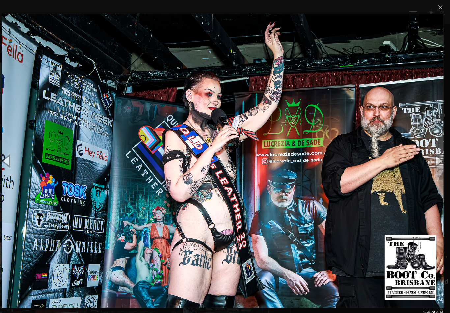
click at [425, 148] on button "button" at bounding box center [436, 156] width 30 height 36
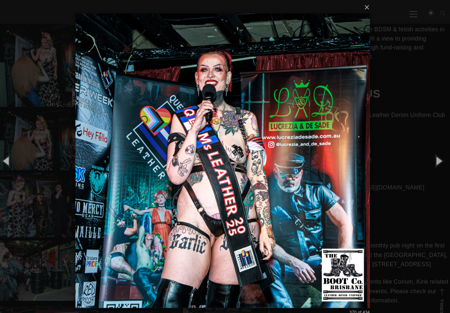
click at [425, 148] on button "button" at bounding box center [436, 156] width 30 height 36
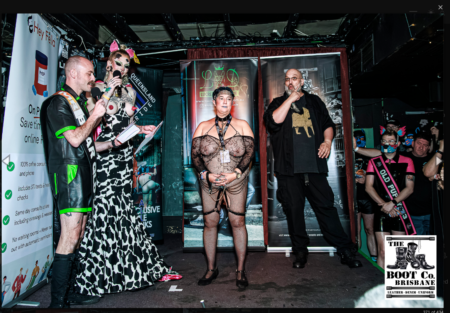
click at [426, 147] on button "button" at bounding box center [436, 156] width 30 height 36
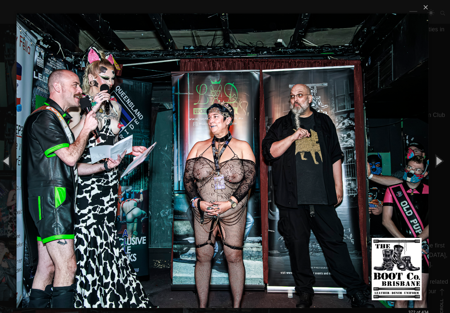
click at [425, 148] on button "button" at bounding box center [436, 156] width 30 height 36
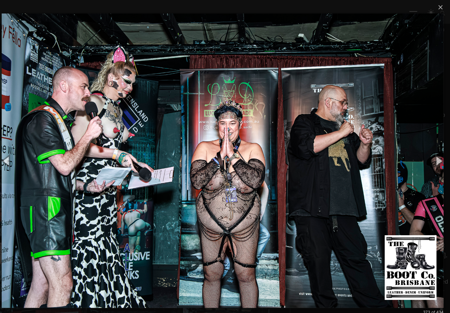
click at [424, 148] on button "button" at bounding box center [436, 156] width 30 height 36
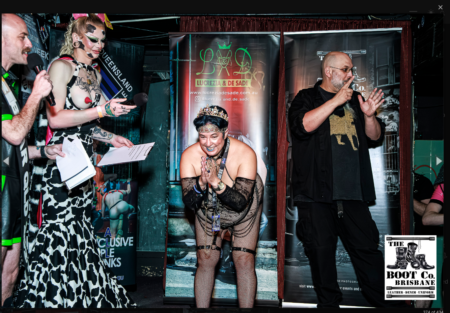
click at [426, 147] on button "button" at bounding box center [436, 156] width 30 height 36
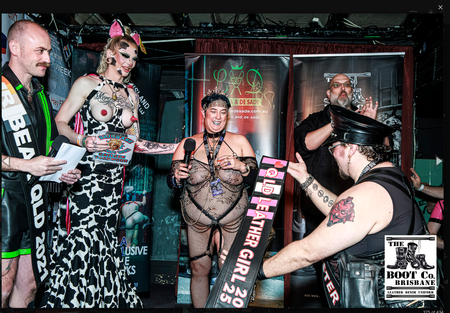
click at [424, 147] on button "button" at bounding box center [436, 156] width 30 height 36
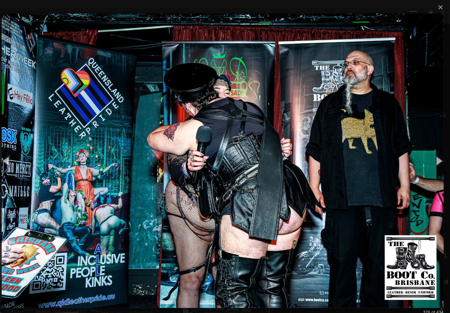
click at [424, 150] on button "button" at bounding box center [436, 156] width 30 height 36
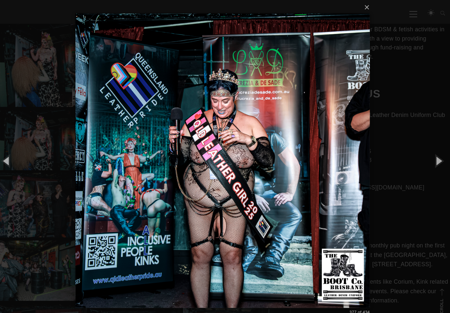
click at [9, 163] on button "button" at bounding box center [15, 156] width 30 height 36
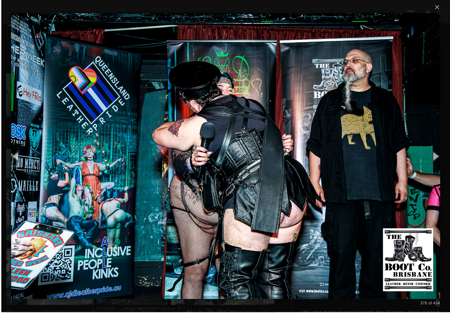
scroll to position [8376, 0]
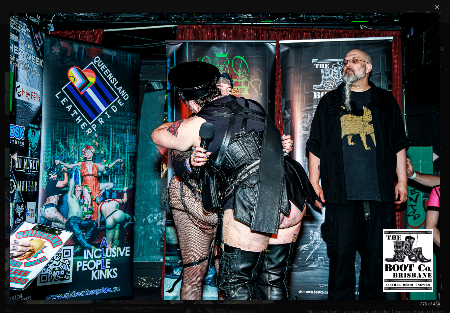
click at [14, 165] on button "button" at bounding box center [15, 156] width 30 height 36
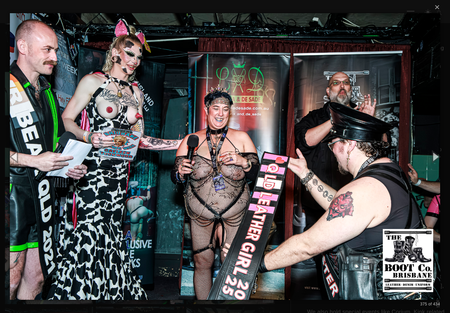
click at [440, 184] on img at bounding box center [225, 156] width 430 height 313
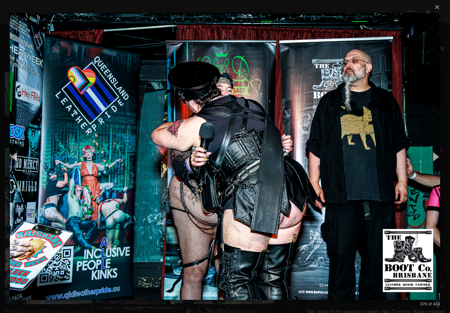
click at [436, 164] on button "button" at bounding box center [436, 156] width 30 height 36
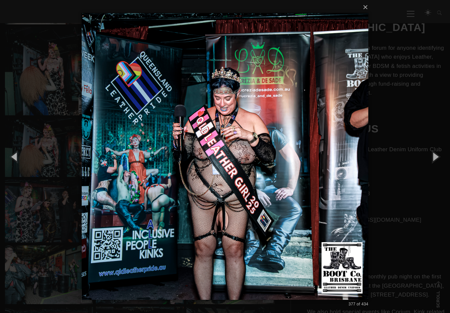
click at [431, 161] on button "button" at bounding box center [436, 156] width 30 height 36
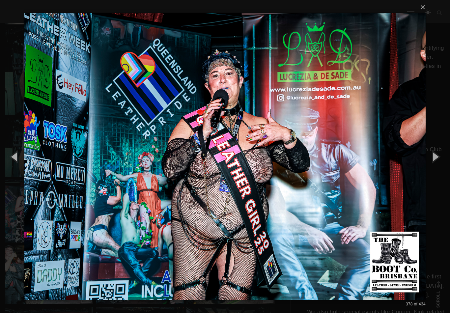
click at [432, 159] on button "button" at bounding box center [436, 156] width 30 height 36
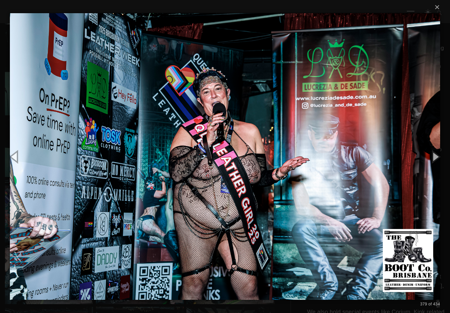
click at [433, 155] on button "button" at bounding box center [436, 156] width 30 height 36
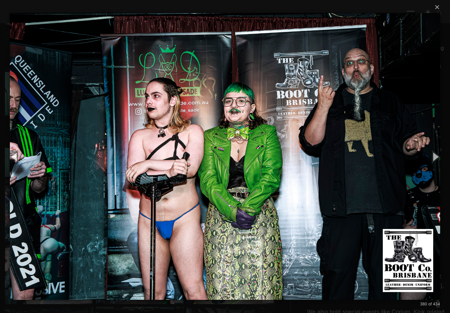
click at [432, 155] on button "button" at bounding box center [436, 156] width 30 height 36
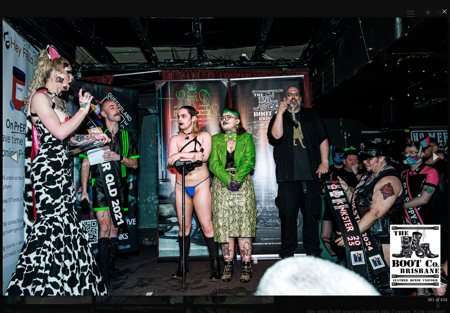
click at [431, 157] on button "button" at bounding box center [436, 156] width 30 height 36
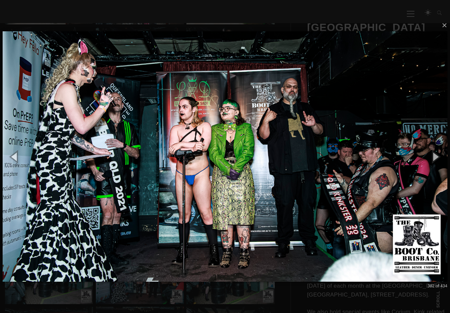
click at [431, 157] on button "button" at bounding box center [436, 156] width 30 height 36
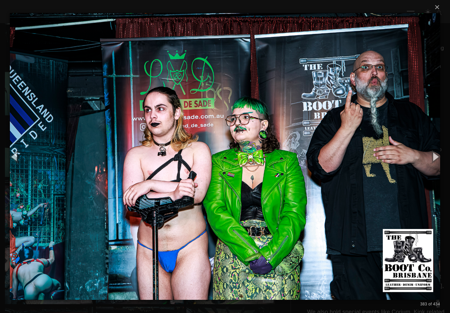
click at [432, 158] on button "button" at bounding box center [436, 156] width 30 height 36
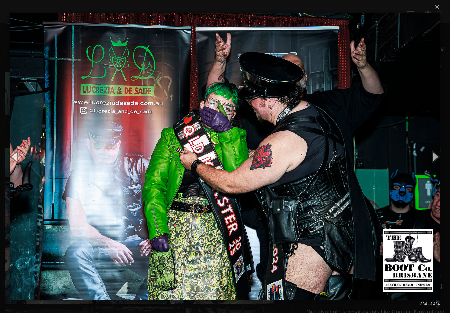
click at [429, 159] on button "button" at bounding box center [436, 156] width 30 height 36
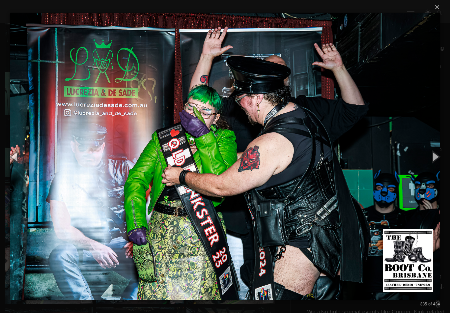
click at [429, 156] on button "button" at bounding box center [436, 156] width 30 height 36
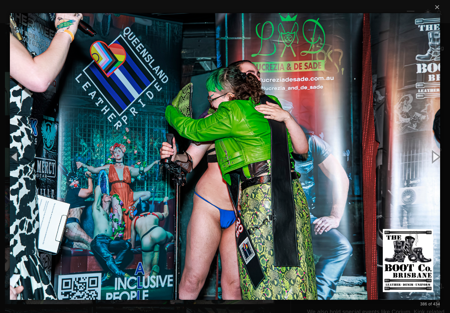
click at [430, 157] on button "button" at bounding box center [436, 156] width 30 height 36
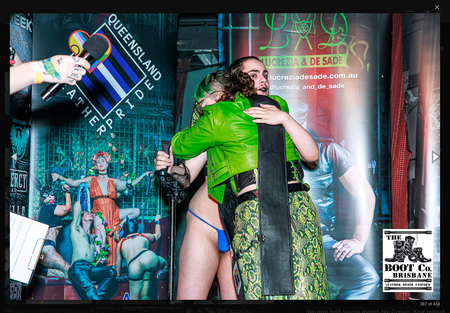
click at [432, 155] on button "button" at bounding box center [436, 156] width 30 height 36
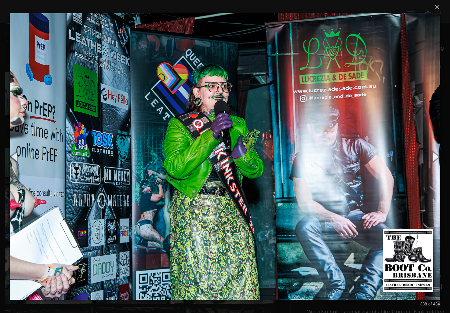
click at [435, 152] on button "button" at bounding box center [436, 156] width 30 height 36
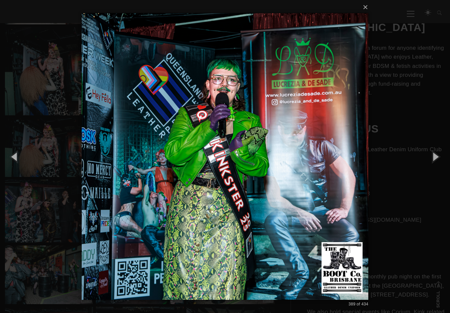
click at [433, 153] on button "button" at bounding box center [436, 156] width 30 height 36
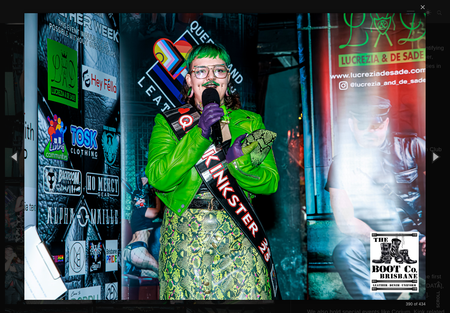
click at [430, 154] on button "button" at bounding box center [436, 156] width 30 height 36
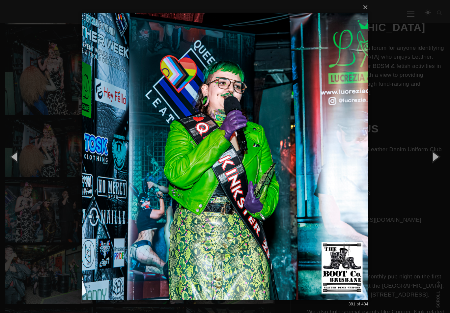
click at [428, 156] on button "button" at bounding box center [436, 156] width 30 height 36
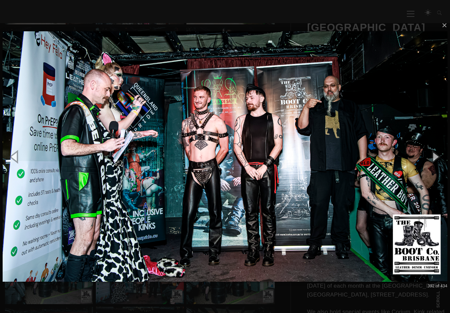
click at [434, 160] on button "button" at bounding box center [436, 156] width 30 height 36
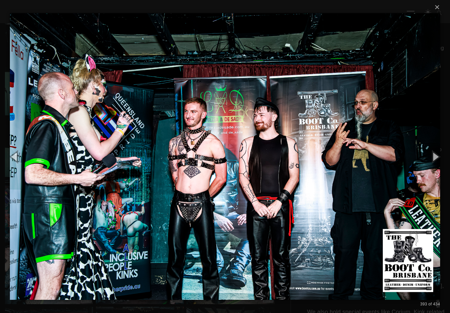
click at [433, 160] on button "button" at bounding box center [436, 156] width 30 height 36
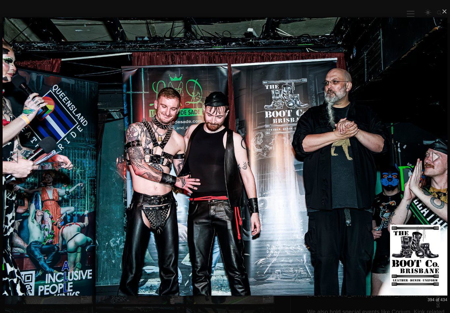
click at [430, 161] on button "button" at bounding box center [436, 156] width 30 height 36
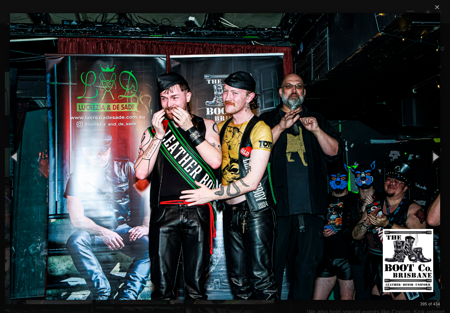
click at [432, 153] on button "button" at bounding box center [436, 156] width 30 height 36
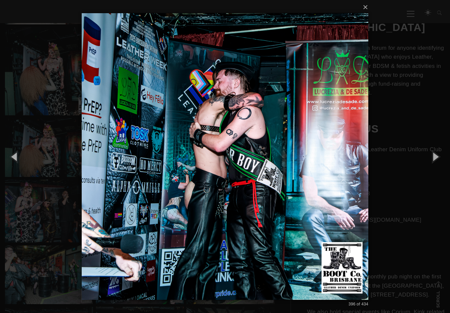
click at [431, 154] on button "button" at bounding box center [436, 156] width 30 height 36
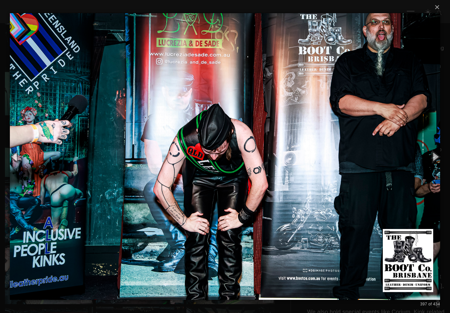
click at [429, 157] on button "button" at bounding box center [436, 156] width 30 height 36
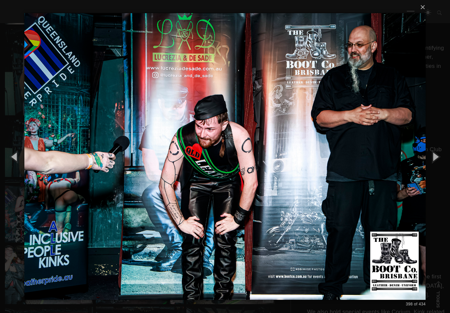
click at [430, 156] on button "button" at bounding box center [436, 156] width 30 height 36
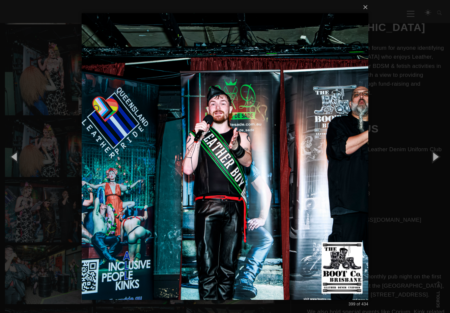
click at [430, 155] on button "button" at bounding box center [436, 156] width 30 height 36
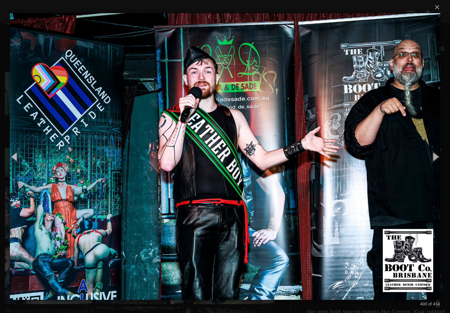
click at [432, 153] on button "button" at bounding box center [436, 156] width 30 height 36
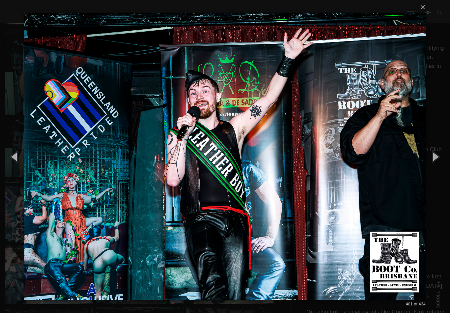
click at [431, 153] on button "button" at bounding box center [436, 156] width 30 height 36
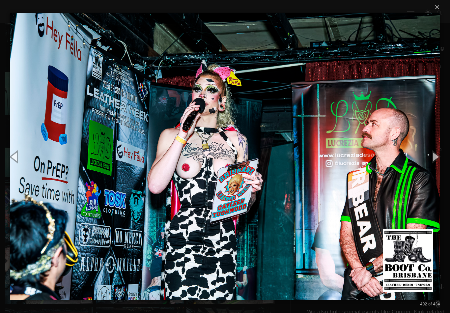
click at [428, 154] on button "button" at bounding box center [436, 156] width 30 height 36
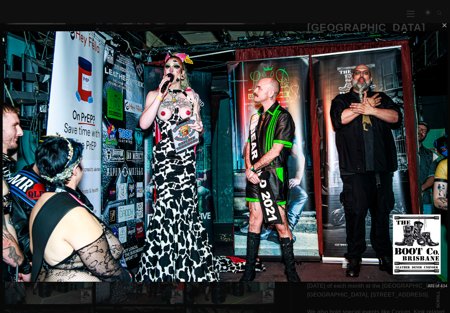
click at [429, 152] on button "button" at bounding box center [436, 156] width 30 height 36
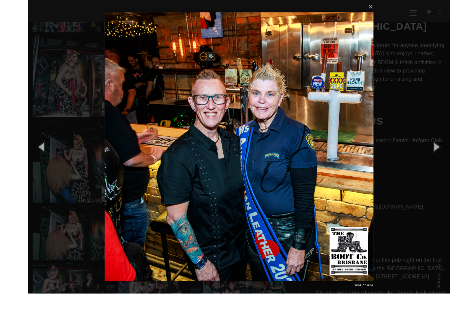
scroll to position [8305, 0]
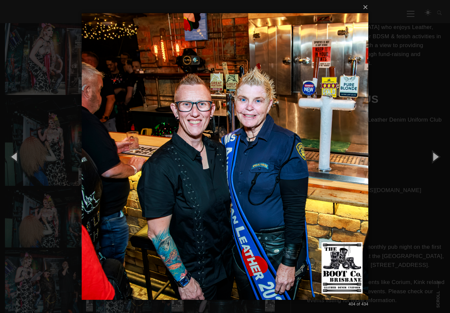
click at [436, 158] on button "button" at bounding box center [436, 156] width 30 height 36
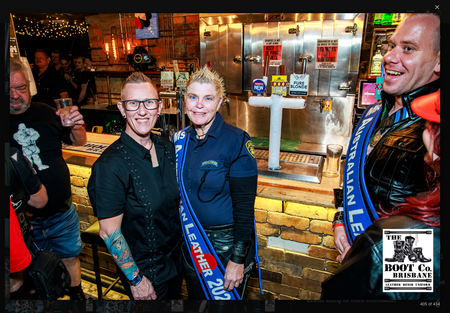
click at [433, 157] on button "button" at bounding box center [436, 156] width 30 height 36
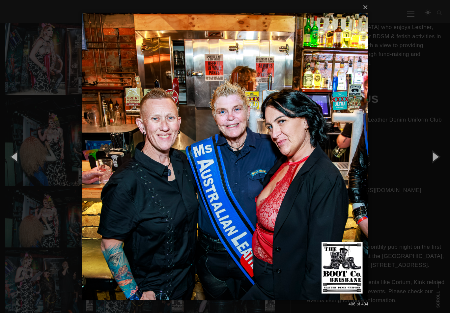
click at [17, 155] on button "button" at bounding box center [15, 156] width 30 height 36
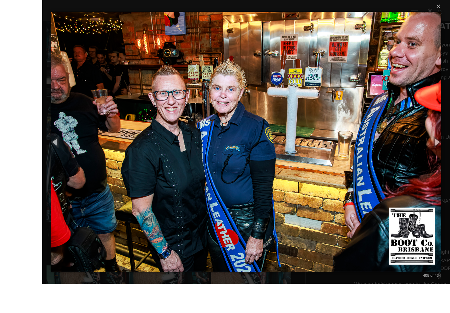
scroll to position [8238, 0]
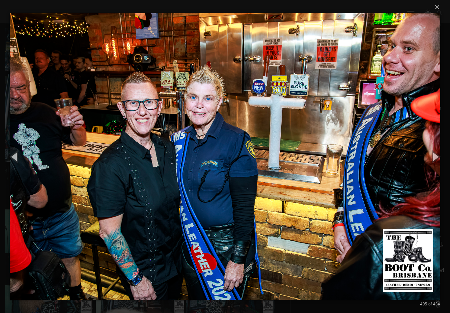
click at [437, 157] on button "button" at bounding box center [436, 156] width 30 height 36
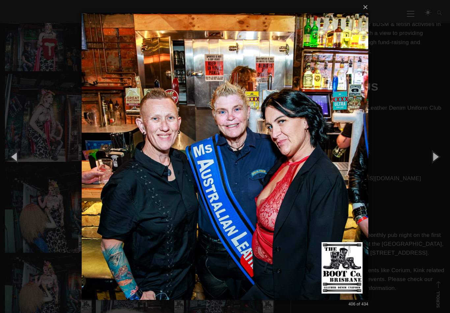
click at [434, 154] on button "button" at bounding box center [436, 156] width 30 height 36
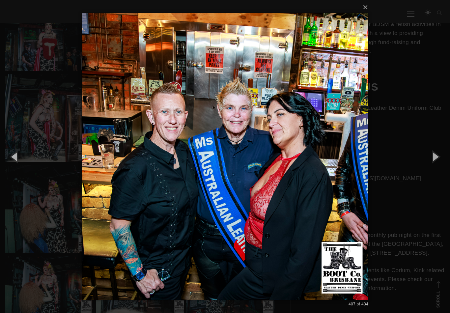
click at [434, 152] on button "button" at bounding box center [436, 156] width 30 height 36
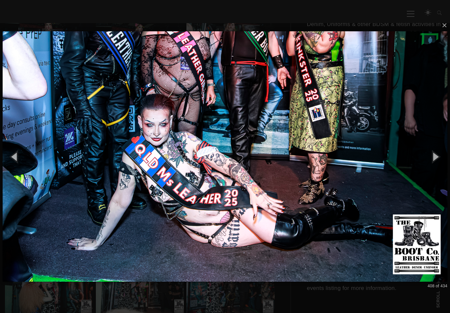
click at [432, 150] on button "button" at bounding box center [436, 156] width 30 height 36
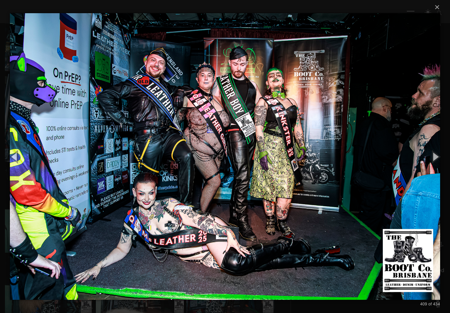
click at [432, 151] on button "button" at bounding box center [436, 156] width 30 height 36
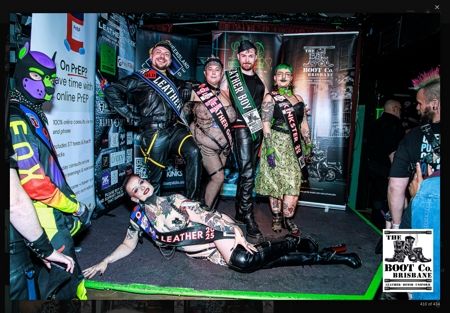
click at [434, 150] on button "button" at bounding box center [436, 156] width 30 height 36
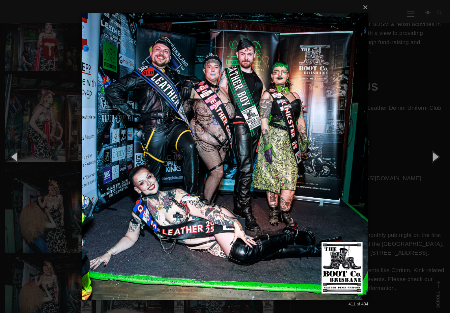
click at [436, 156] on button "button" at bounding box center [436, 156] width 30 height 36
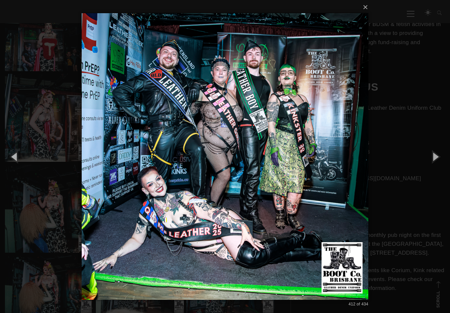
click at [437, 153] on button "button" at bounding box center [436, 156] width 30 height 36
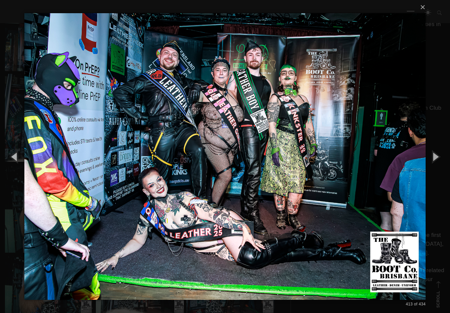
click at [437, 151] on button "button" at bounding box center [436, 156] width 30 height 36
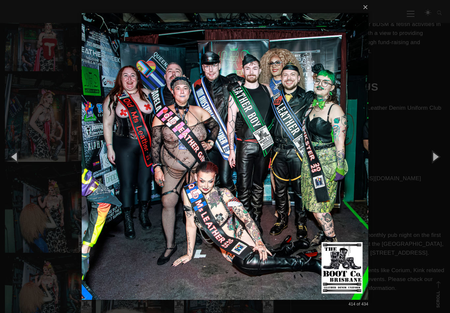
click at [433, 155] on button "button" at bounding box center [436, 156] width 30 height 36
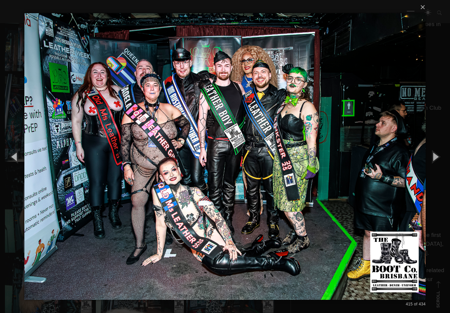
click at [435, 153] on button "button" at bounding box center [436, 156] width 30 height 36
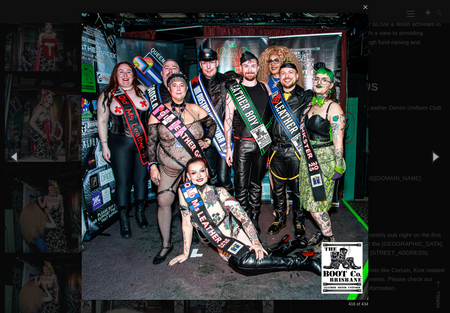
click at [434, 151] on button "button" at bounding box center [436, 156] width 30 height 36
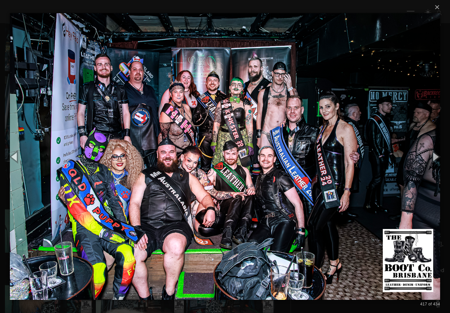
click at [438, 149] on button "button" at bounding box center [436, 156] width 30 height 36
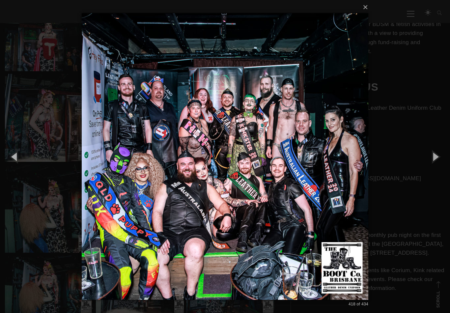
click at [436, 148] on button "button" at bounding box center [436, 156] width 30 height 36
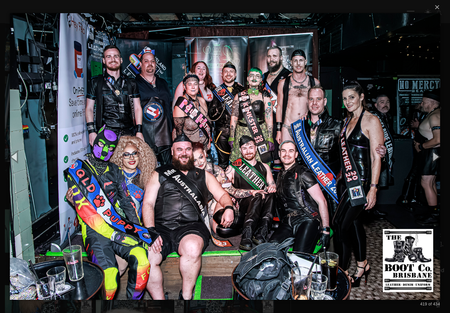
click at [436, 146] on button "button" at bounding box center [436, 156] width 30 height 36
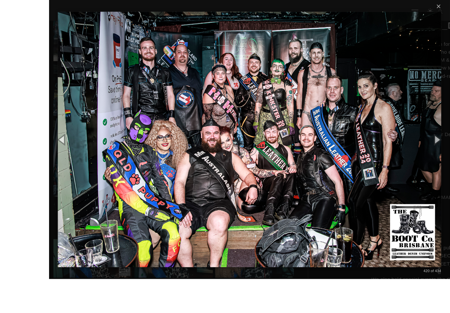
scroll to position [8215, 0]
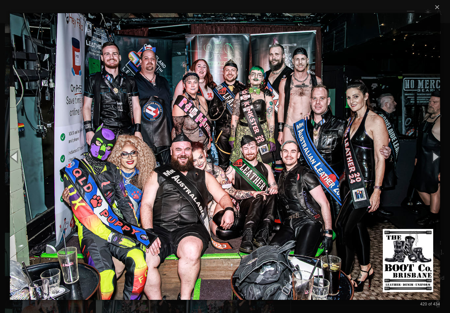
click at [17, 156] on button "button" at bounding box center [15, 156] width 30 height 36
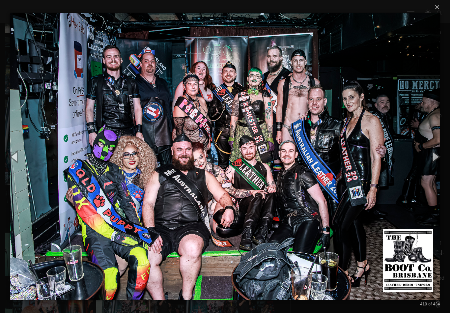
click at [436, 155] on button "button" at bounding box center [436, 156] width 30 height 36
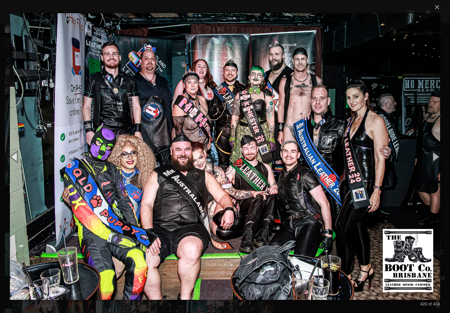
click at [436, 157] on button "button" at bounding box center [436, 156] width 30 height 36
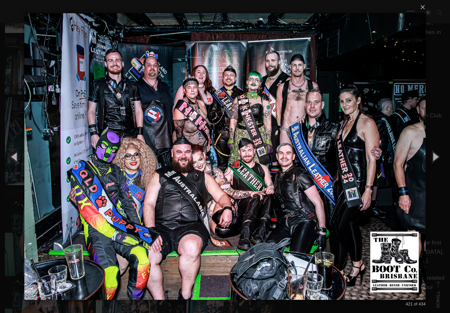
click at [437, 154] on button "button" at bounding box center [436, 156] width 30 height 36
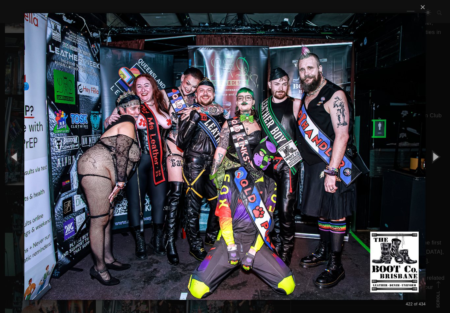
click at [437, 148] on button "button" at bounding box center [436, 156] width 30 height 36
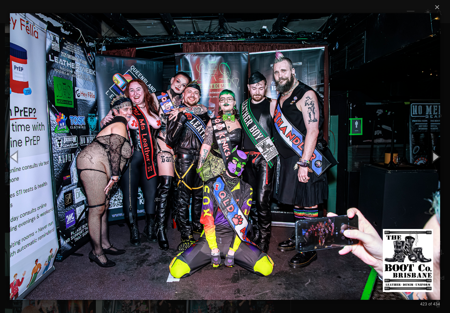
click at [436, 150] on button "button" at bounding box center [436, 156] width 30 height 36
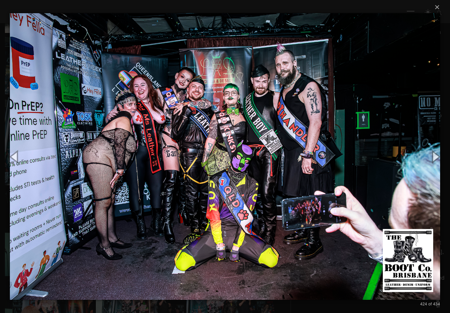
click at [435, 150] on button "button" at bounding box center [436, 156] width 30 height 36
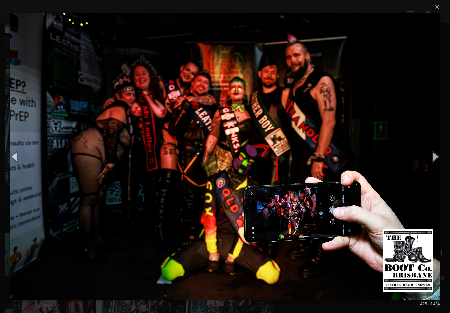
click at [435, 150] on button "button" at bounding box center [436, 156] width 30 height 36
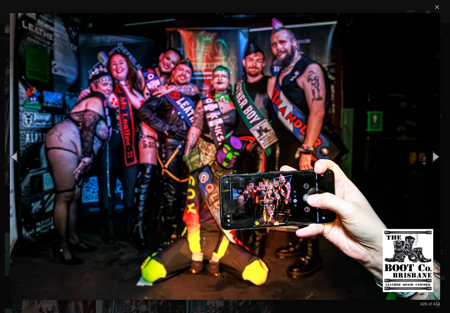
click at [436, 150] on button "button" at bounding box center [436, 156] width 30 height 36
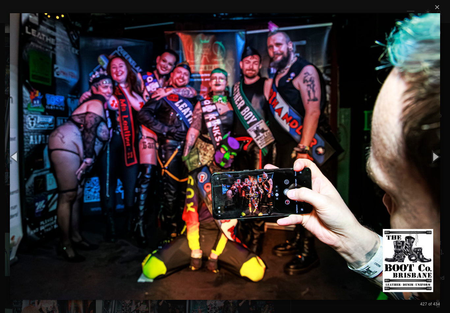
click at [437, 148] on button "button" at bounding box center [436, 156] width 30 height 36
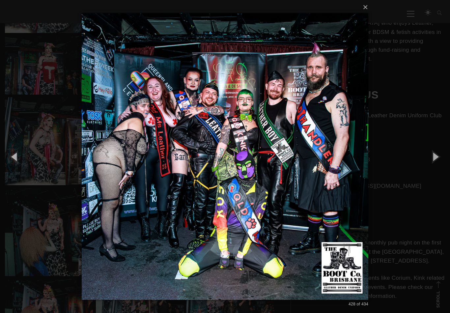
click at [19, 158] on button "button" at bounding box center [15, 156] width 30 height 36
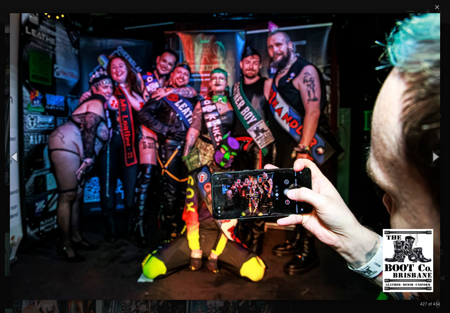
click at [432, 151] on button "button" at bounding box center [436, 156] width 30 height 36
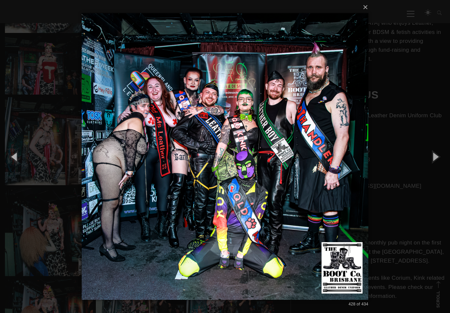
click at [432, 151] on button "button" at bounding box center [436, 156] width 30 height 36
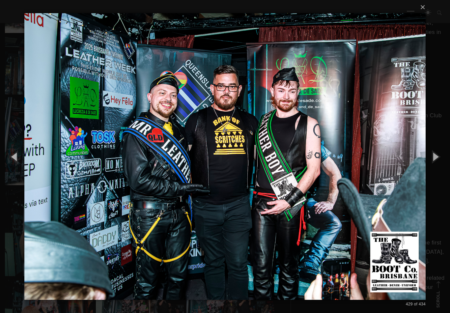
click at [431, 149] on button "button" at bounding box center [436, 156] width 30 height 36
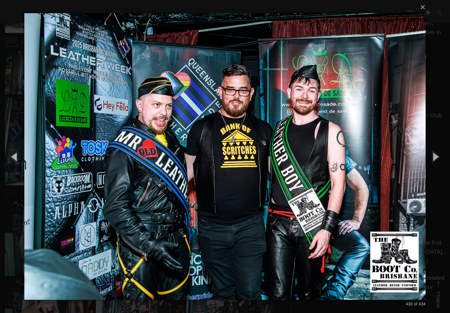
click at [434, 158] on button "button" at bounding box center [436, 156] width 30 height 36
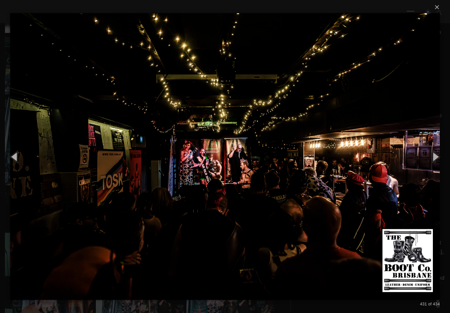
click at [432, 154] on button "button" at bounding box center [436, 156] width 30 height 36
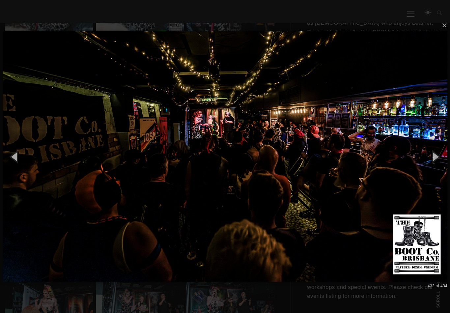
click at [432, 155] on button "button" at bounding box center [436, 156] width 30 height 36
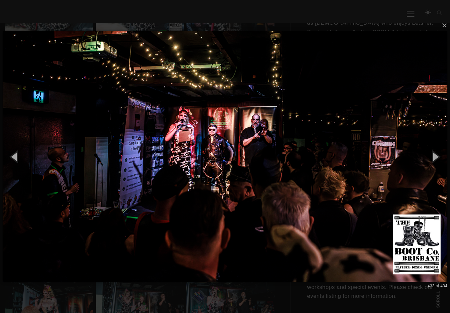
click at [431, 155] on button "button" at bounding box center [436, 156] width 30 height 36
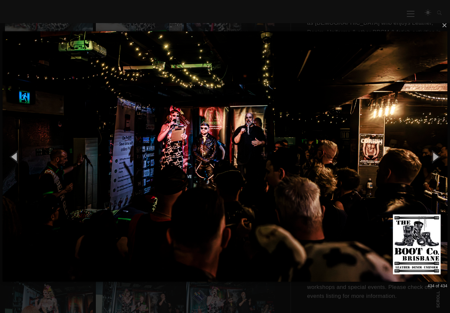
click at [430, 155] on button "button" at bounding box center [436, 156] width 30 height 36
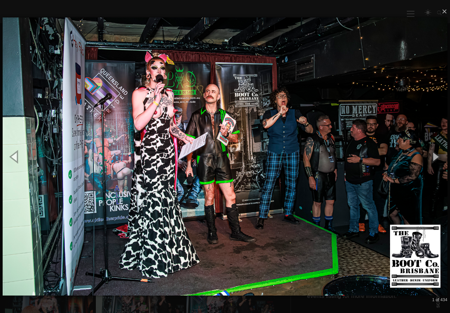
click at [428, 155] on button "button" at bounding box center [436, 156] width 30 height 36
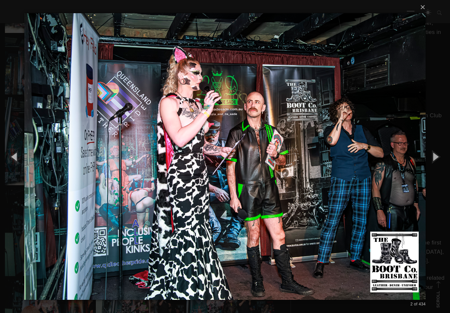
click at [429, 155] on button "button" at bounding box center [436, 156] width 30 height 36
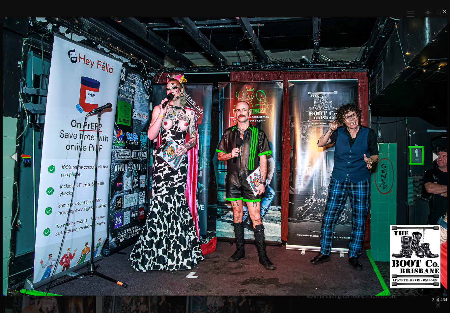
click at [428, 156] on button "button" at bounding box center [436, 156] width 30 height 36
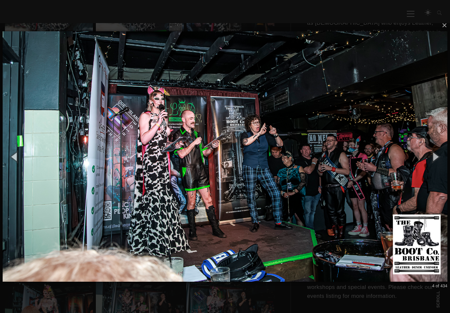
click at [428, 157] on button "button" at bounding box center [436, 156] width 30 height 36
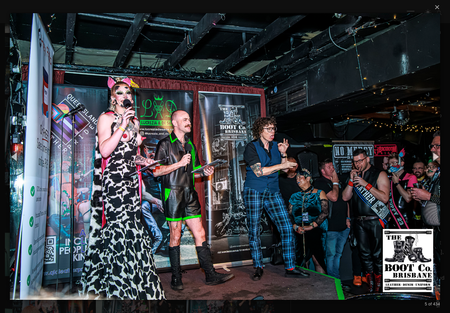
click at [427, 157] on button "button" at bounding box center [436, 156] width 30 height 36
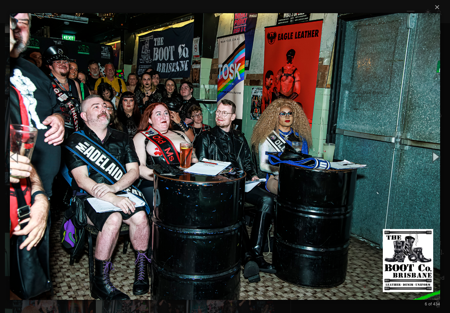
click at [426, 157] on button "button" at bounding box center [436, 156] width 30 height 36
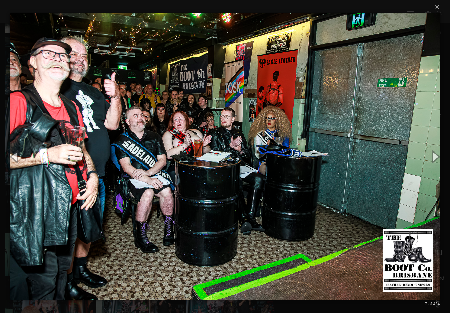
click at [426, 157] on button "button" at bounding box center [436, 156] width 30 height 36
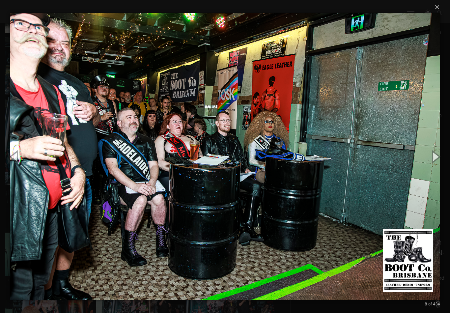
click at [425, 158] on button "button" at bounding box center [436, 156] width 30 height 36
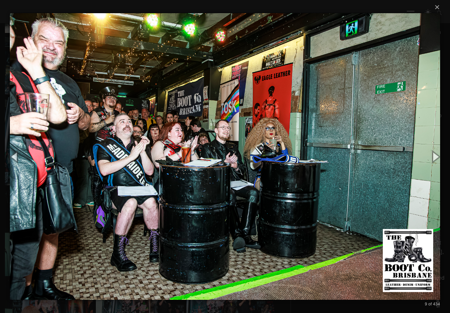
click at [425, 158] on button "button" at bounding box center [436, 156] width 30 height 36
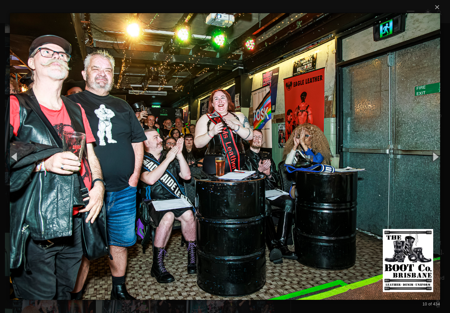
click at [424, 157] on button "button" at bounding box center [436, 156] width 30 height 36
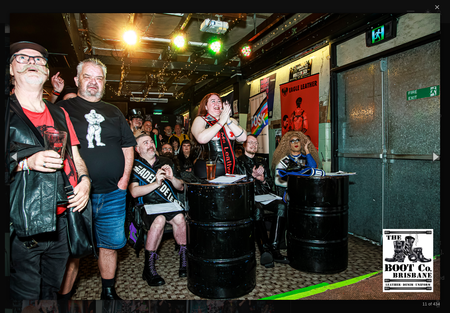
click at [424, 156] on button "button" at bounding box center [436, 156] width 30 height 36
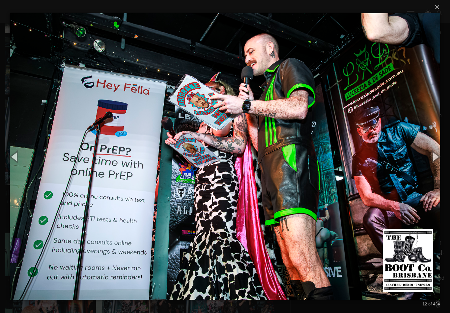
click at [424, 156] on button "button" at bounding box center [436, 156] width 30 height 36
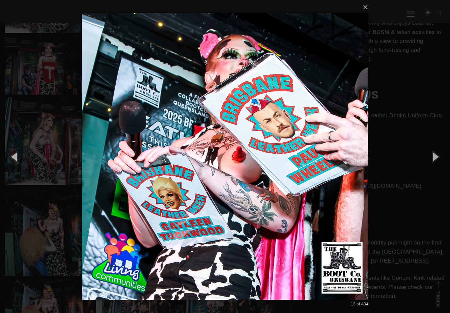
click at [425, 156] on button "button" at bounding box center [436, 156] width 30 height 36
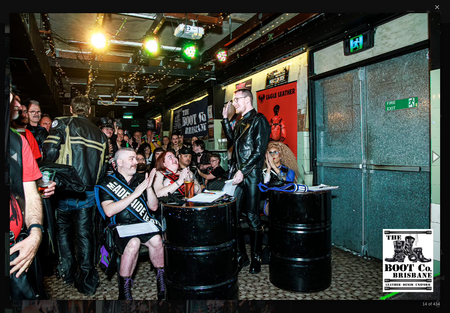
click at [424, 156] on button "button" at bounding box center [436, 156] width 30 height 36
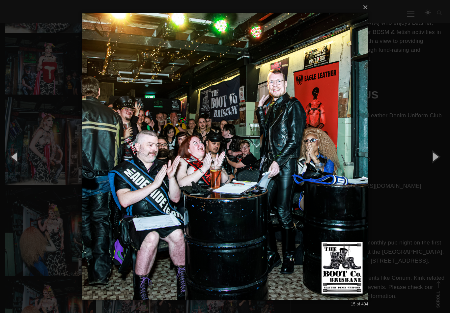
click at [423, 157] on button "button" at bounding box center [436, 156] width 30 height 36
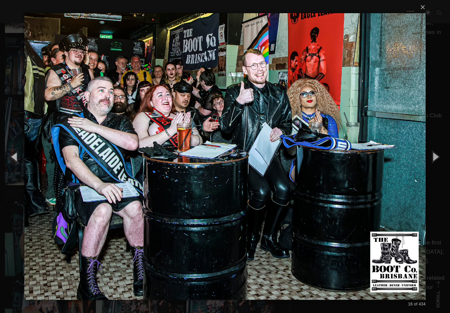
click at [423, 157] on button "button" at bounding box center [436, 156] width 30 height 36
click at [423, 158] on button "button" at bounding box center [436, 156] width 30 height 36
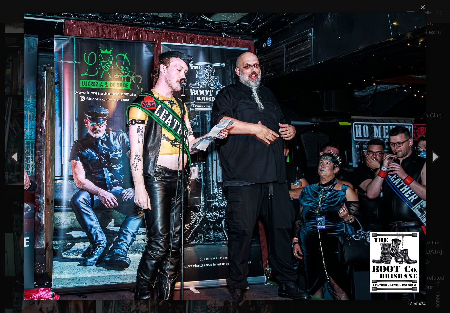
click at [423, 158] on button "button" at bounding box center [436, 156] width 30 height 36
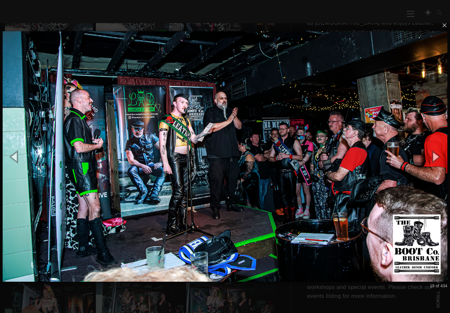
click at [423, 158] on button "button" at bounding box center [436, 156] width 30 height 36
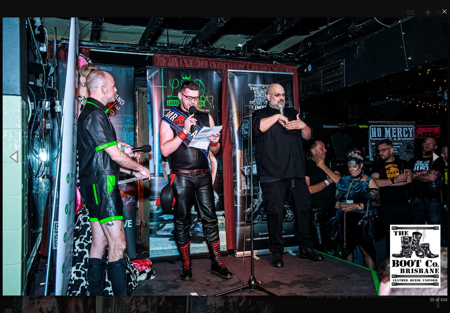
click at [423, 158] on button "button" at bounding box center [436, 156] width 30 height 36
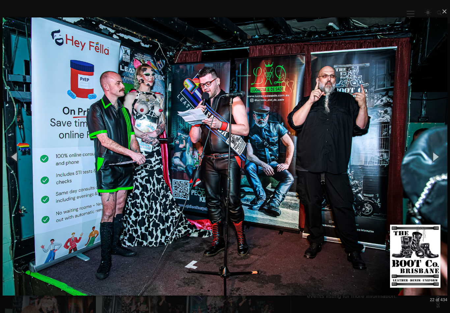
click at [422, 158] on button "button" at bounding box center [436, 156] width 30 height 36
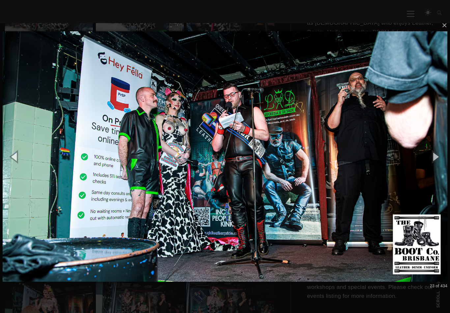
click at [422, 159] on button "button" at bounding box center [436, 156] width 30 height 36
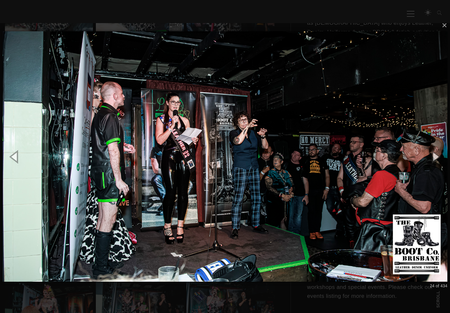
click at [421, 159] on button "button" at bounding box center [436, 156] width 30 height 36
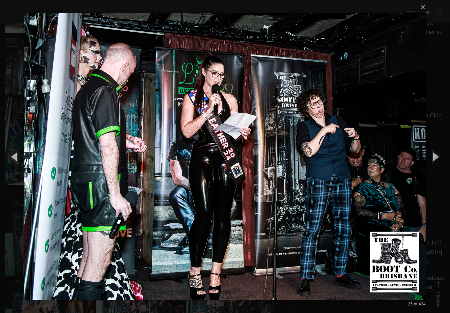
click at [421, 159] on button "button" at bounding box center [436, 156] width 30 height 36
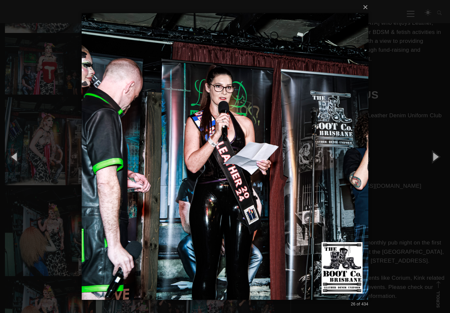
click at [421, 159] on button "button" at bounding box center [436, 156] width 30 height 36
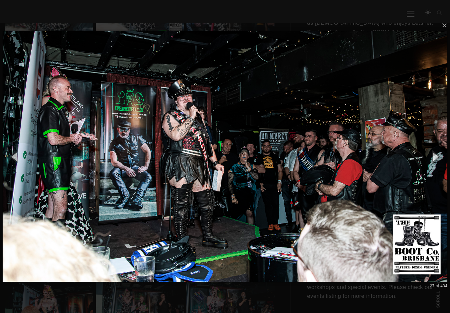
click at [421, 159] on button "button" at bounding box center [436, 156] width 30 height 36
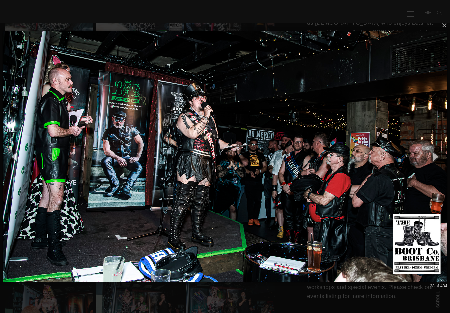
click at [421, 159] on button "button" at bounding box center [436, 156] width 30 height 36
click at [422, 159] on button "button" at bounding box center [436, 156] width 30 height 36
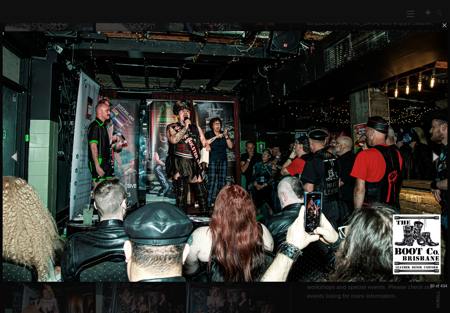
click at [17, 158] on button "button" at bounding box center [15, 156] width 30 height 36
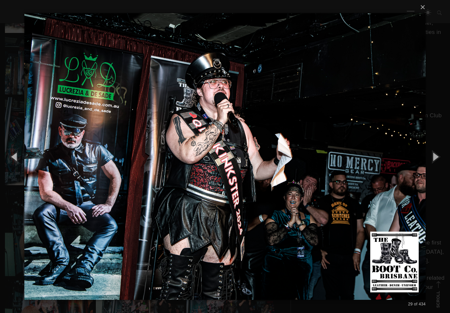
click at [437, 158] on button "button" at bounding box center [436, 156] width 30 height 36
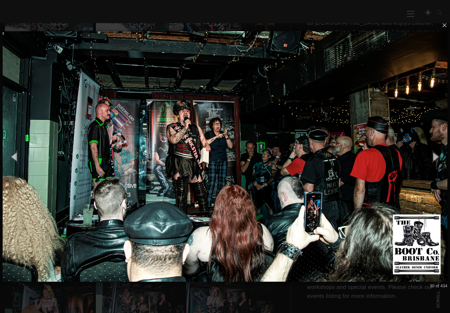
click at [438, 158] on button "button" at bounding box center [436, 156] width 30 height 36
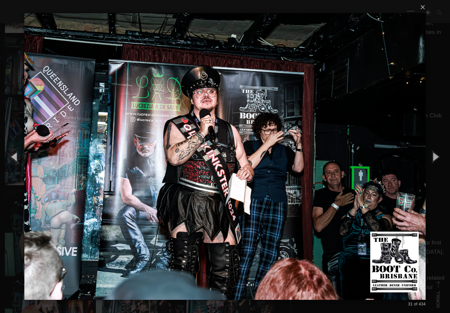
click at [438, 157] on button "button" at bounding box center [436, 156] width 30 height 36
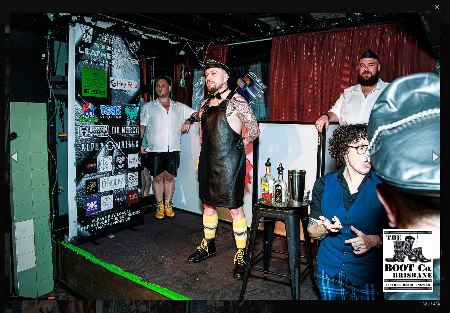
click at [437, 156] on button "button" at bounding box center [436, 156] width 30 height 36
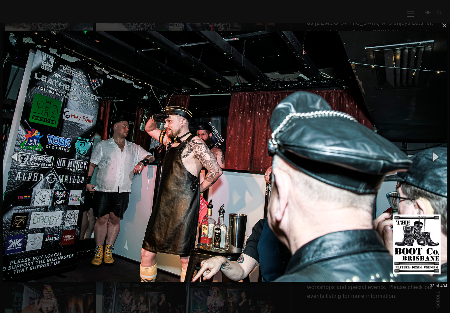
click at [437, 156] on button "button" at bounding box center [436, 156] width 30 height 36
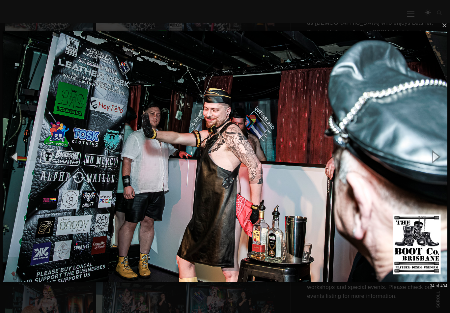
click at [437, 156] on button "button" at bounding box center [436, 156] width 30 height 36
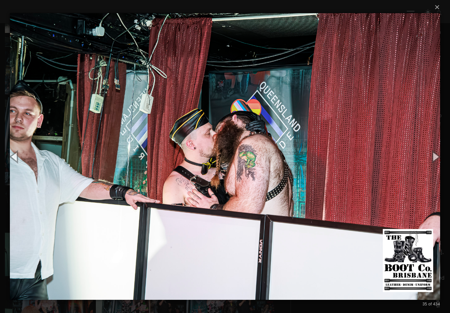
click at [437, 155] on button "button" at bounding box center [436, 156] width 30 height 36
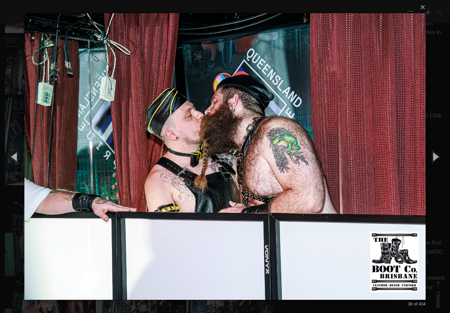
click at [437, 155] on button "button" at bounding box center [436, 156] width 30 height 36
click at [438, 155] on button "button" at bounding box center [436, 156] width 30 height 36
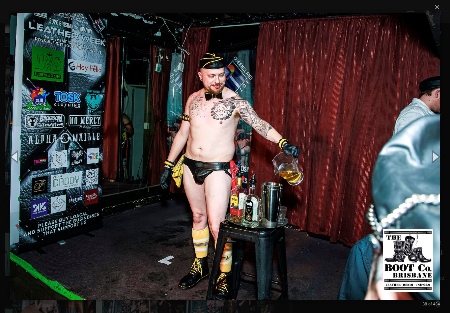
click at [16, 160] on button "button" at bounding box center [15, 156] width 30 height 36
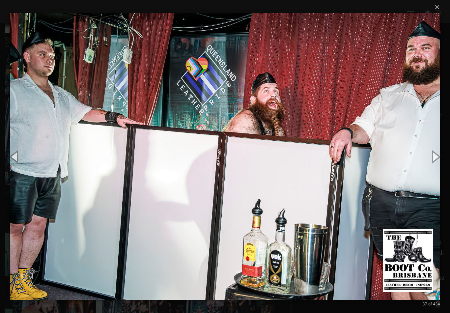
click at [435, 154] on button "button" at bounding box center [436, 156] width 30 height 36
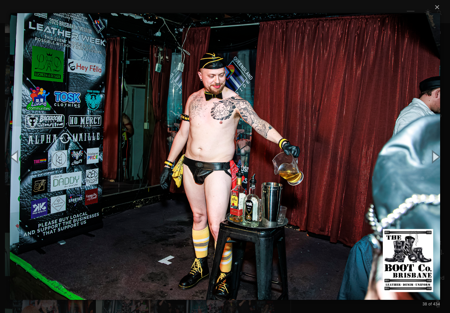
click at [433, 6] on button "×" at bounding box center [227, 7] width 430 height 15
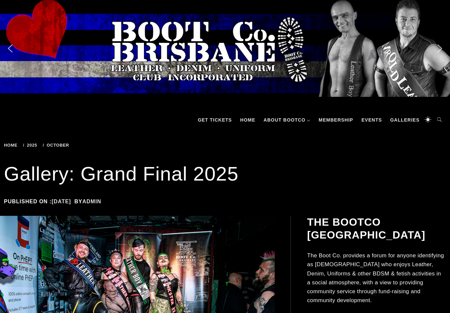
scroll to position [0, 0]
click at [405, 120] on link "Galleries" at bounding box center [405, 120] width 36 height 20
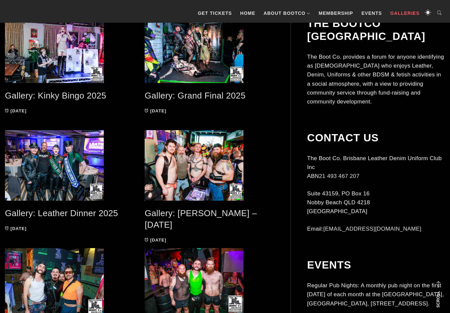
scroll to position [161, 0]
click at [223, 215] on link "Gallery: [PERSON_NAME] – [DATE]" at bounding box center [201, 218] width 112 height 21
